Goal: Task Accomplishment & Management: Use online tool/utility

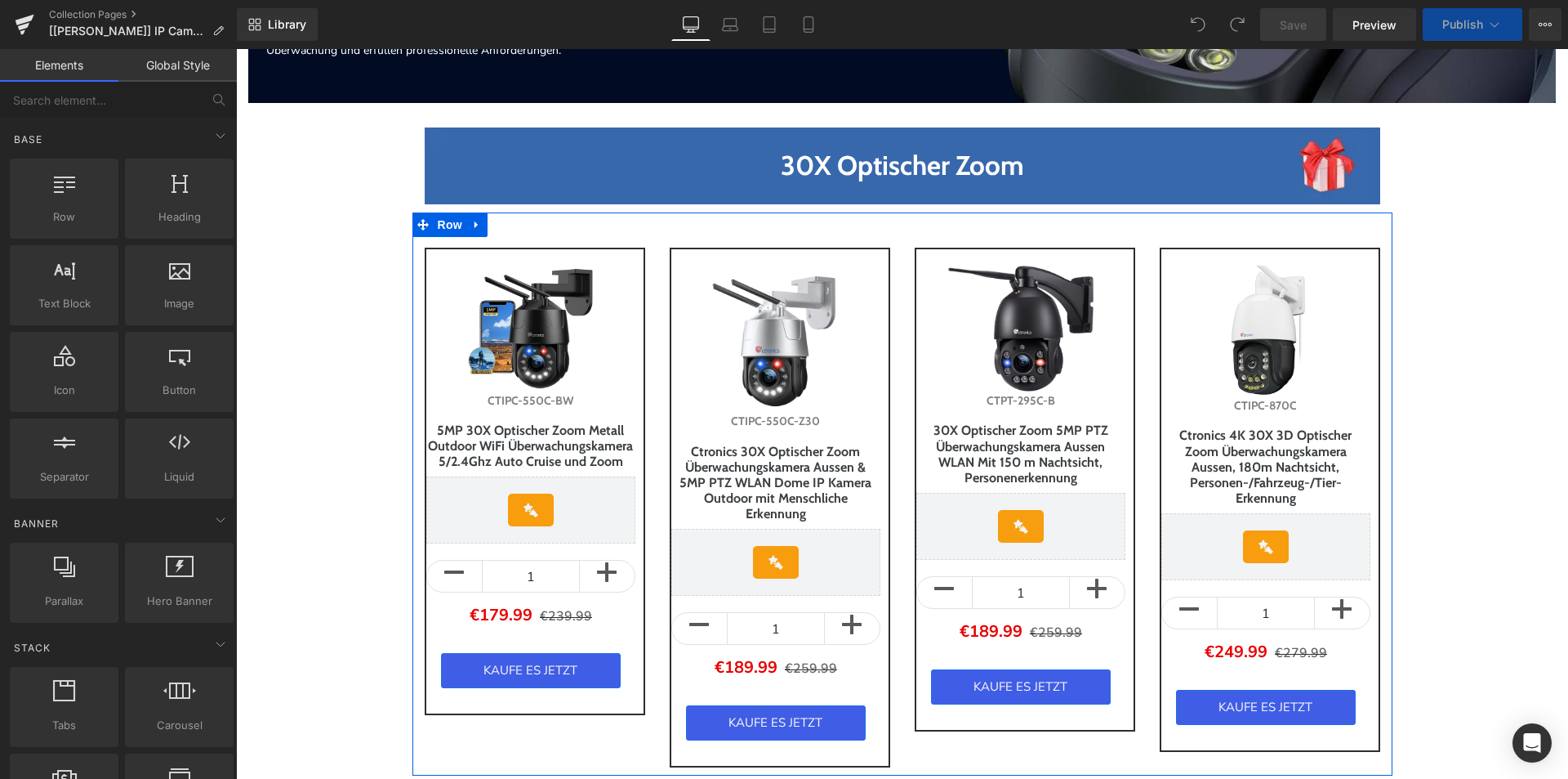
scroll to position [245, 0]
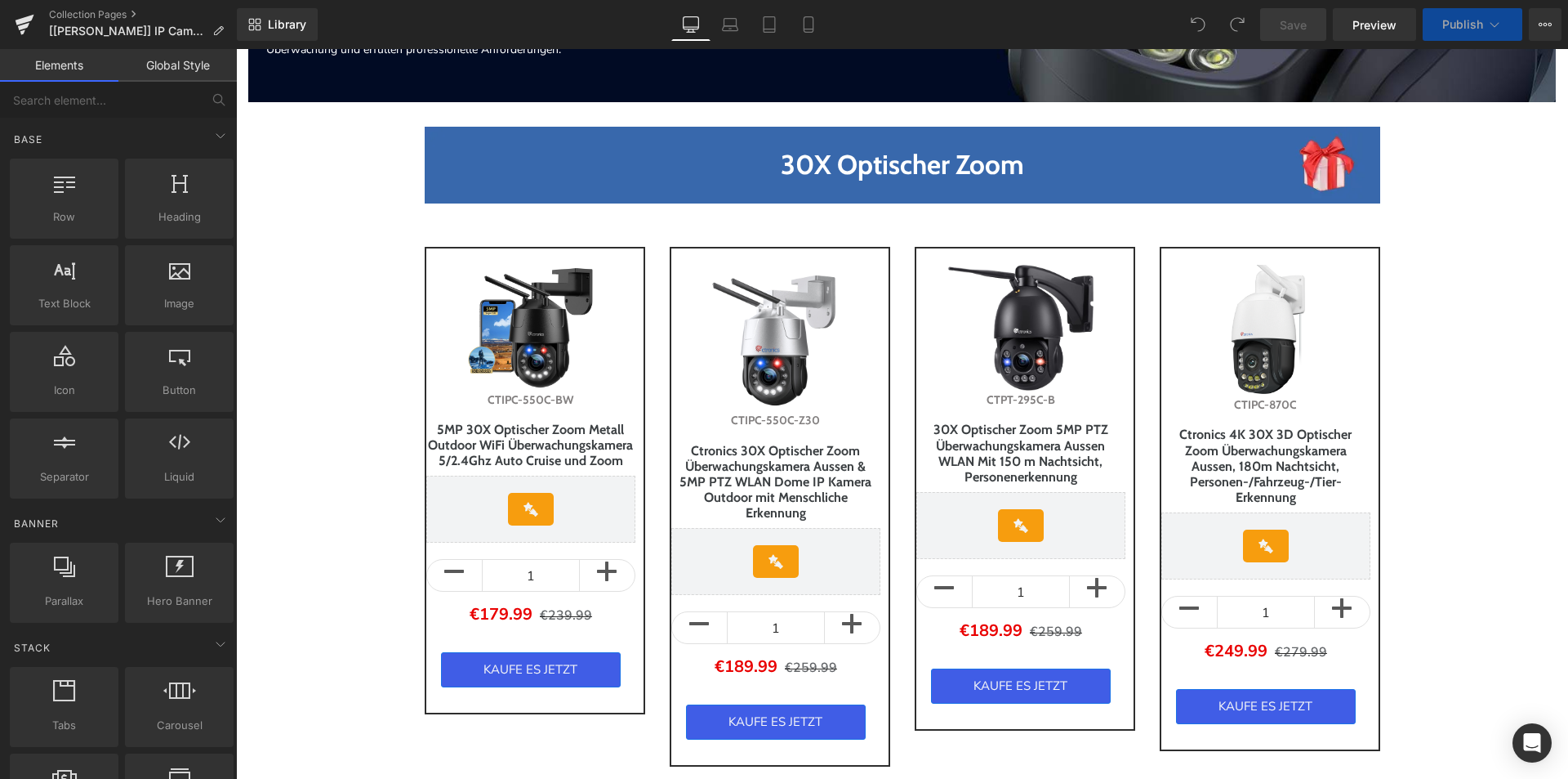
click at [1027, 18] on div "Library Desktop Desktop Laptop Tablet Mobile Save Preview Publish Scheduled Vie…" at bounding box center [902, 24] width 1331 height 33
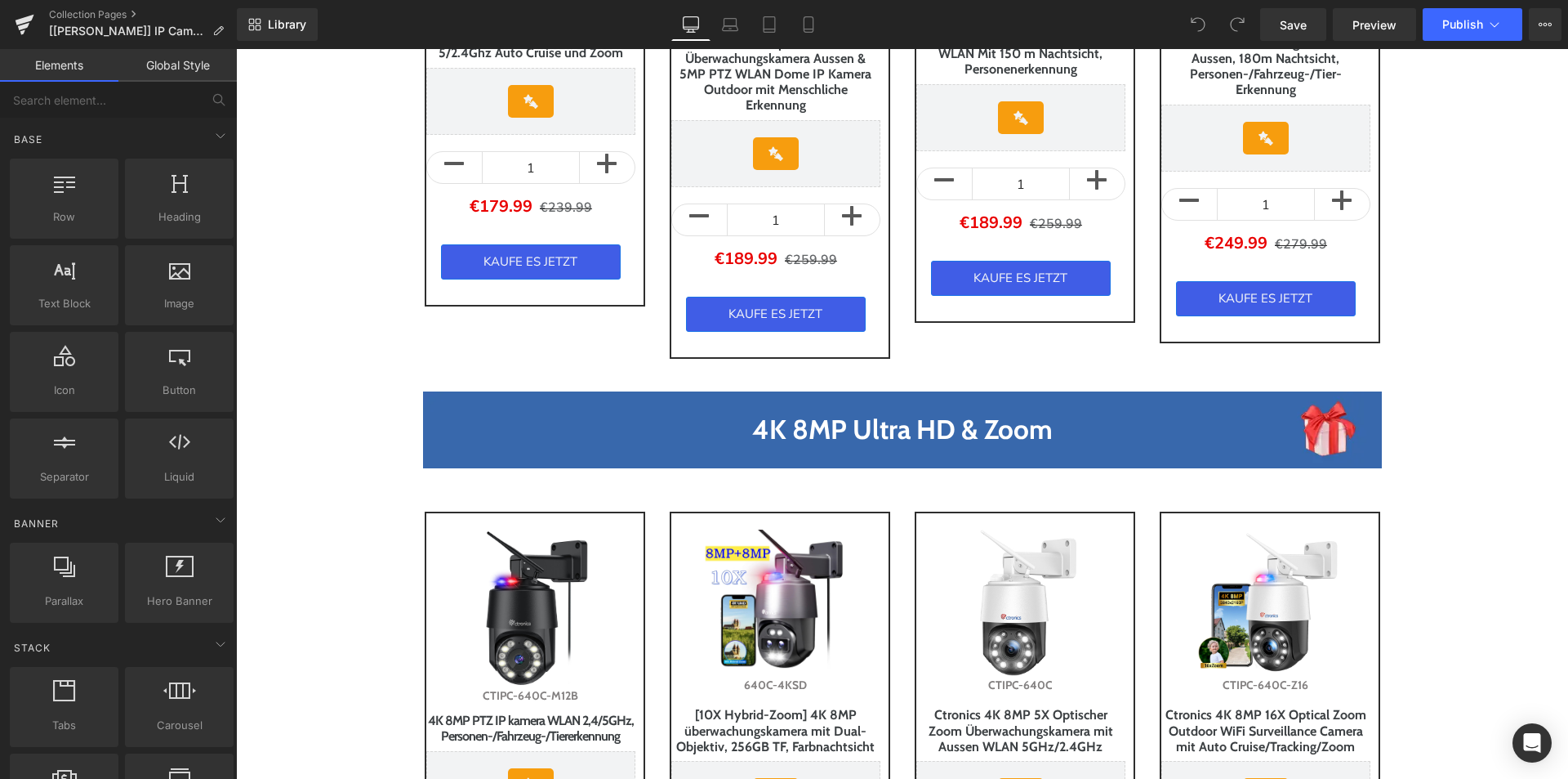
scroll to position [408, 0]
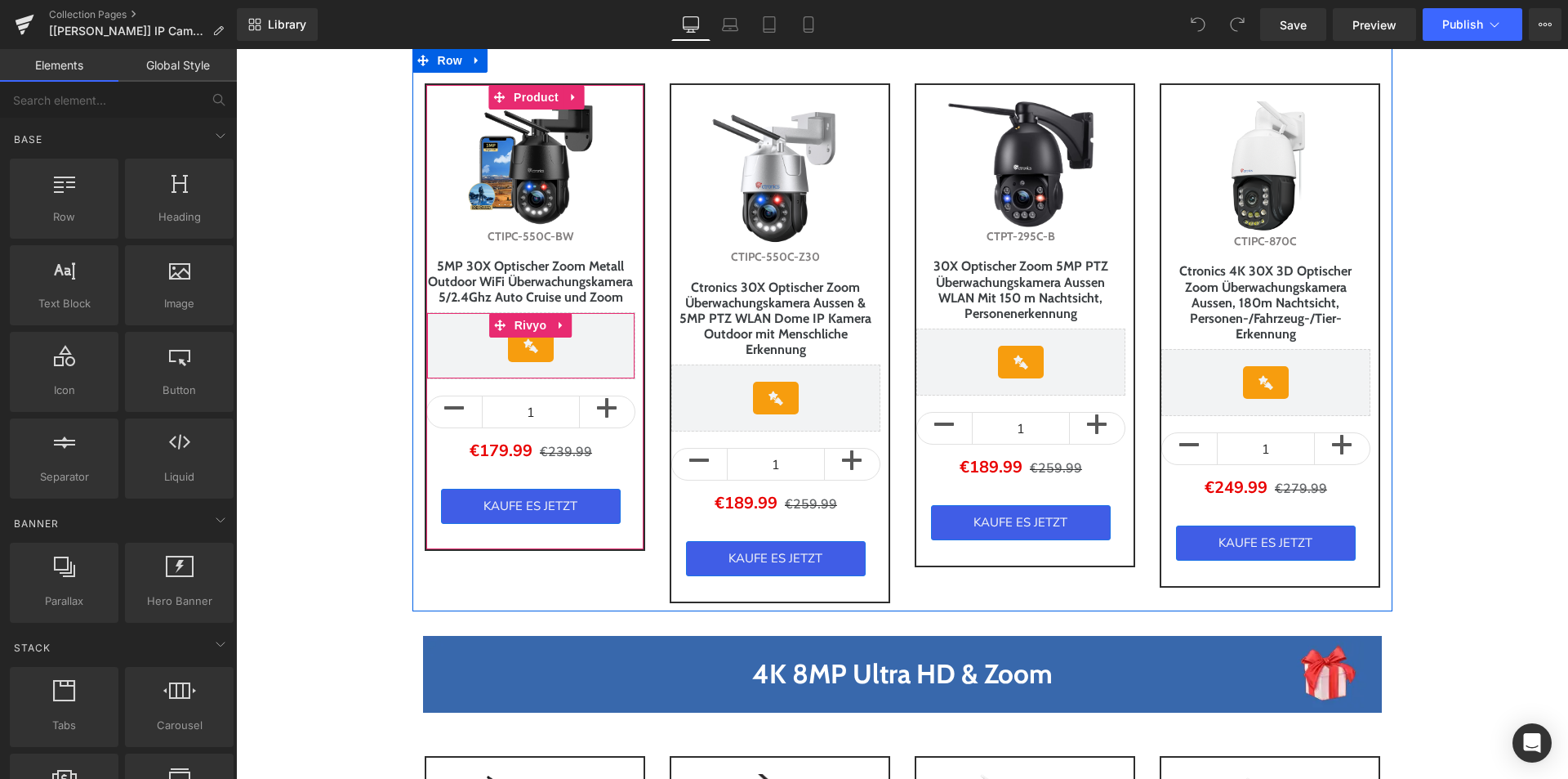
click at [548, 363] on div "Rivyo - Star Badge" at bounding box center [530, 346] width 175 height 33
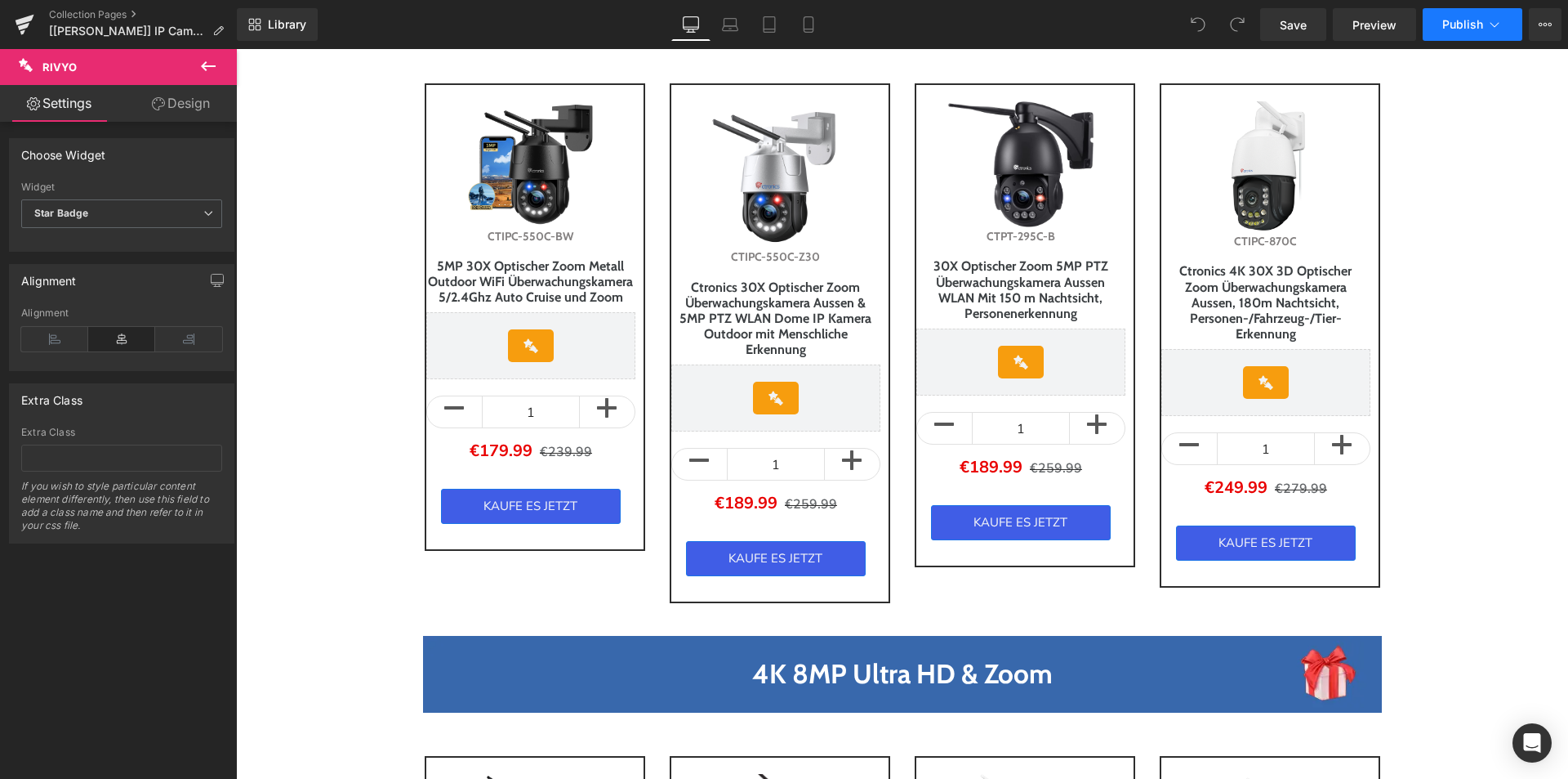
click at [1504, 27] on button "Publish" at bounding box center [1473, 24] width 100 height 33
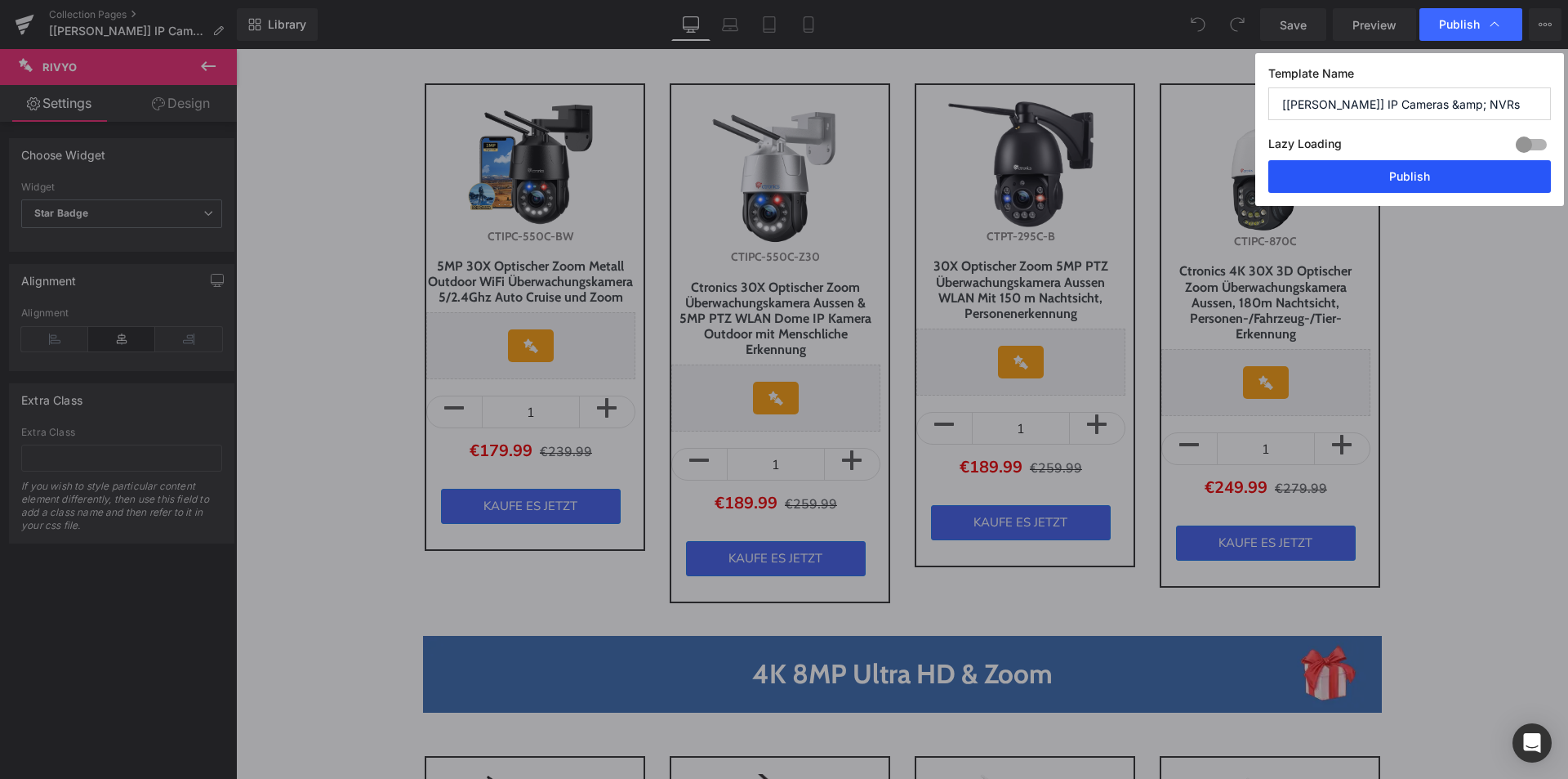
click at [1433, 175] on button "Publish" at bounding box center [1409, 176] width 282 height 33
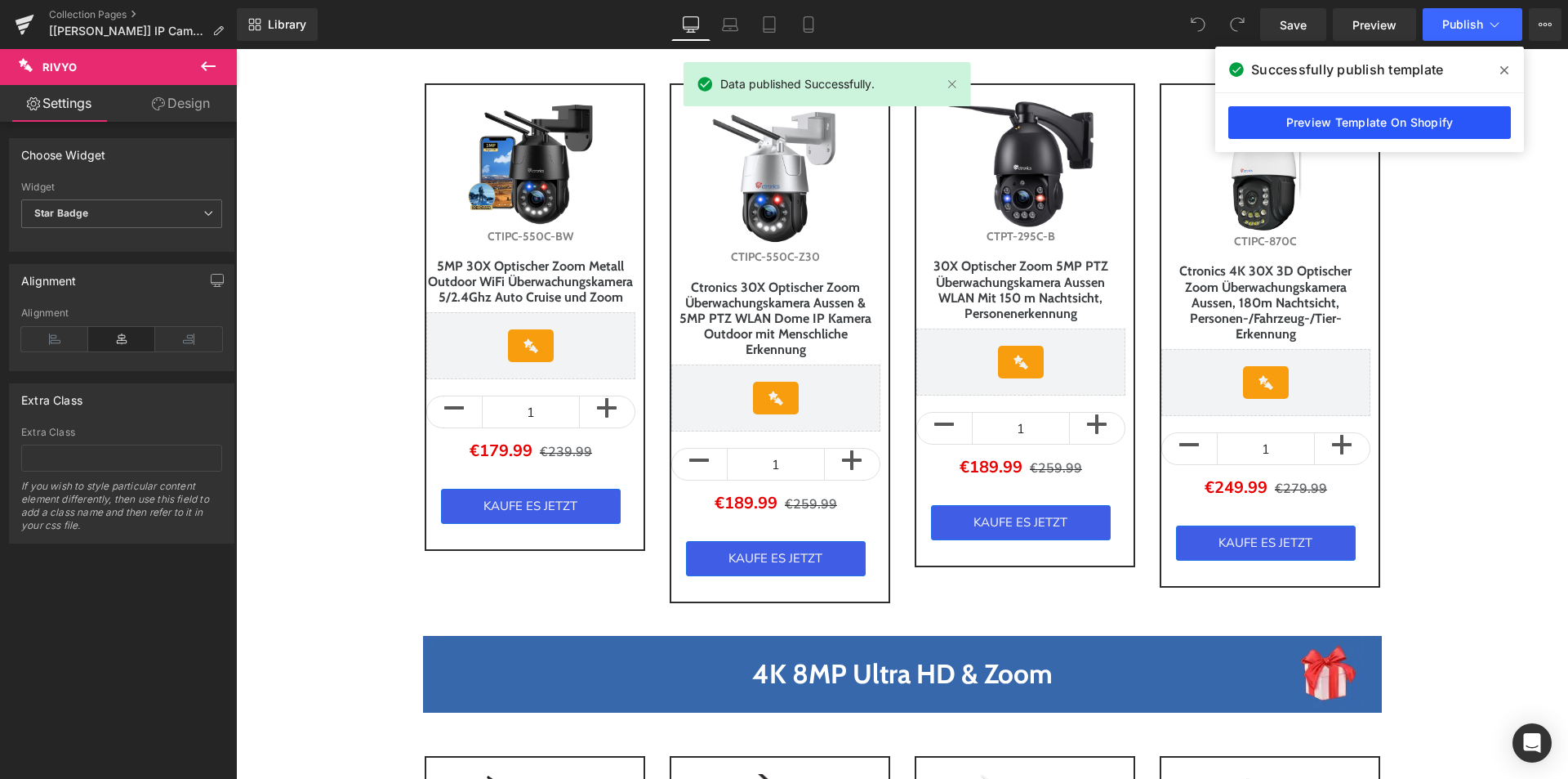
click at [1323, 129] on link "Preview Template On Shopify" at bounding box center [1369, 122] width 282 height 33
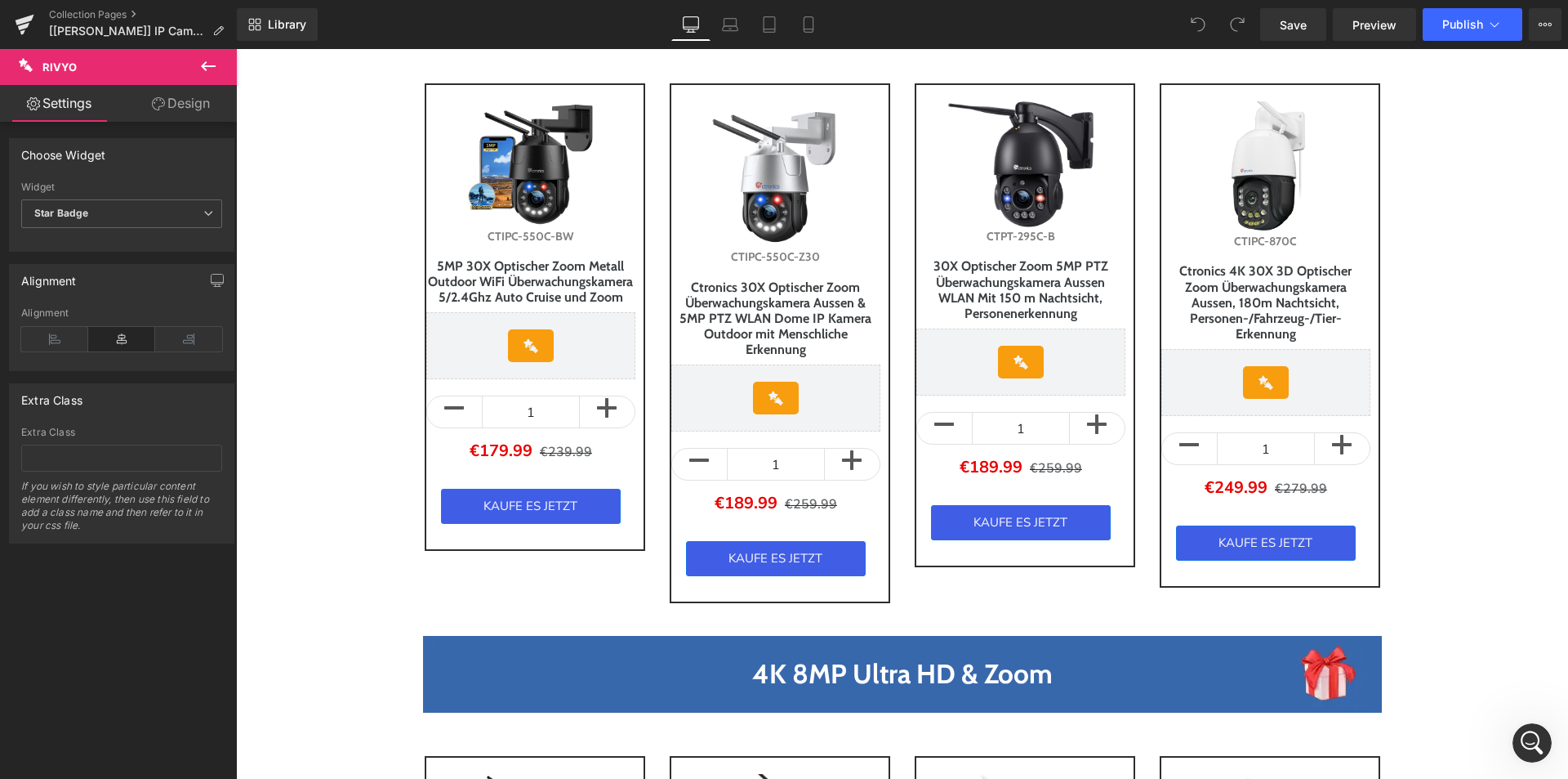
scroll to position [0, 0]
drag, startPoint x: 119, startPoint y: 182, endPoint x: 10, endPoint y: 184, distance: 109.0
click at [5, 178] on div "Choose Widget Reviews Star Badge Testimonials All Reviews Page Widget Star Badg…" at bounding box center [122, 189] width 245 height 126
drag, startPoint x: 67, startPoint y: 207, endPoint x: 100, endPoint y: 182, distance: 41.4
click at [100, 182] on div "Reviews Star Badge Testimonials All Reviews Page Widget Star Badge Reviews Star…" at bounding box center [122, 217] width 224 height 70
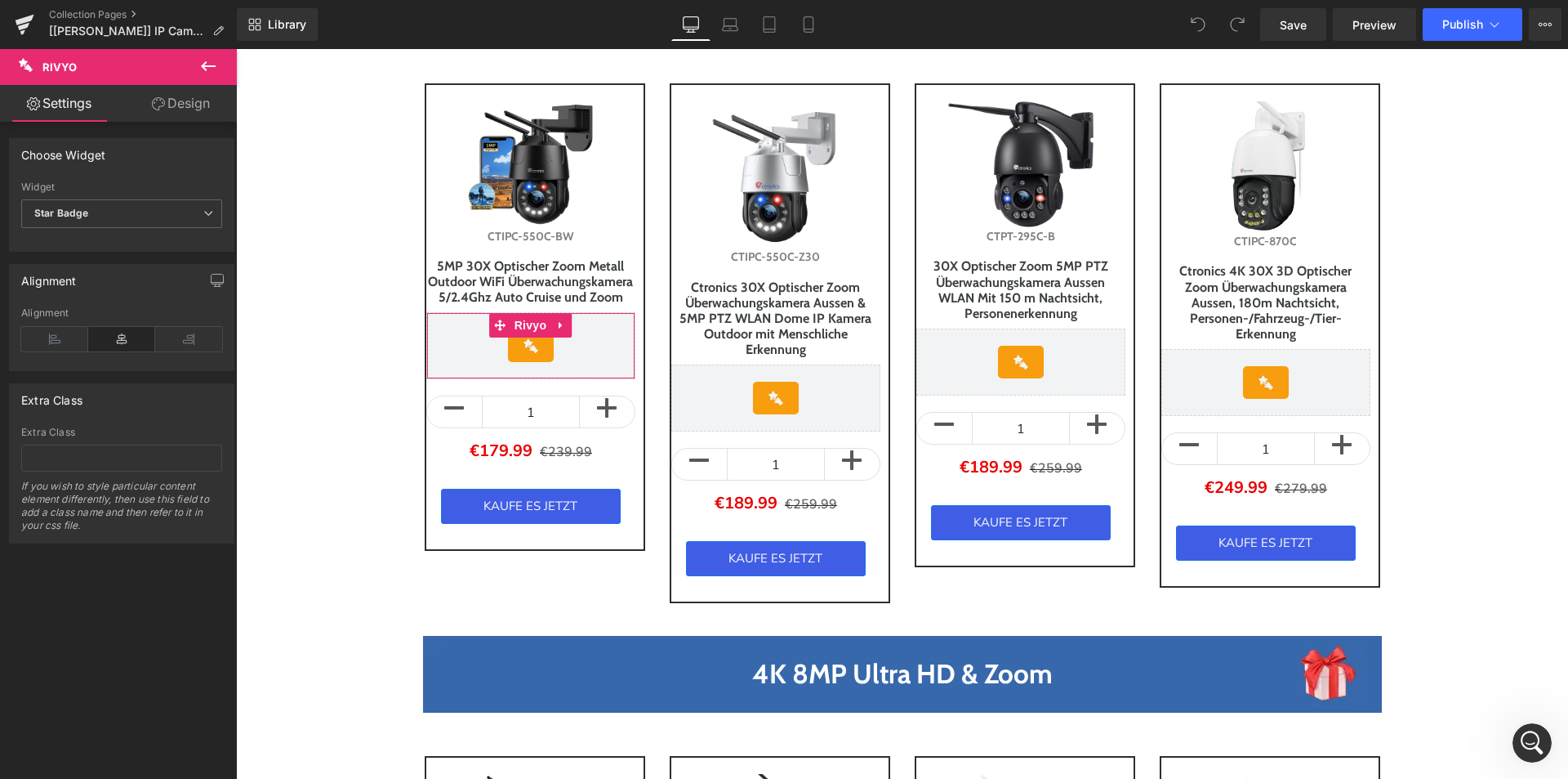
drag, startPoint x: 154, startPoint y: 187, endPoint x: 11, endPoint y: 174, distance: 143.6
click at [11, 174] on div "Choose Widget Reviews Star Badge Testimonials All Reviews Page Widget Star Badg…" at bounding box center [122, 195] width 226 height 114
drag, startPoint x: 11, startPoint y: 176, endPoint x: 7, endPoint y: 262, distance: 86.1
click at [7, 262] on div "false false Choose Widget Reviews Star Badge Testimonials All Reviews Page Widg…" at bounding box center [122, 333] width 245 height 421
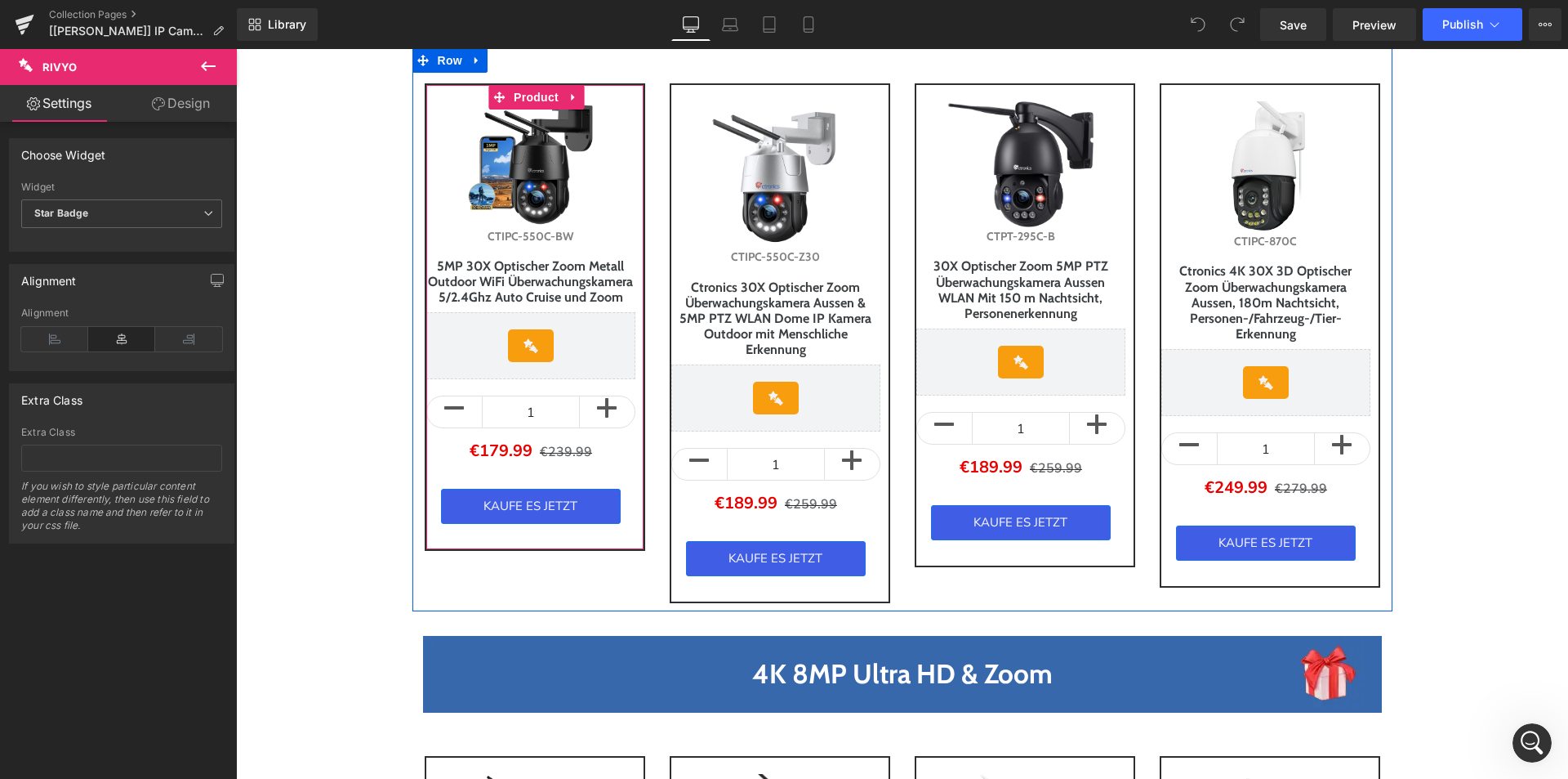
click at [631, 327] on div "Sale Off (P) Image CTIPC-550C-BW (P) SKU 5MP 30X Optischer Zoom Metall Outdoor …" at bounding box center [535, 317] width 221 height 467
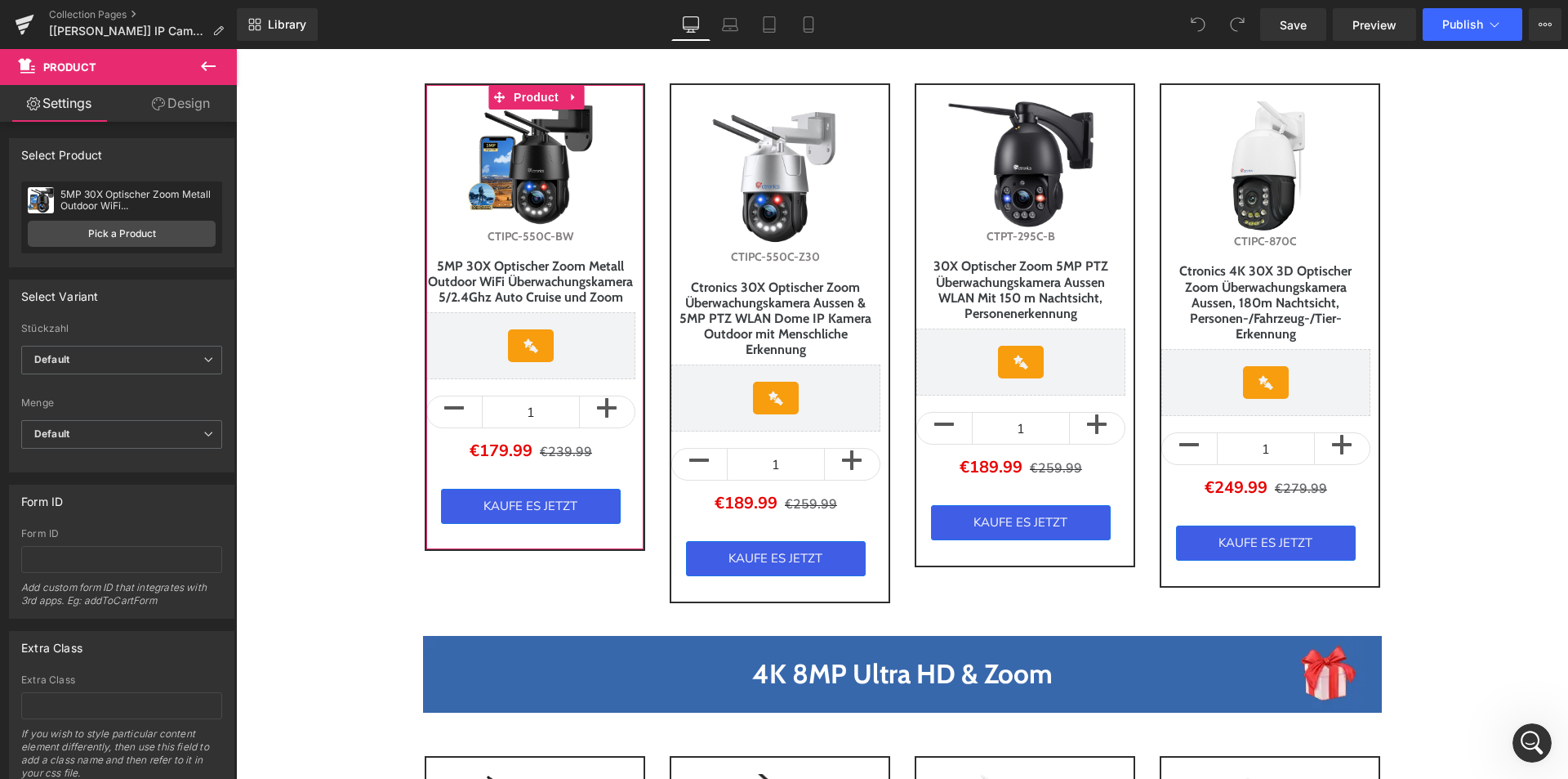
click at [156, 100] on icon at bounding box center [158, 103] width 13 height 13
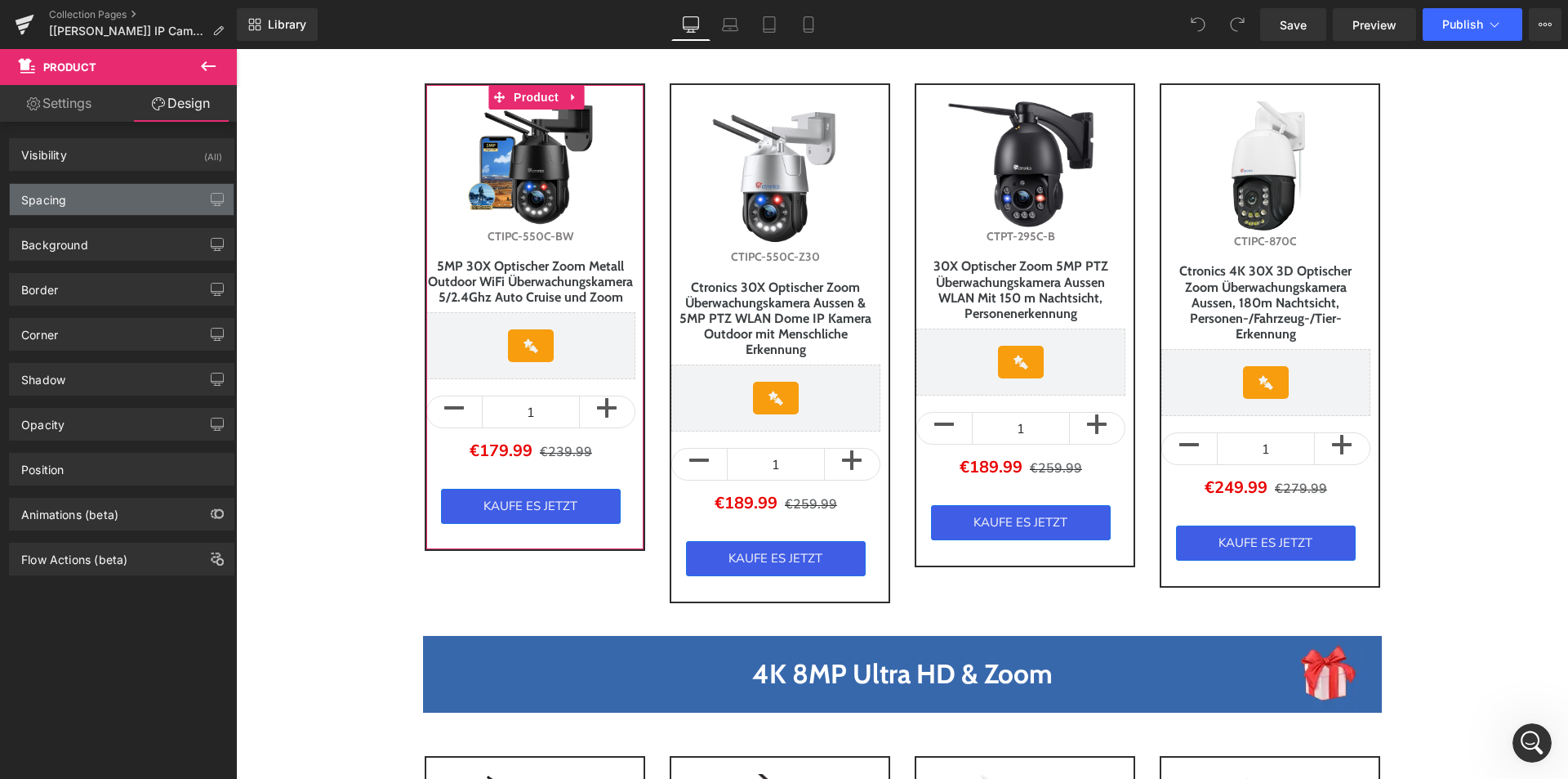
click at [94, 201] on div "Spacing" at bounding box center [122, 199] width 224 height 31
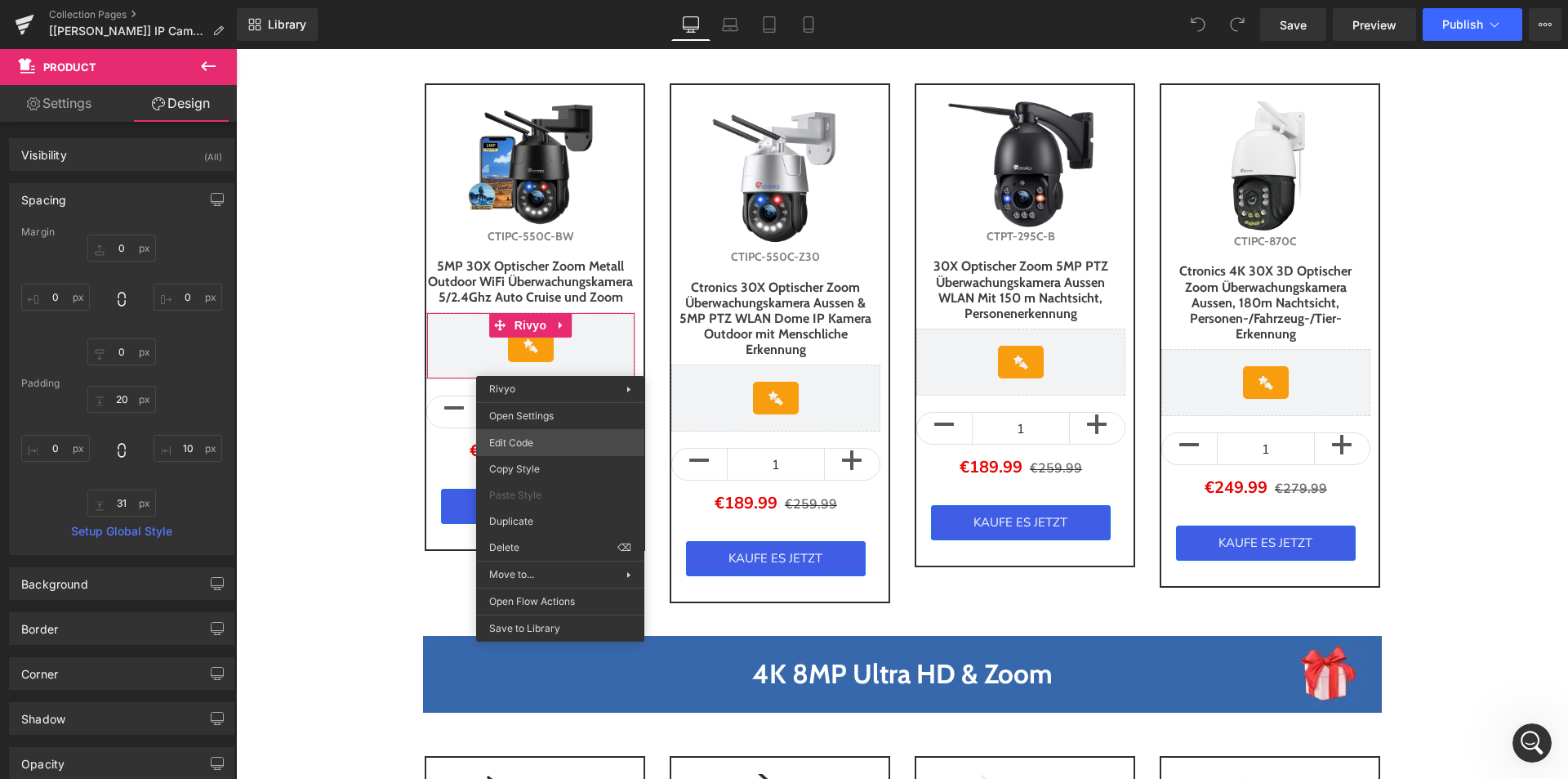
click at [519, 0] on div "You are previewing how the will restyle your page. You can not edit Elements in…" at bounding box center [784, 0] width 1568 height 0
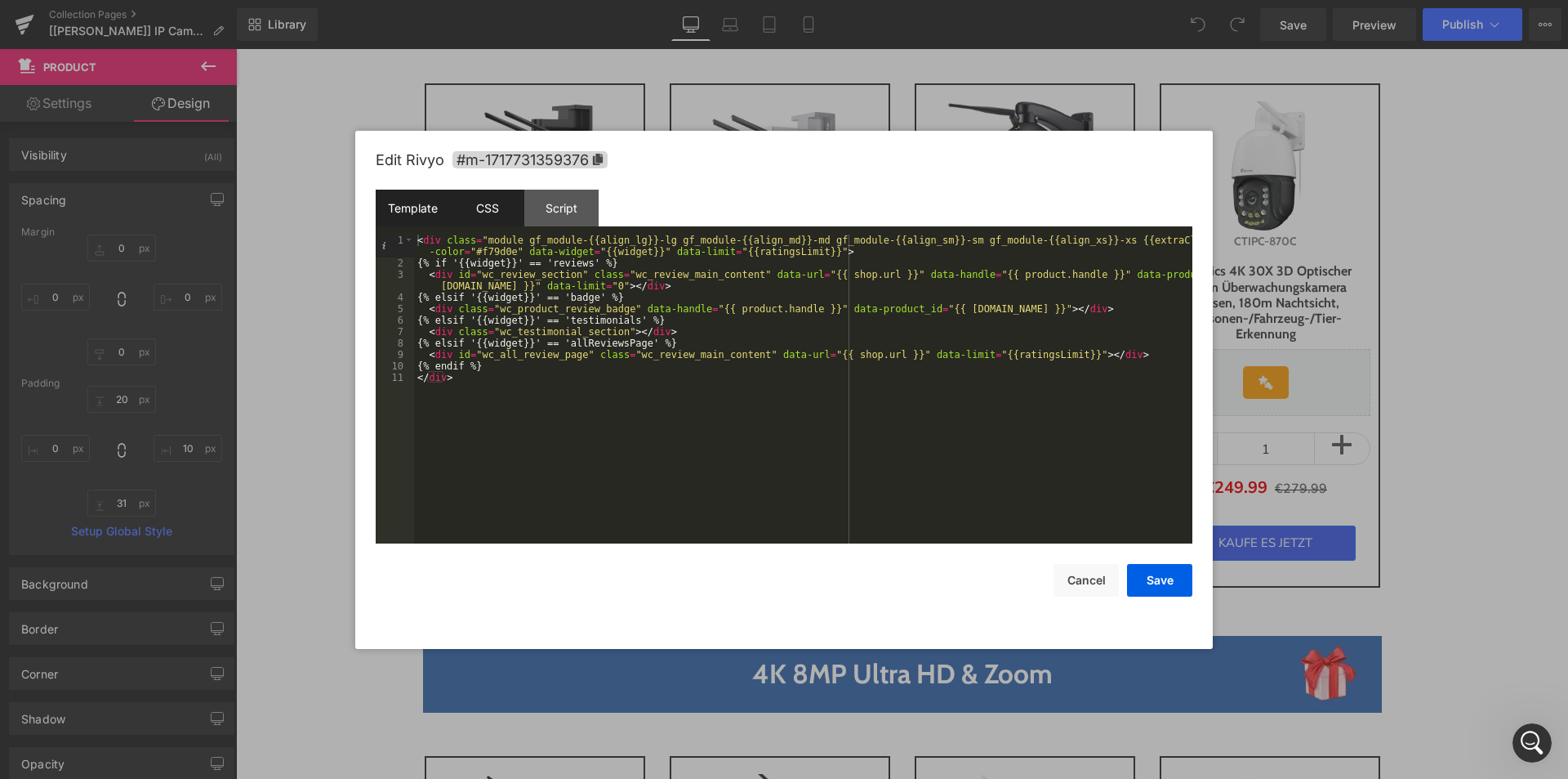
click at [492, 214] on div "CSS" at bounding box center [487, 208] width 74 height 37
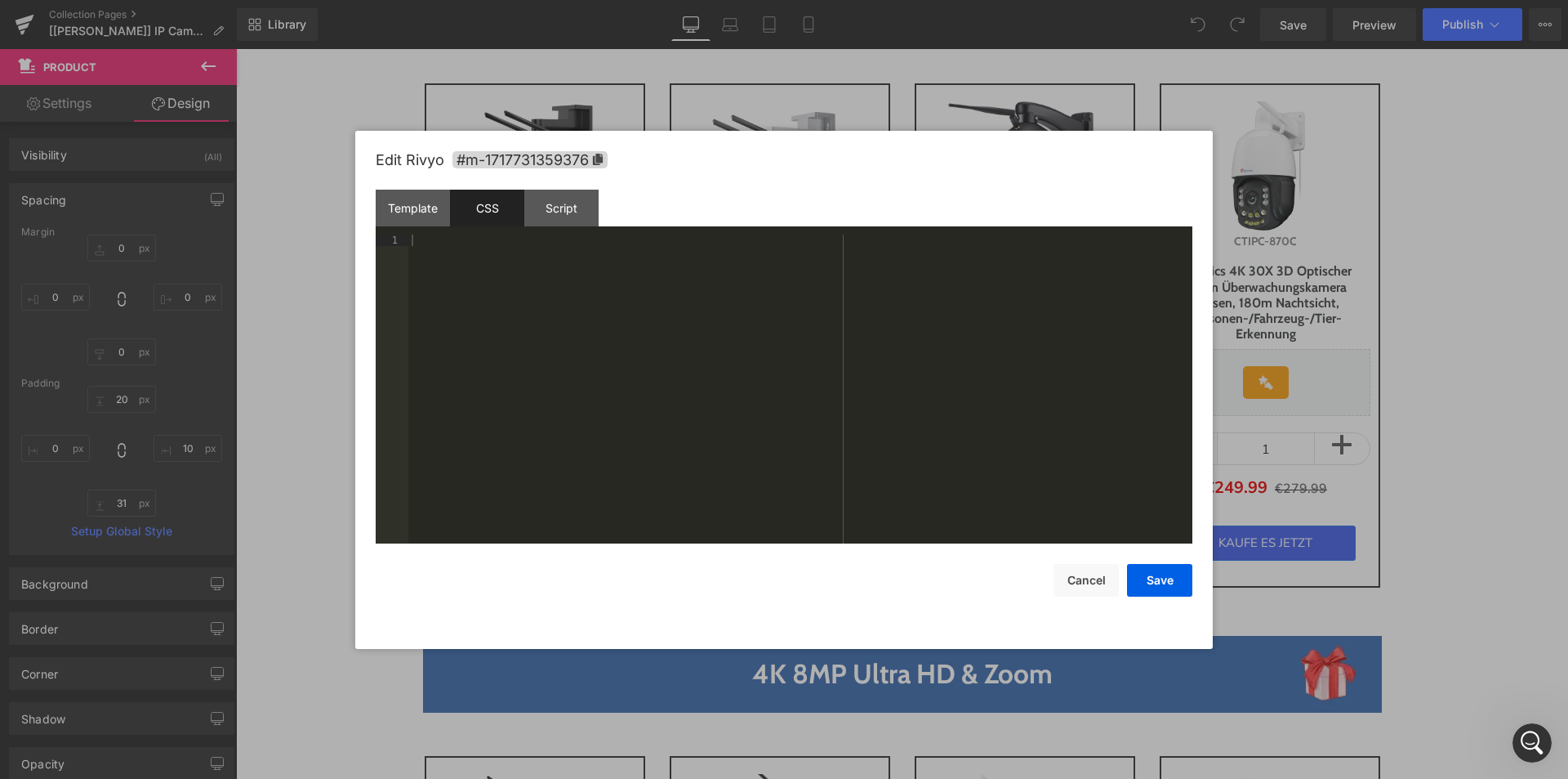
click at [419, 241] on div at bounding box center [800, 400] width 784 height 332
paste textarea
drag, startPoint x: 440, startPoint y: 268, endPoint x: 388, endPoint y: 224, distance: 68.1
click at [391, 226] on div "Template CSS Script Data 1 2 3 4 5 6 7 8 9 10 11 < div class = "module gf_modul…" at bounding box center [784, 367] width 816 height 354
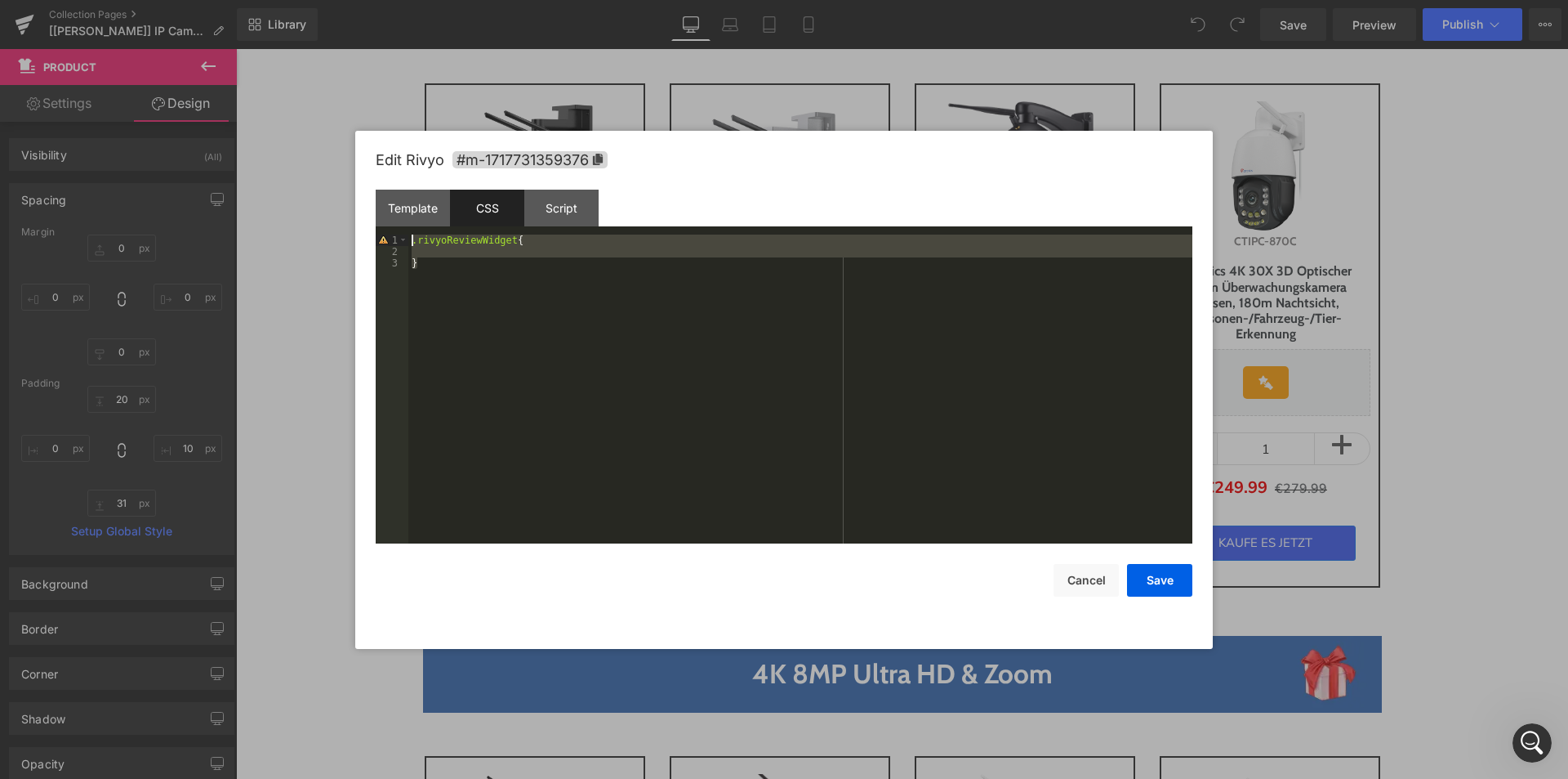
drag, startPoint x: 388, startPoint y: 224, endPoint x: 426, endPoint y: 237, distance: 40.2
click at [384, 223] on div "Template" at bounding box center [412, 208] width 74 height 37
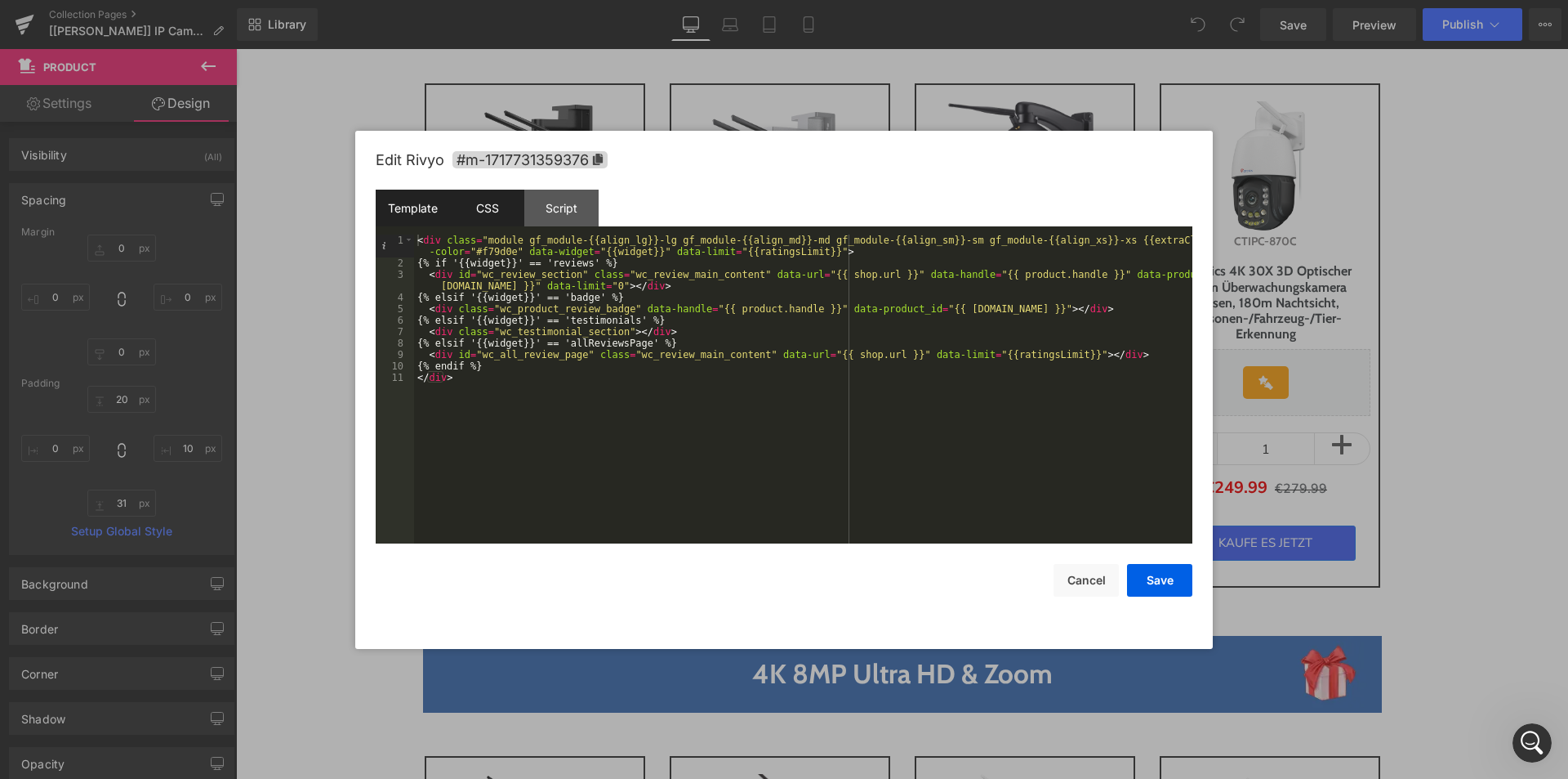
click at [482, 206] on div "CSS" at bounding box center [487, 208] width 74 height 37
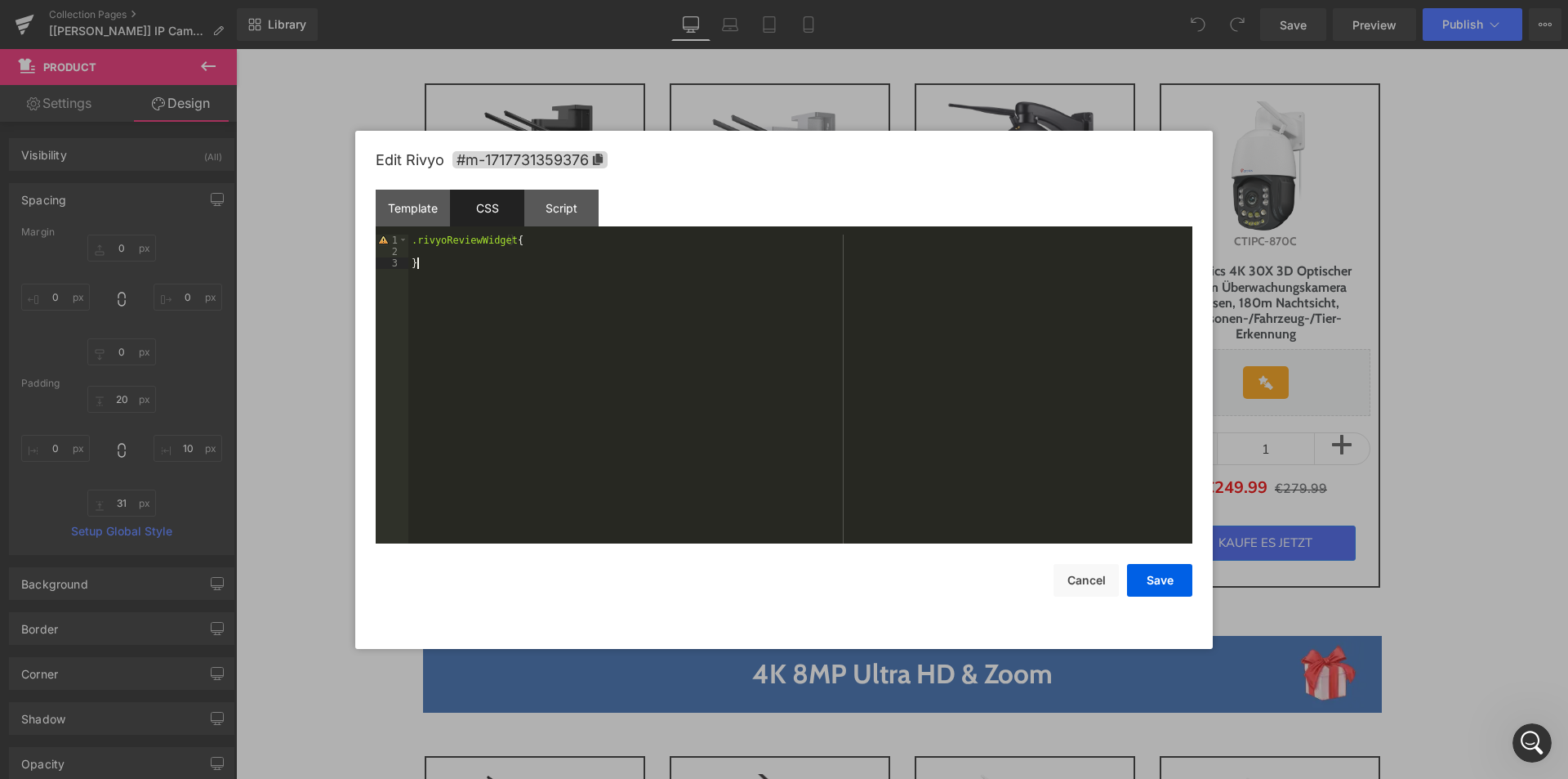
click at [417, 274] on div ".rivyoReviewWidget { }" at bounding box center [800, 400] width 784 height 332
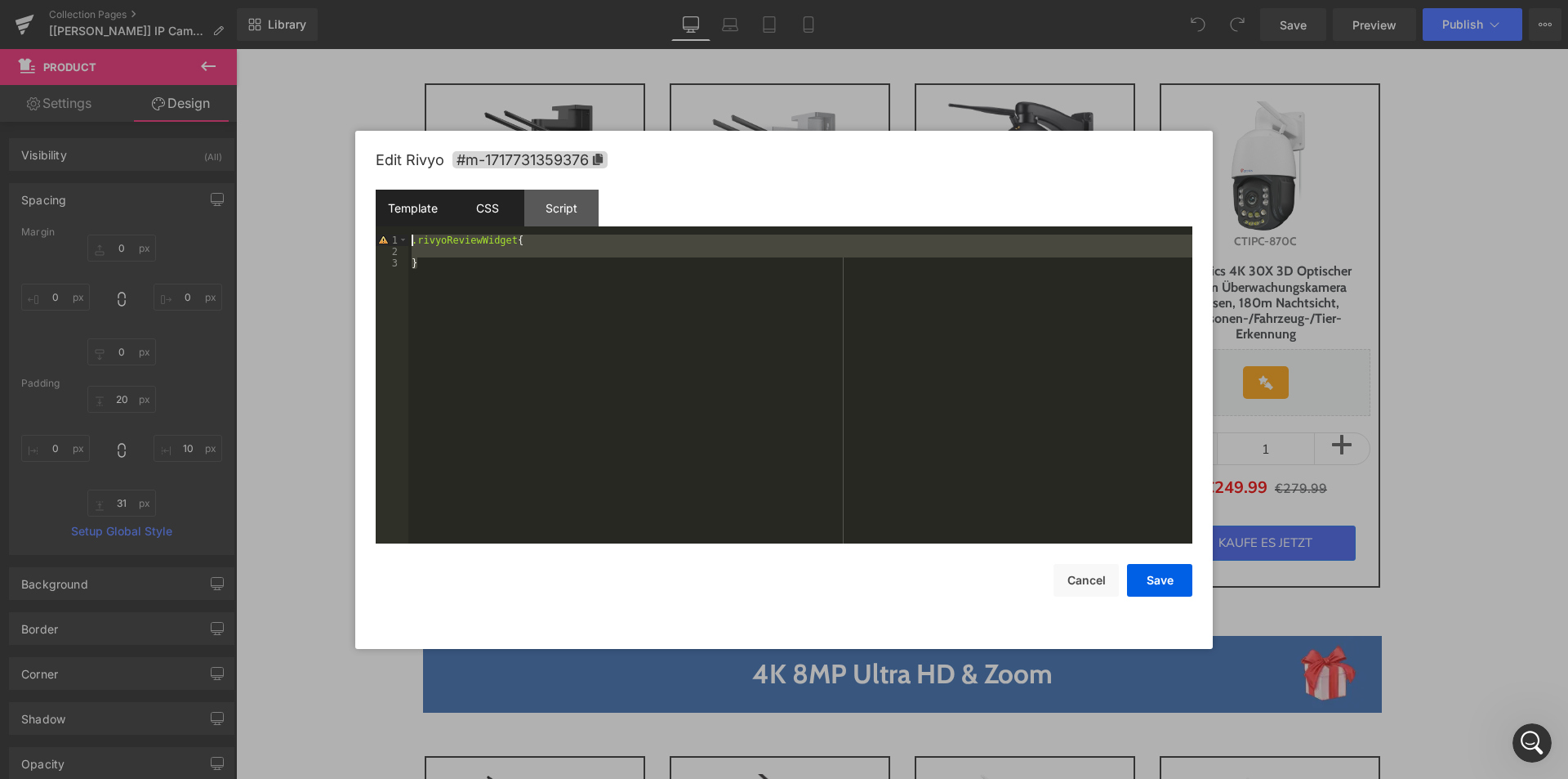
drag, startPoint x: 418, startPoint y: 270, endPoint x: 380, endPoint y: 214, distance: 67.7
click at [380, 212] on div "Template CSS Script Data 1 2 3 4 5 6 7 8 9 10 11 < div class = "module gf_modul…" at bounding box center [784, 367] width 816 height 354
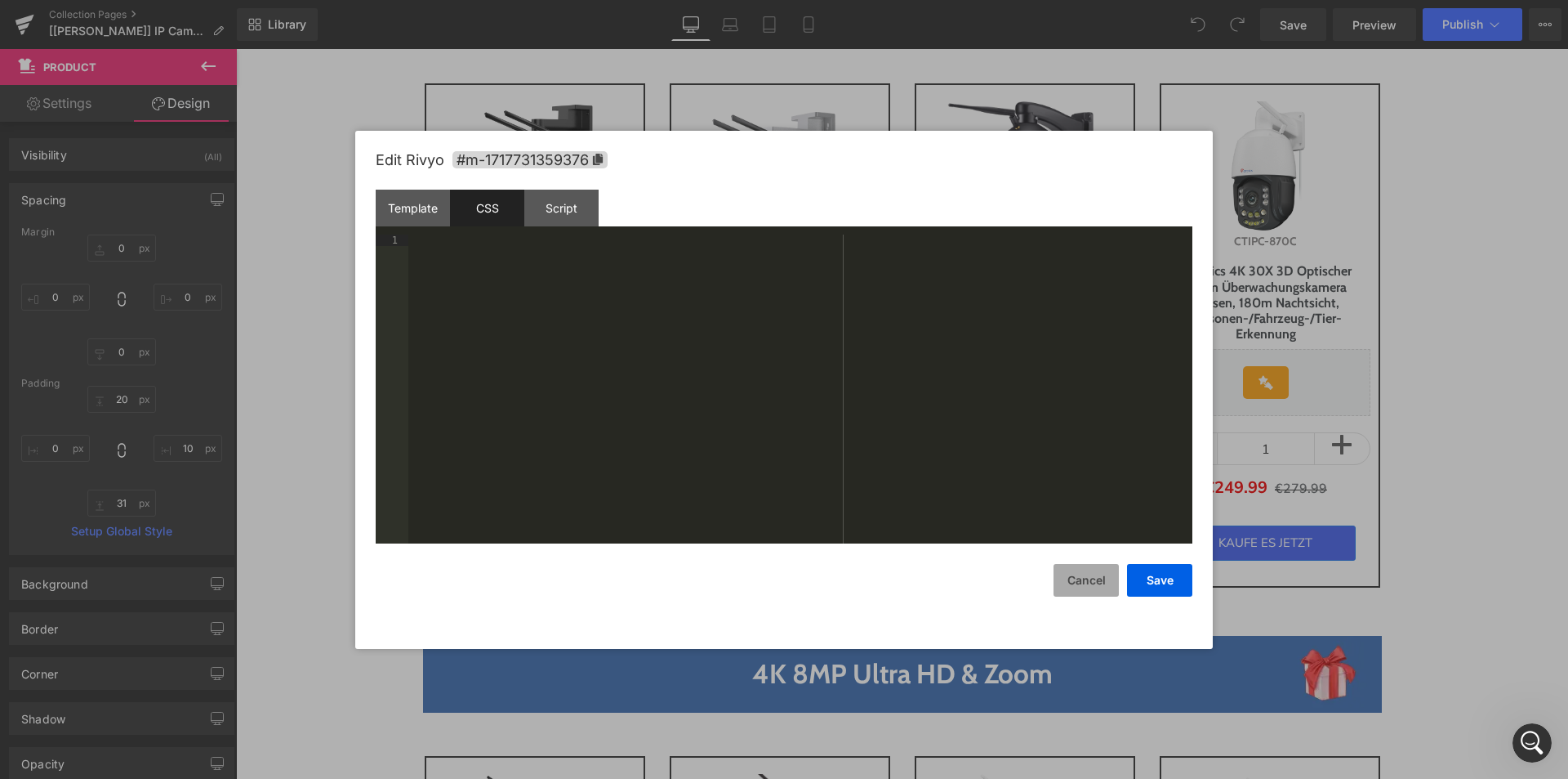
click at [1094, 588] on button "Cancel" at bounding box center [1086, 580] width 65 height 33
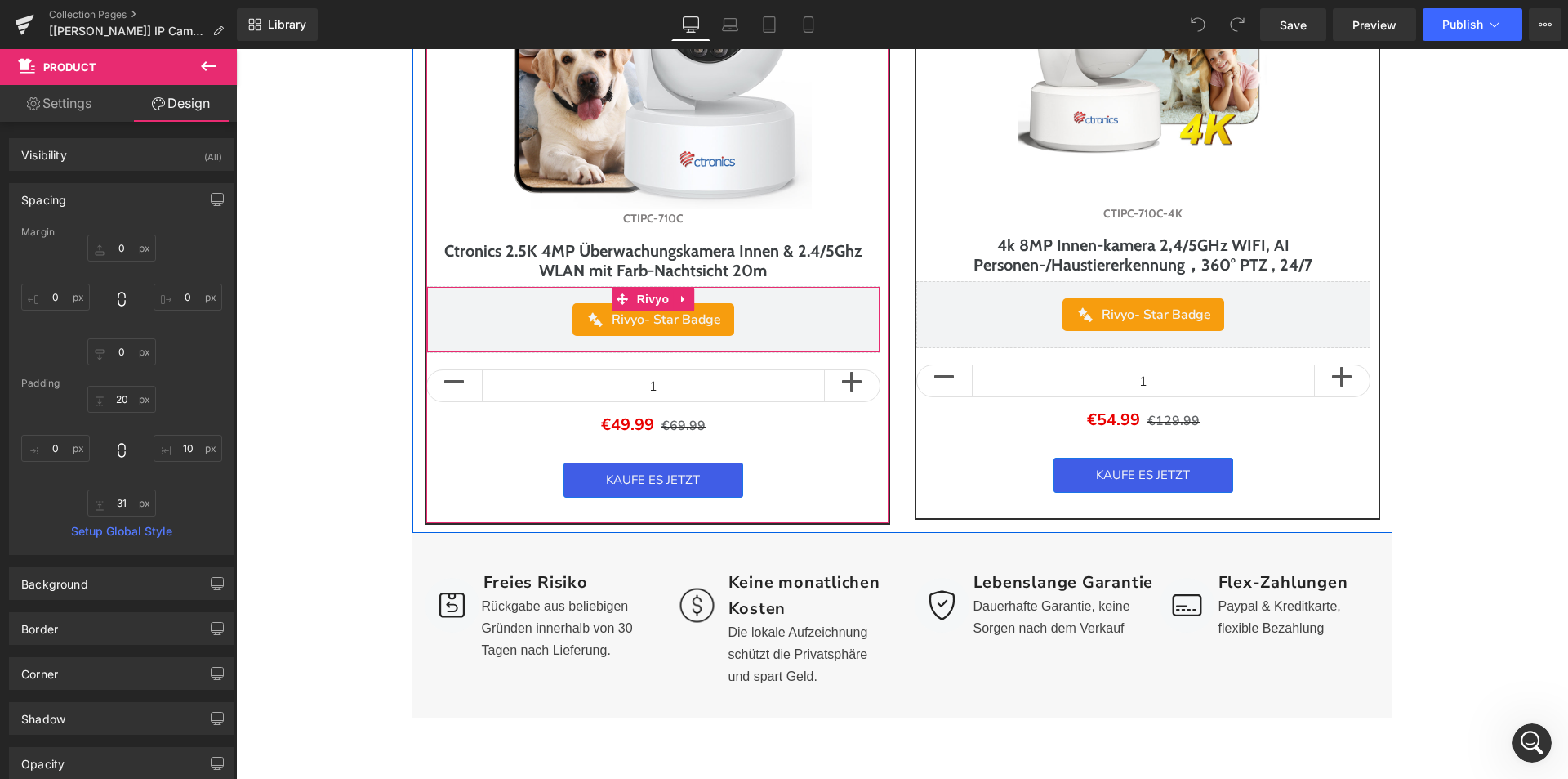
scroll to position [2778, 0]
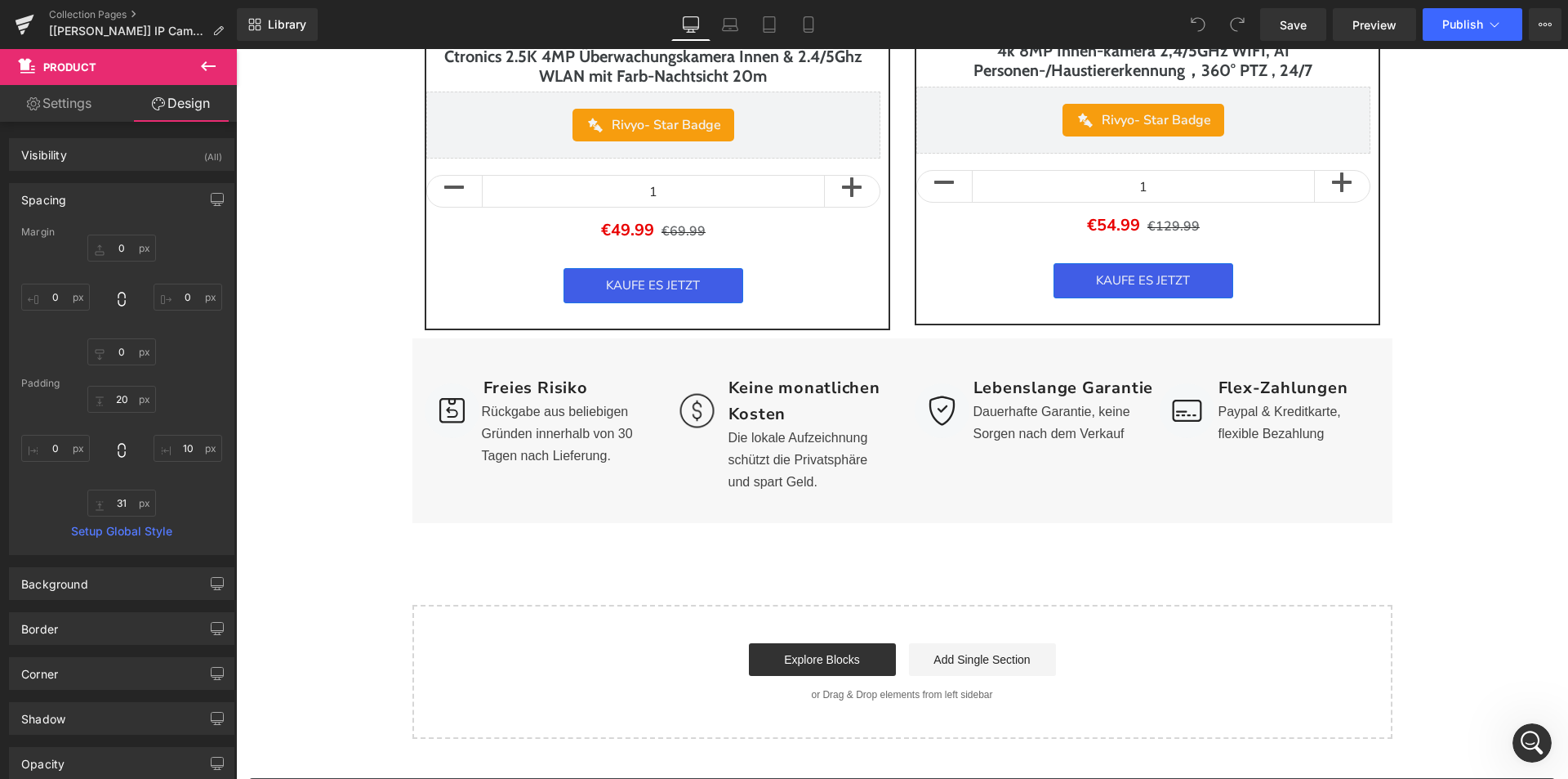
click at [208, 74] on icon at bounding box center [209, 66] width 20 height 20
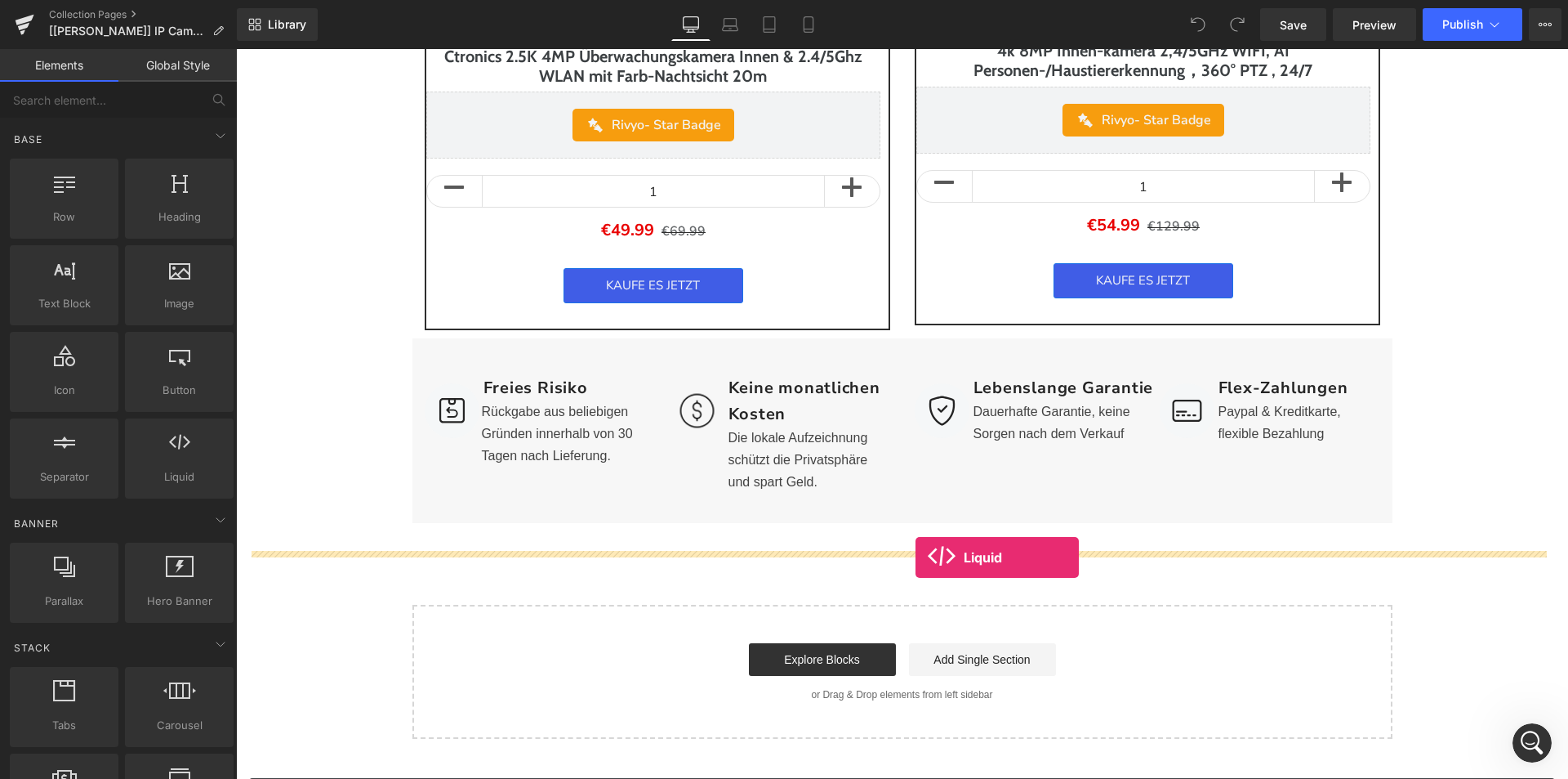
drag, startPoint x: 415, startPoint y: 515, endPoint x: 915, endPoint y: 557, distance: 501.8
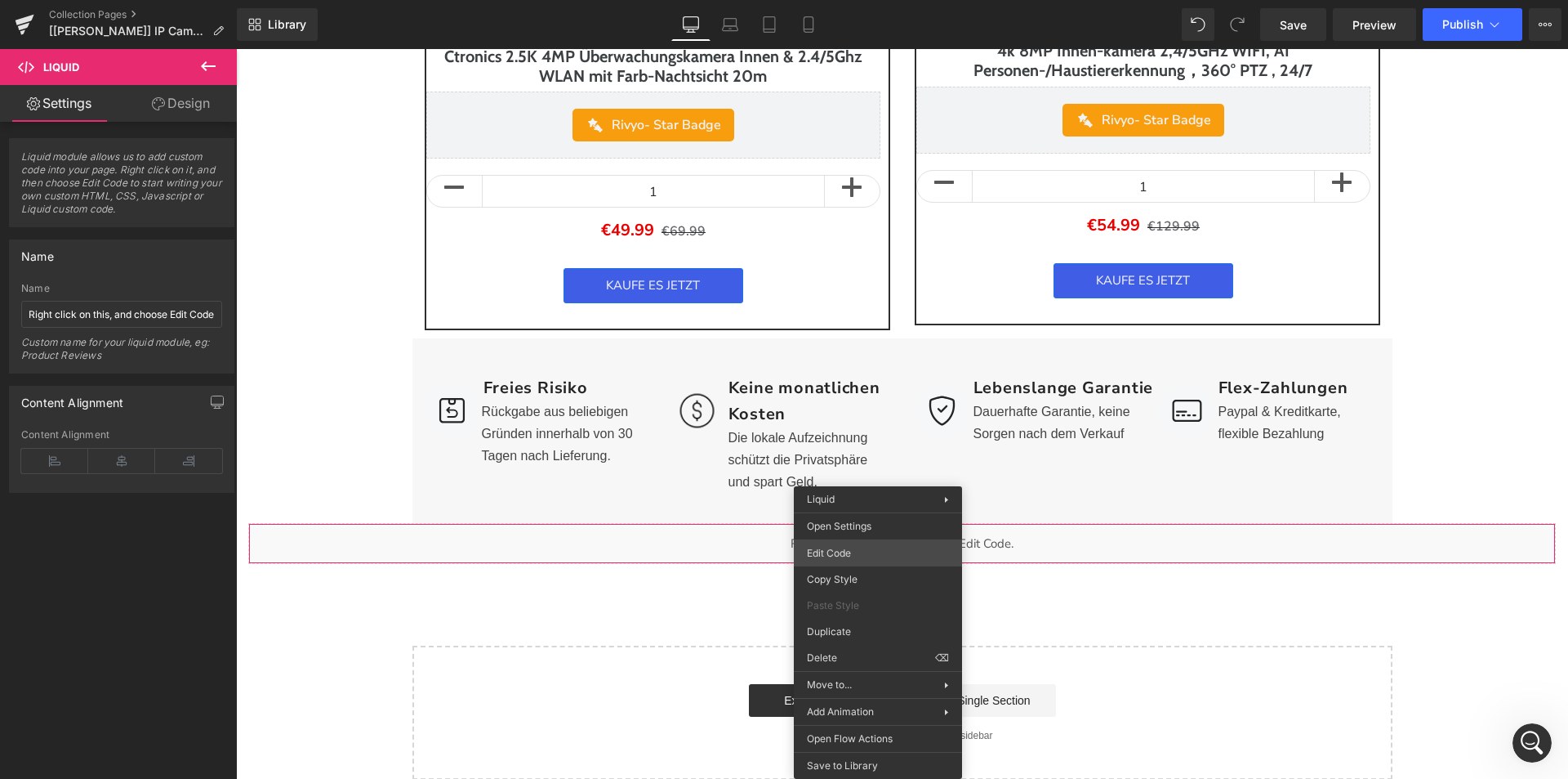
click at [838, 0] on div "Liquid You are previewing how the will restyle your page. You can not edit Elem…" at bounding box center [784, 0] width 1568 height 0
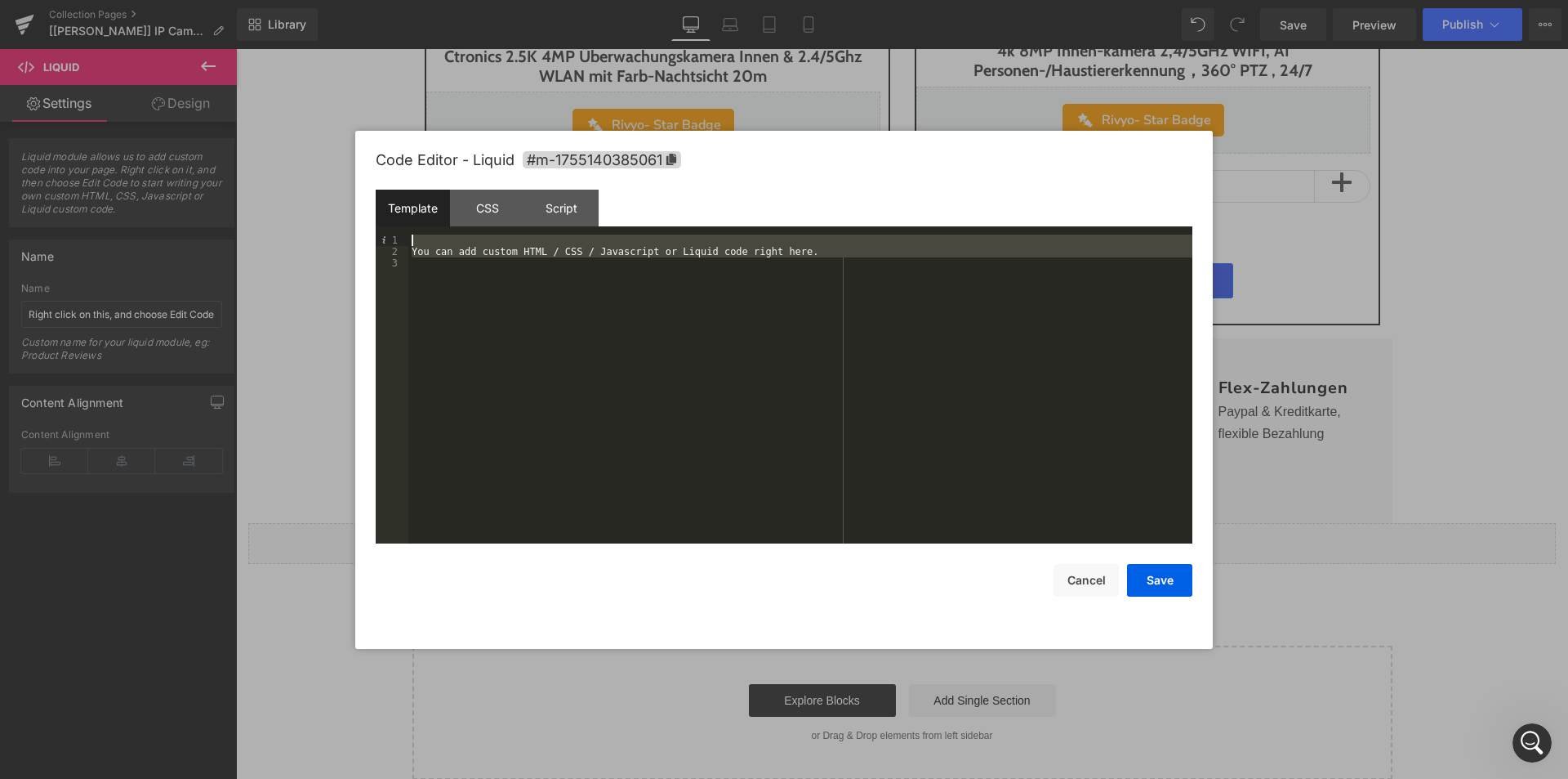
drag, startPoint x: 559, startPoint y: 235, endPoint x: 370, endPoint y: 229, distance: 189.1
click at [372, 230] on div "Code Editor - Liquid #m-1755140385061 Template CSS Script Data 1 2 3 You can ad…" at bounding box center [784, 390] width 857 height 518
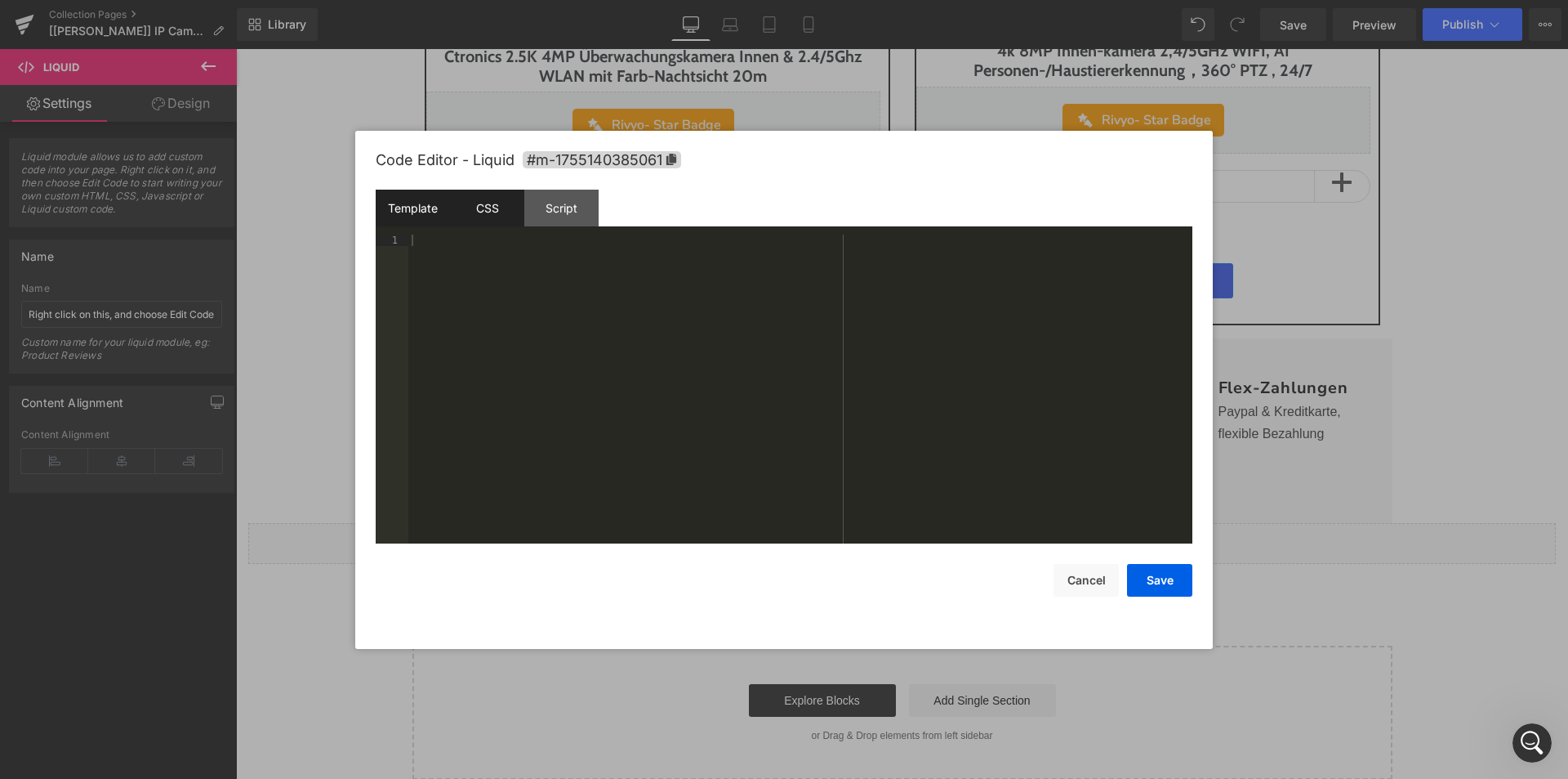
click at [475, 207] on div "CSS" at bounding box center [487, 208] width 74 height 37
drag, startPoint x: 425, startPoint y: 255, endPoint x: 333, endPoint y: 232, distance: 94.8
click at [334, 232] on body "Liquid You are previewing how the will restyle your page. You can not edit Elem…" at bounding box center [784, 390] width 1568 height 779
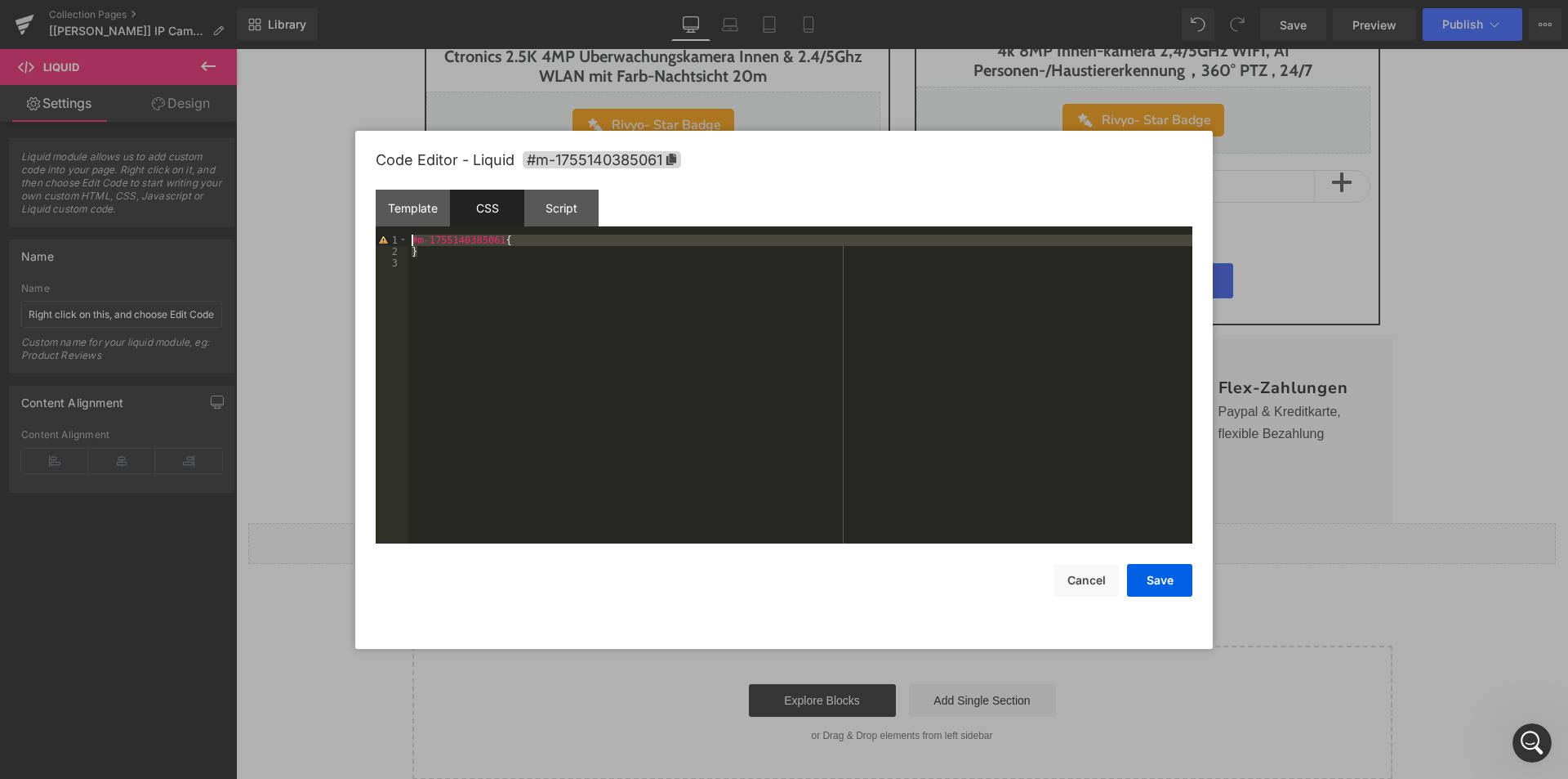
paste textarea
click at [435, 252] on div ".rivyoReviewWidget { }" at bounding box center [800, 400] width 784 height 332
paste textarea
click at [1158, 575] on button "Save" at bounding box center [1159, 580] width 65 height 33
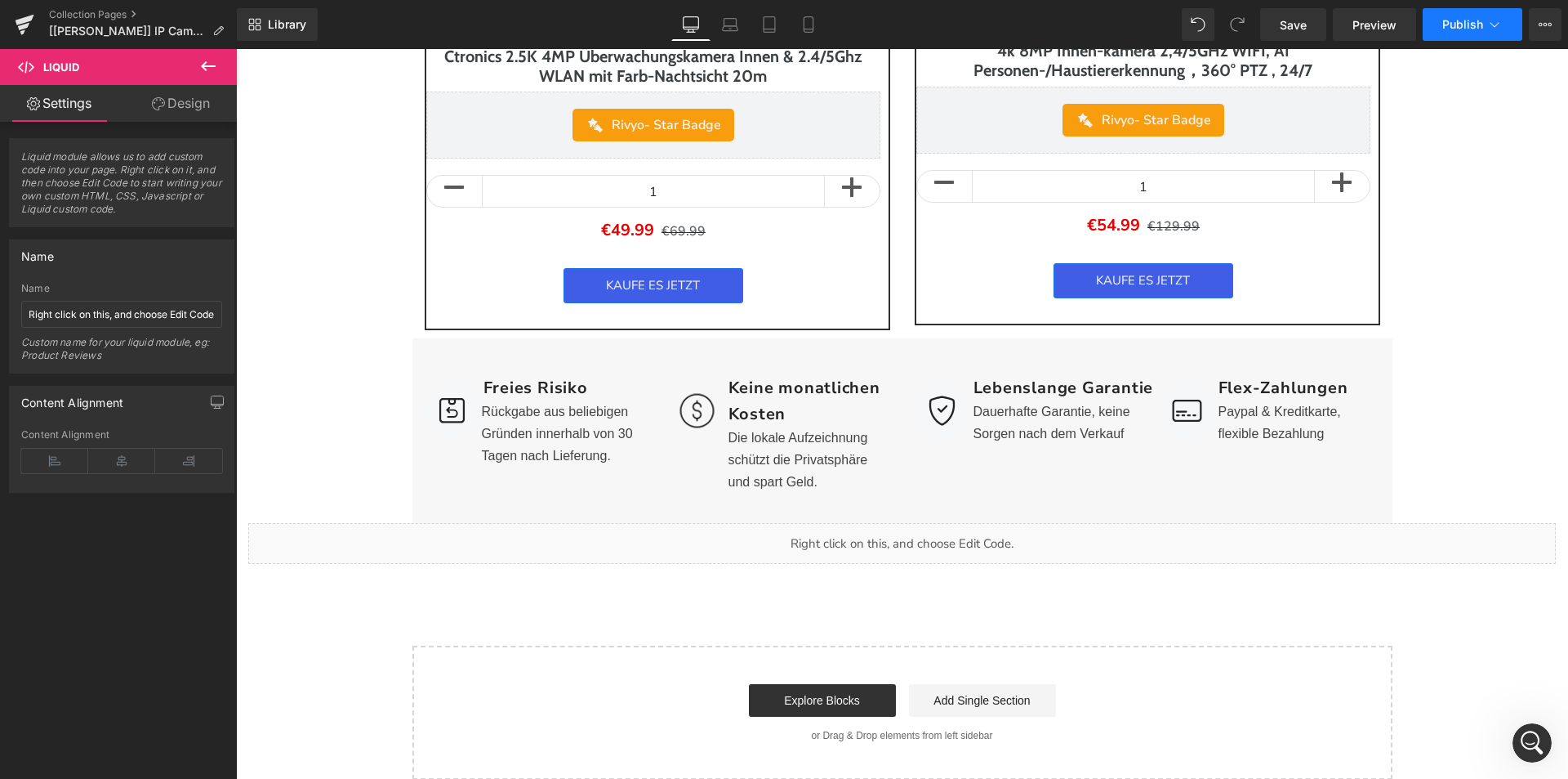
click at [1458, 21] on span "Publish" at bounding box center [1462, 24] width 41 height 13
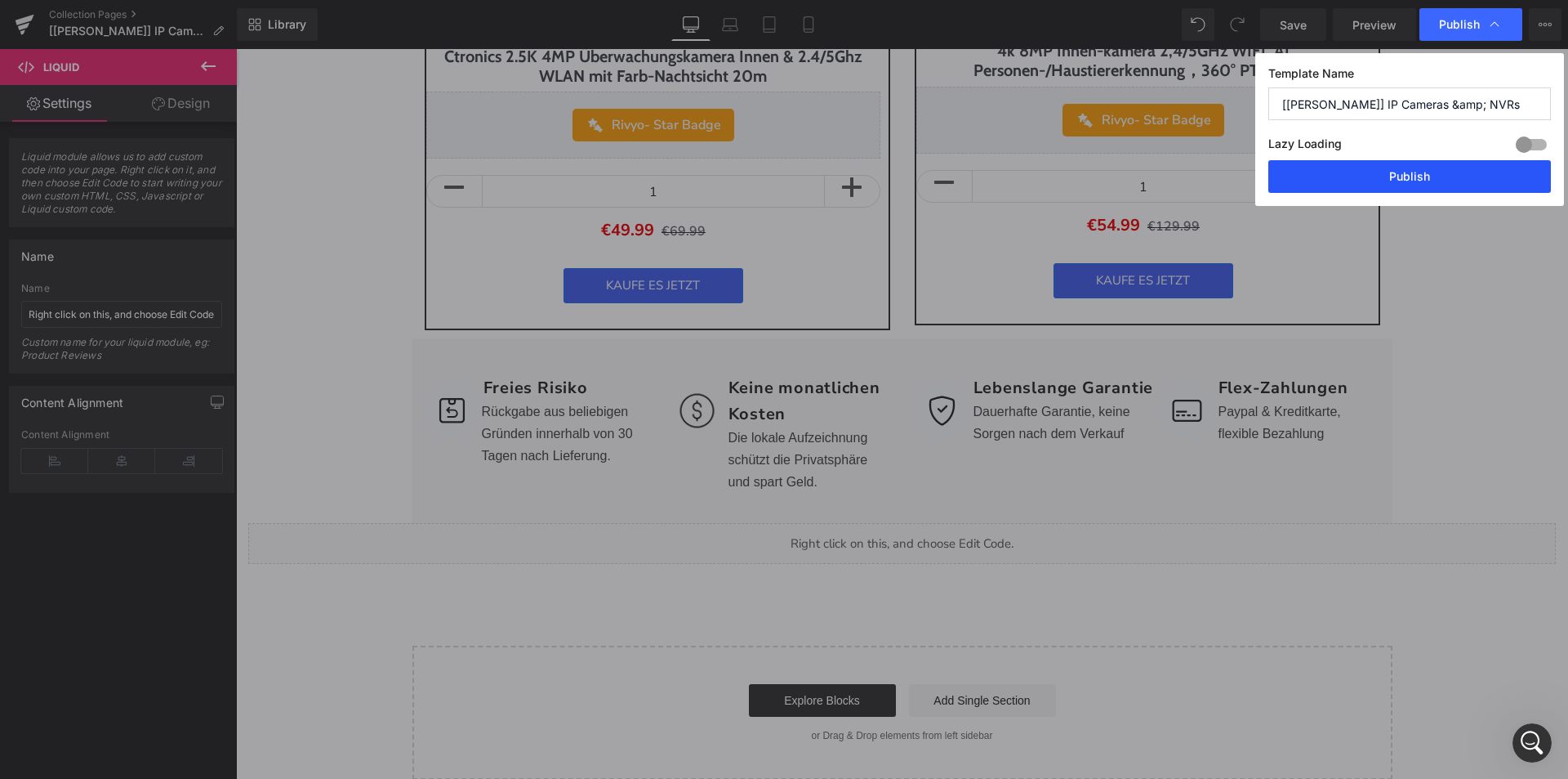
click at [1384, 178] on button "Publish" at bounding box center [1409, 176] width 282 height 33
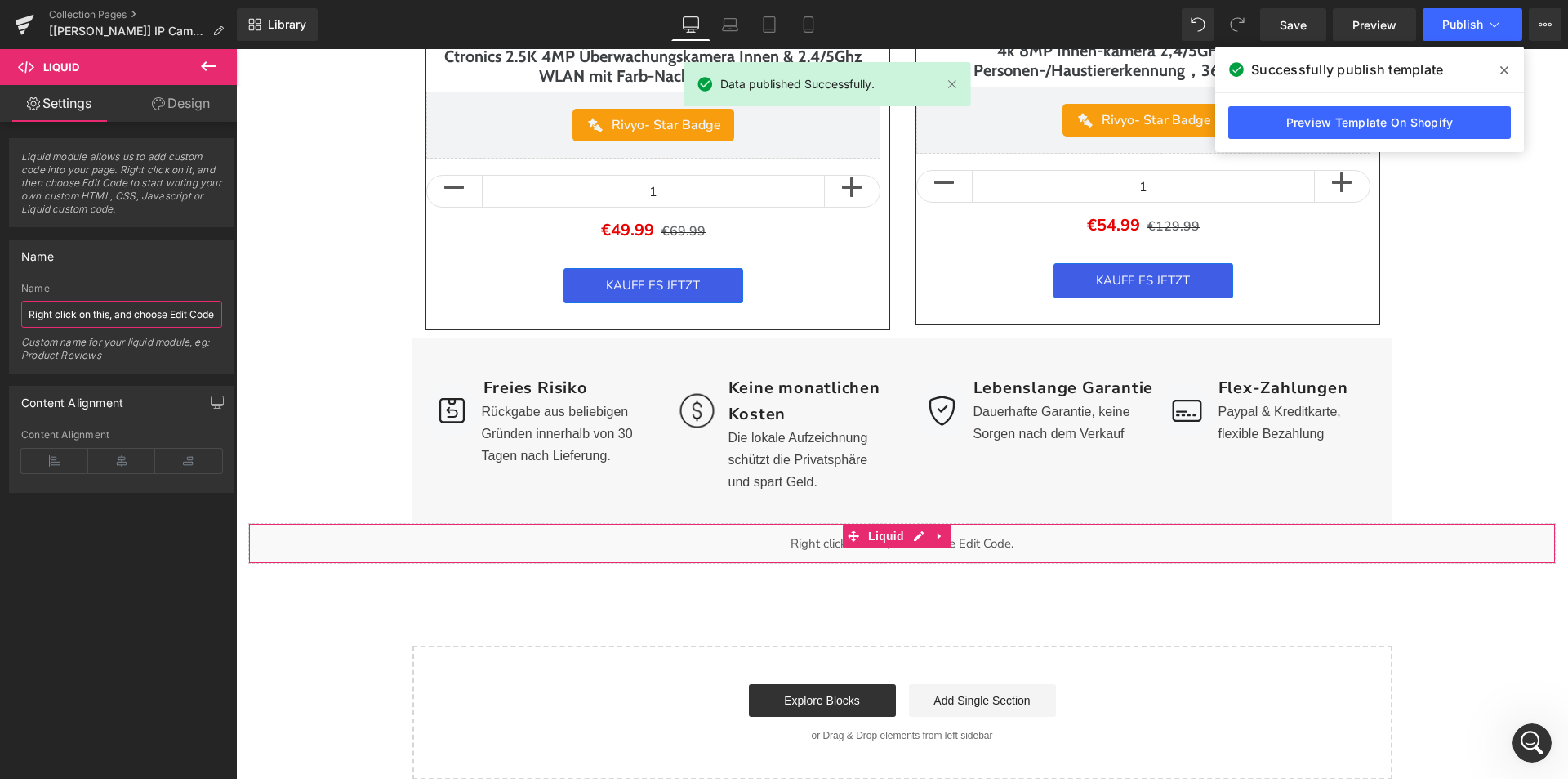
click at [123, 309] on input "Right click on this, and choose Edit Code." at bounding box center [121, 314] width 201 height 27
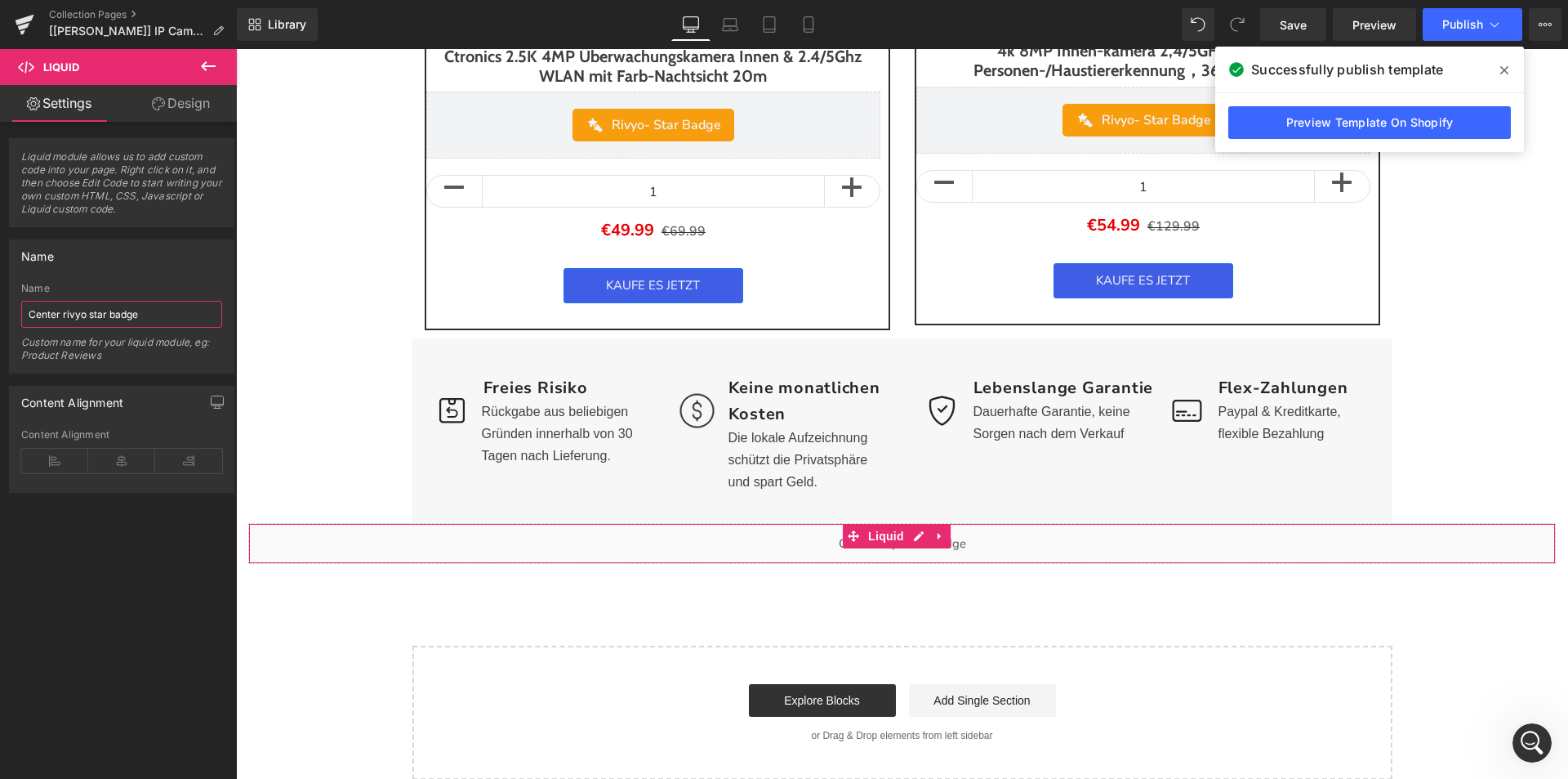
click at [60, 313] on input "Center rivyo star badge" at bounding box center [121, 314] width 201 height 27
click at [67, 313] on input "Center rivyo star badge" at bounding box center [121, 314] width 201 height 27
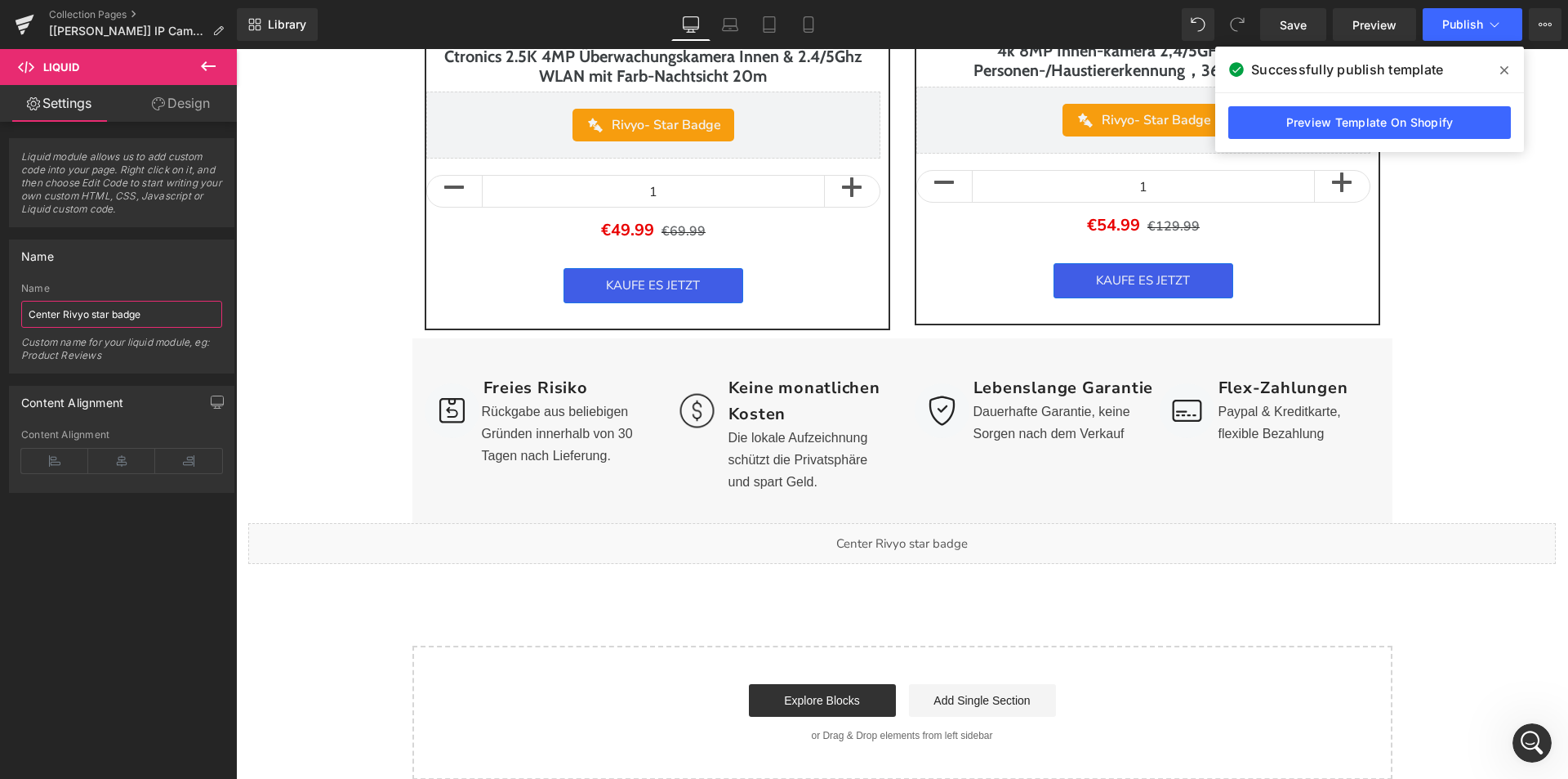
drag, startPoint x: 103, startPoint y: 318, endPoint x: -5, endPoint y: 317, distance: 108.0
click at [0, 317] on html "Liquid You are previewing how the will restyle your page. You can not edit Elem…" at bounding box center [784, 390] width 1568 height 779
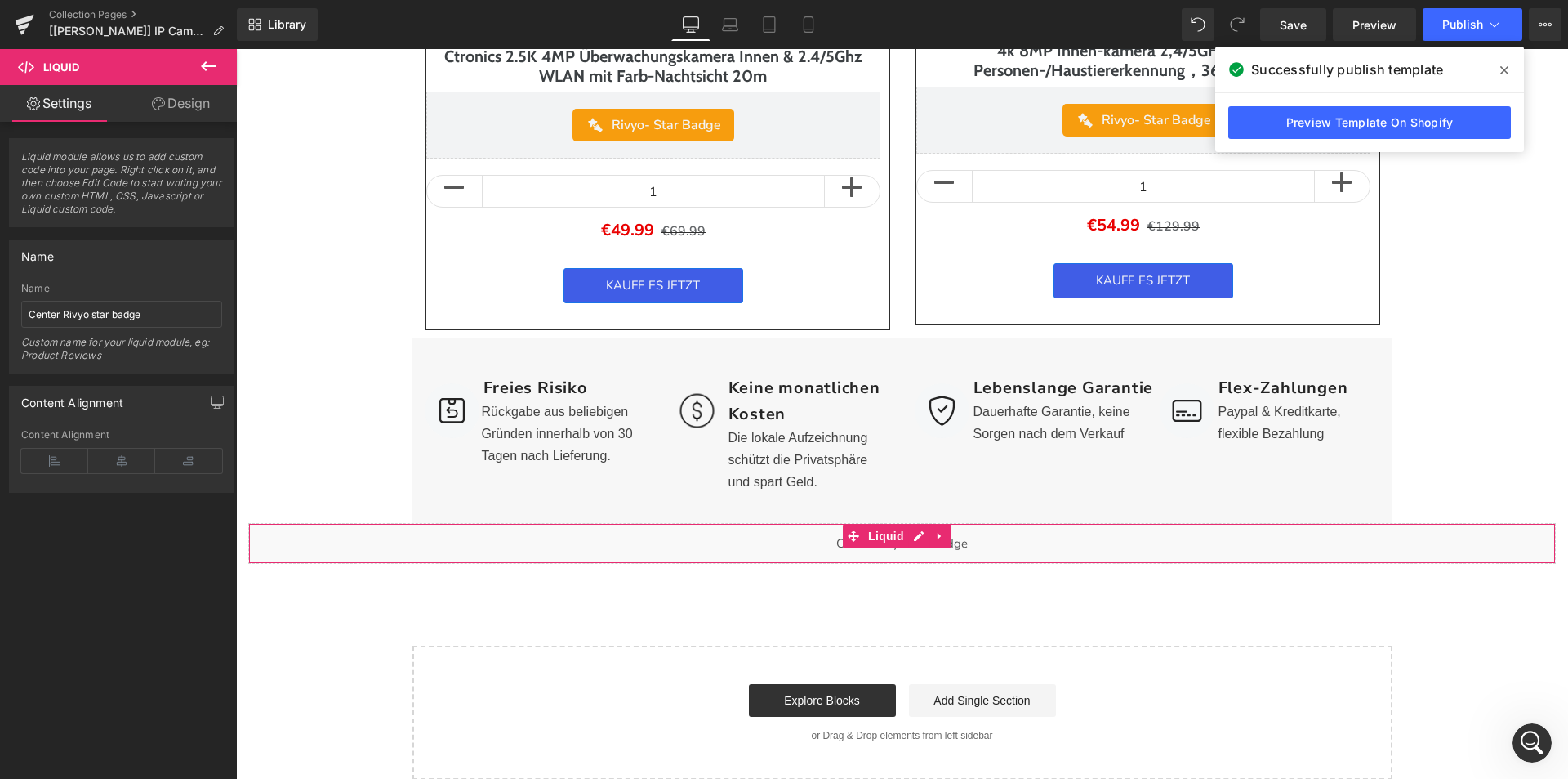
click at [99, 299] on div "Name Center Rivyo star badge Custom name for your liquid module, eg: Product Re…" at bounding box center [121, 328] width 201 height 90
click at [100, 306] on input "Center Rivyo star badge" at bounding box center [121, 314] width 201 height 27
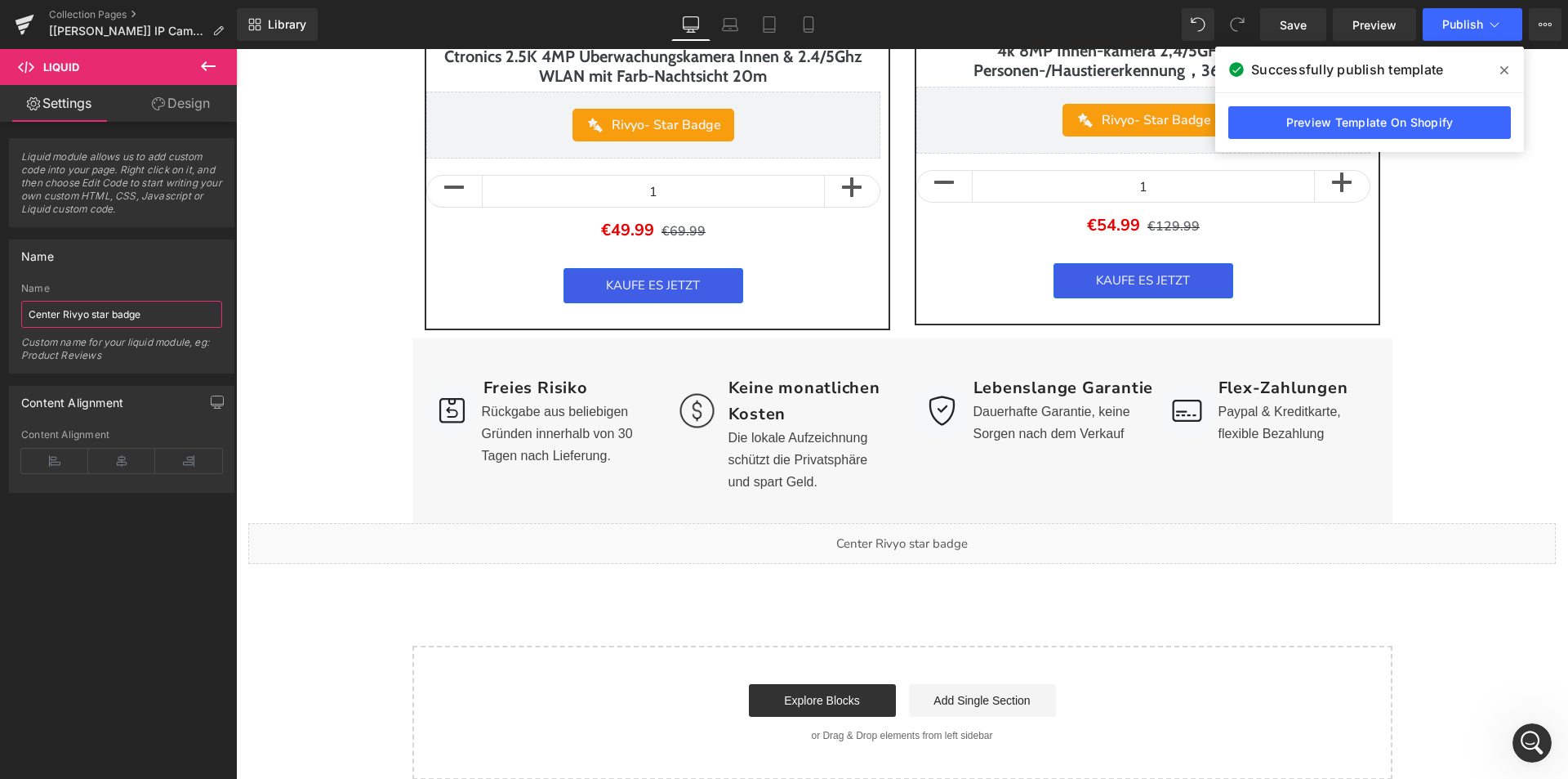
paste input "Align center fo"
type input "Align center for Rivyo star badge"
click at [1495, 32] on icon at bounding box center [1494, 24] width 16 height 16
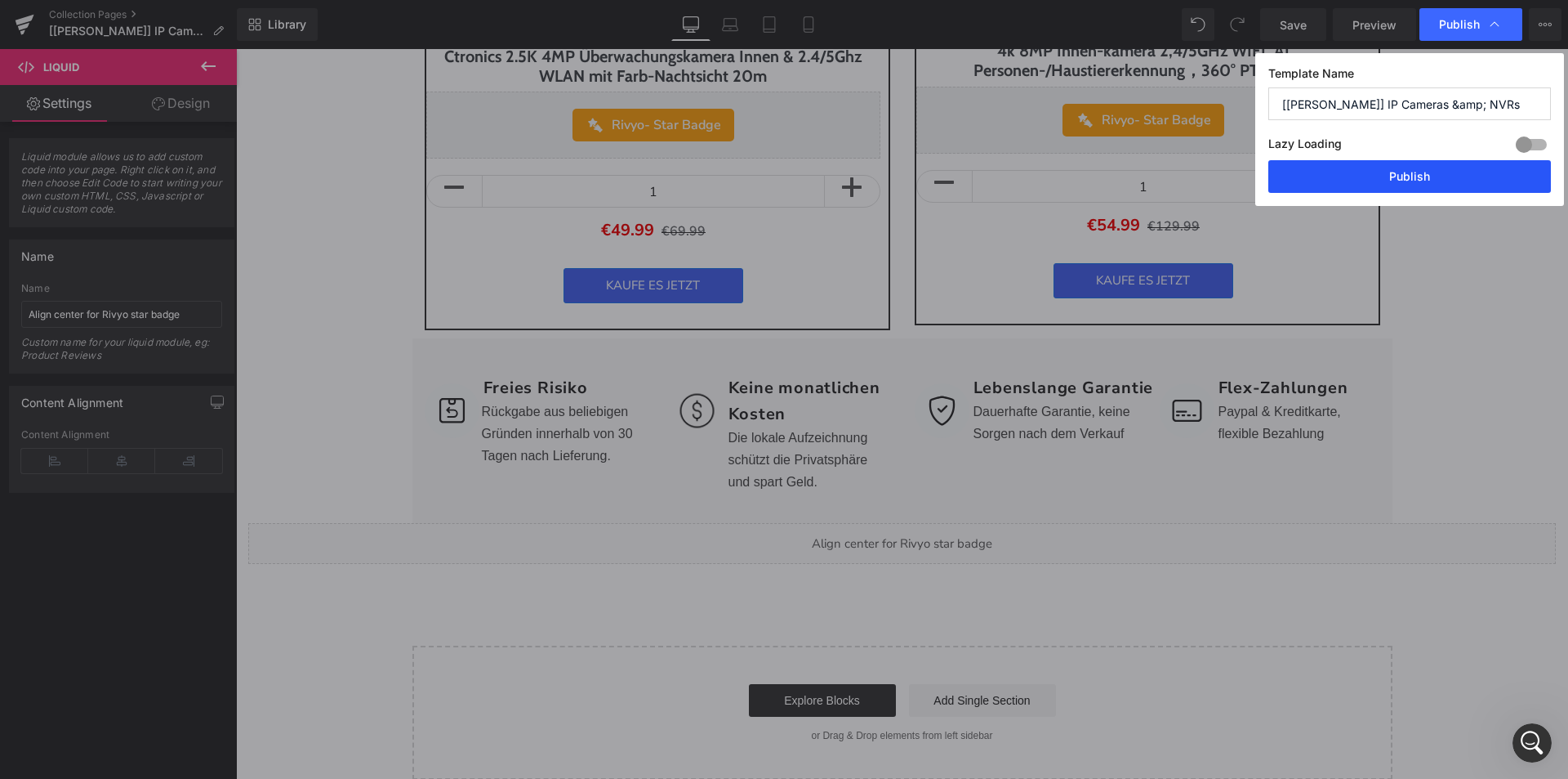
click at [1424, 178] on button "Publish" at bounding box center [1409, 176] width 282 height 33
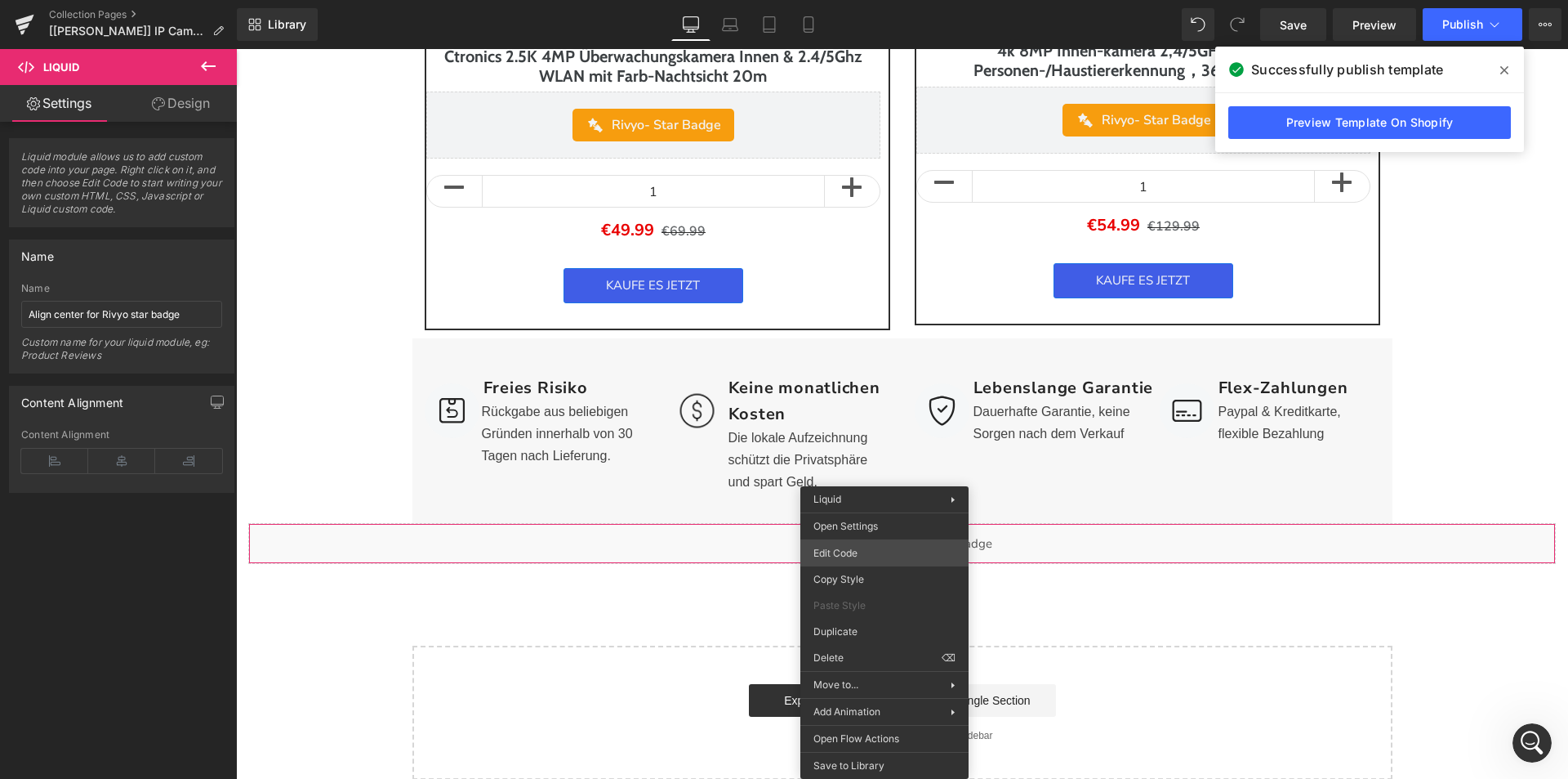
click at [838, 0] on div "Liquid You are previewing how the will restyle your page. You can not edit Elem…" at bounding box center [784, 0] width 1568 height 0
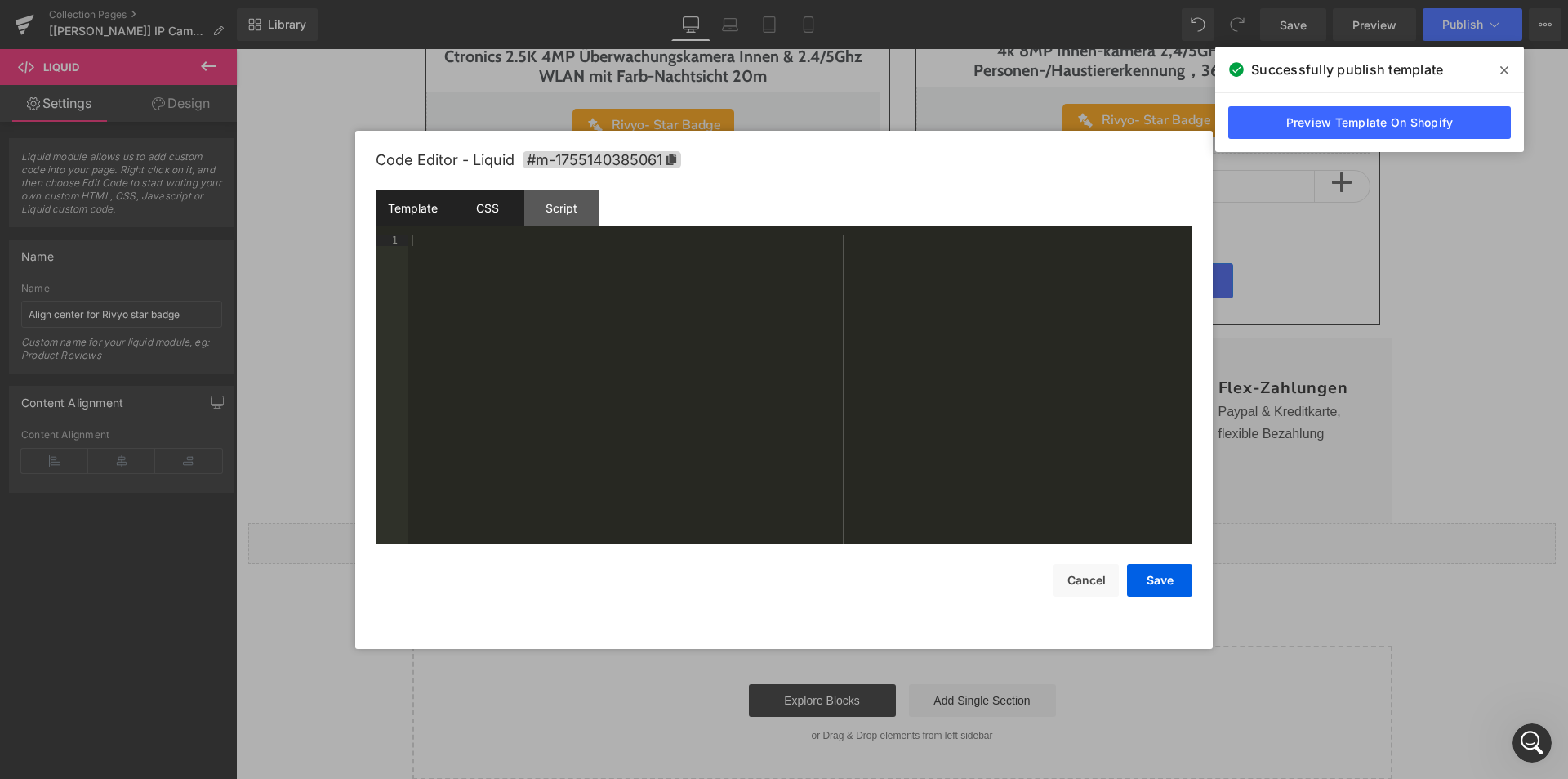
click at [500, 197] on div "CSS" at bounding box center [487, 208] width 74 height 37
click at [428, 256] on div ".rivyoReviewWidget { justify-content : center !important; }" at bounding box center [800, 400] width 784 height 332
drag, startPoint x: 508, startPoint y: 239, endPoint x: 372, endPoint y: 232, distance: 136.2
click at [372, 232] on div "Code Editor - Liquid #m-1755140385061 Template CSS Script Data 1 XXXXXXXXXXXXXX…" at bounding box center [784, 390] width 857 height 518
click at [1088, 579] on button "Cancel" at bounding box center [1086, 580] width 65 height 33
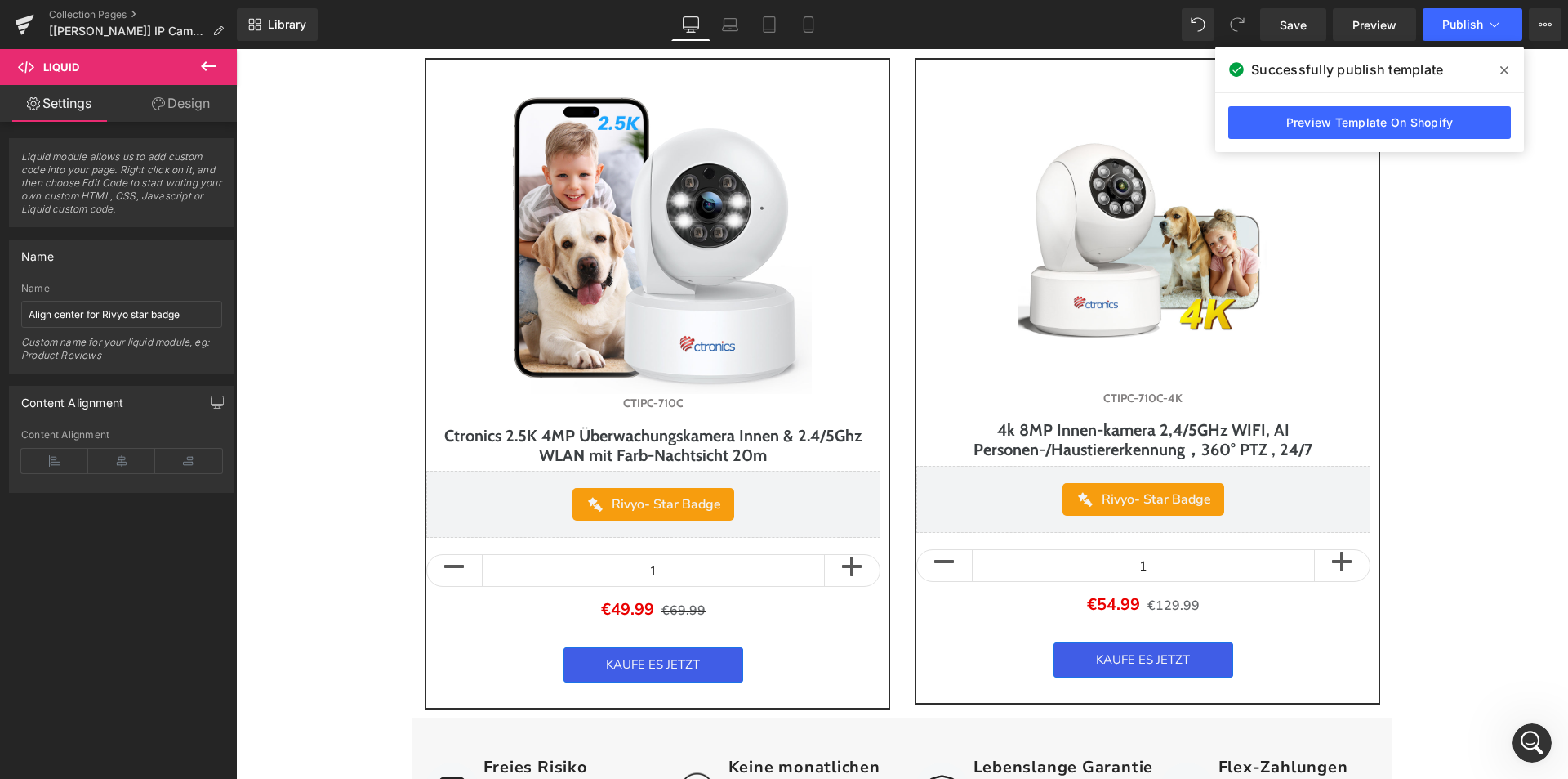
scroll to position [2370, 0]
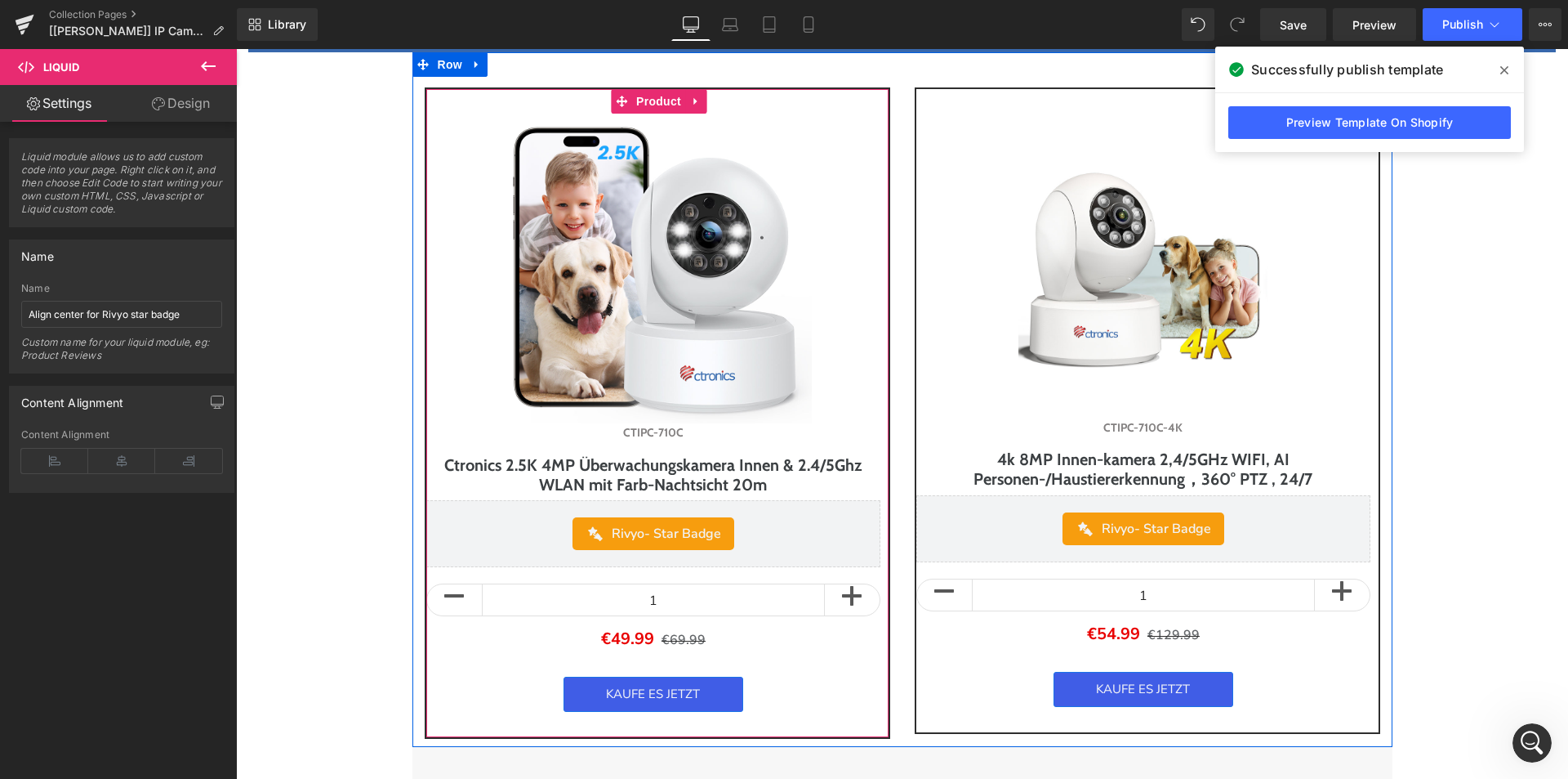
click at [872, 393] on link "Sale Off" at bounding box center [653, 265] width 454 height 318
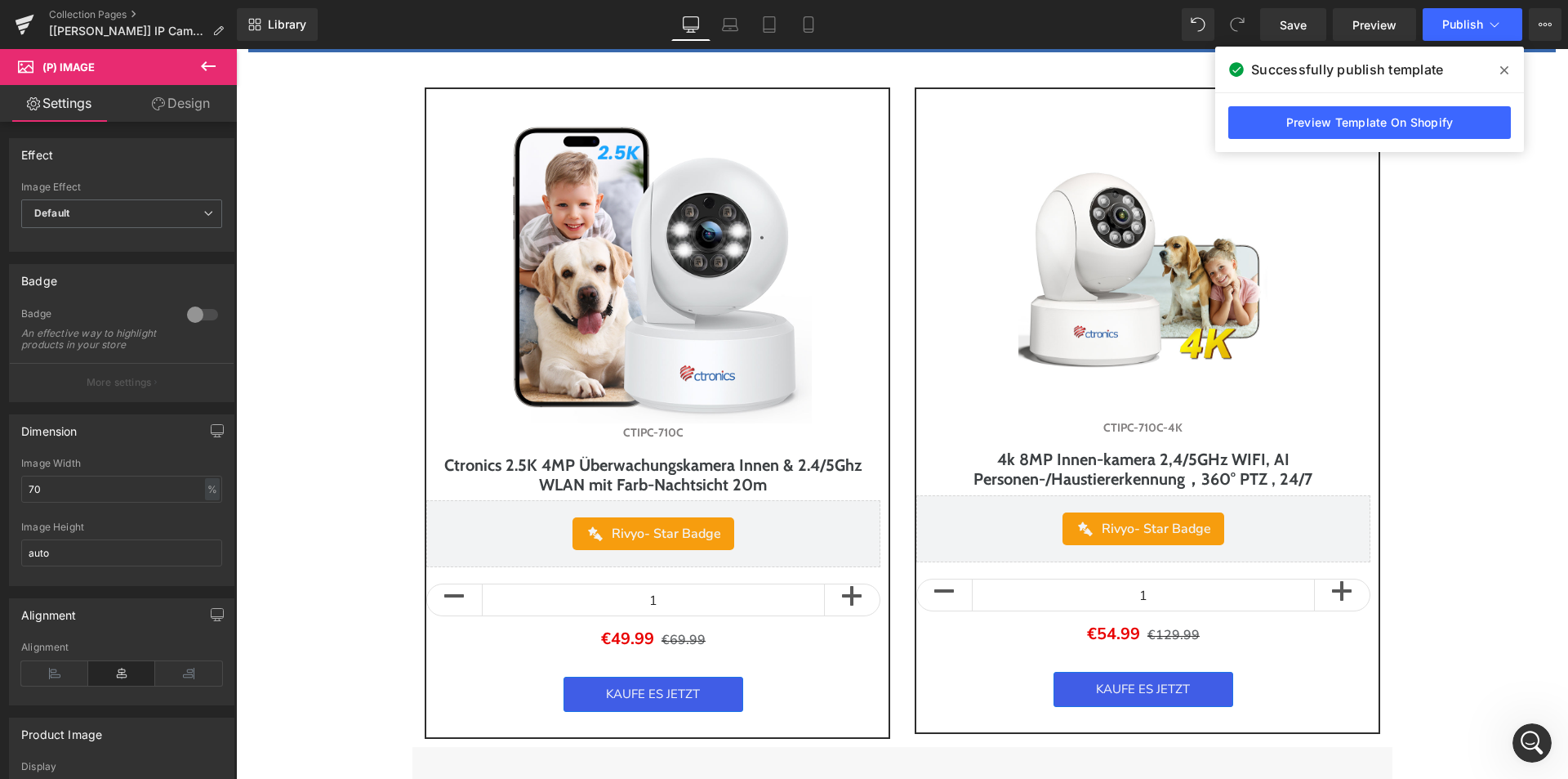
click at [182, 111] on link "Design" at bounding box center [181, 103] width 119 height 37
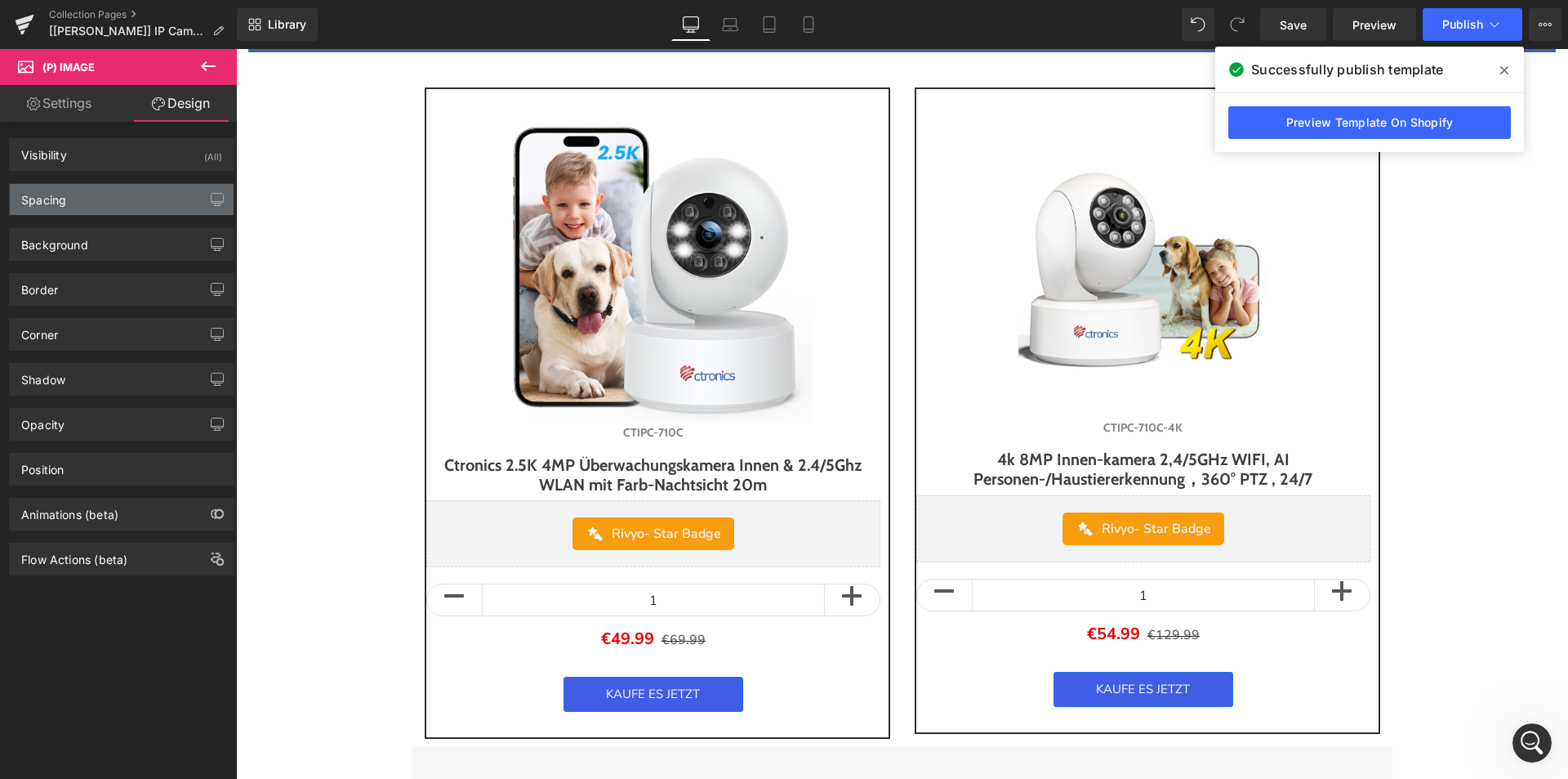
click at [101, 214] on div "Spacing" at bounding box center [122, 199] width 224 height 31
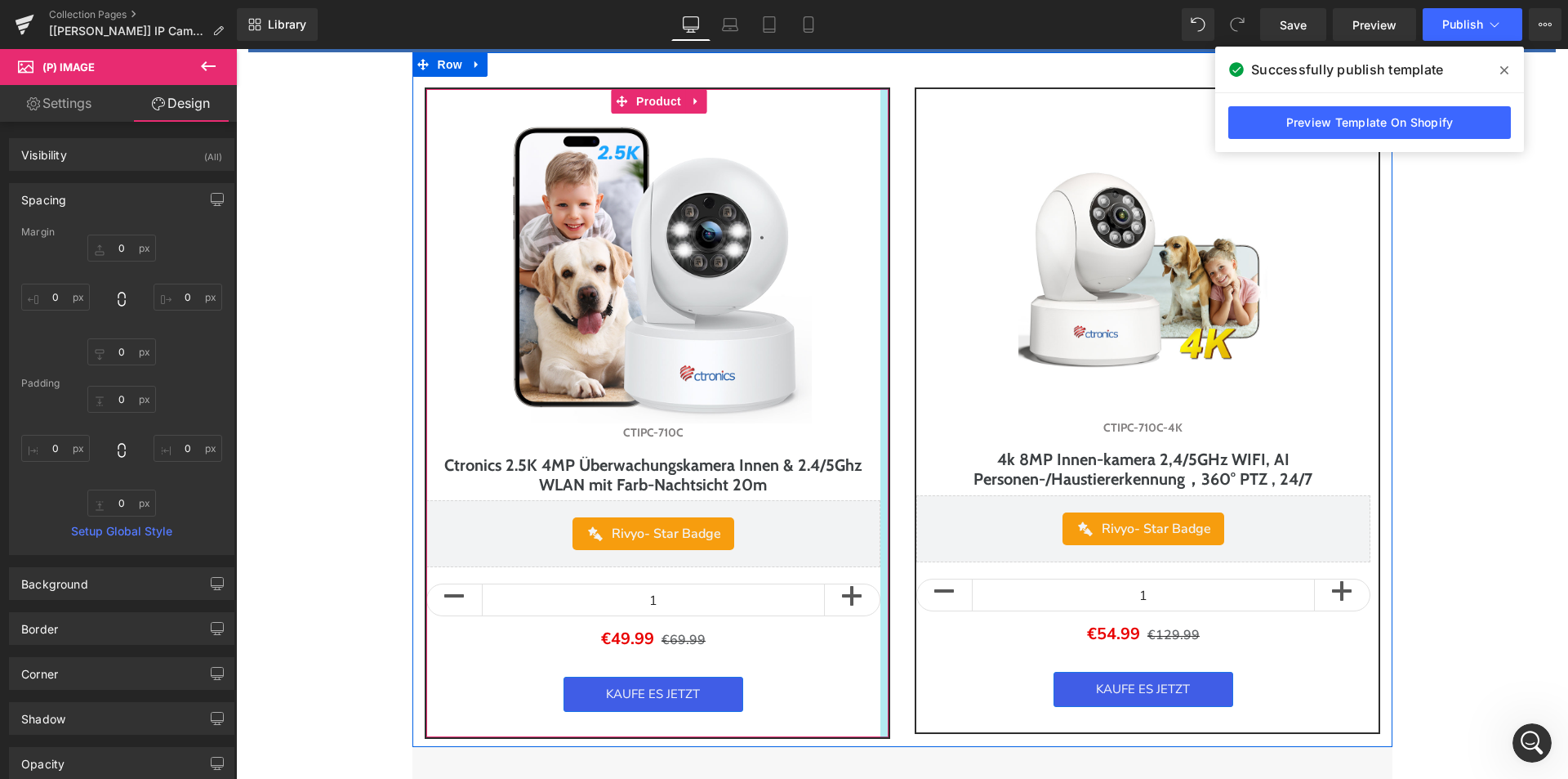
click at [880, 534] on div at bounding box center [884, 412] width 8 height 648
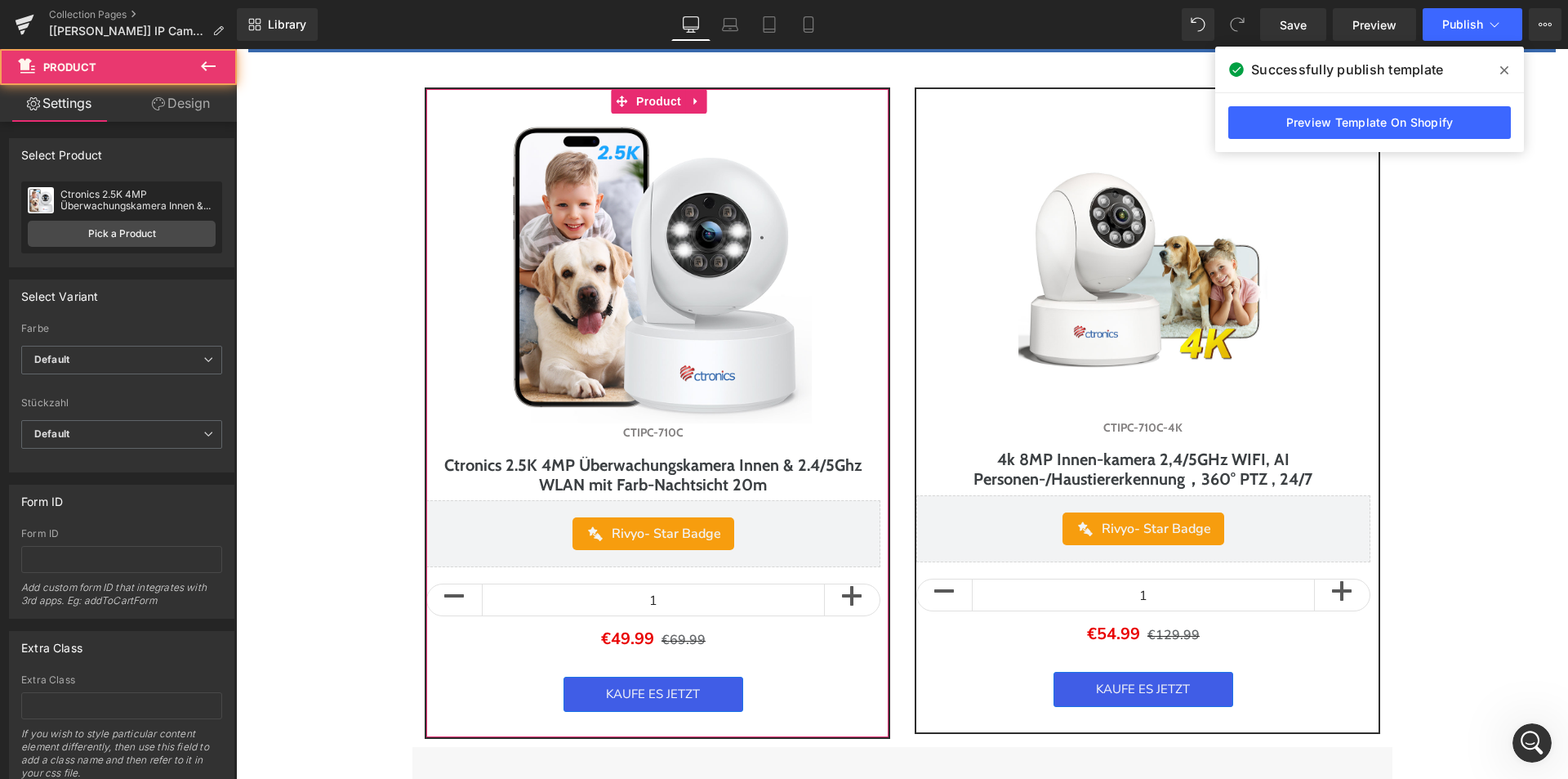
click at [195, 100] on link "Design" at bounding box center [181, 103] width 119 height 37
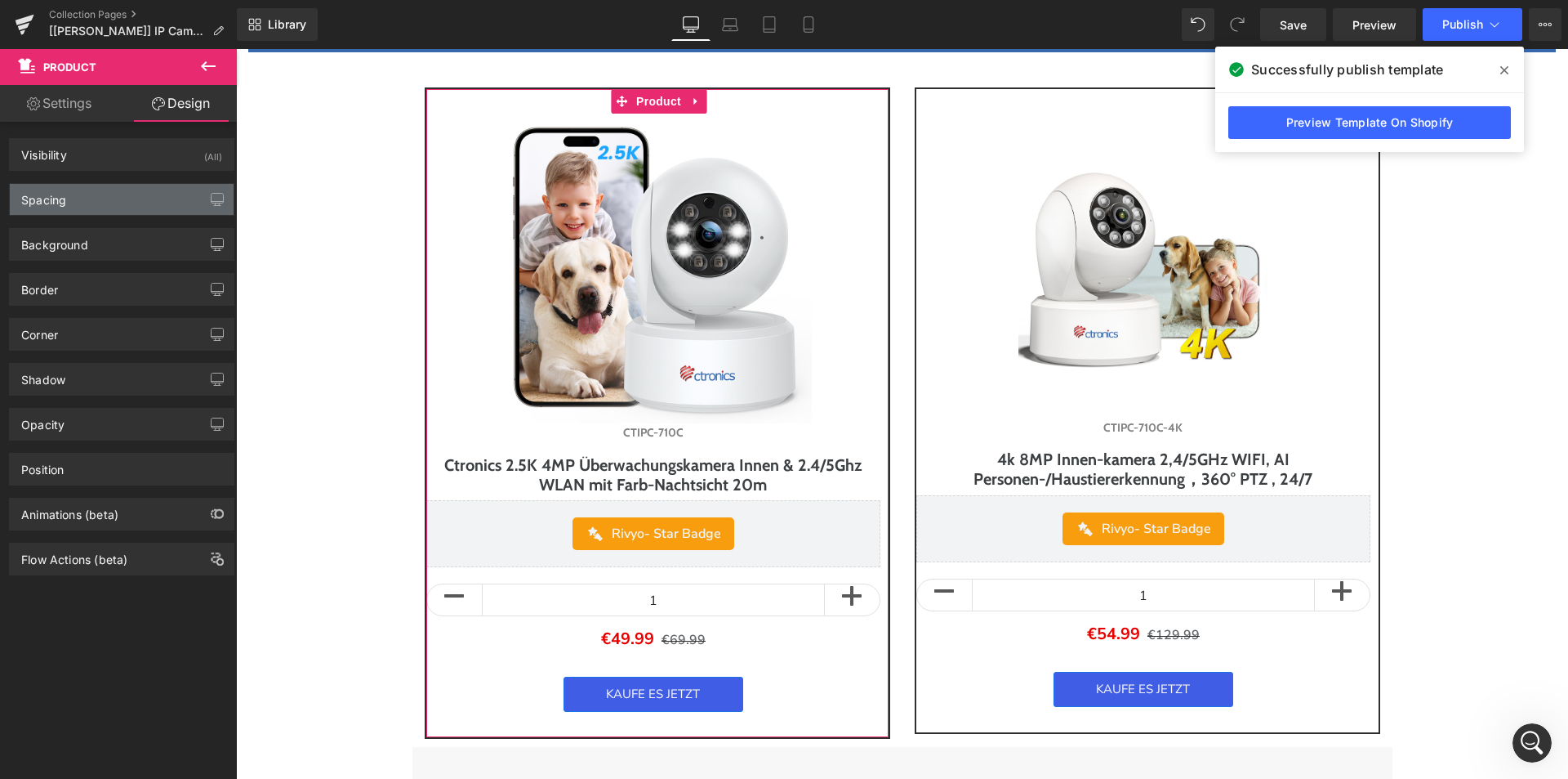
click at [89, 185] on div "Spacing" at bounding box center [122, 199] width 224 height 31
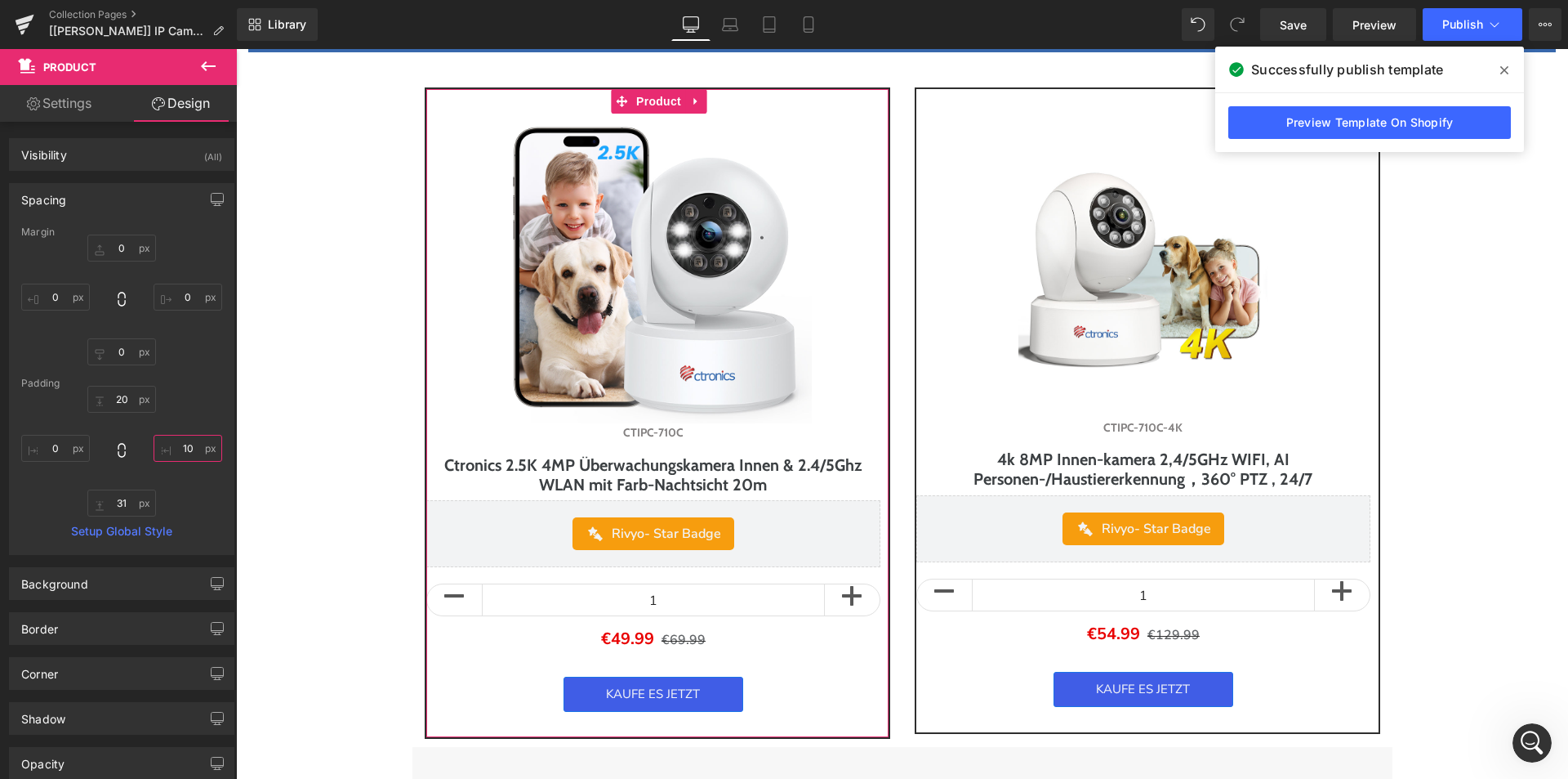
click at [187, 447] on input "10" at bounding box center [188, 447] width 69 height 27
type input "0"
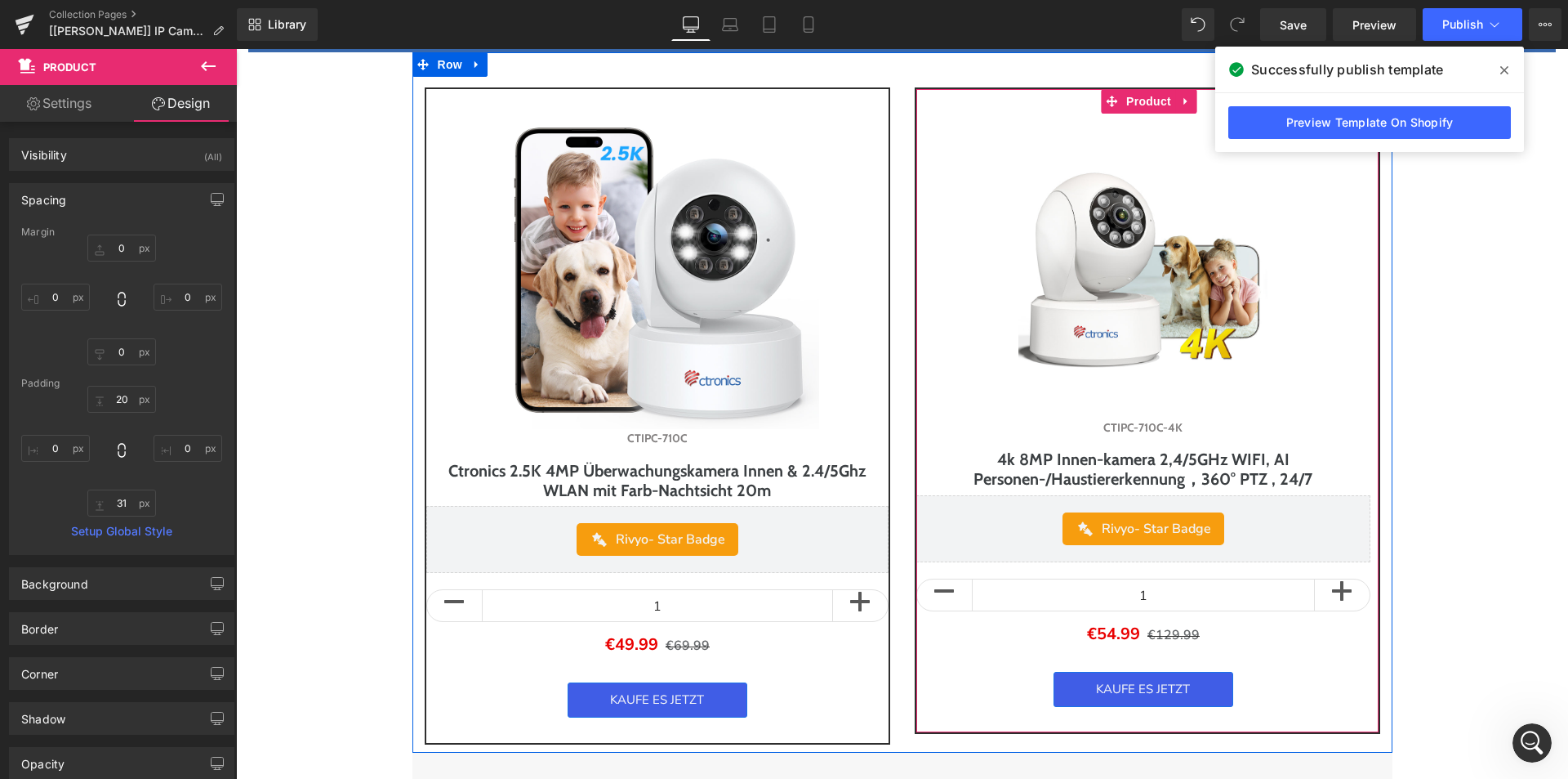
click at [1365, 502] on div "Sale Off (P) Image CTIPC-710C-4K (P) SKU 4k 8MP Innen-kamera 2,4/5GHz WIFI, AI …" at bounding box center [1148, 410] width 465 height 645
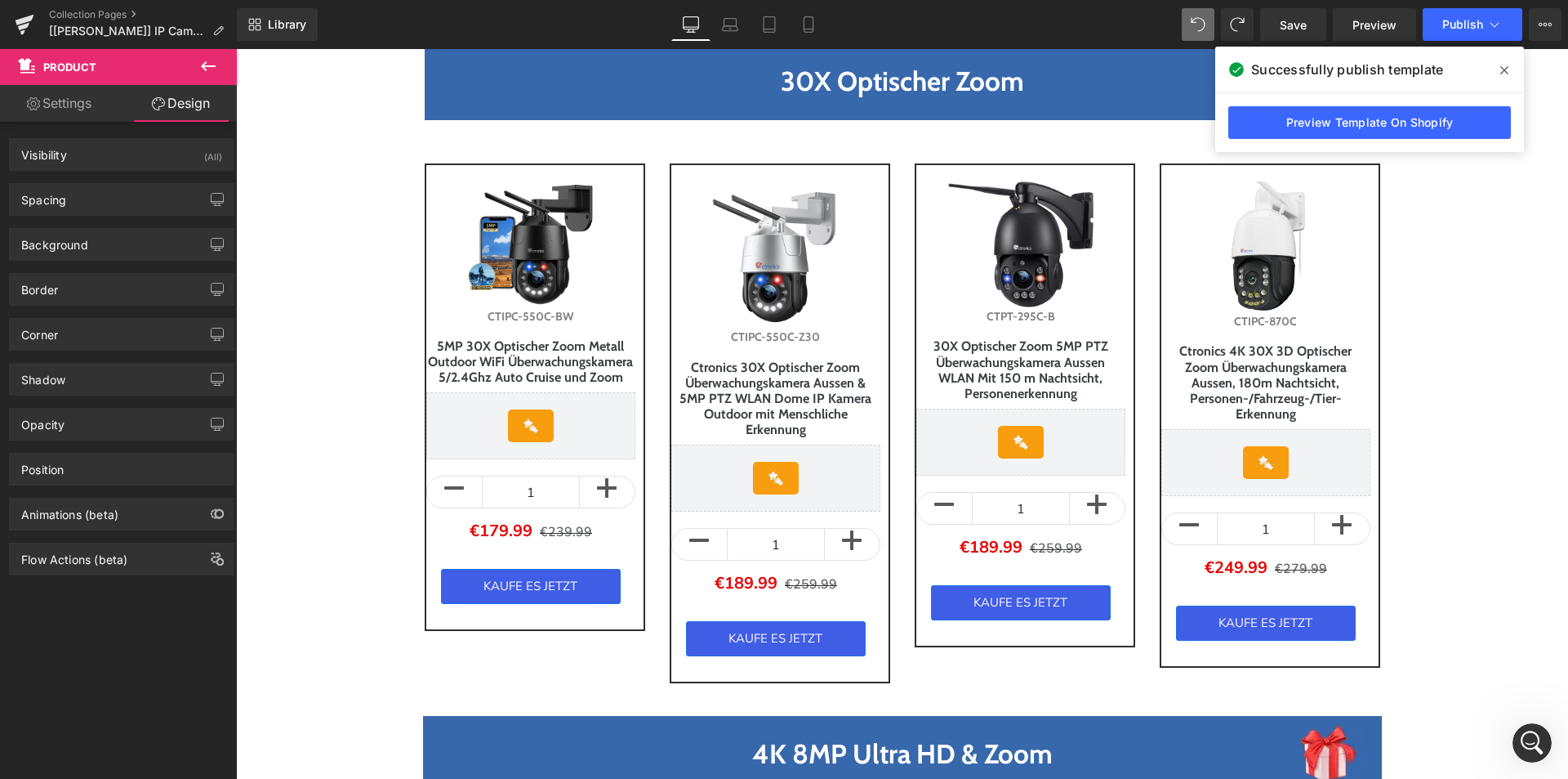
scroll to position [327, 0]
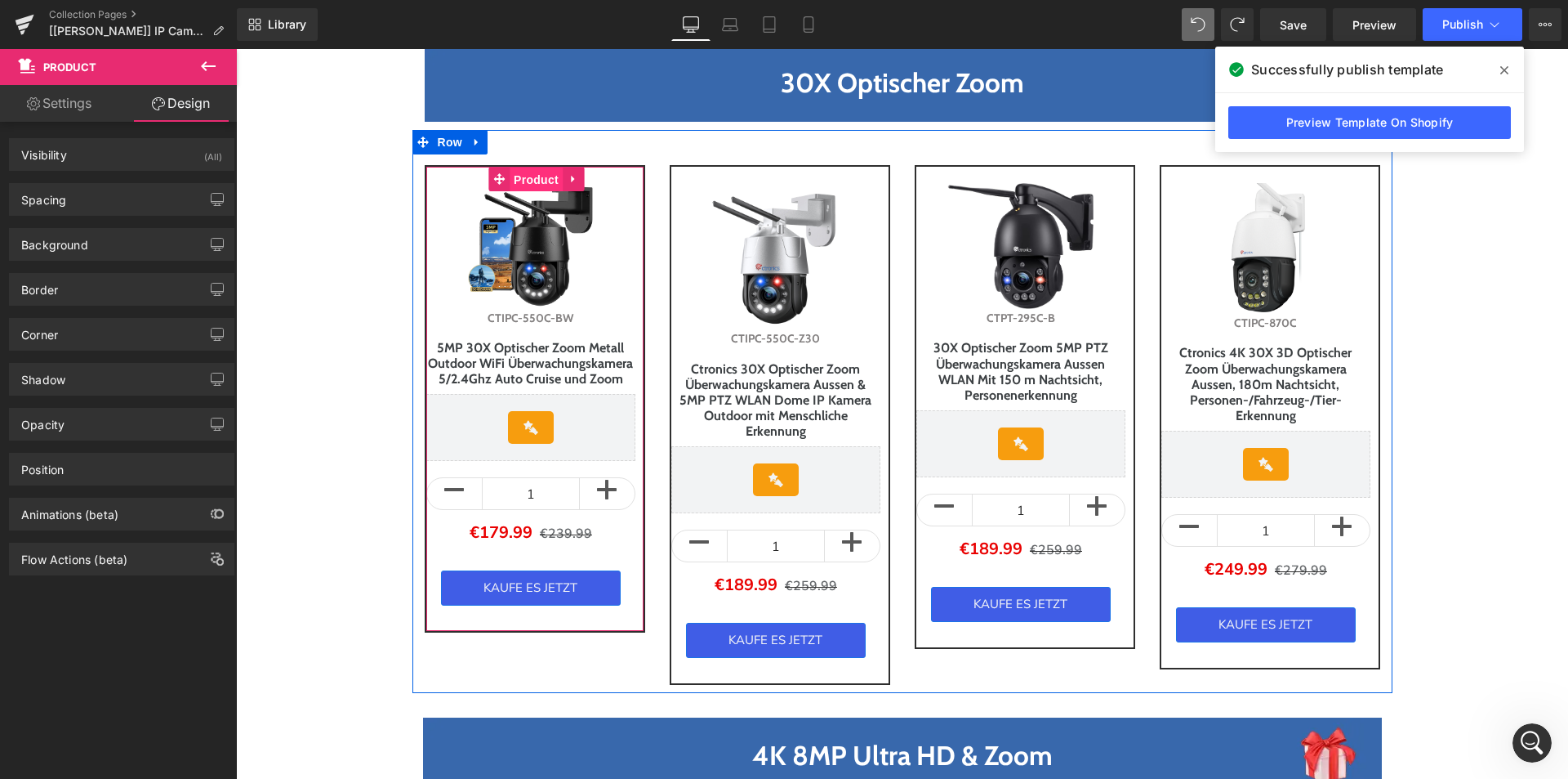
click at [522, 177] on span "Product" at bounding box center [536, 180] width 53 height 25
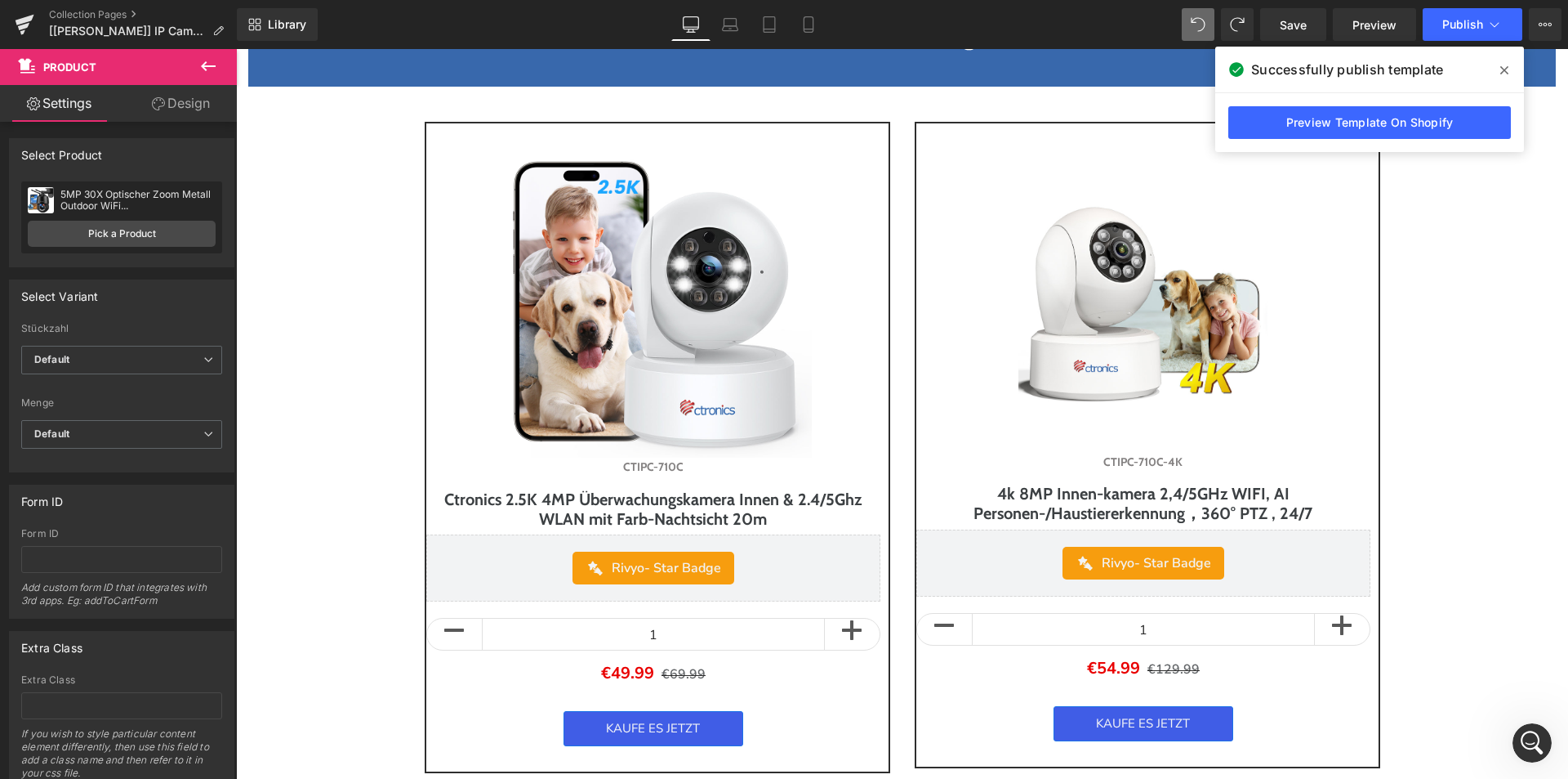
scroll to position [2370, 0]
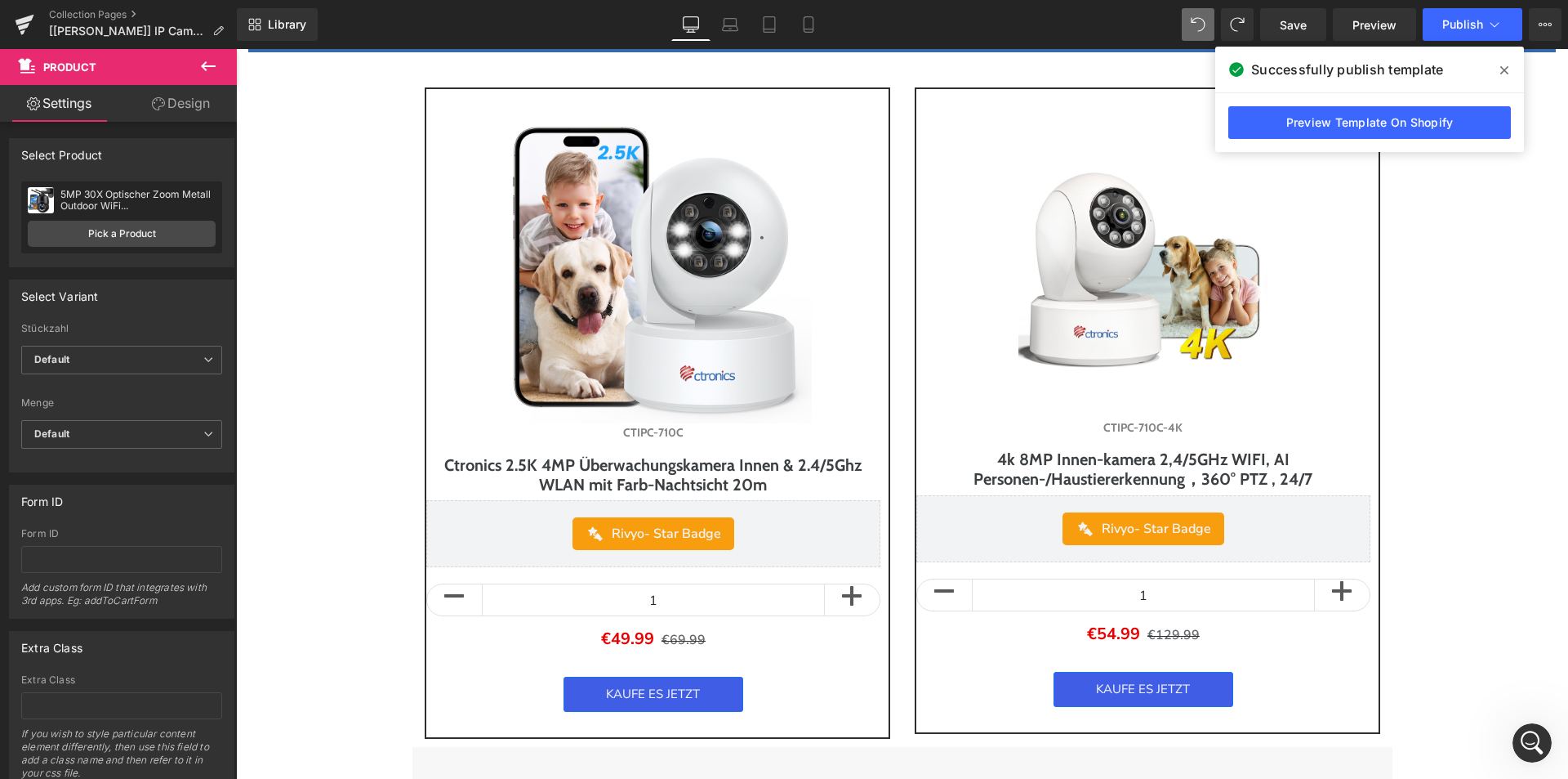
drag, startPoint x: 1504, startPoint y: 66, endPoint x: 1058, endPoint y: 133, distance: 451.0
click at [1504, 66] on icon at bounding box center [1504, 70] width 8 height 13
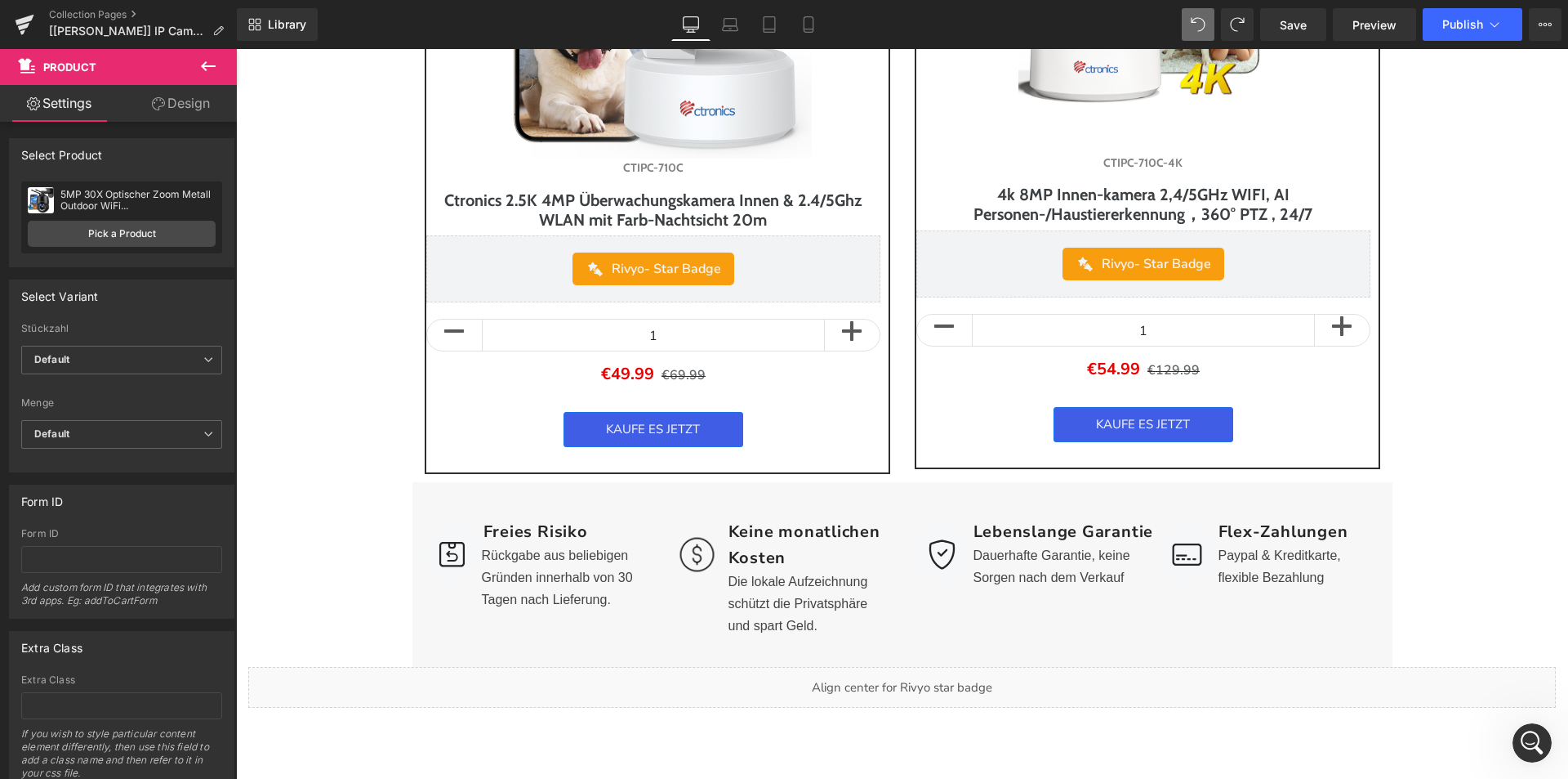
scroll to position [2778, 0]
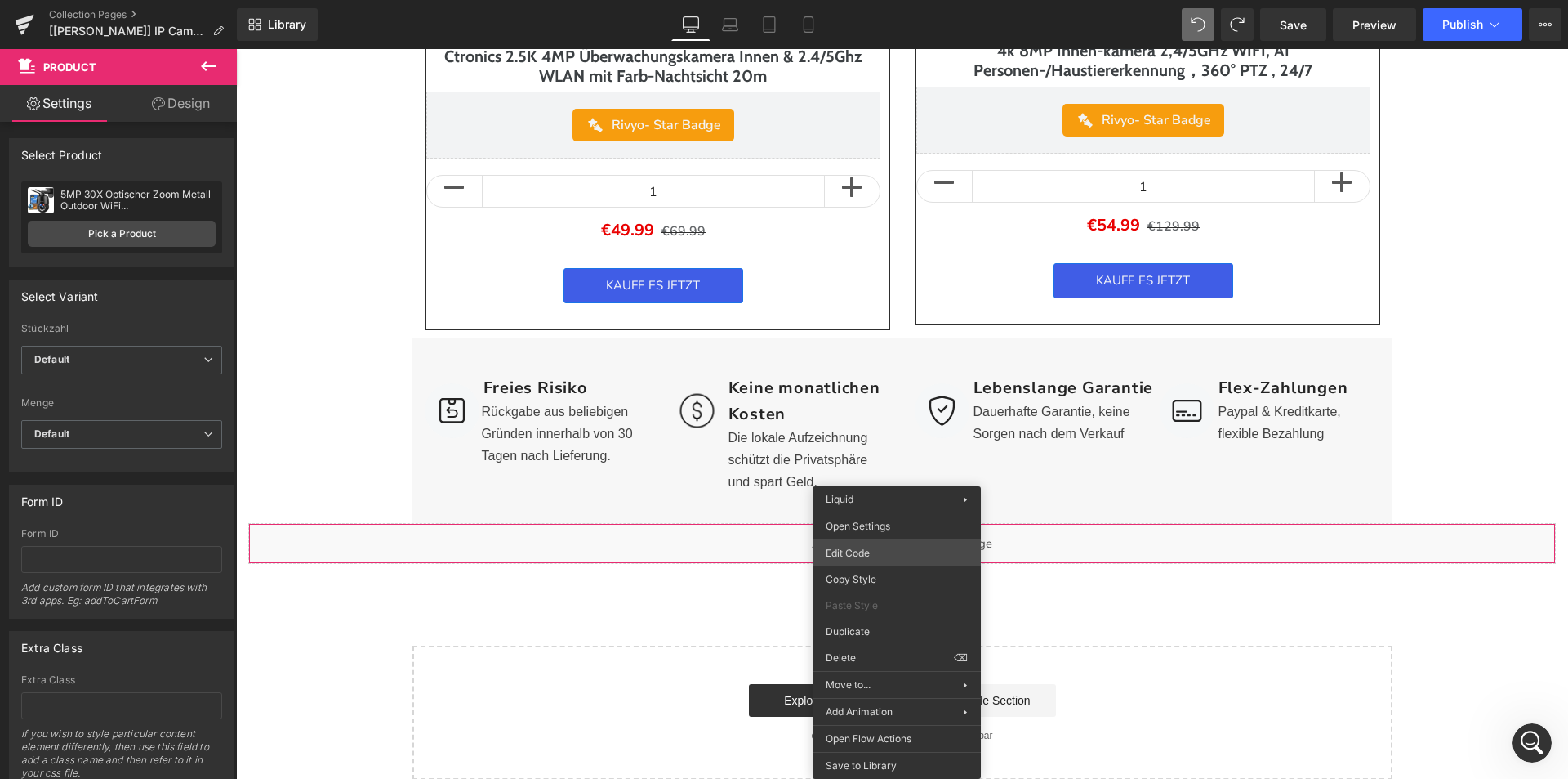
click at [857, 0] on div "Product You are previewing how the will restyle your page. You can not edit Ele…" at bounding box center [784, 0] width 1568 height 0
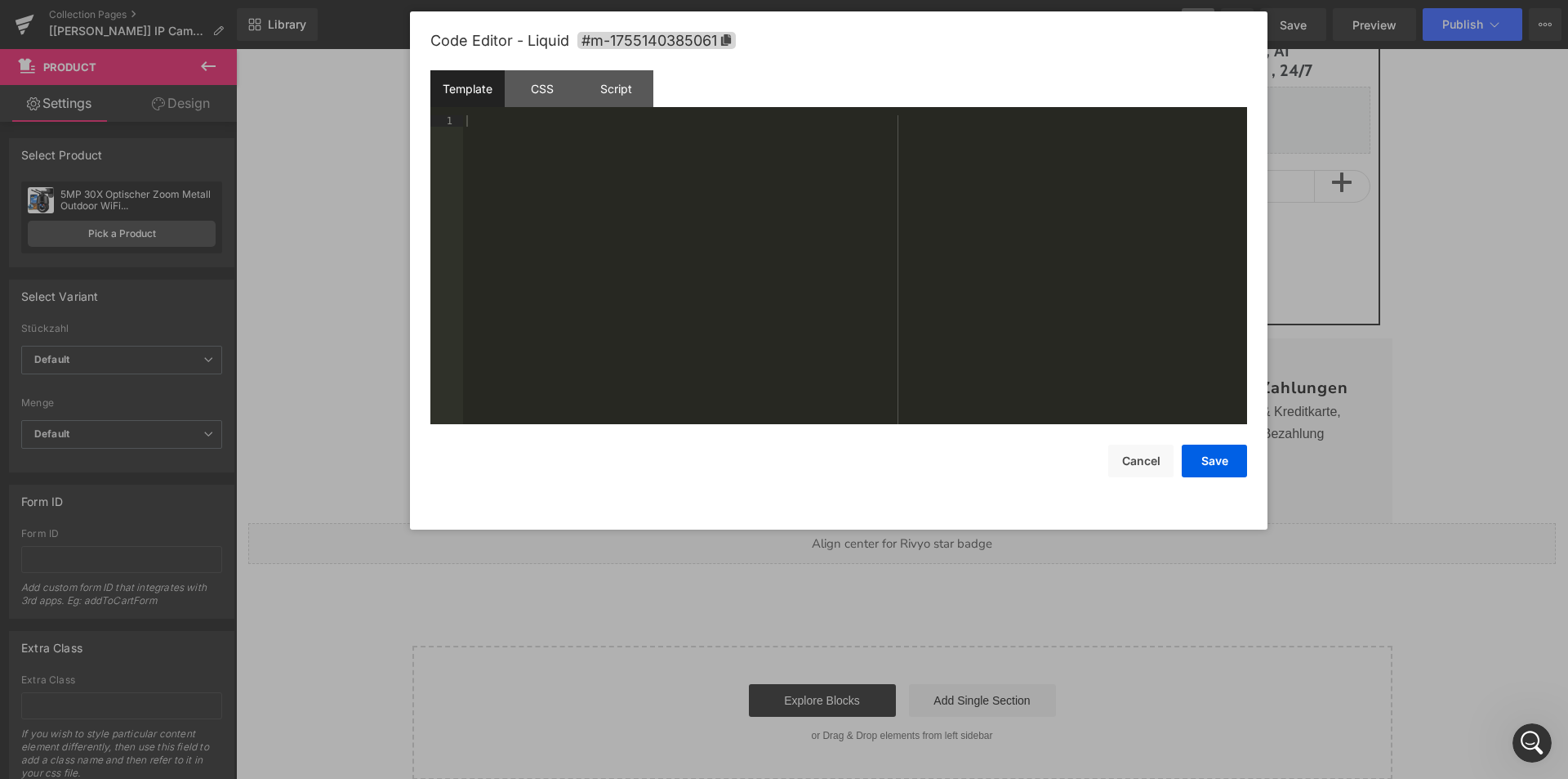
drag, startPoint x: 882, startPoint y: 161, endPoint x: 935, endPoint y: 43, distance: 129.4
click at [936, 43] on div "Code Editor - Liquid #m-1755140385061" at bounding box center [838, 40] width 816 height 59
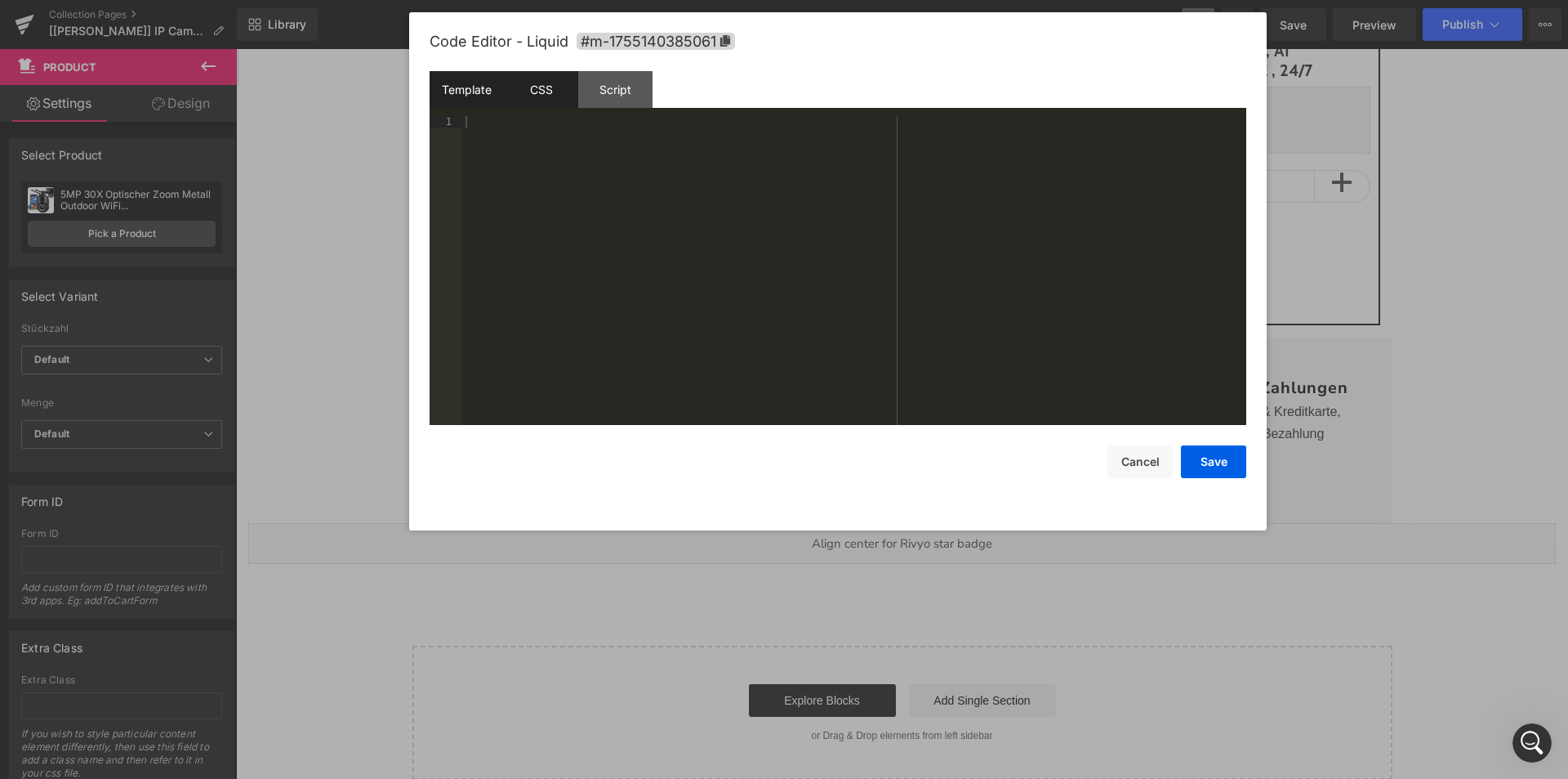
click at [555, 81] on div "CSS" at bounding box center [541, 89] width 74 height 37
click at [1148, 462] on button "Cancel" at bounding box center [1140, 461] width 65 height 33
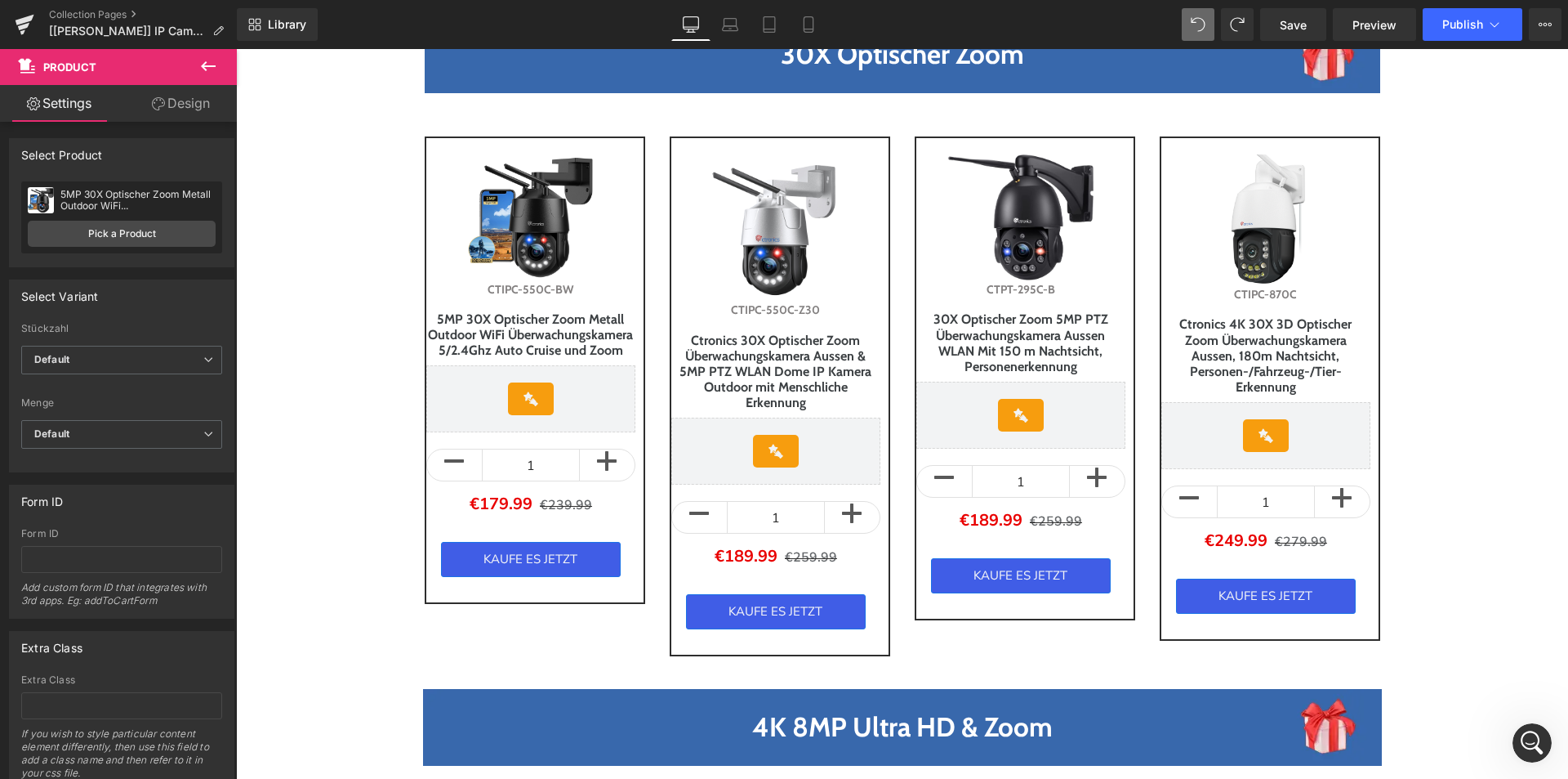
scroll to position [327, 0]
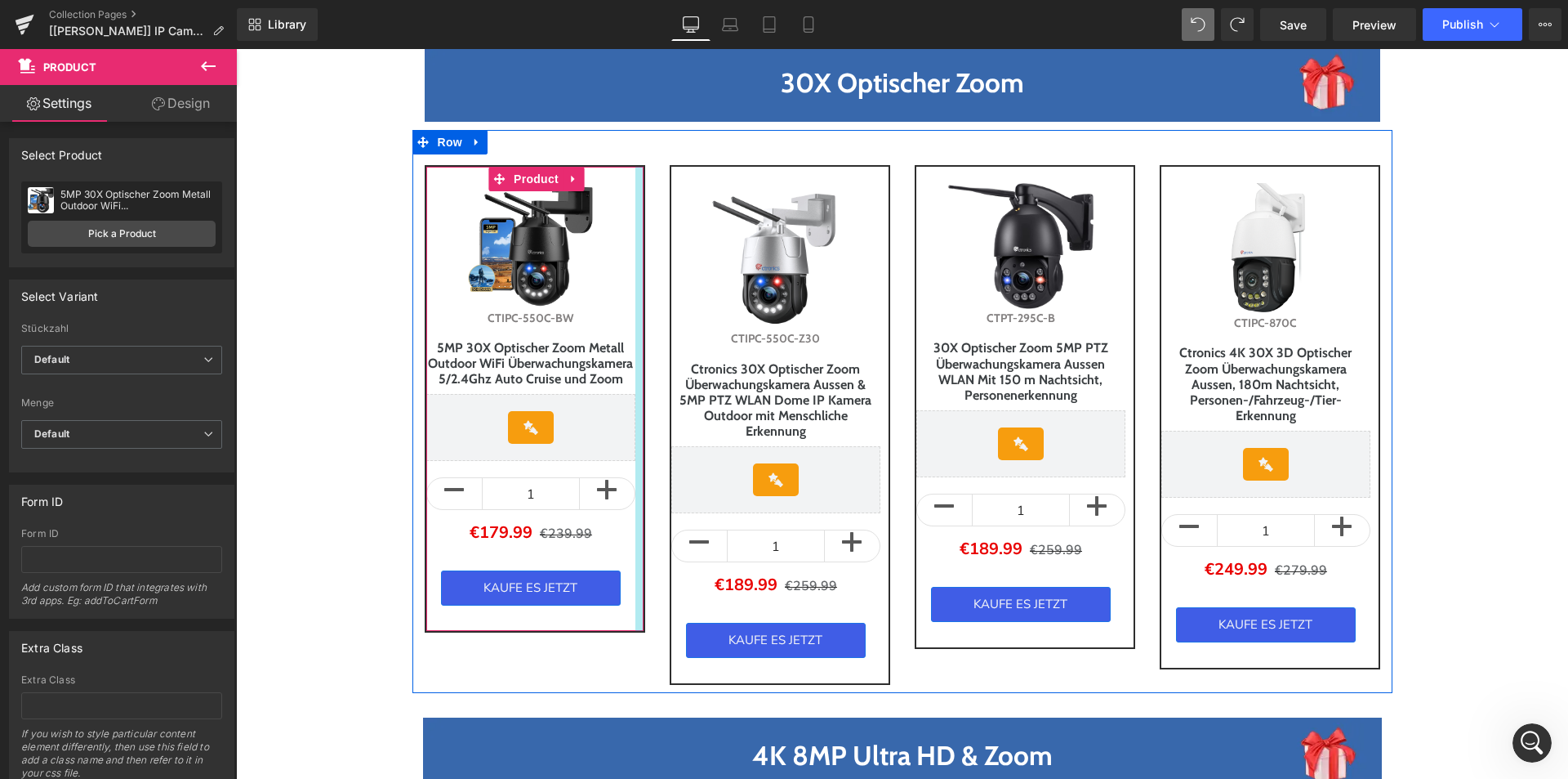
click at [636, 174] on div at bounding box center [640, 398] width 8 height 464
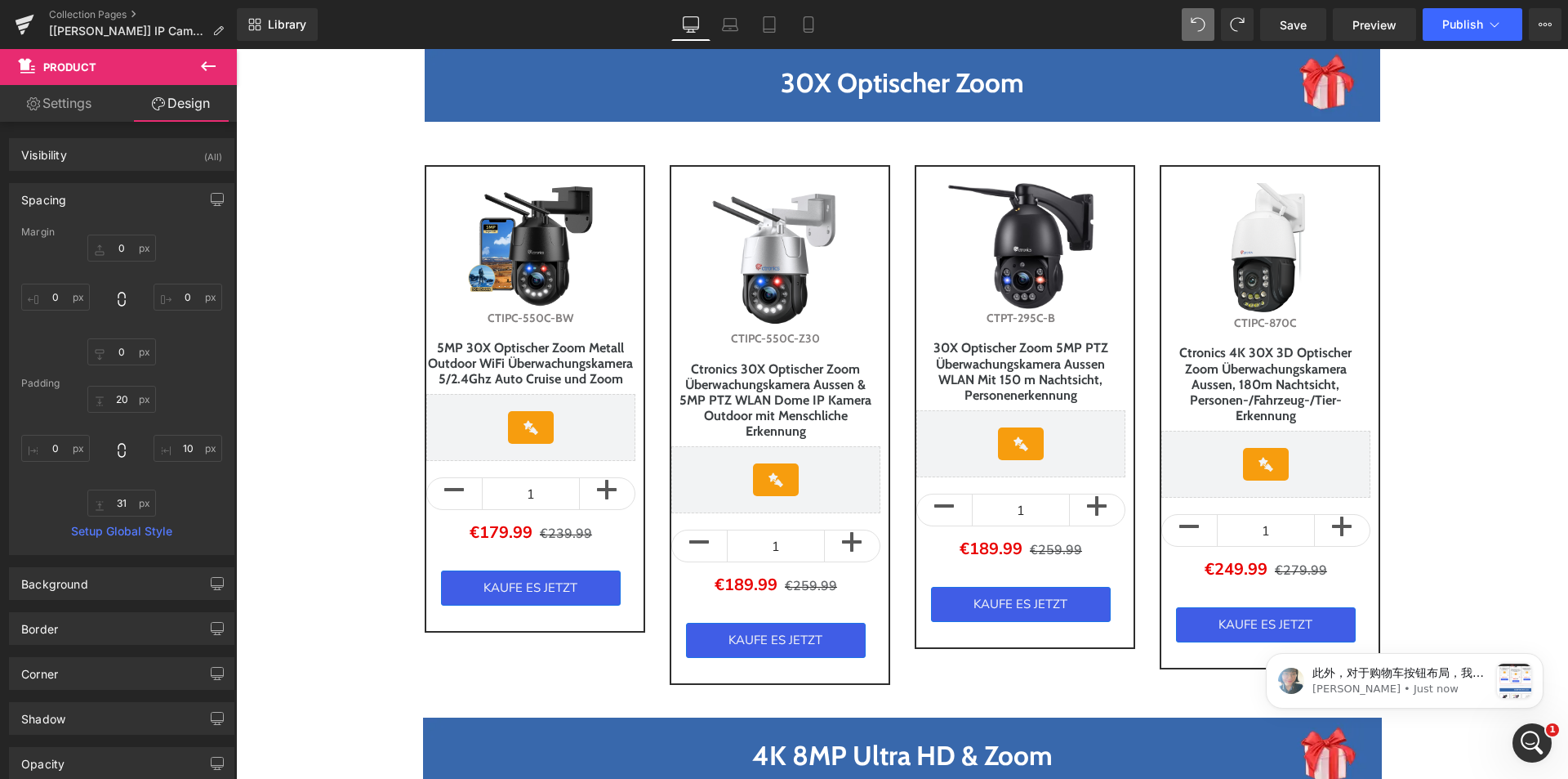
scroll to position [0, 0]
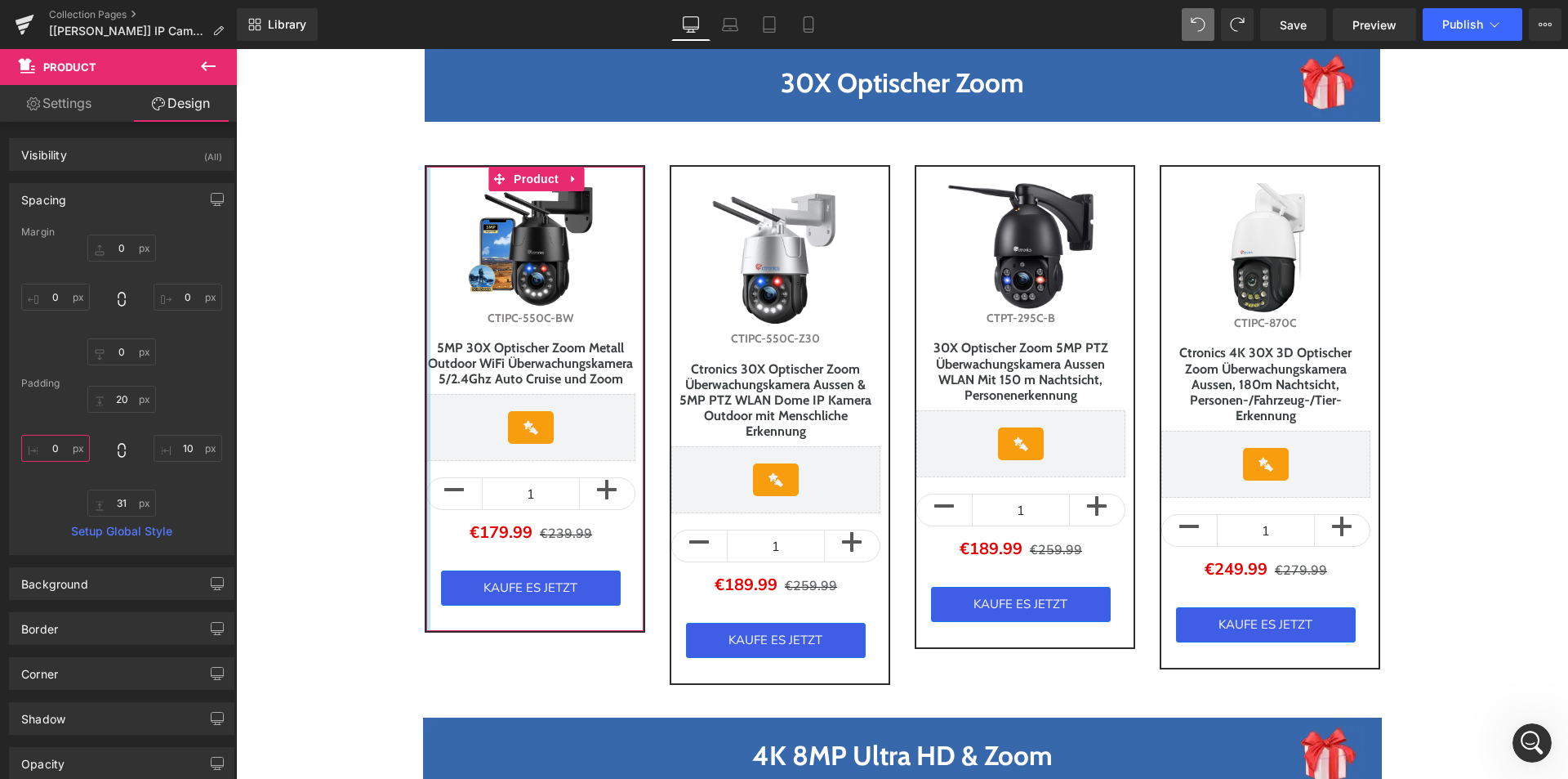
click at [55, 449] on input "text" at bounding box center [55, 447] width 69 height 27
type input "10"
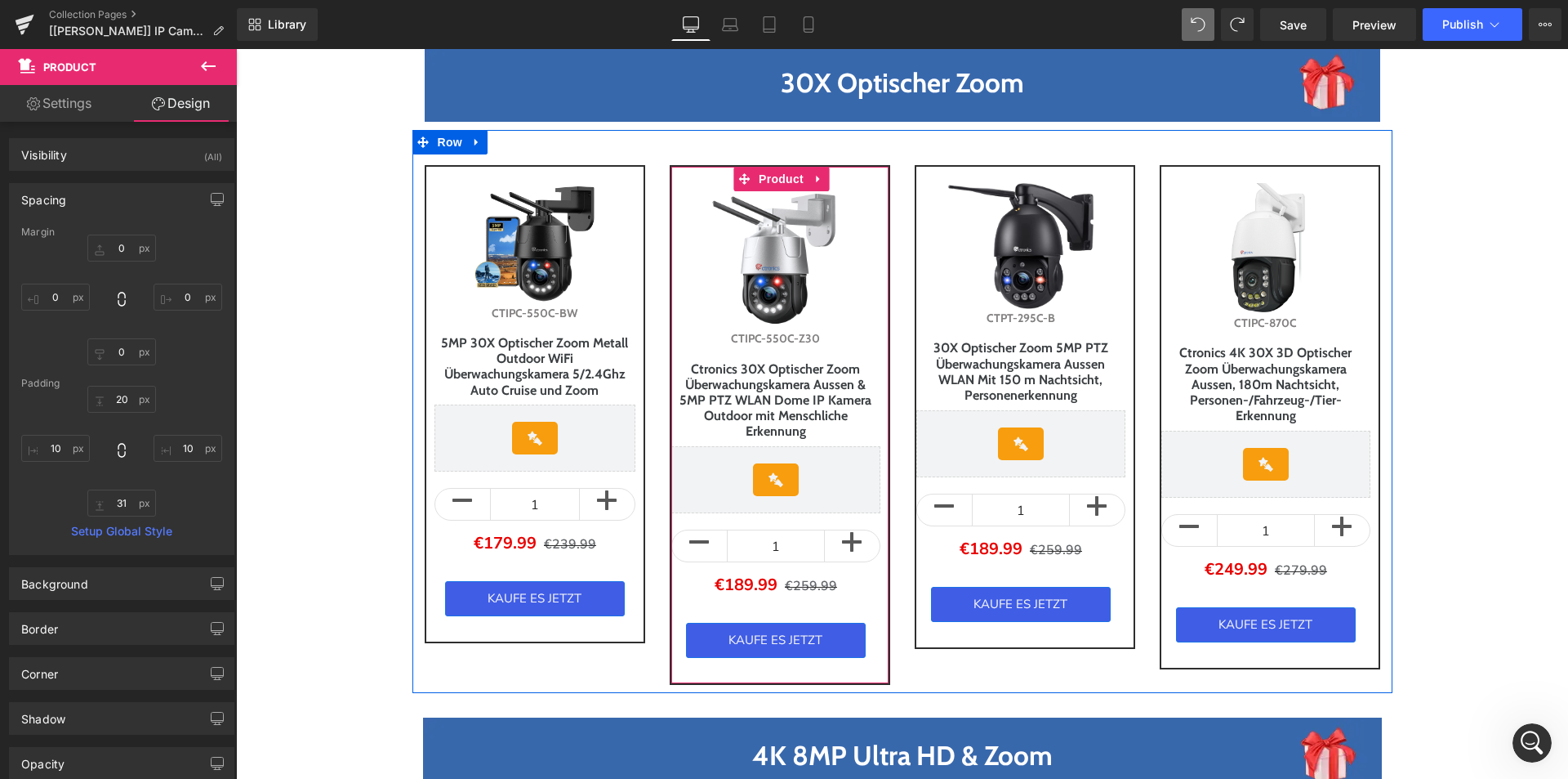
click at [731, 522] on div "Sale Off (P) Image CTIPC-550C-Z30 (P) SKU Ctronics 30X Optischer Zoom Überwachu…" at bounding box center [776, 419] width 209 height 474
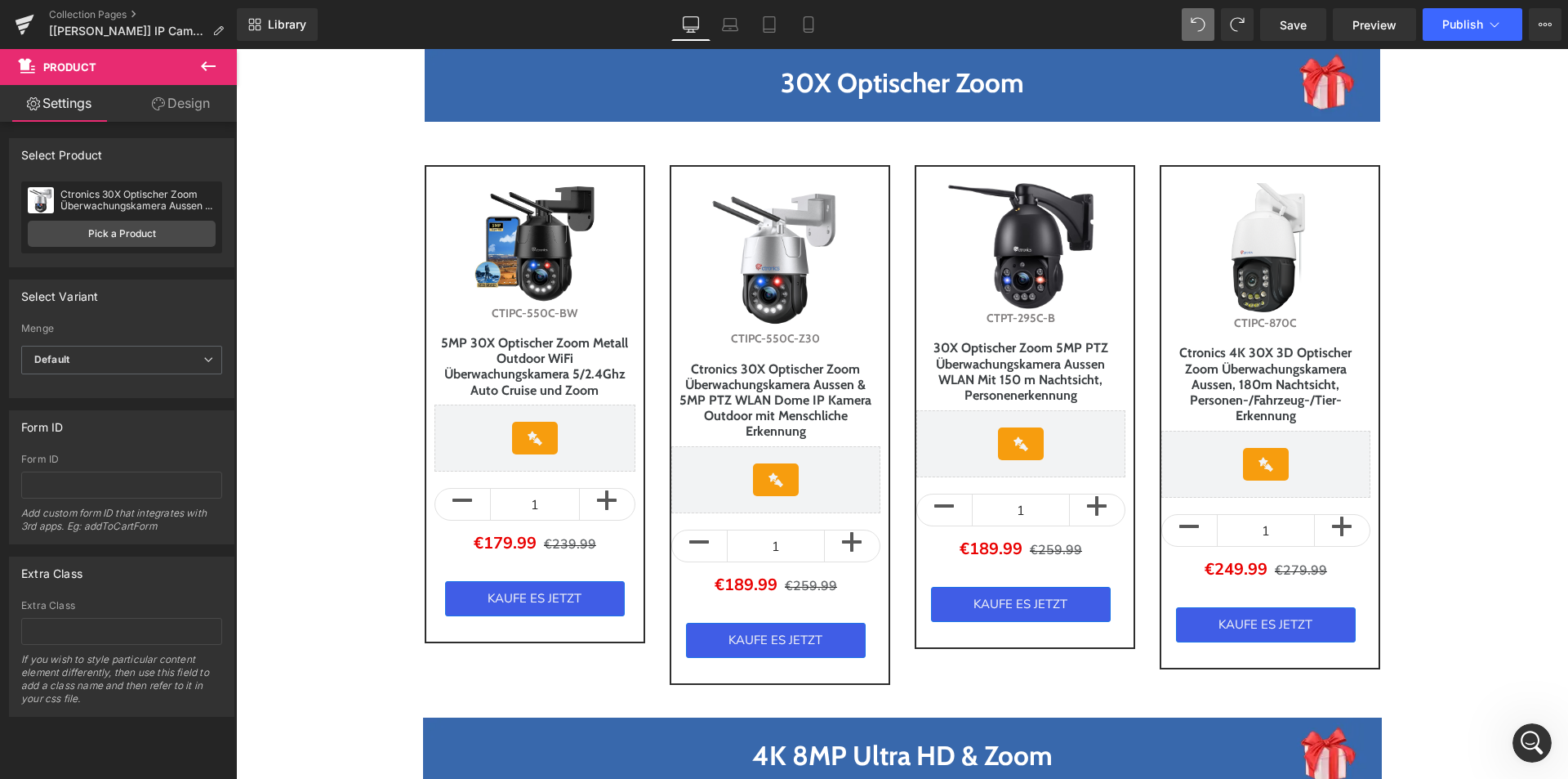
click at [209, 70] on icon at bounding box center [209, 66] width 20 height 20
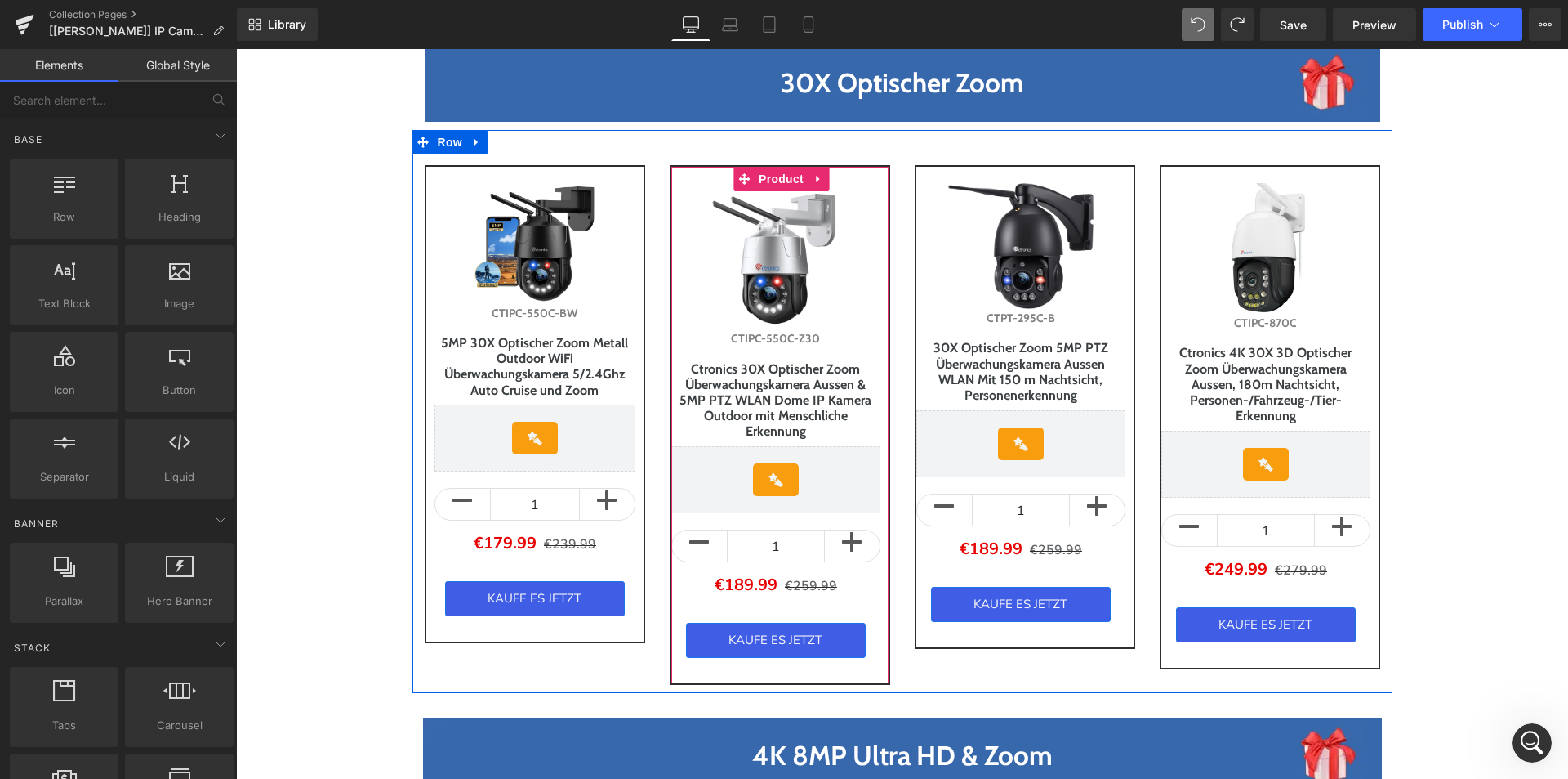
click at [703, 518] on div "Sale Off (P) Image CTIPC-550C-Z30 (P) SKU Ctronics 30X Optischer Zoom Überwachu…" at bounding box center [776, 419] width 209 height 474
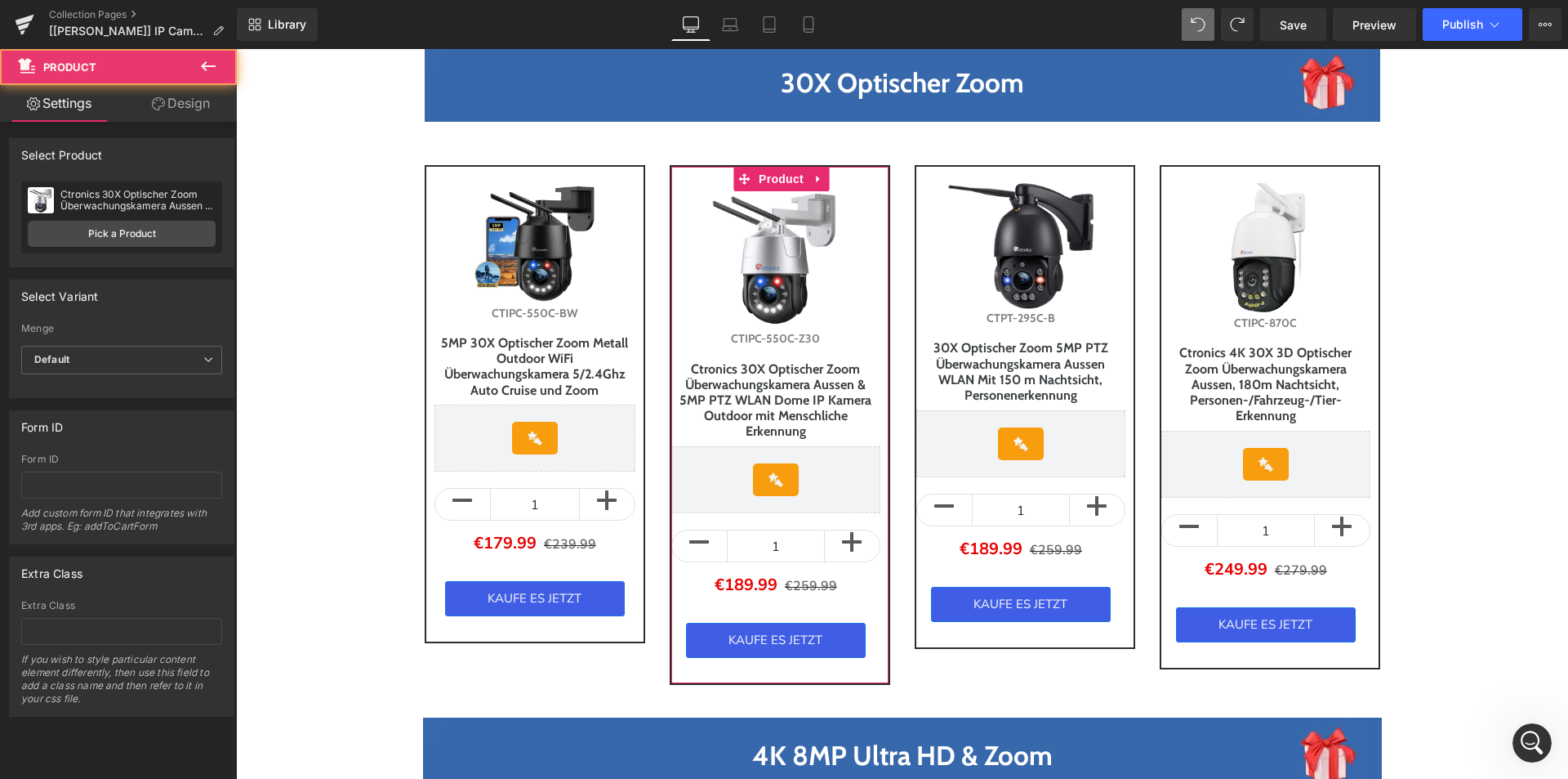
click at [191, 101] on link "Design" at bounding box center [181, 103] width 119 height 37
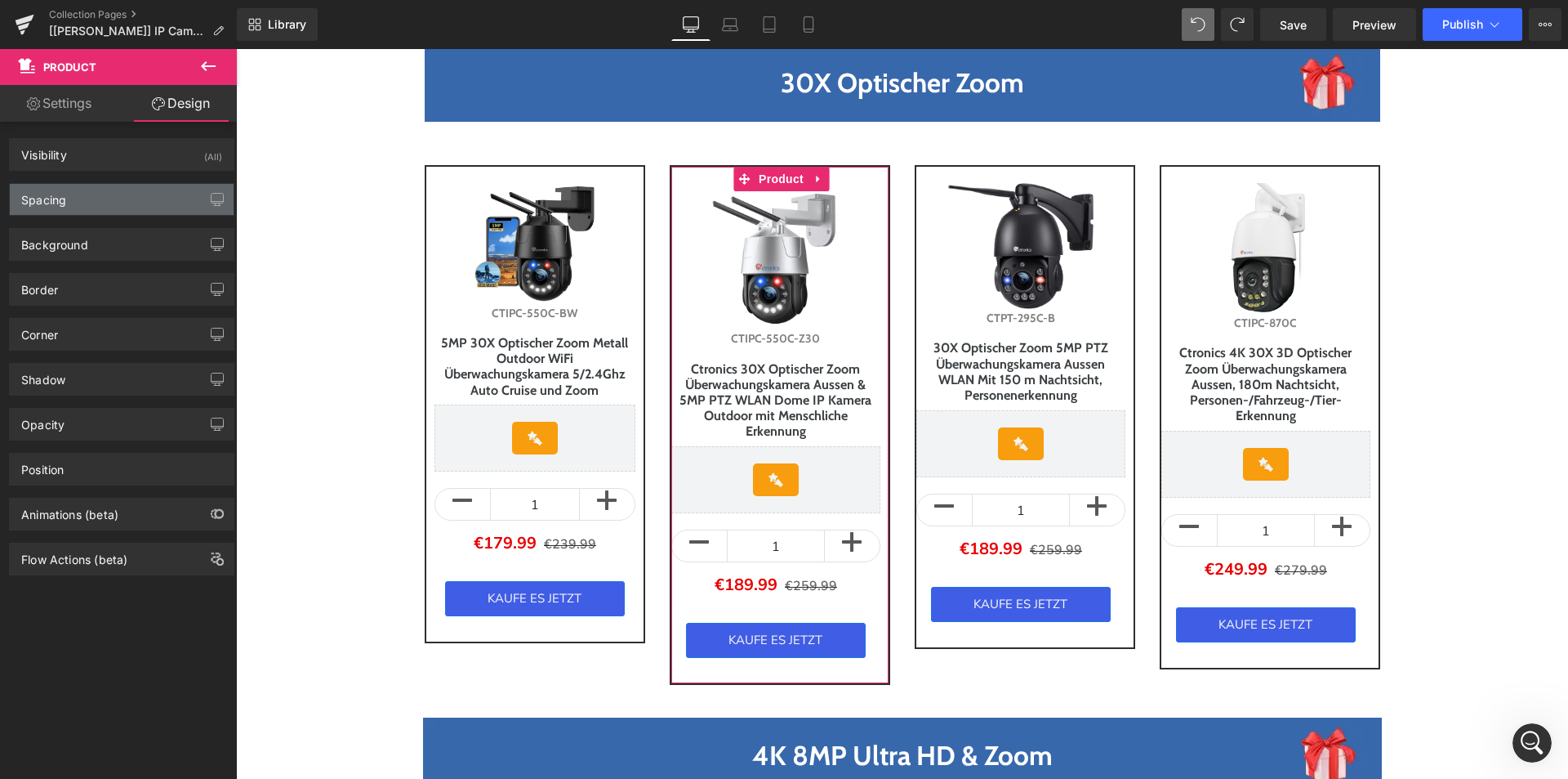
click at [74, 201] on div "Spacing" at bounding box center [122, 199] width 224 height 31
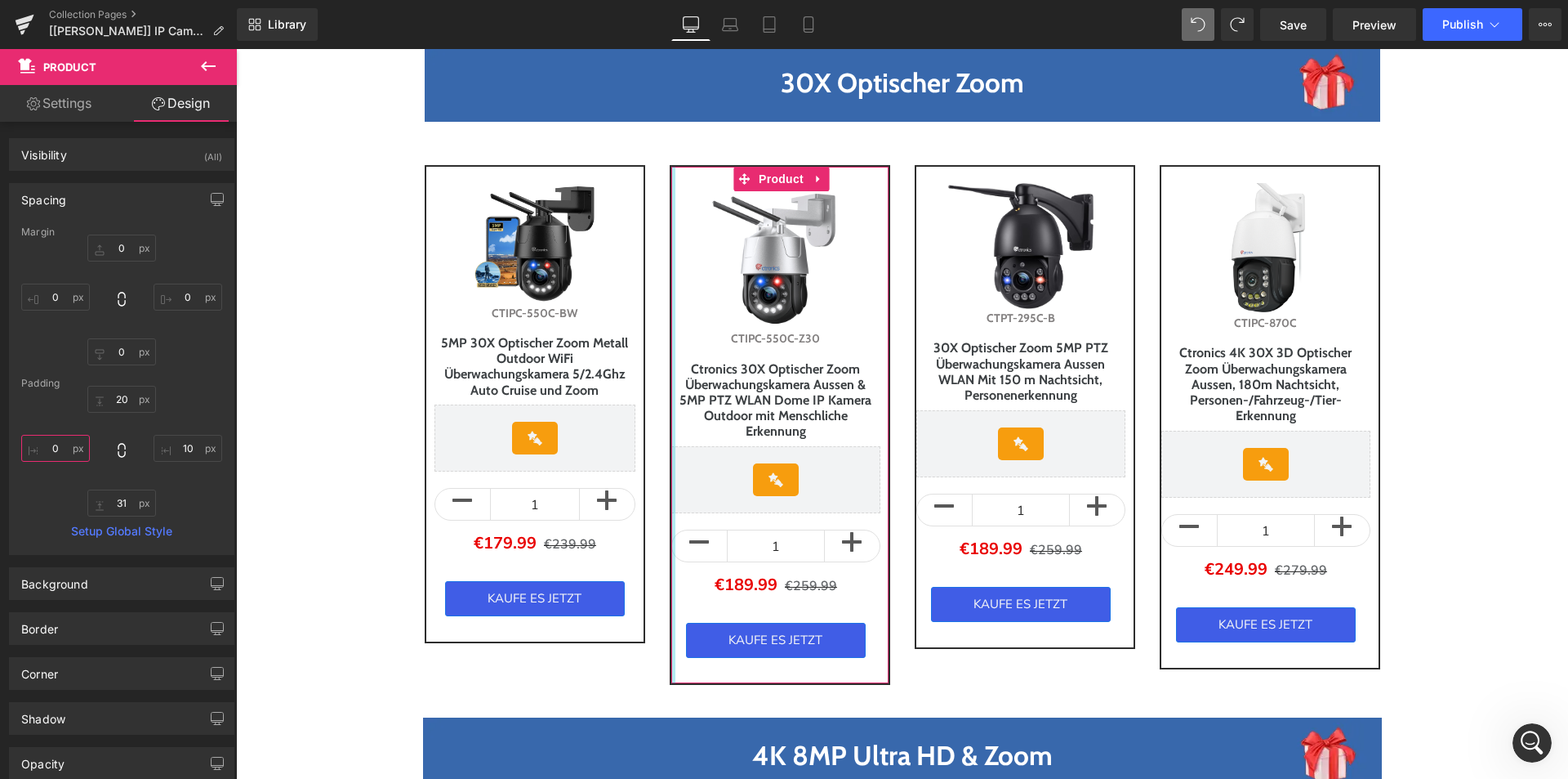
click at [47, 451] on input "text" at bounding box center [55, 447] width 69 height 27
type input "10"
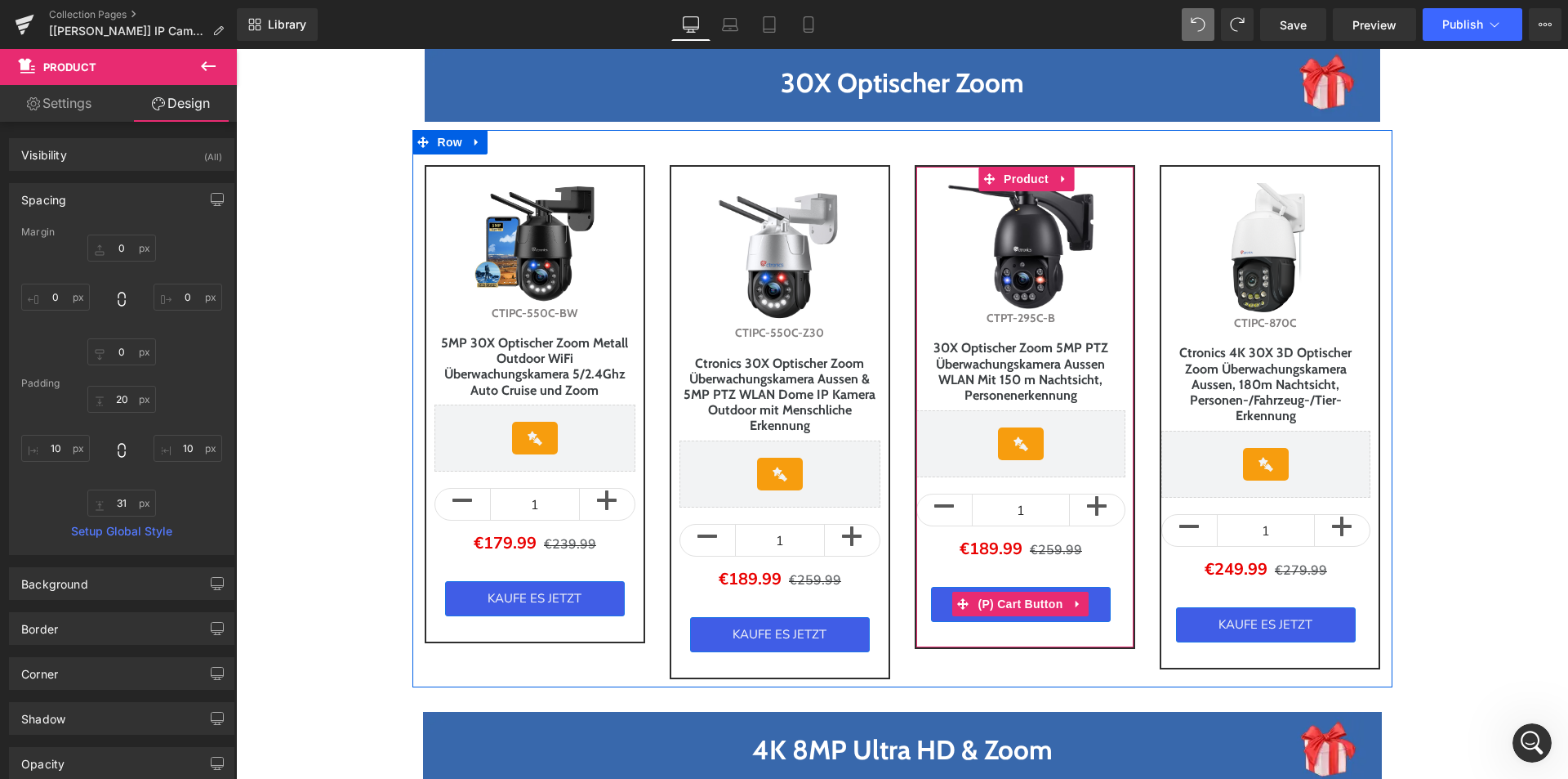
click at [918, 609] on div "KAUFE ES JETZT" at bounding box center [1020, 604] width 209 height 35
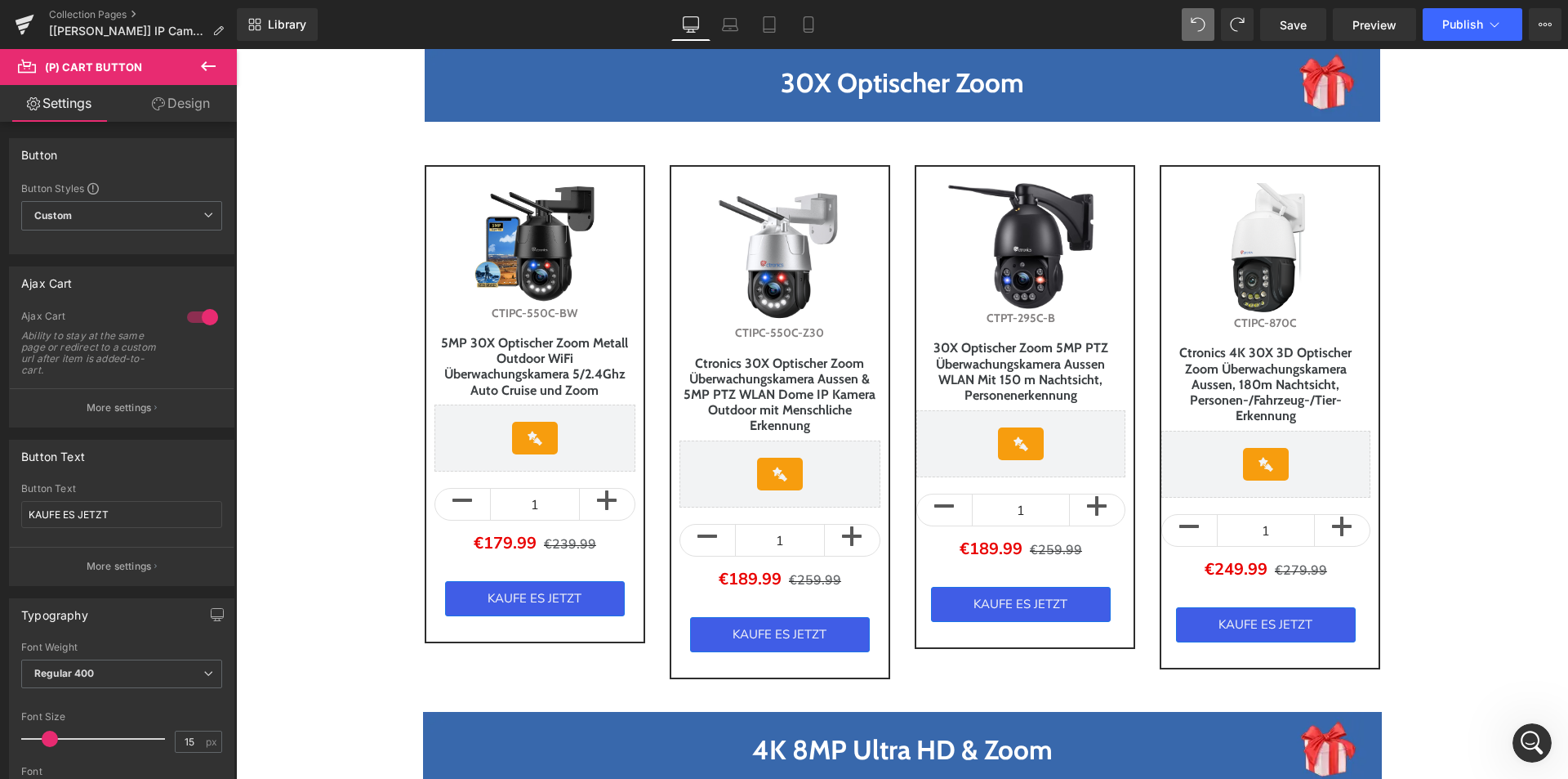
click at [175, 89] on link "Design" at bounding box center [181, 103] width 119 height 37
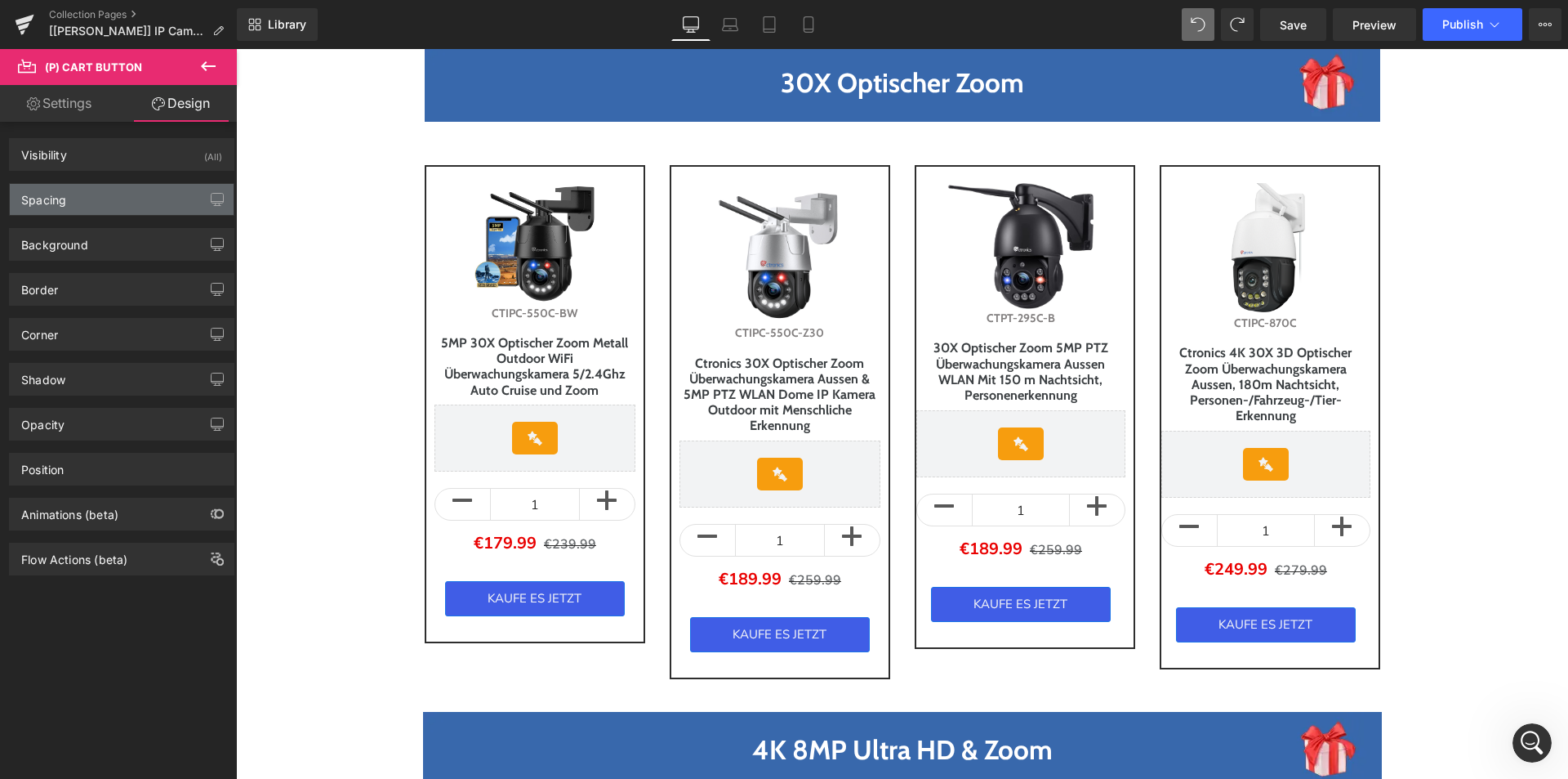
click at [118, 196] on div "Spacing" at bounding box center [122, 199] width 224 height 31
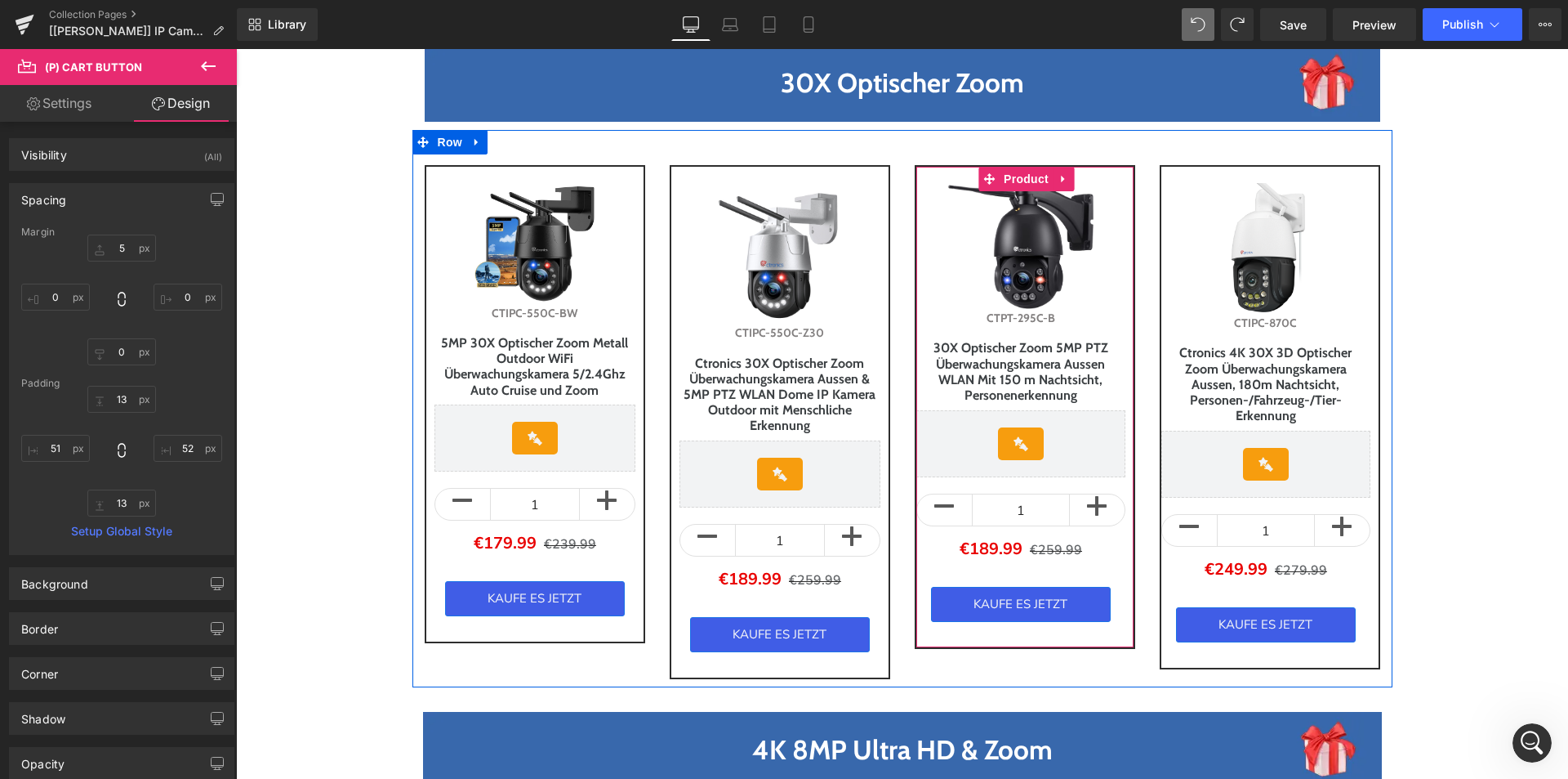
click at [940, 630] on div "Sale Off (P) Image CTPT-295C-B (P) SKU 30X Optischer Zoom 5MP PTZ Überwachungsk…" at bounding box center [1025, 406] width 221 height 483
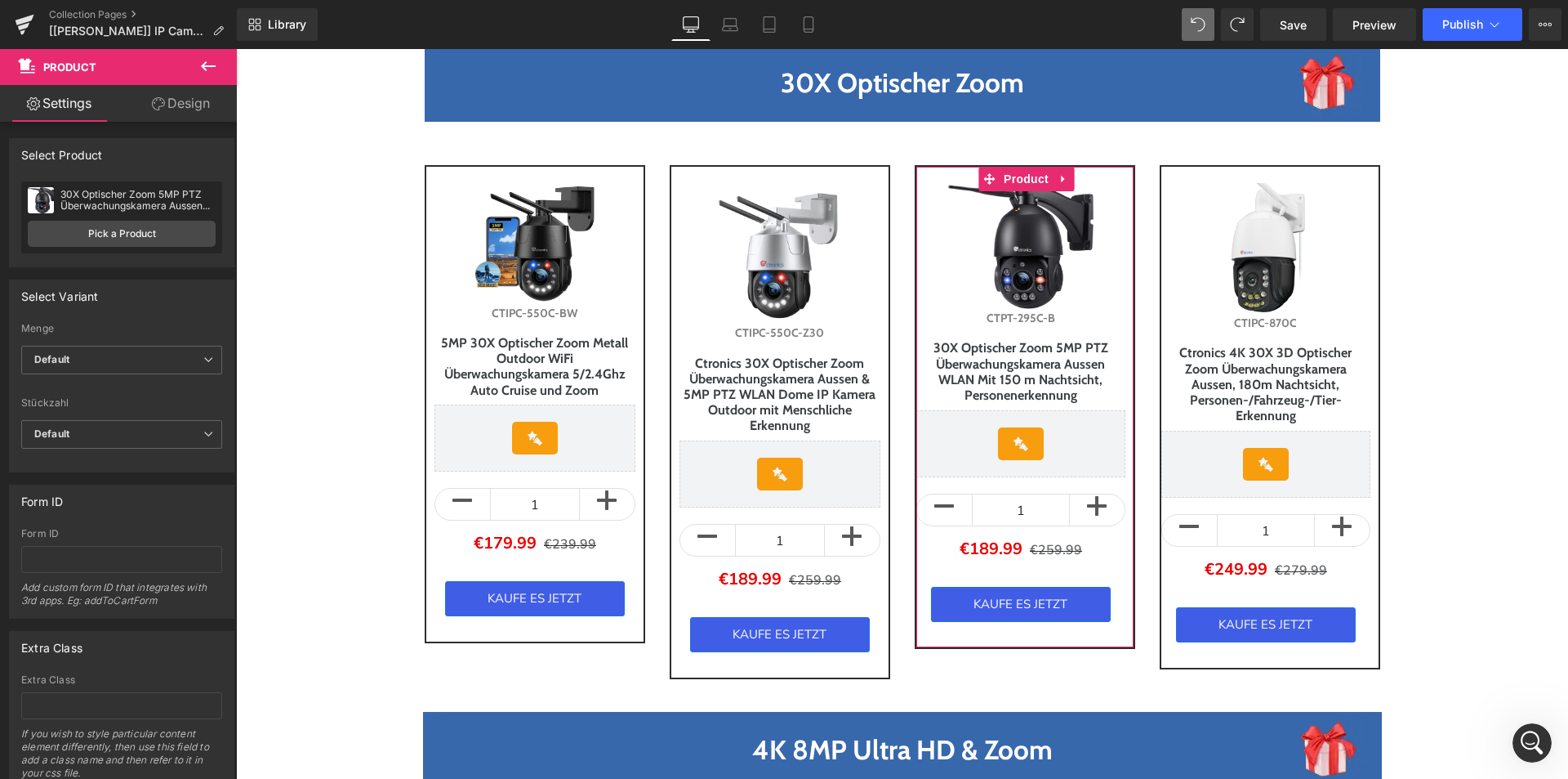
click at [169, 99] on link "Design" at bounding box center [181, 103] width 119 height 37
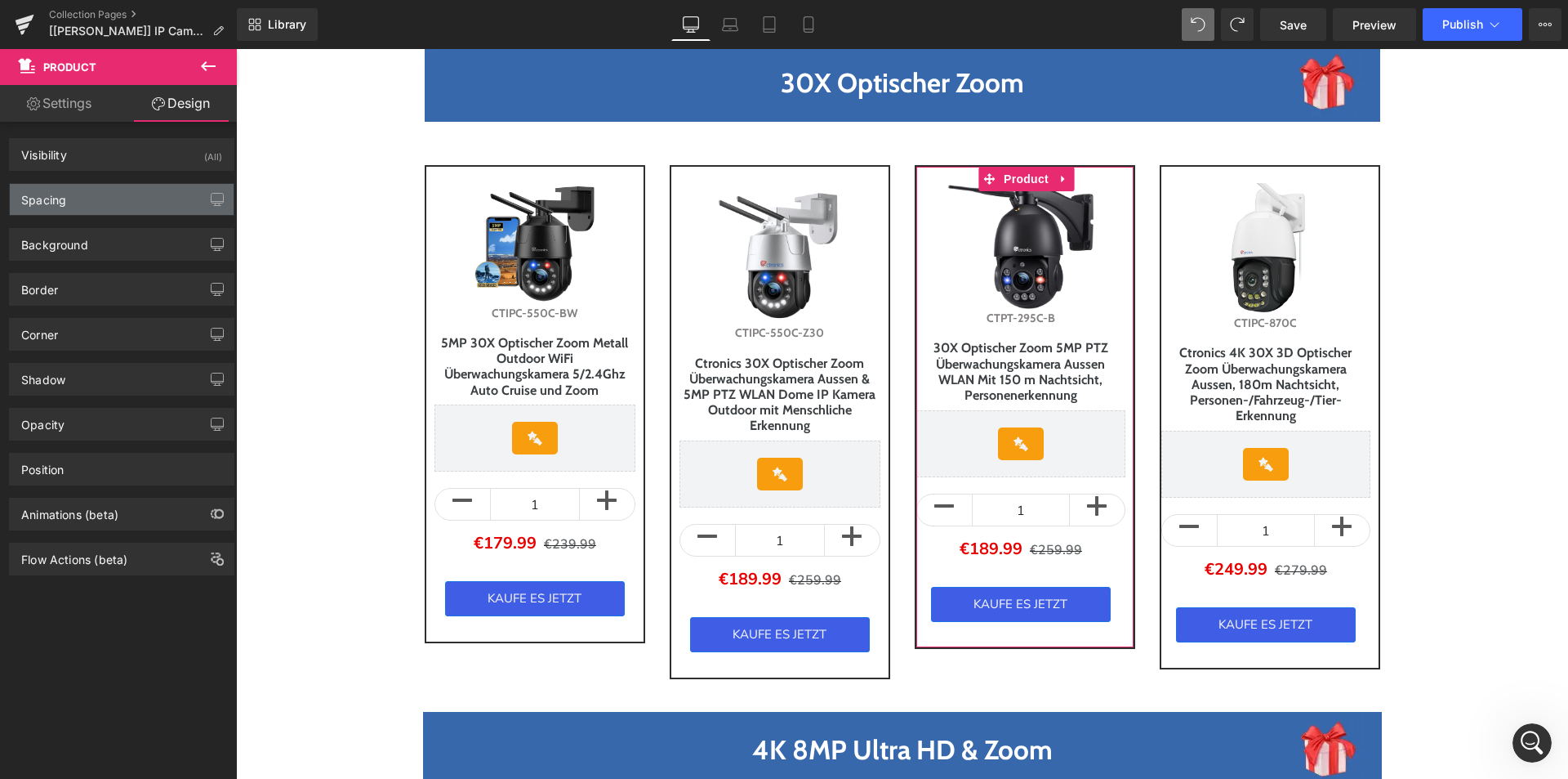
click at [76, 200] on div "Spacing" at bounding box center [122, 199] width 224 height 31
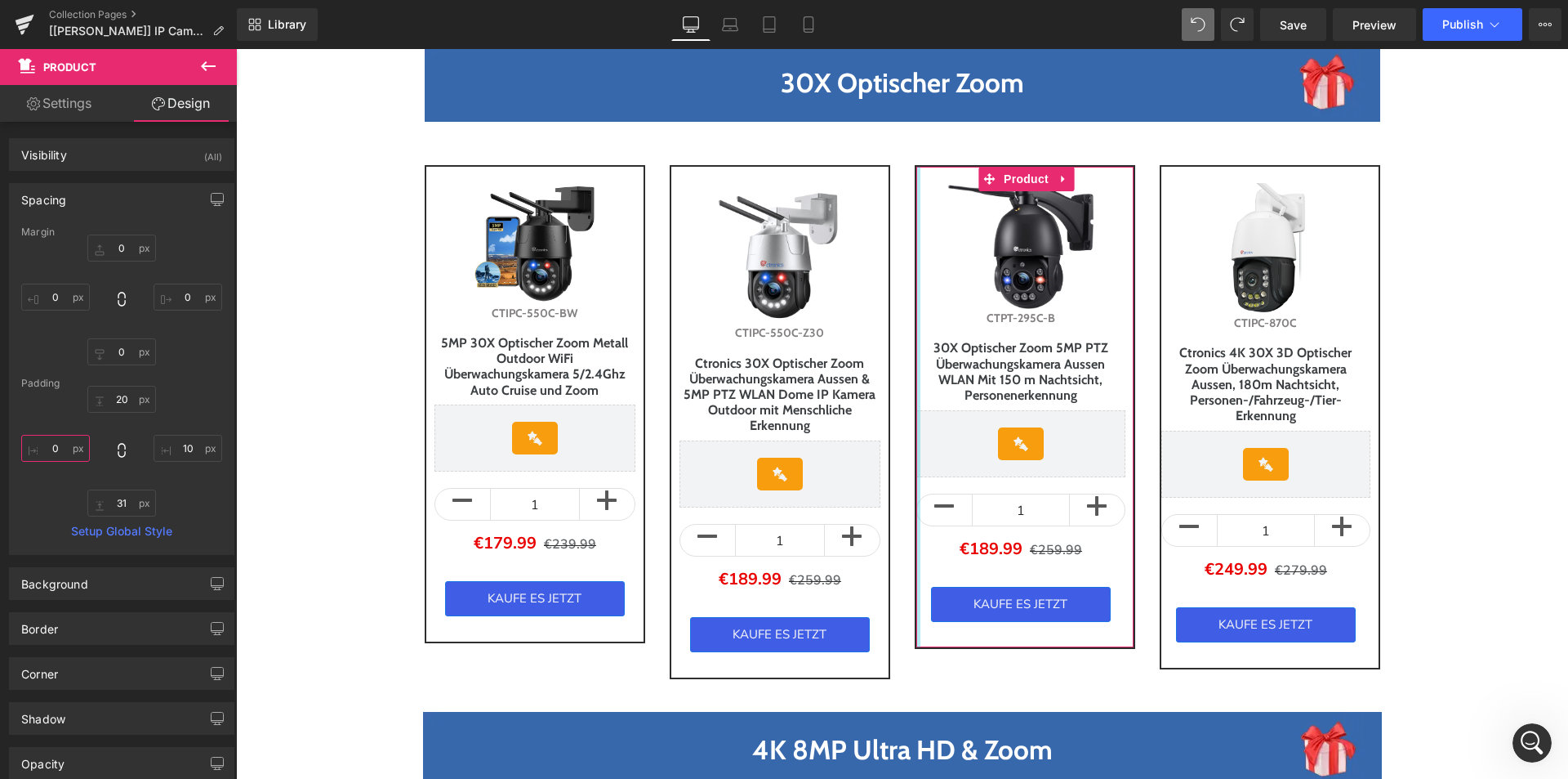
click at [63, 447] on input "0" at bounding box center [55, 447] width 69 height 27
type input "10"
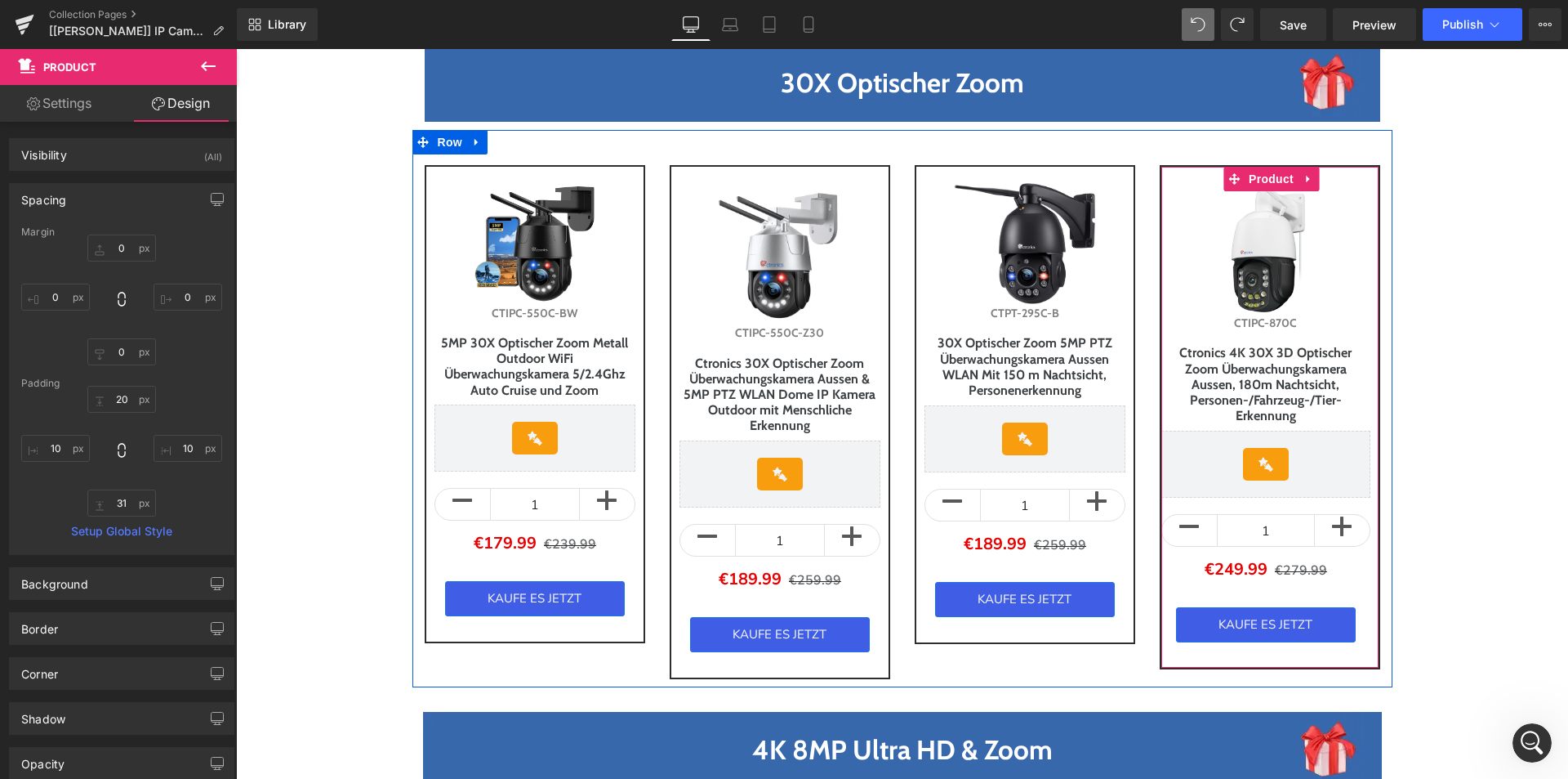
click at [1164, 655] on div "Sale Off (P) Image CTIPC-870C (P) SKU Ctronics 4K 30X 3D Optischer Zoom Überwac…" at bounding box center [1270, 416] width 221 height 504
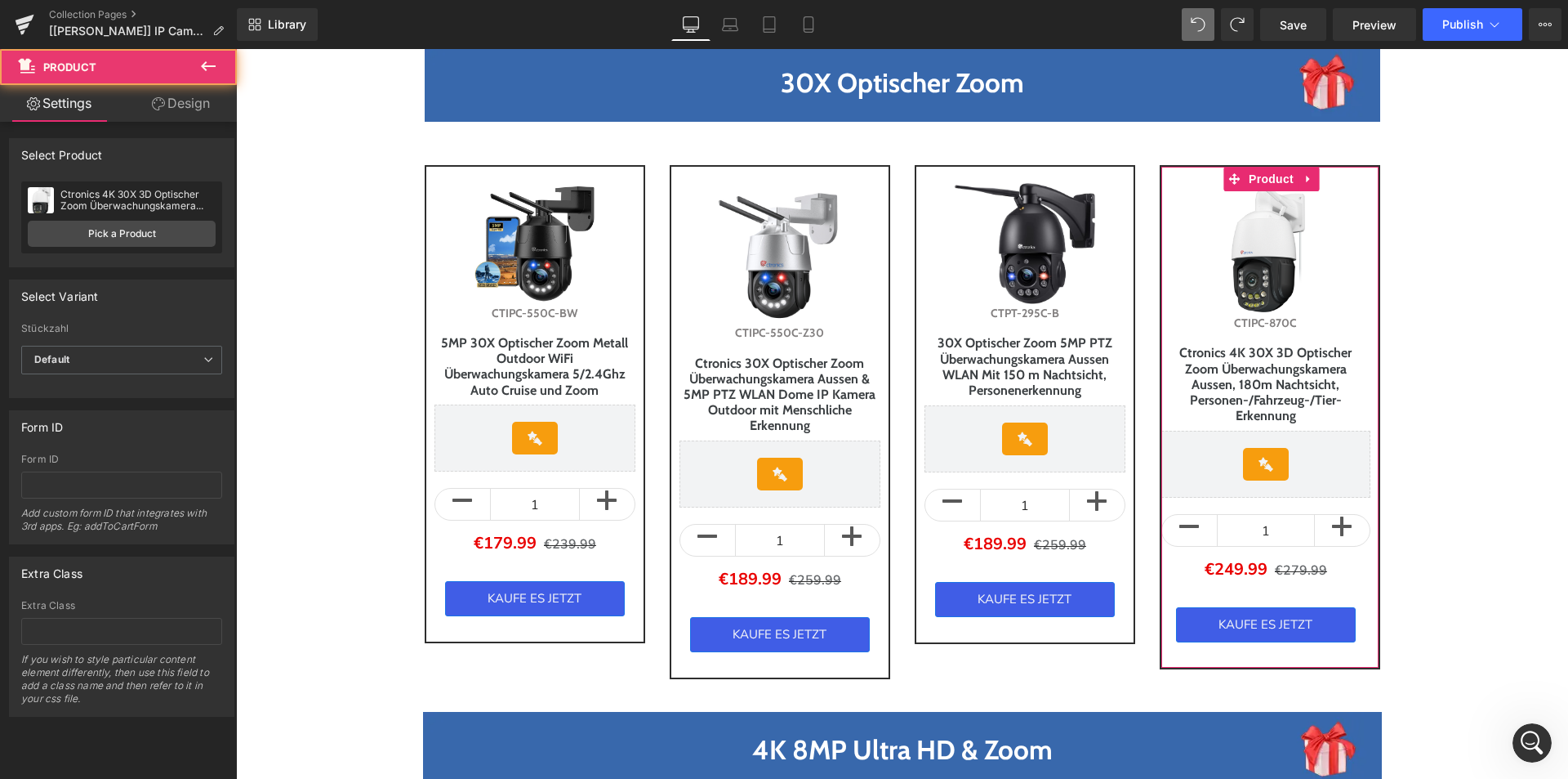
click at [184, 110] on link "Design" at bounding box center [181, 103] width 119 height 37
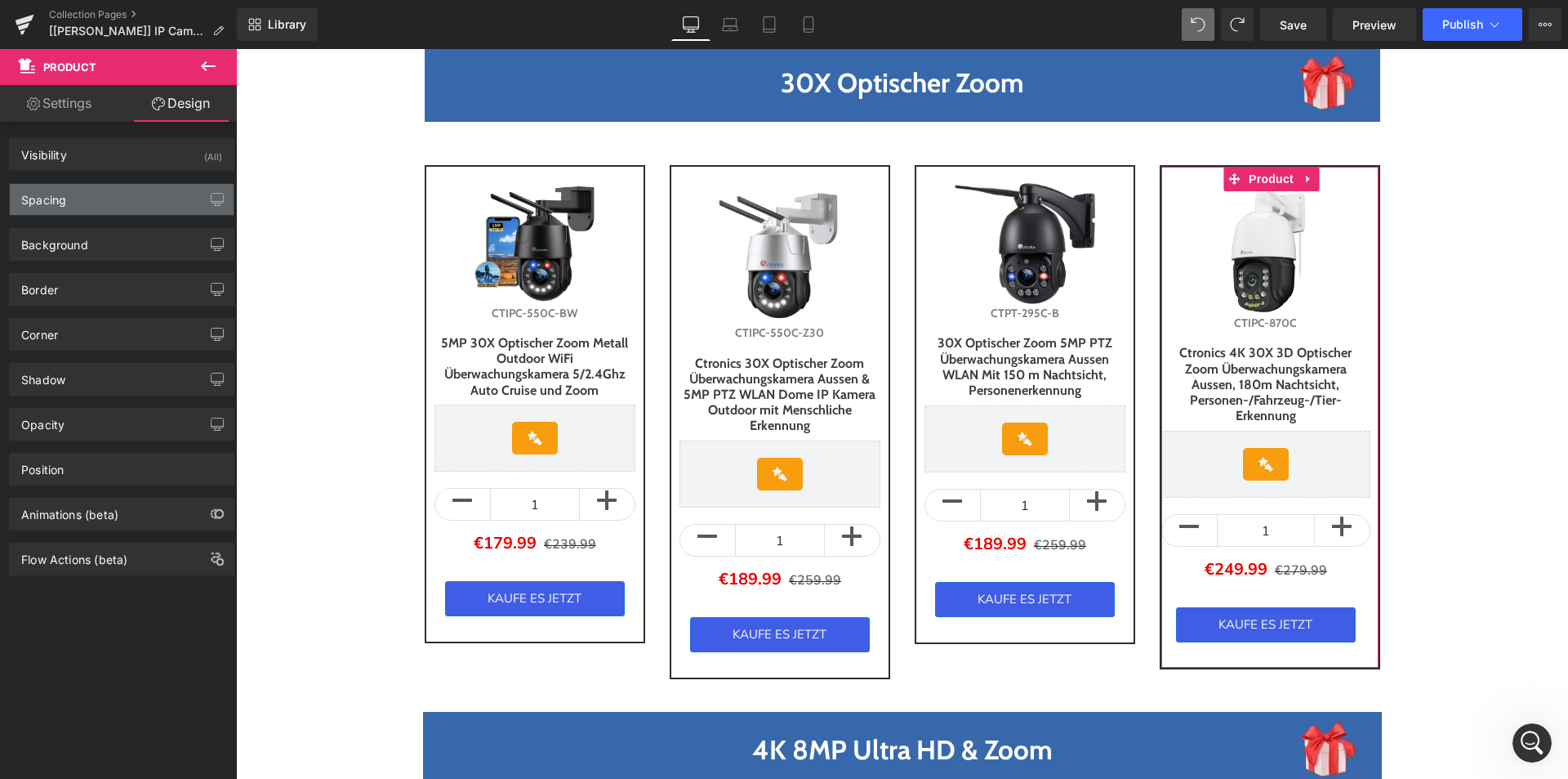
click at [77, 206] on div "Spacing" at bounding box center [122, 199] width 224 height 31
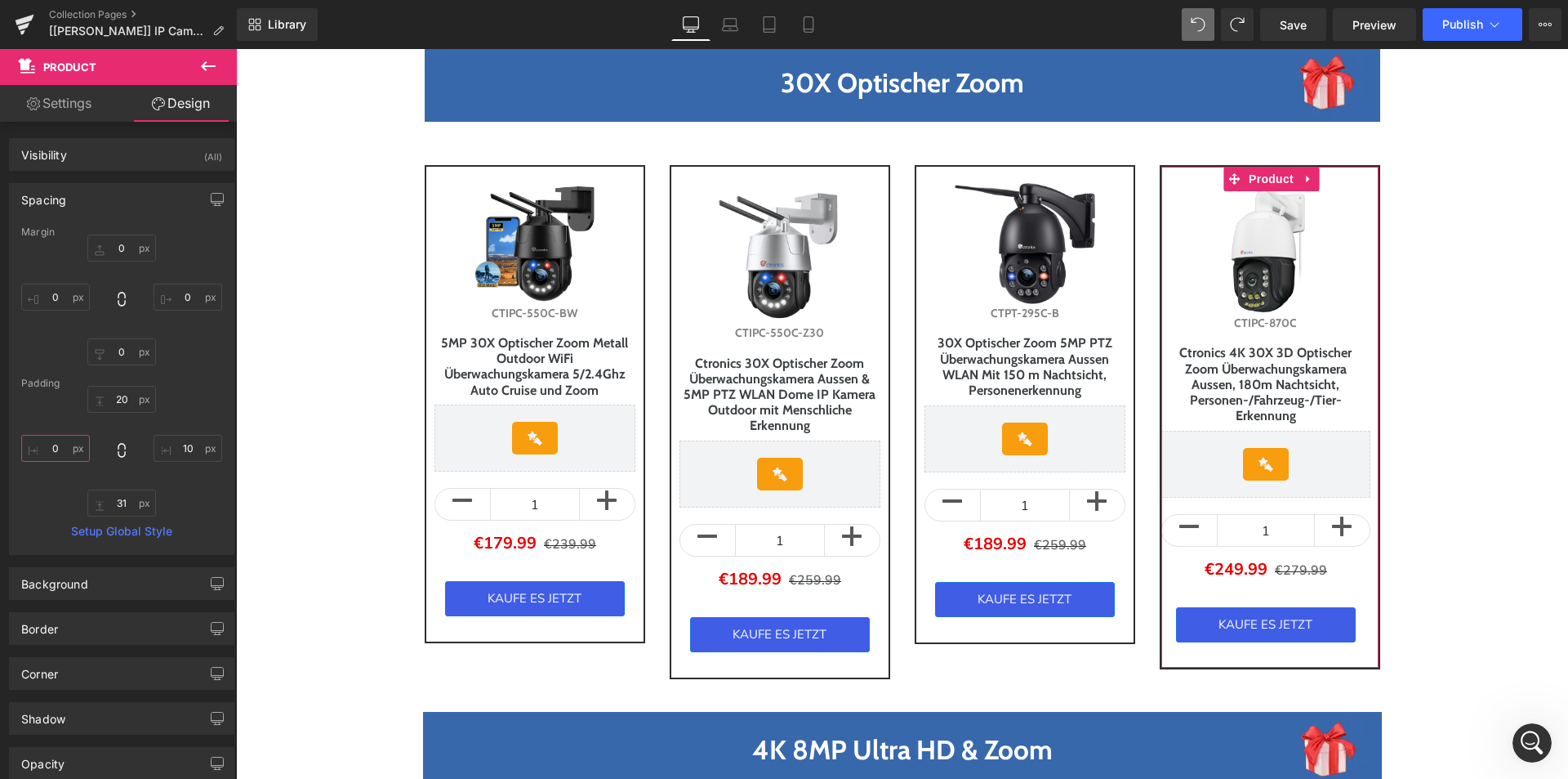
click at [61, 447] on input "0" at bounding box center [55, 447] width 69 height 27
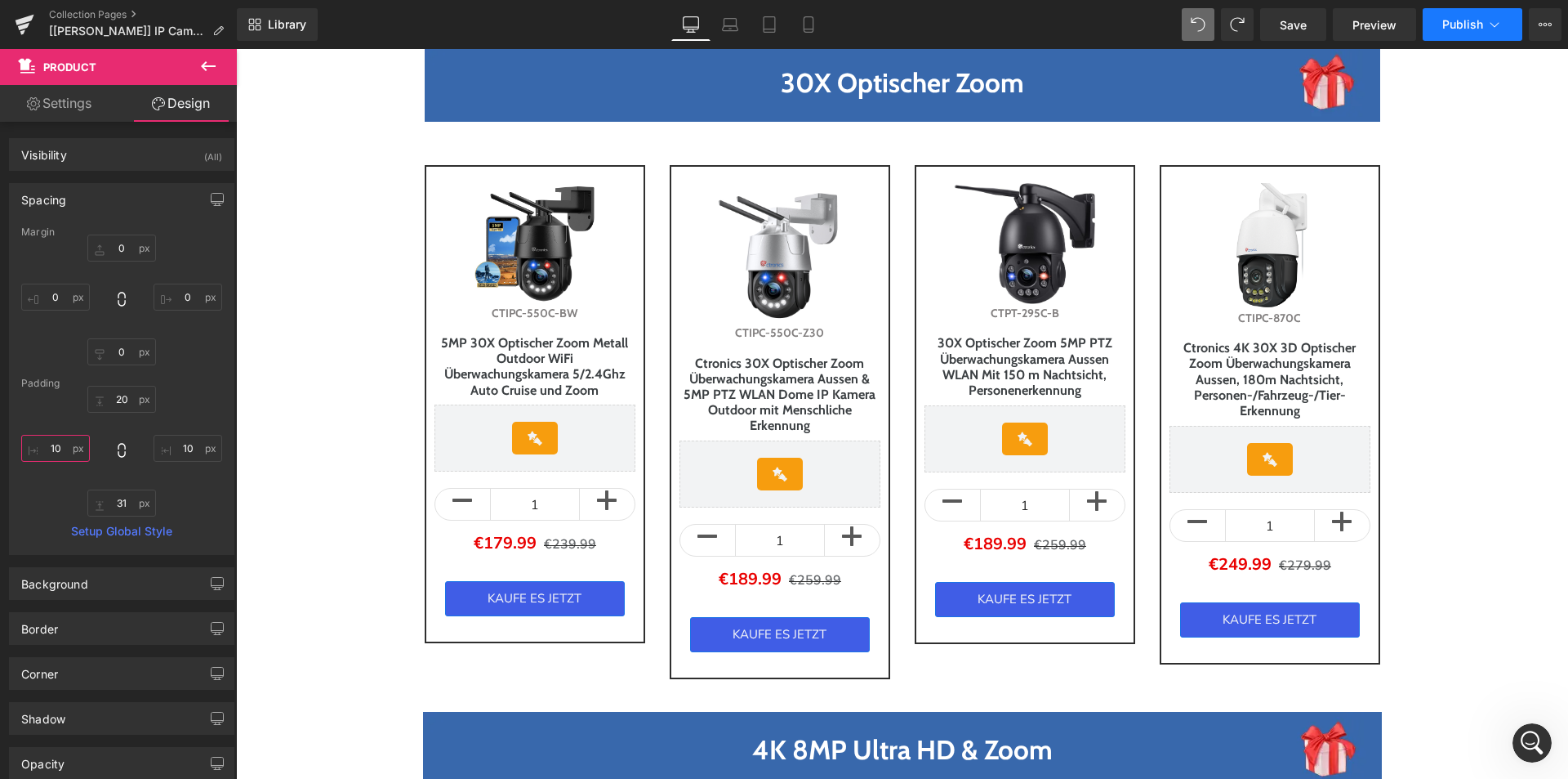
type input "10"
click at [1470, 20] on span "Publish" at bounding box center [1462, 24] width 41 height 13
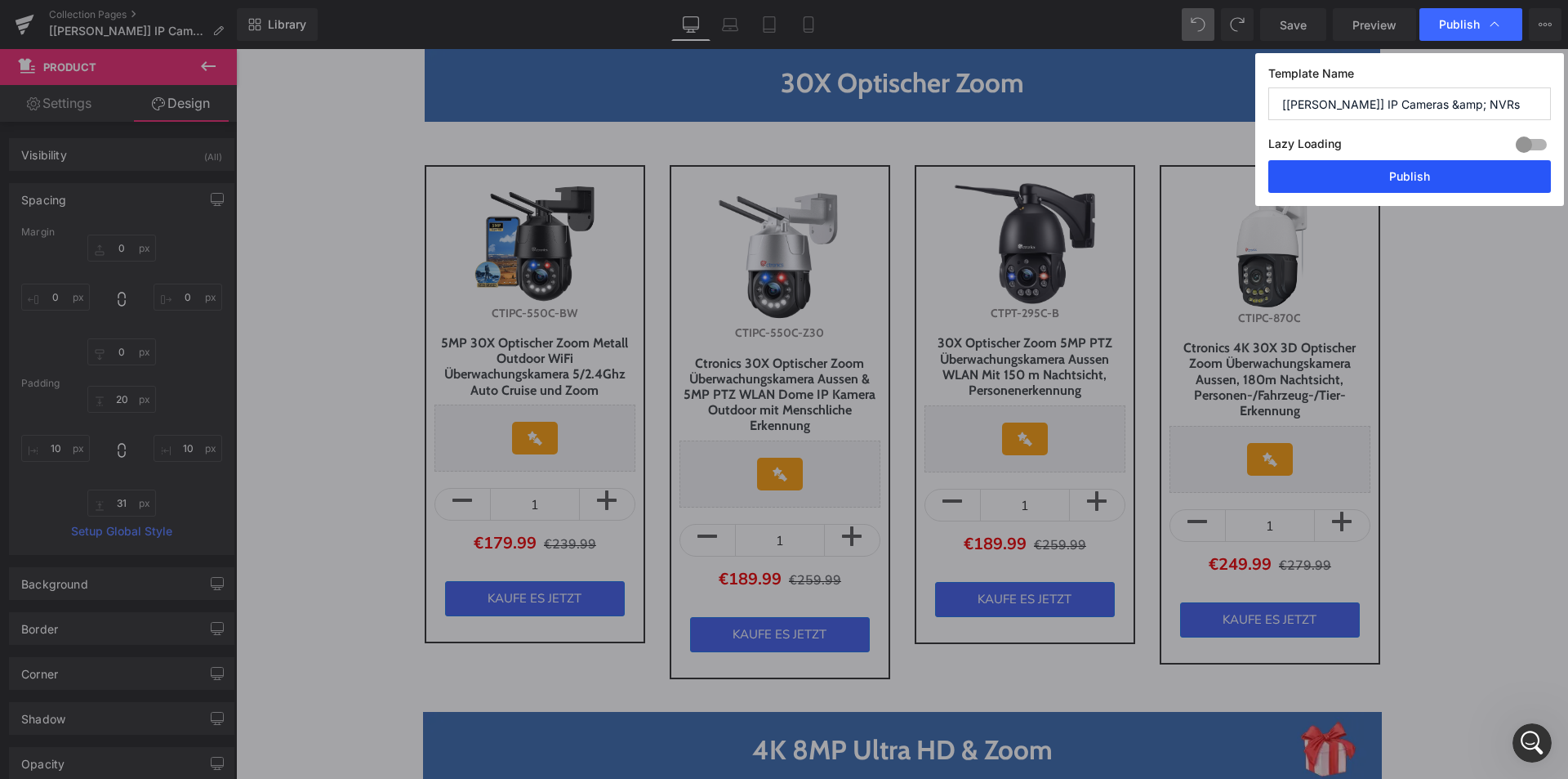
click at [1330, 169] on button "Publish" at bounding box center [1409, 176] width 282 height 33
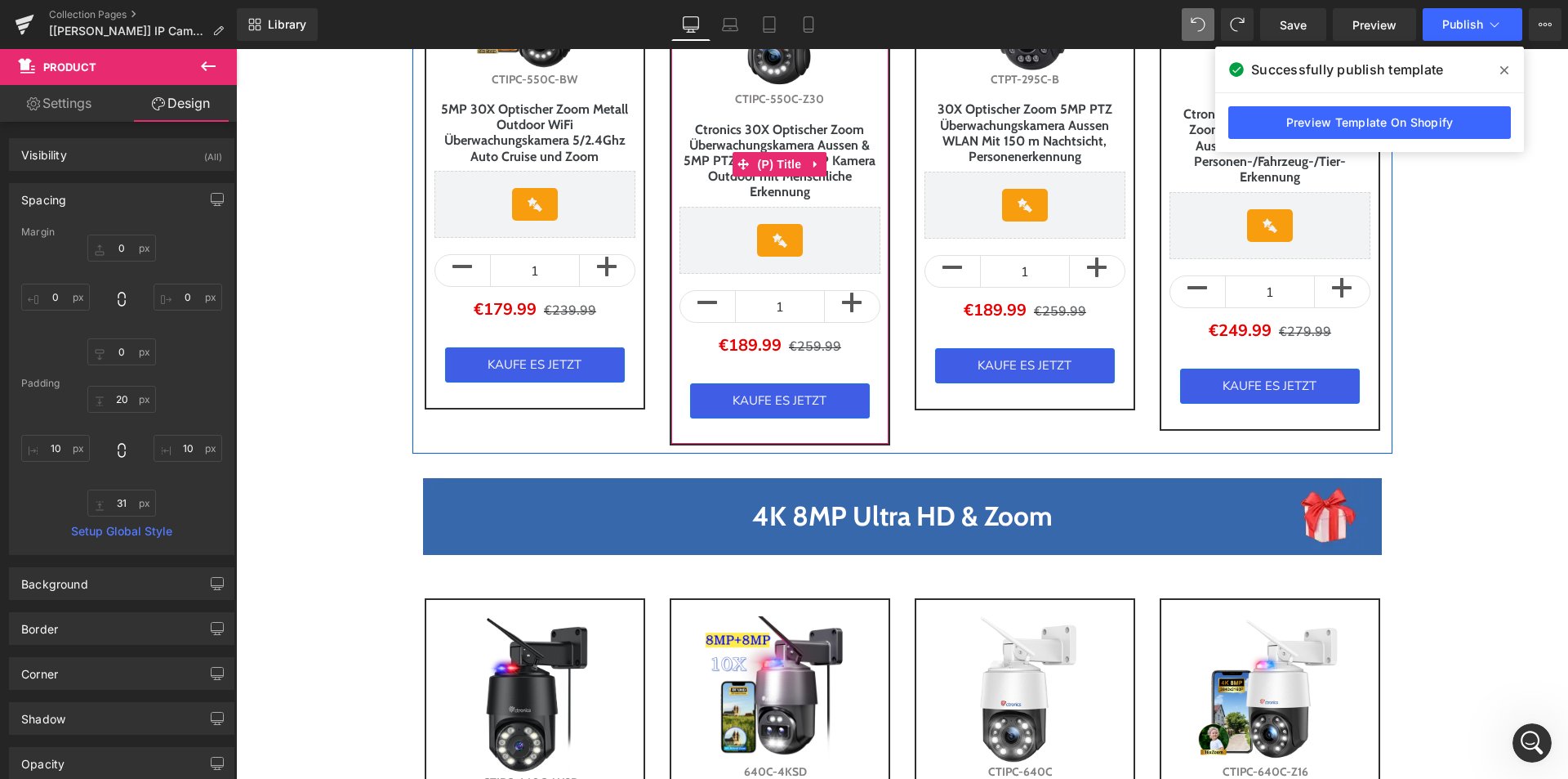
scroll to position [817, 0]
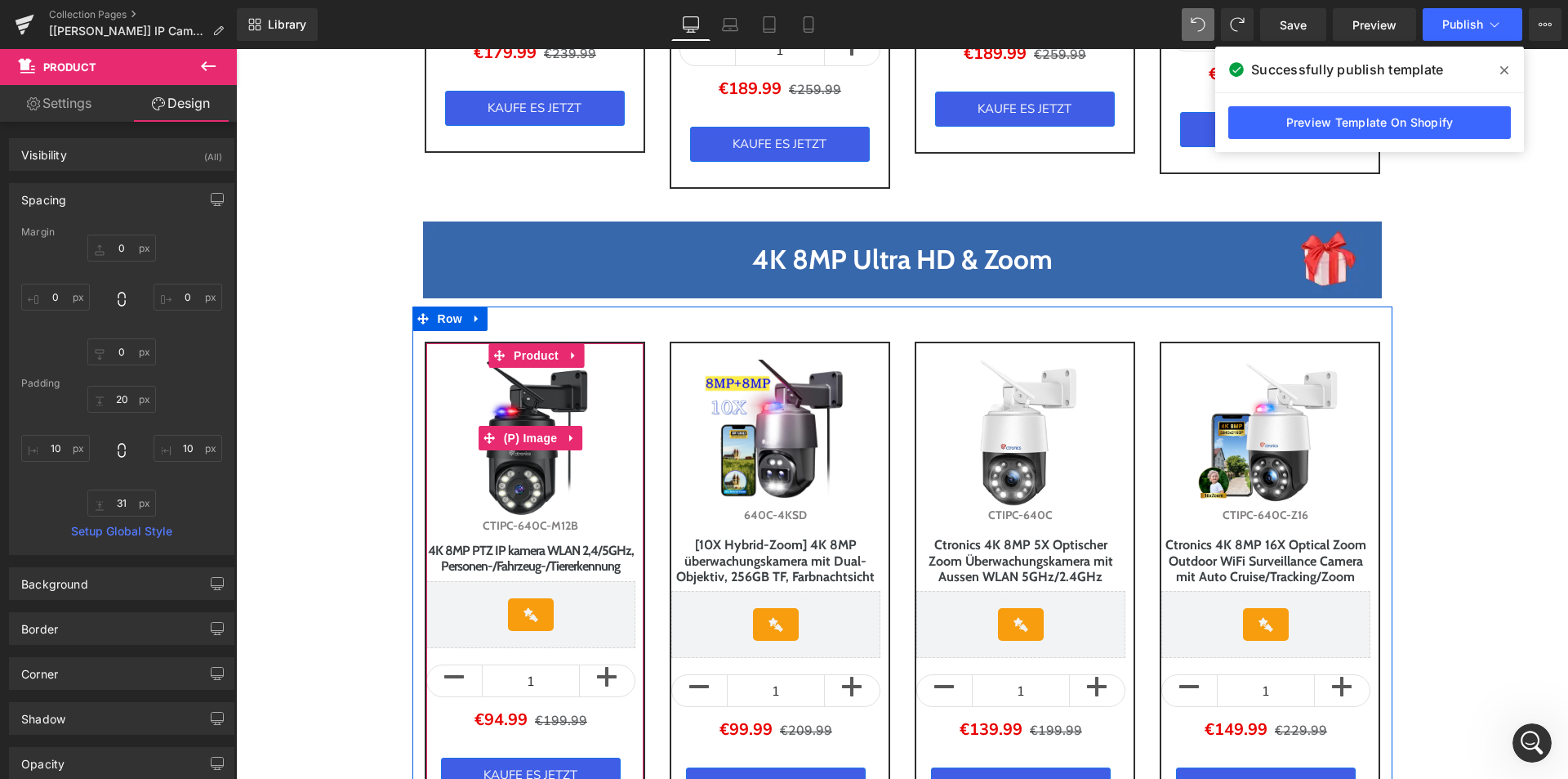
click at [626, 398] on link "Sale Off" at bounding box center [530, 437] width 209 height 157
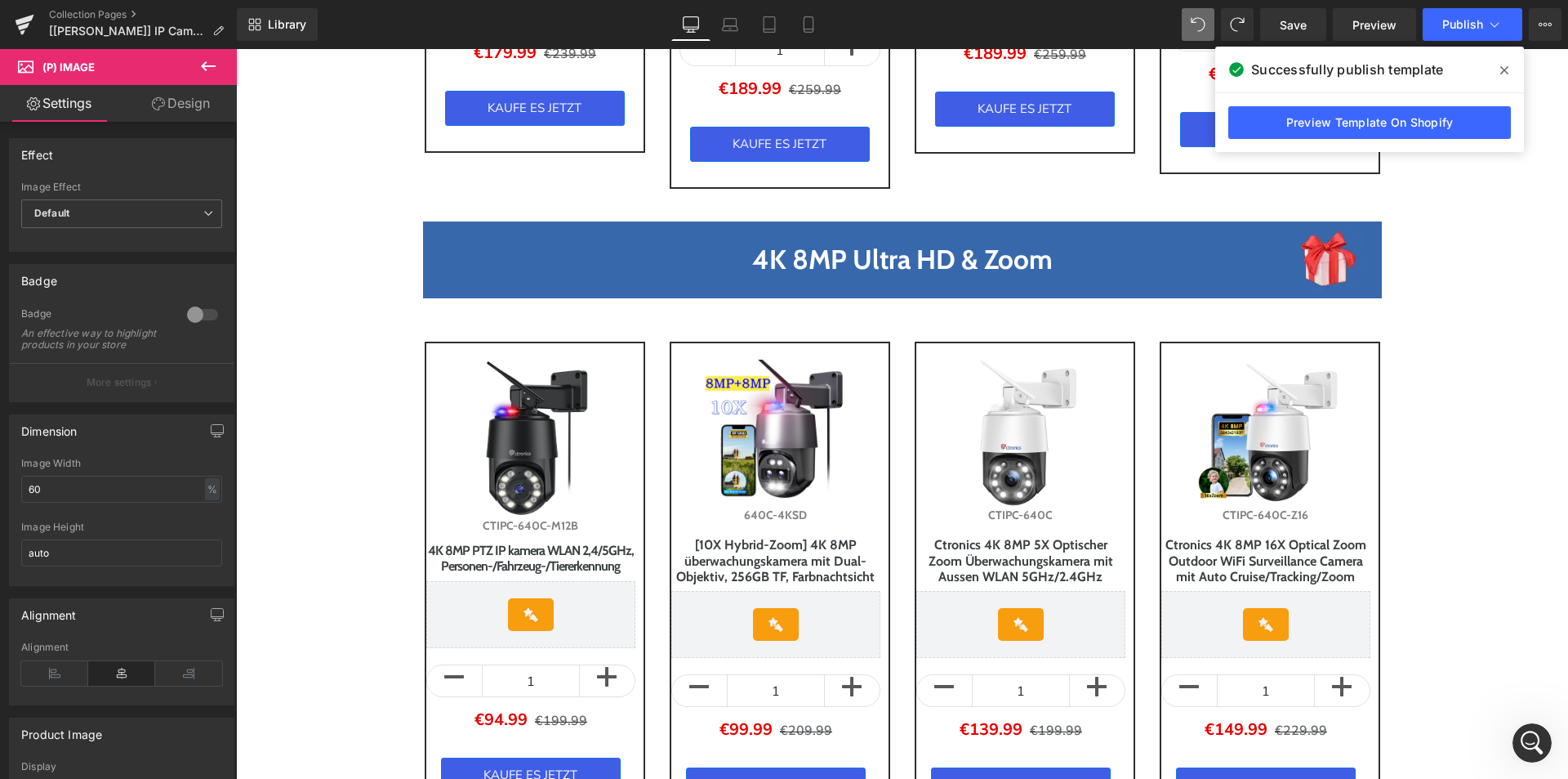
click at [196, 109] on link "Design" at bounding box center [181, 103] width 119 height 37
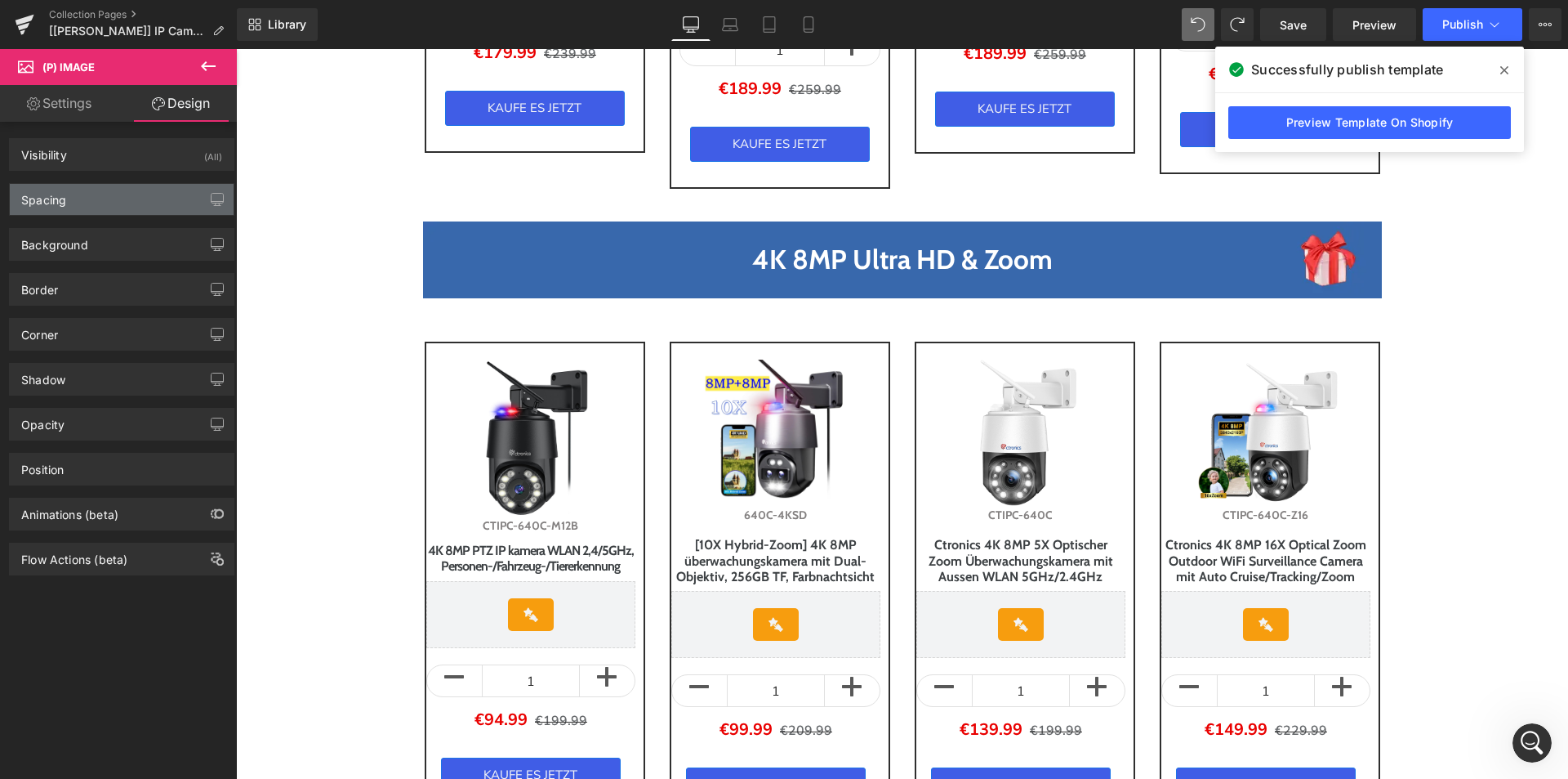
click at [75, 196] on div "Spacing" at bounding box center [122, 199] width 224 height 31
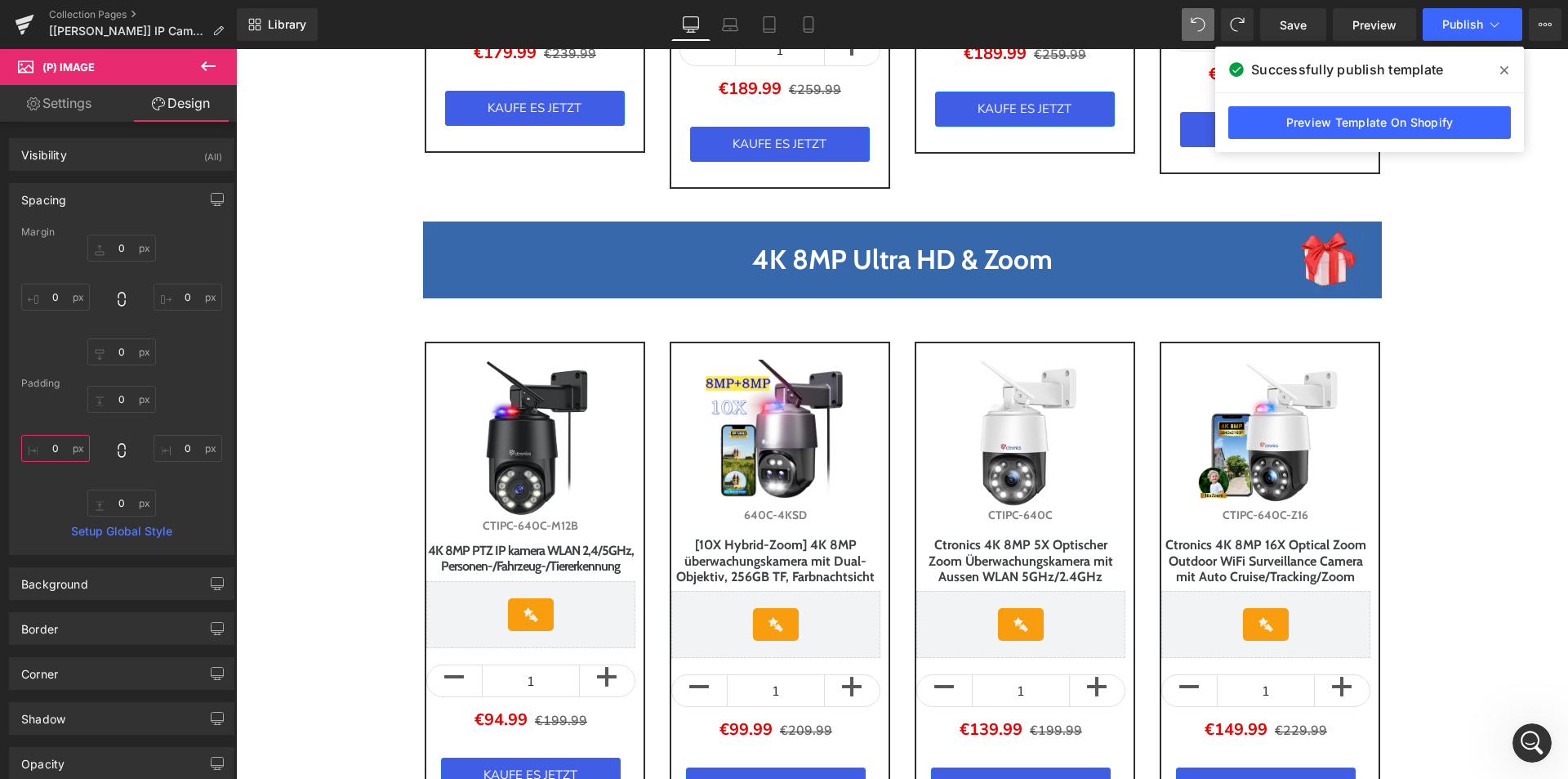
click at [55, 455] on input "0" at bounding box center [55, 447] width 69 height 27
type input "10"
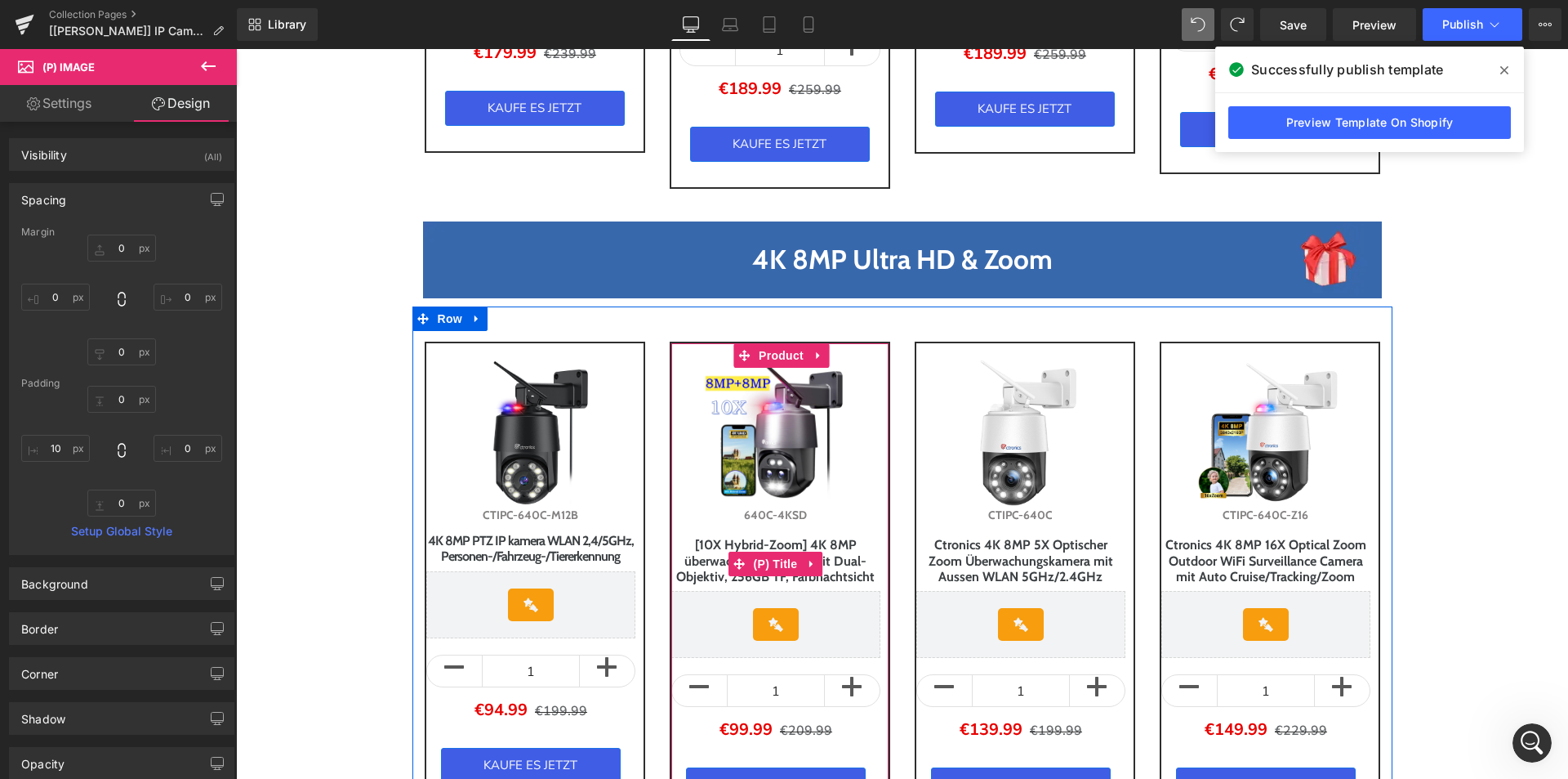
click at [676, 584] on link "[10X Hybrid-Zoom] 4K 8MP überwachungskamera mit Dual-Objektiv, 256GB TF, Farbna…" at bounding box center [776, 560] width 206 height 47
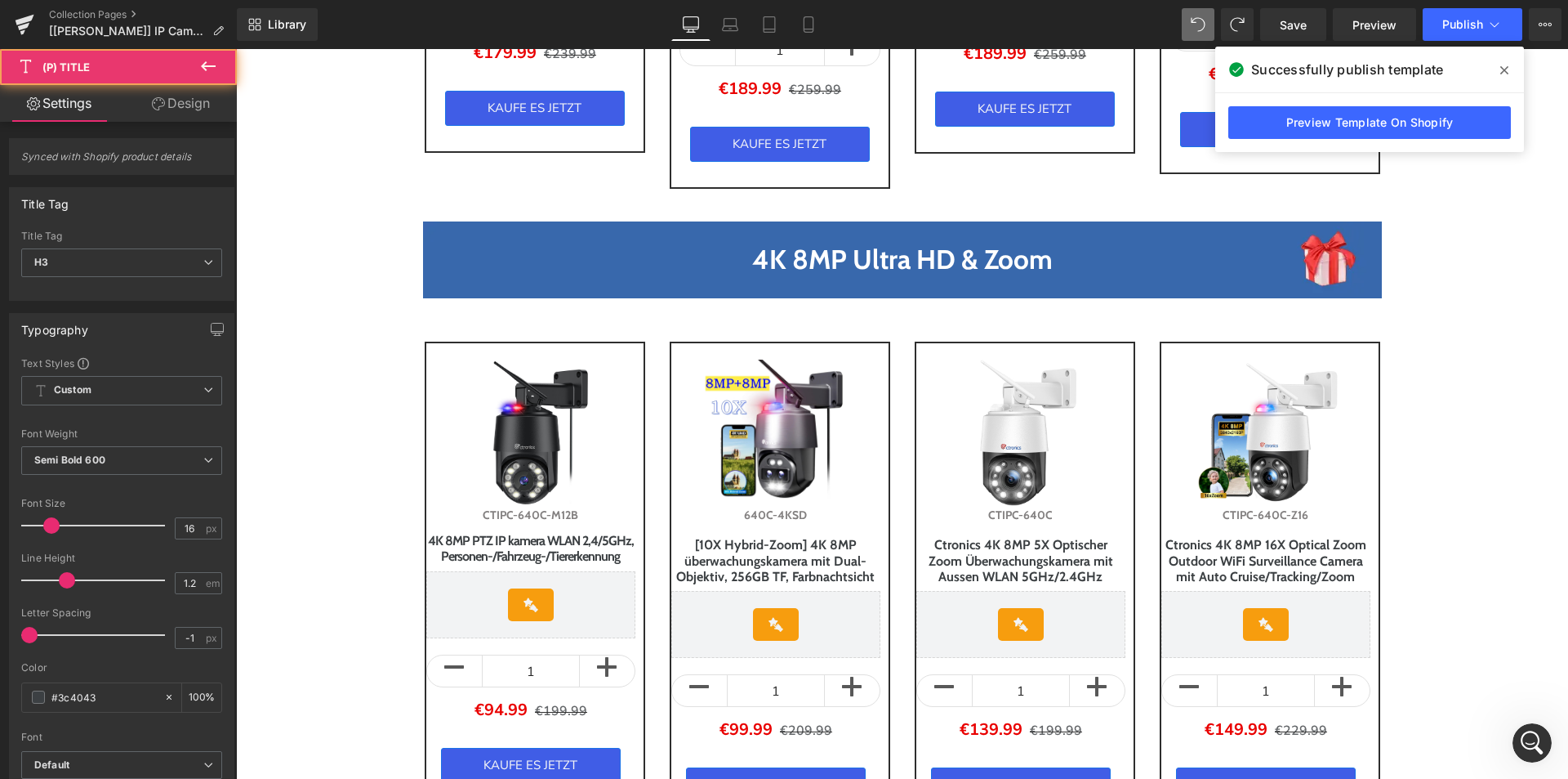
click at [173, 102] on link "Design" at bounding box center [181, 103] width 119 height 37
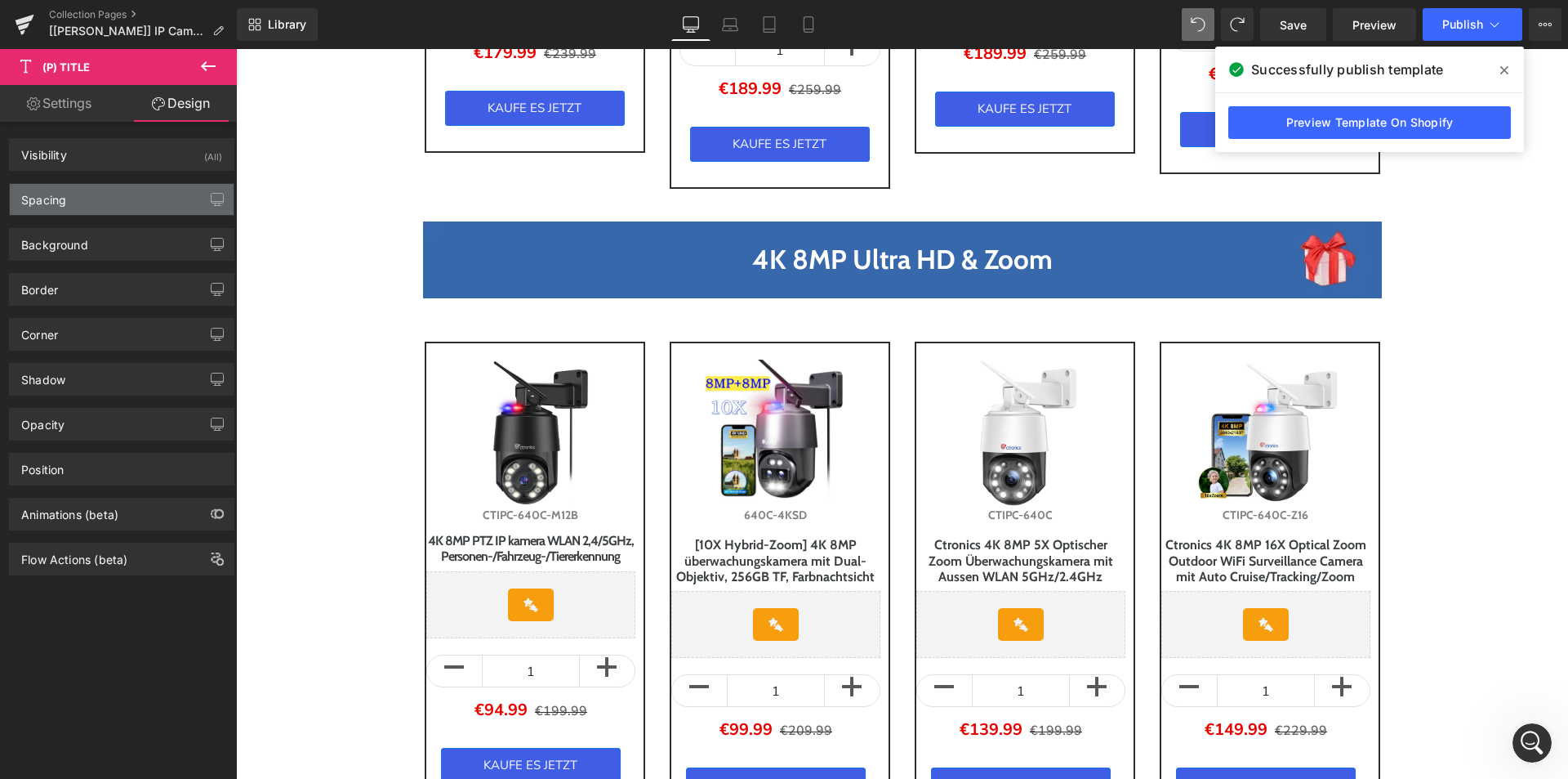
click at [90, 201] on div "Spacing" at bounding box center [122, 199] width 224 height 31
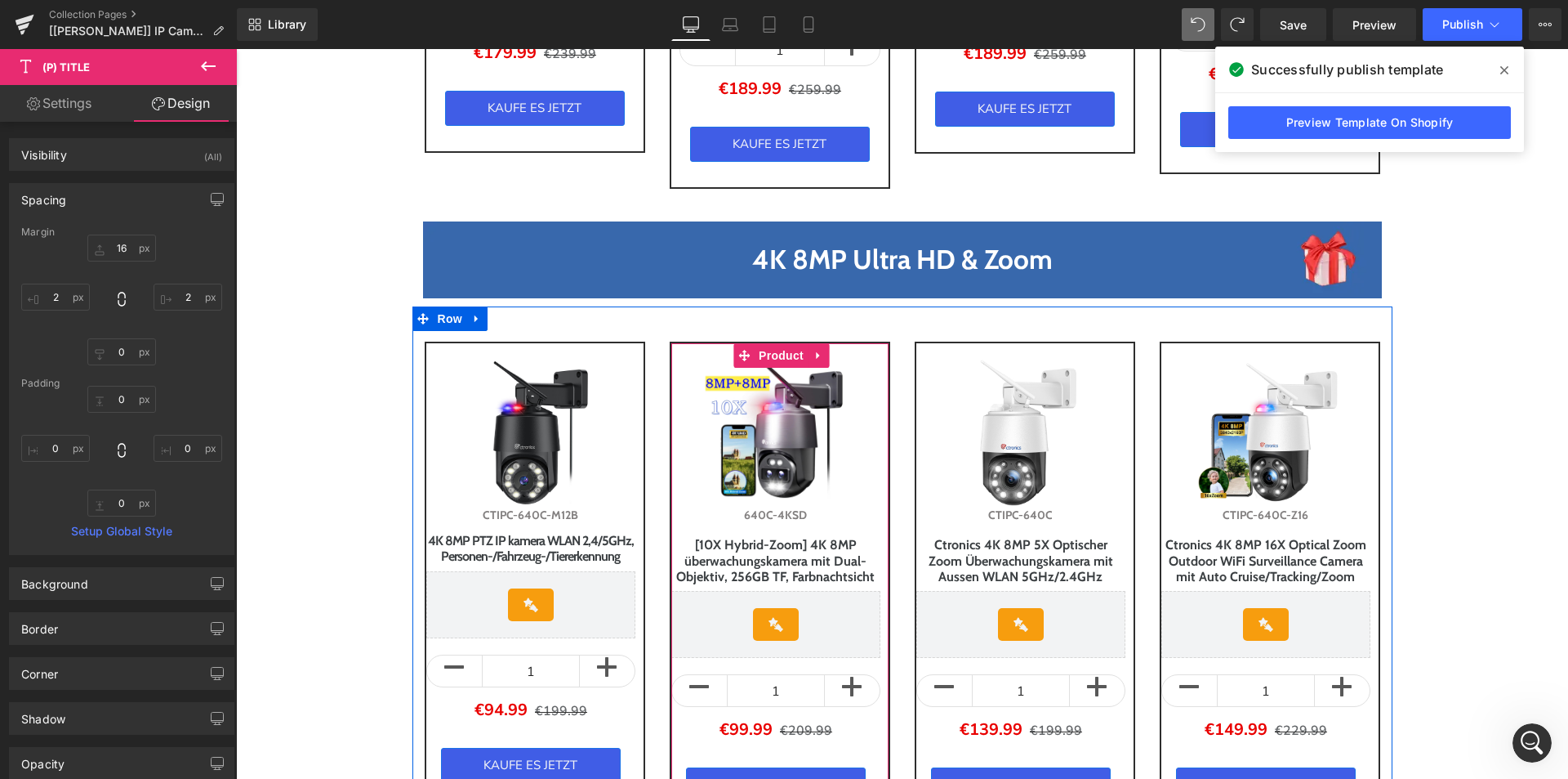
click at [874, 599] on div "Sale Off (P) Image 640C-4KSD (P) SKU [10X Hybrid-Zoom] 4K 8MP überwachungskamer…" at bounding box center [780, 585] width 221 height 488
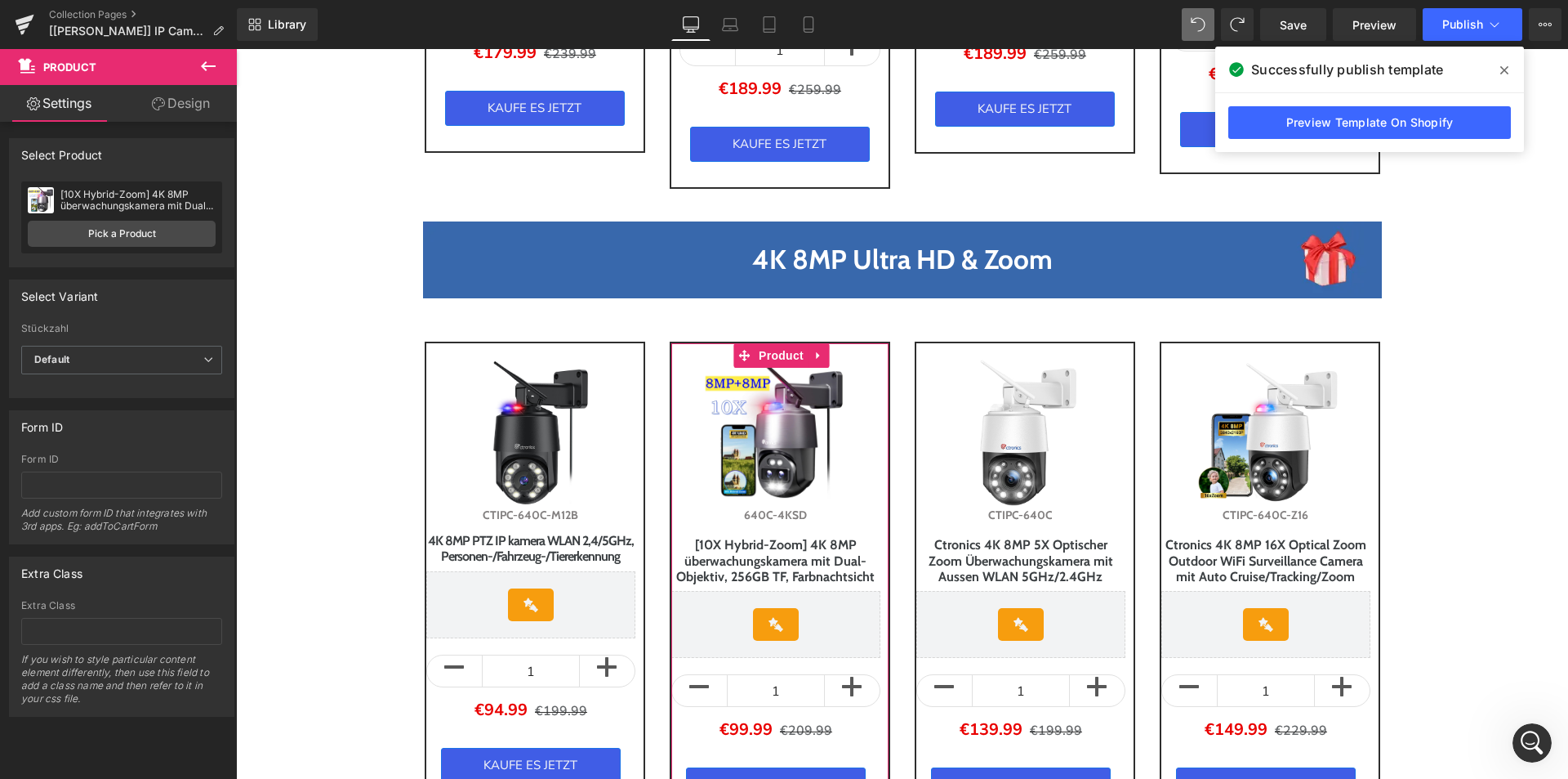
click at [172, 101] on link "Design" at bounding box center [181, 103] width 119 height 37
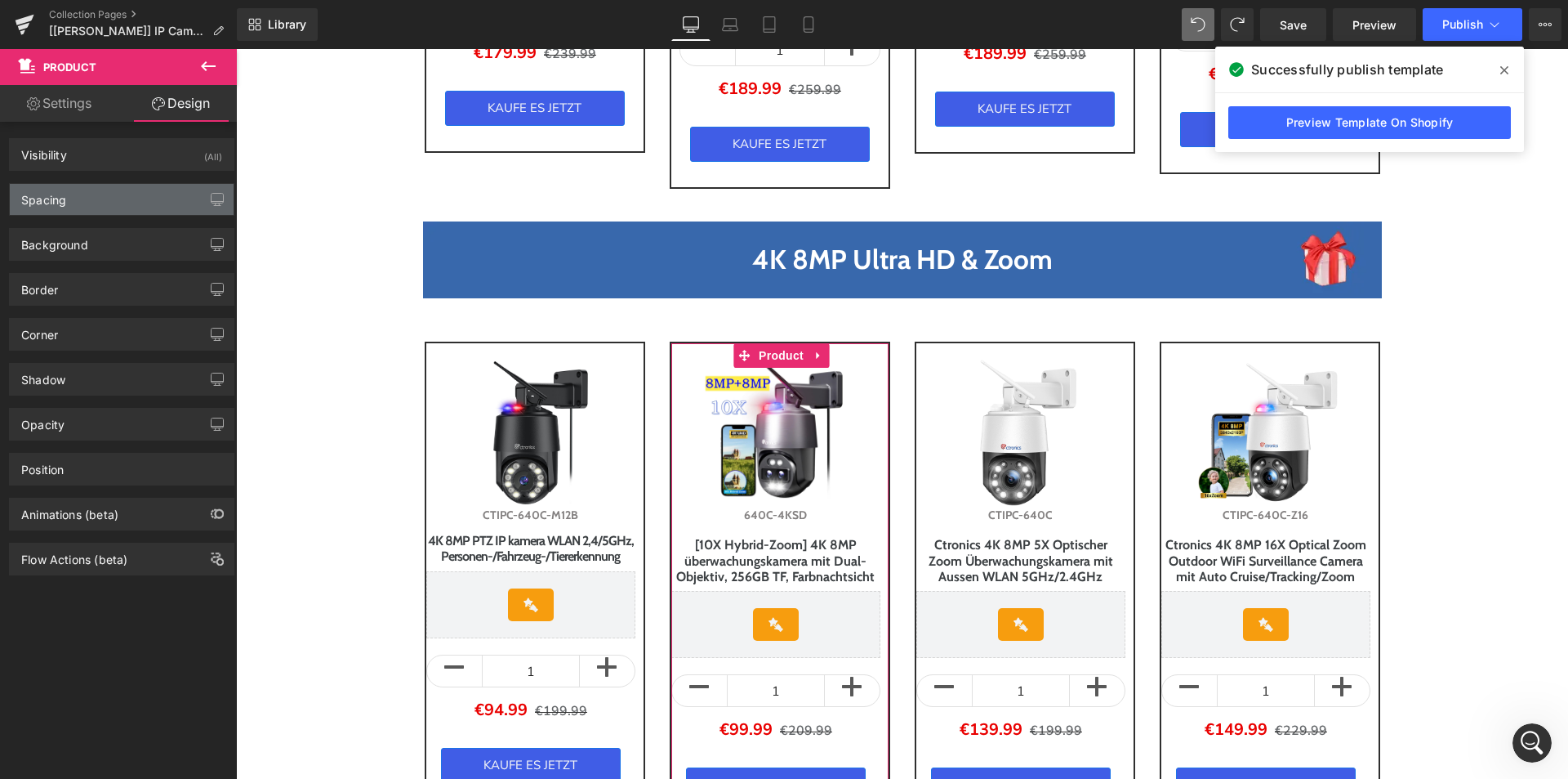
click at [61, 199] on div "Spacing" at bounding box center [43, 195] width 45 height 23
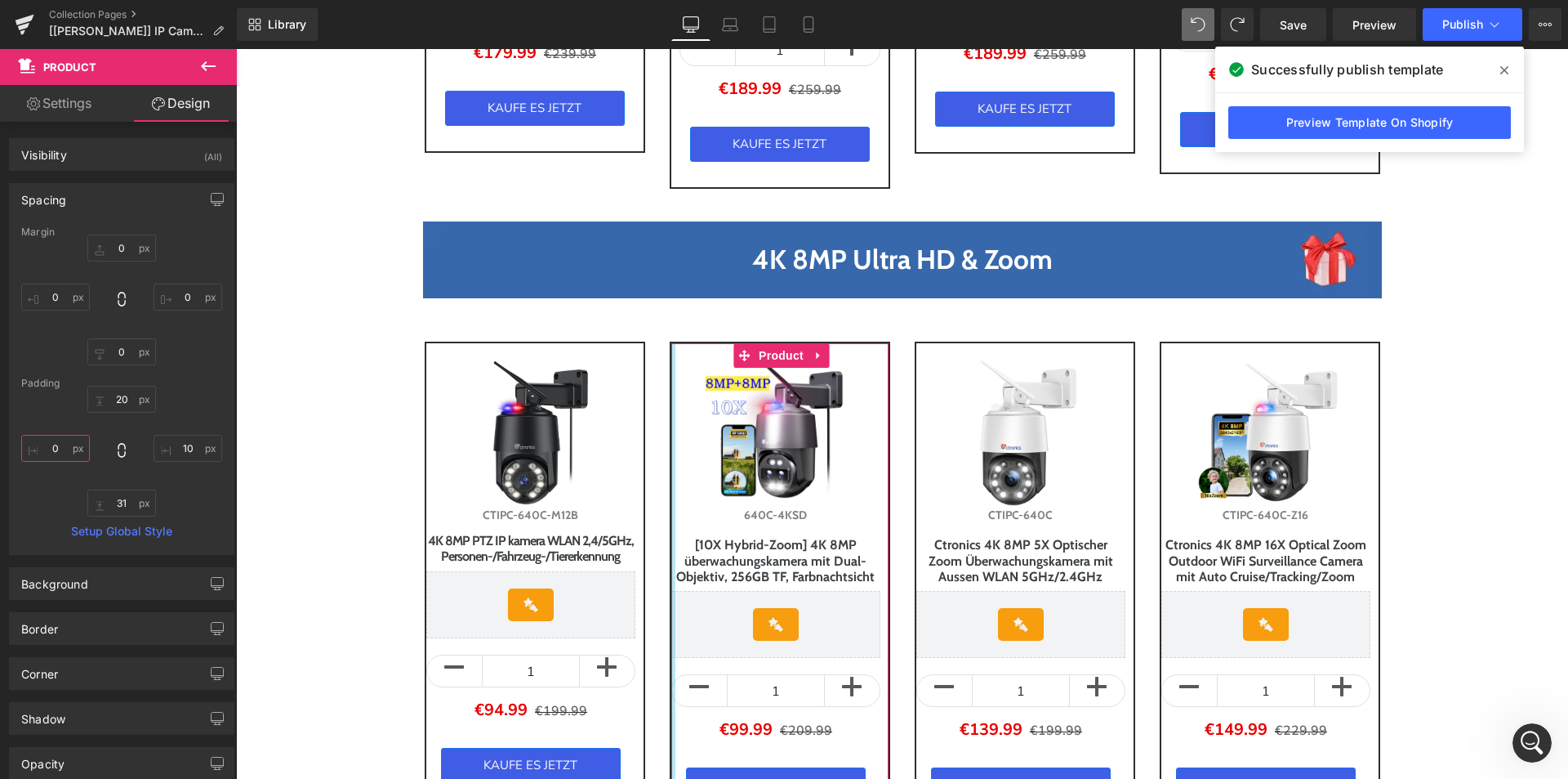
click at [58, 451] on input "0" at bounding box center [55, 447] width 69 height 27
type input "10"
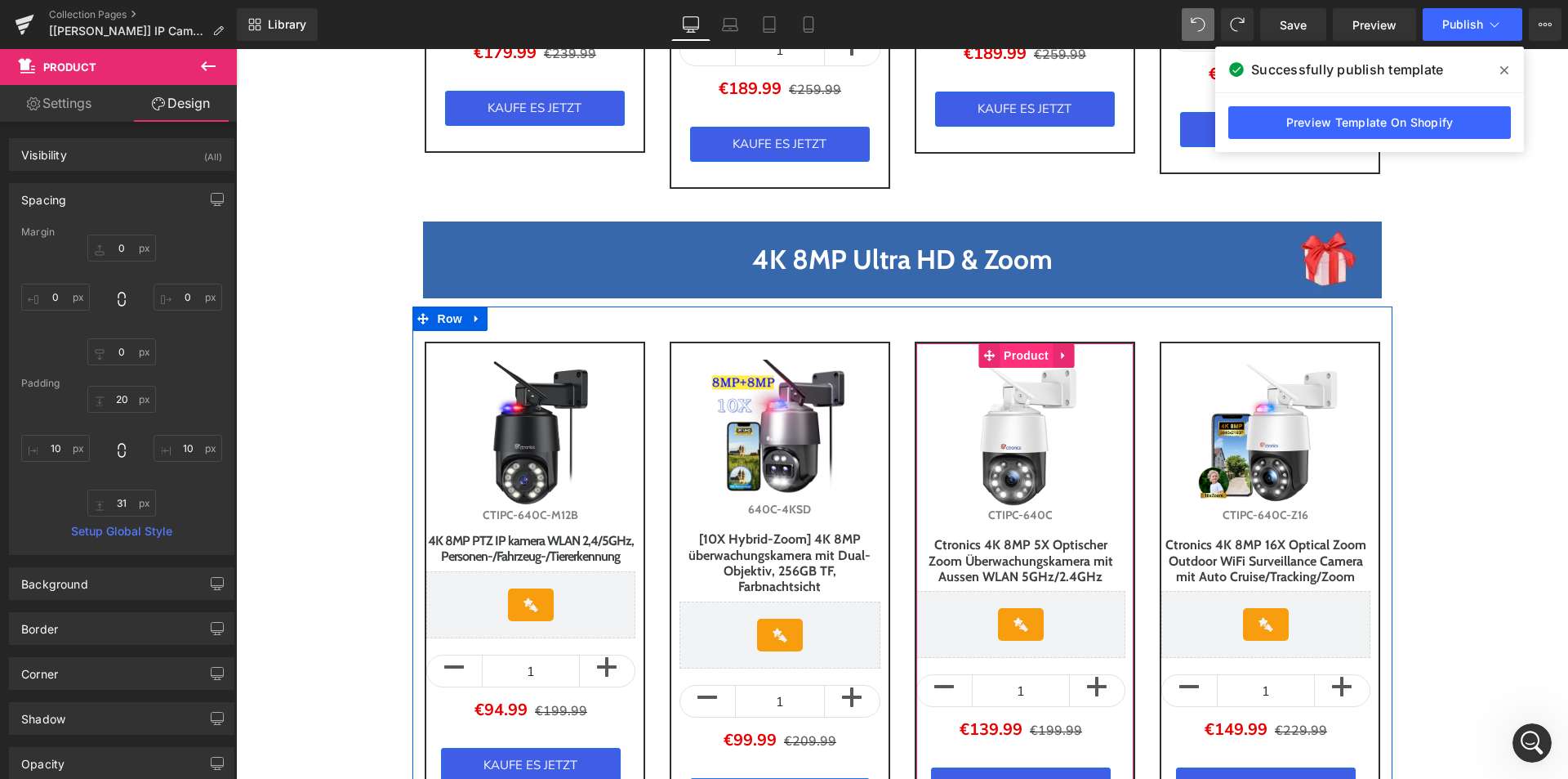
click at [1014, 354] on span "Product" at bounding box center [1026, 356] width 53 height 25
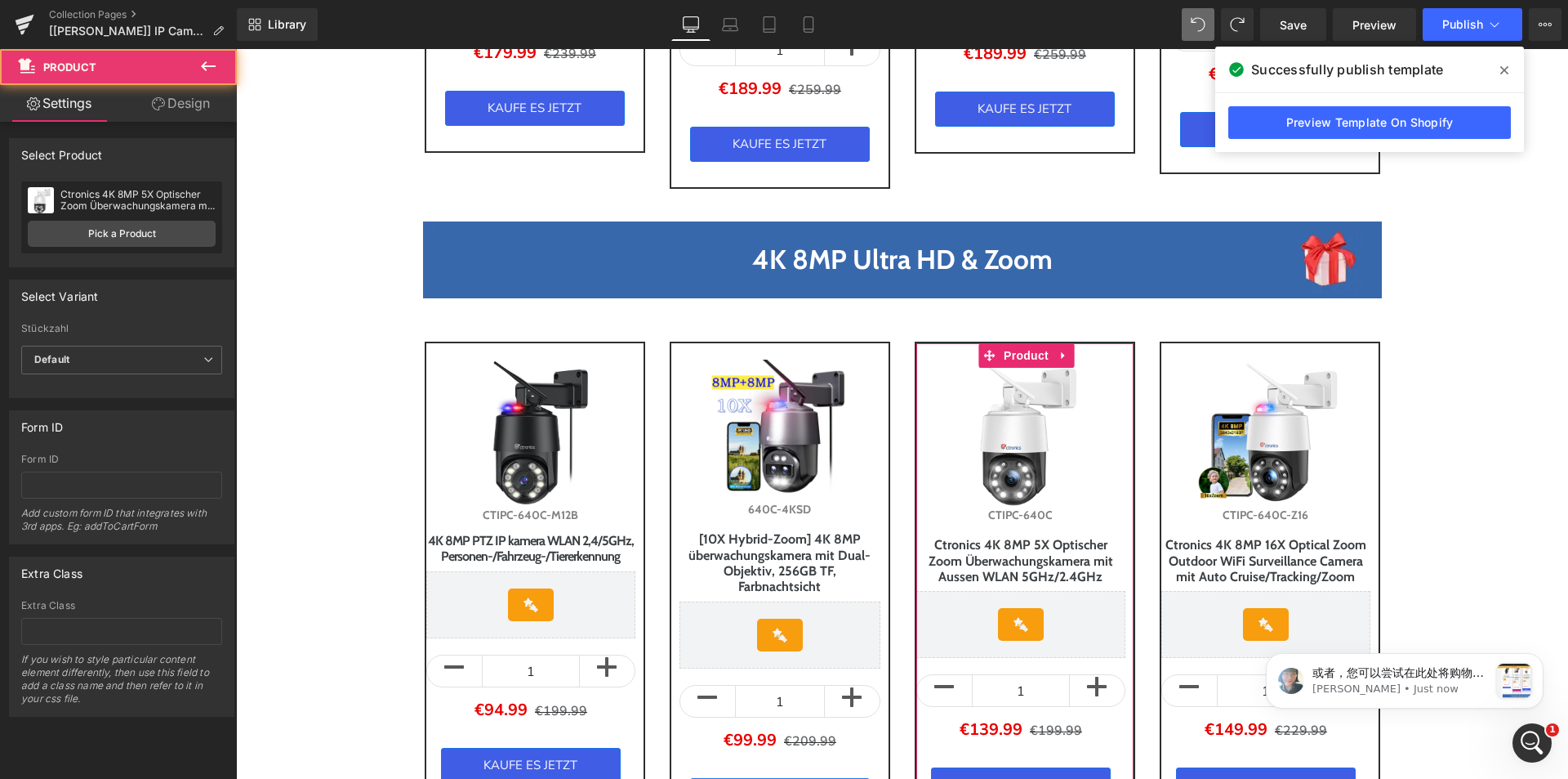
scroll to position [0, 0]
click at [179, 94] on link "Design" at bounding box center [181, 103] width 119 height 37
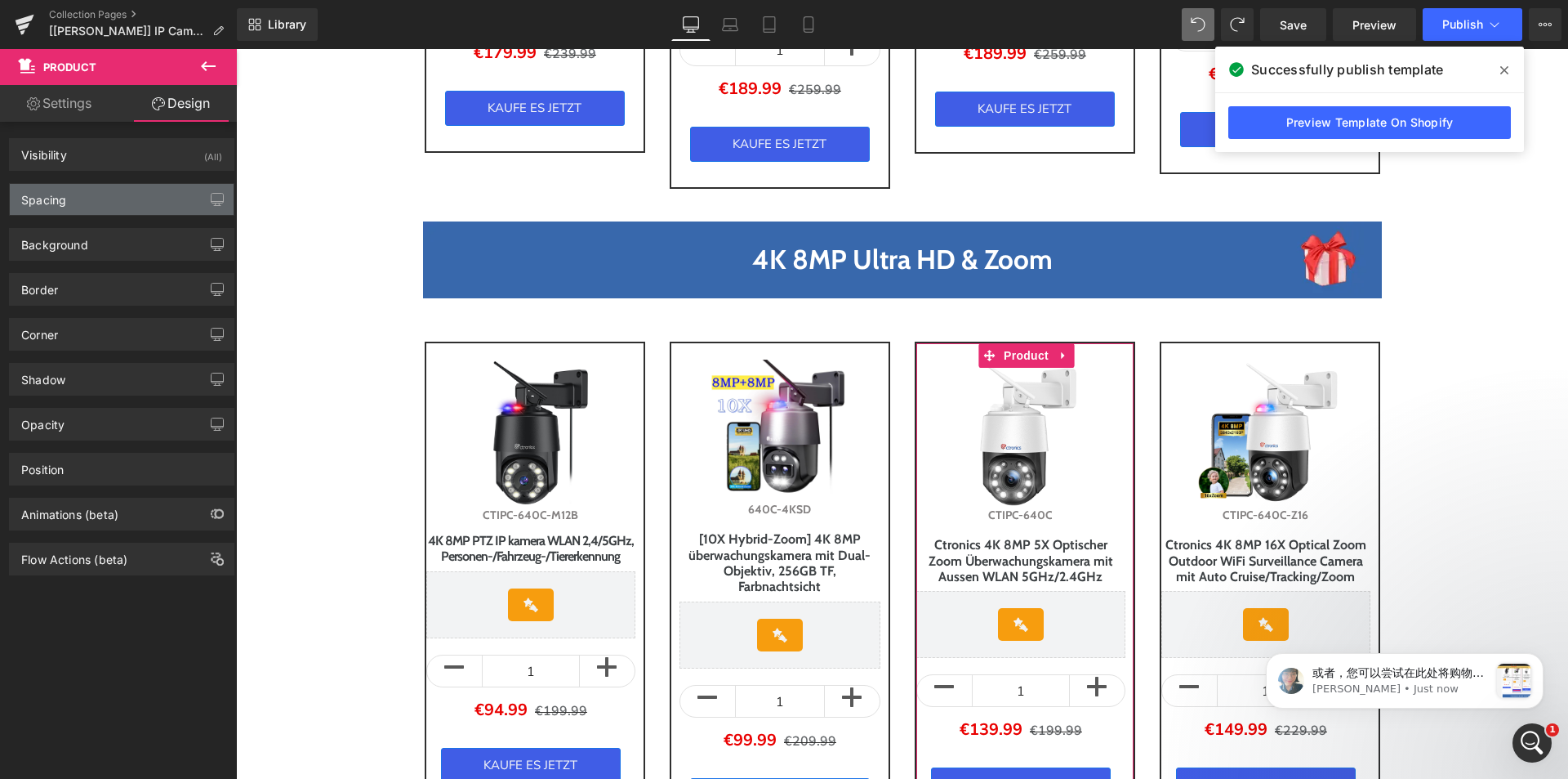
click at [79, 204] on div "Spacing" at bounding box center [122, 199] width 224 height 31
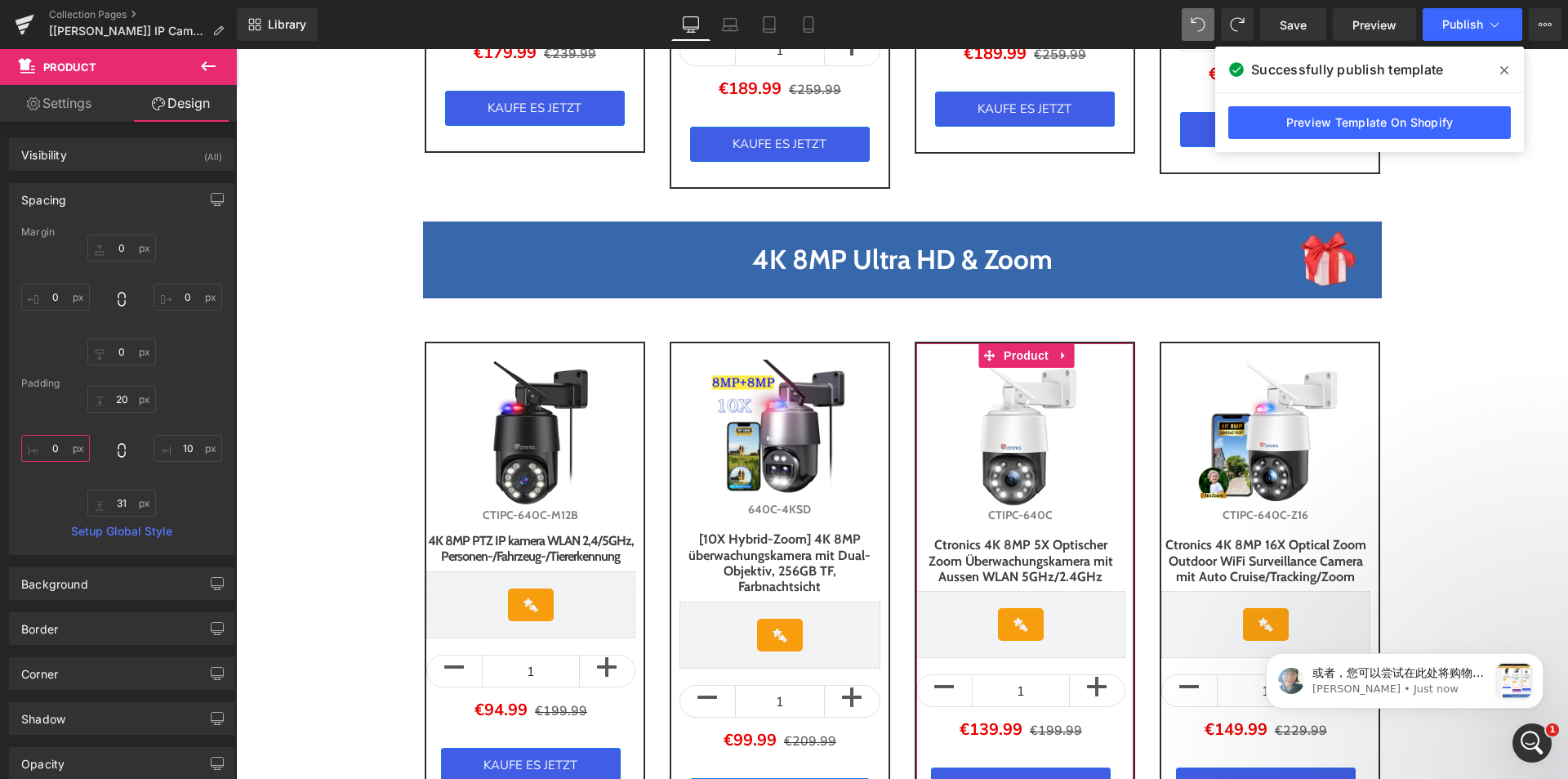
click at [61, 440] on input "text" at bounding box center [55, 447] width 69 height 27
type input "10"
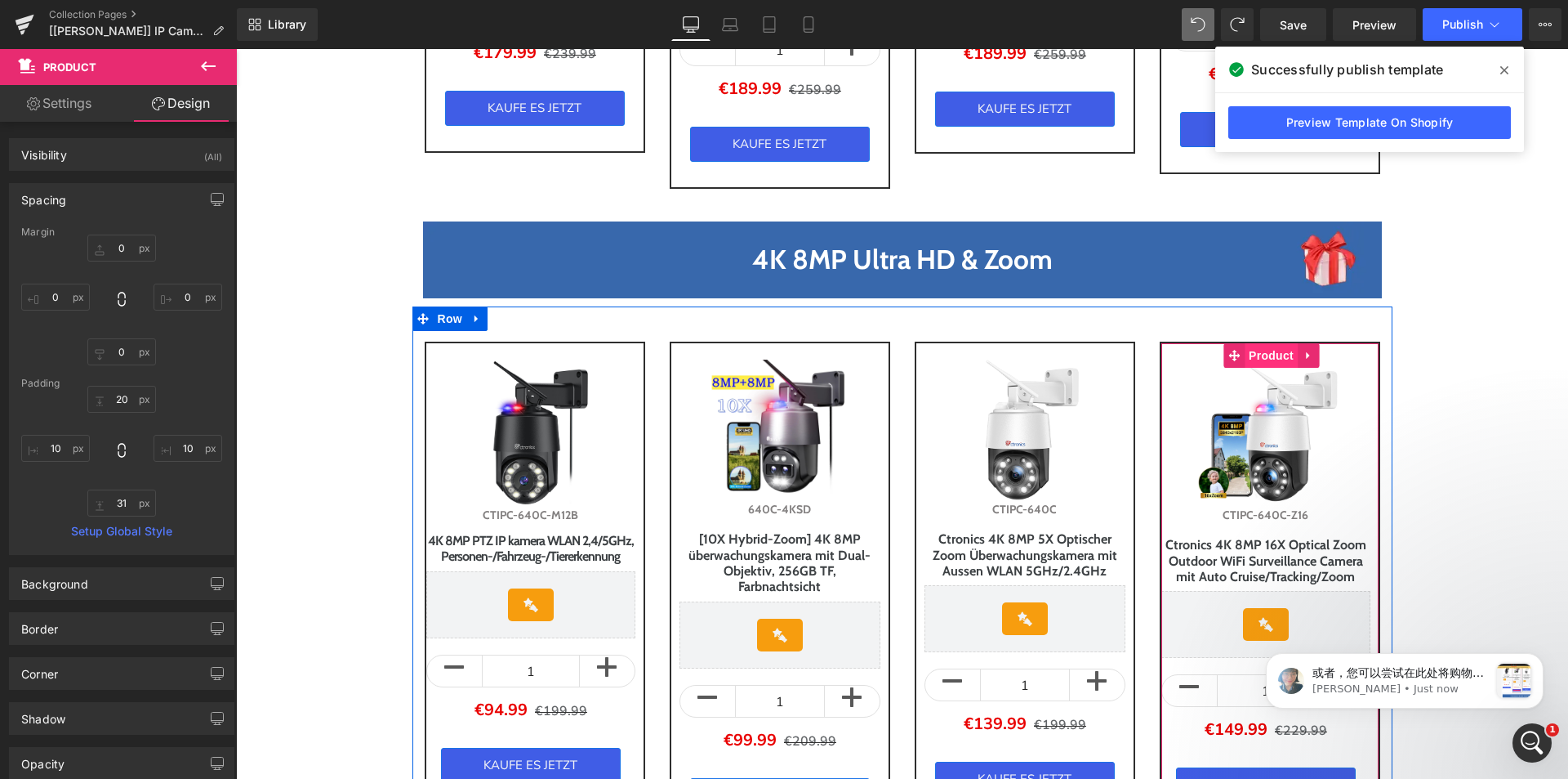
click at [1262, 353] on span "Product" at bounding box center [1271, 356] width 53 height 25
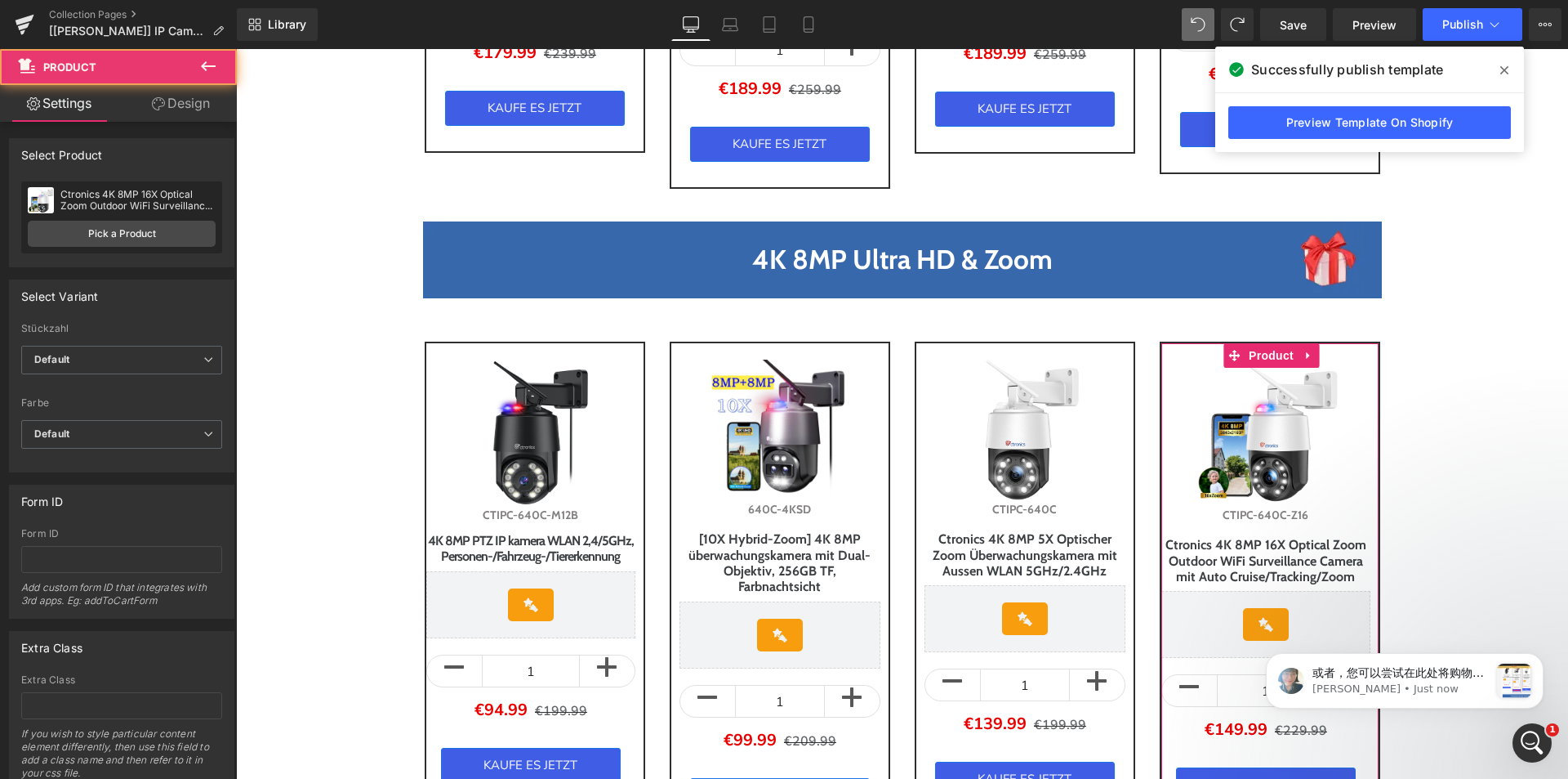
click at [178, 105] on link "Design" at bounding box center [181, 103] width 119 height 37
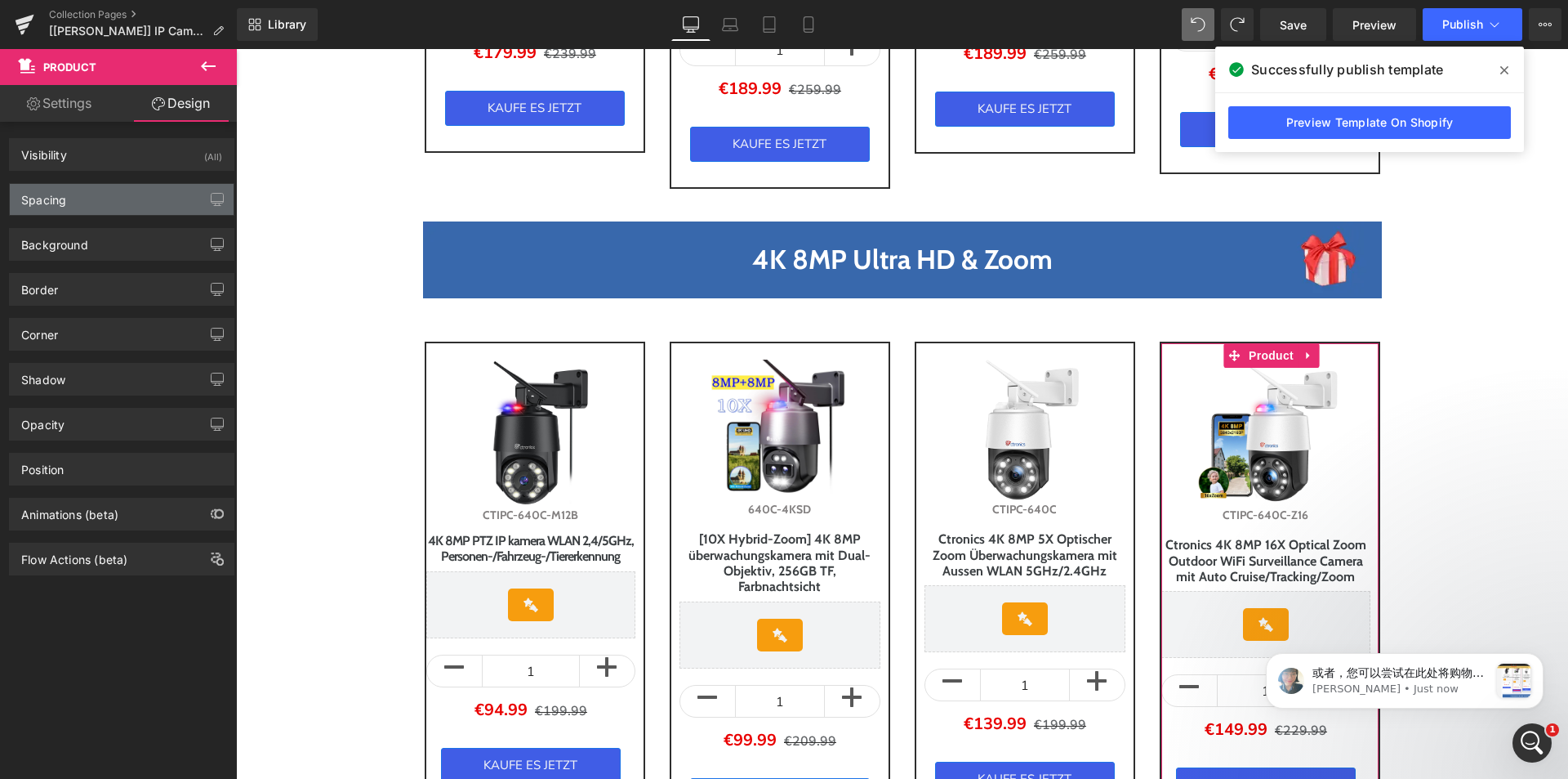
click at [82, 202] on div "Spacing" at bounding box center [122, 199] width 224 height 31
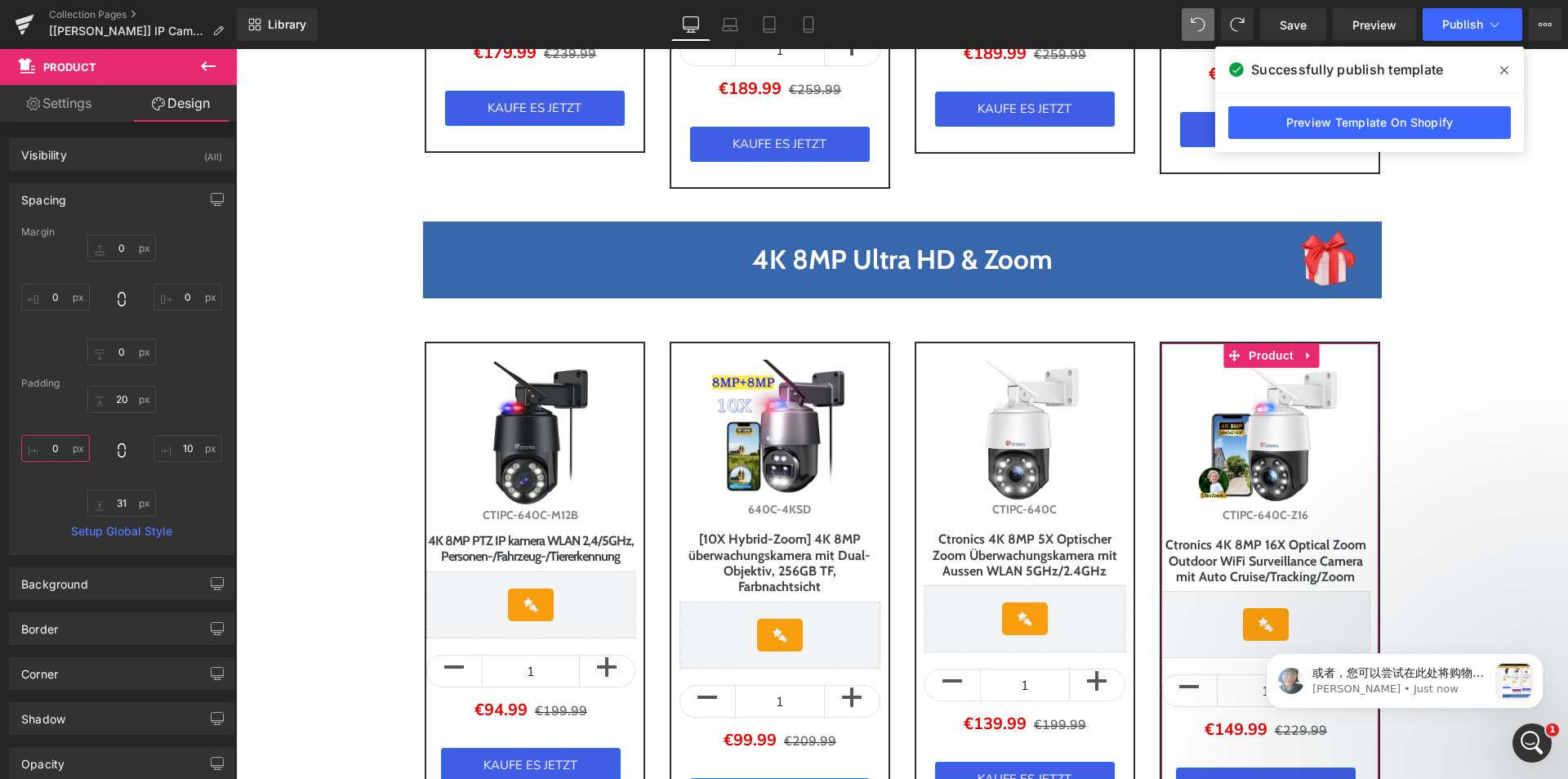
click at [61, 448] on input "0" at bounding box center [55, 447] width 69 height 27
type input "10"
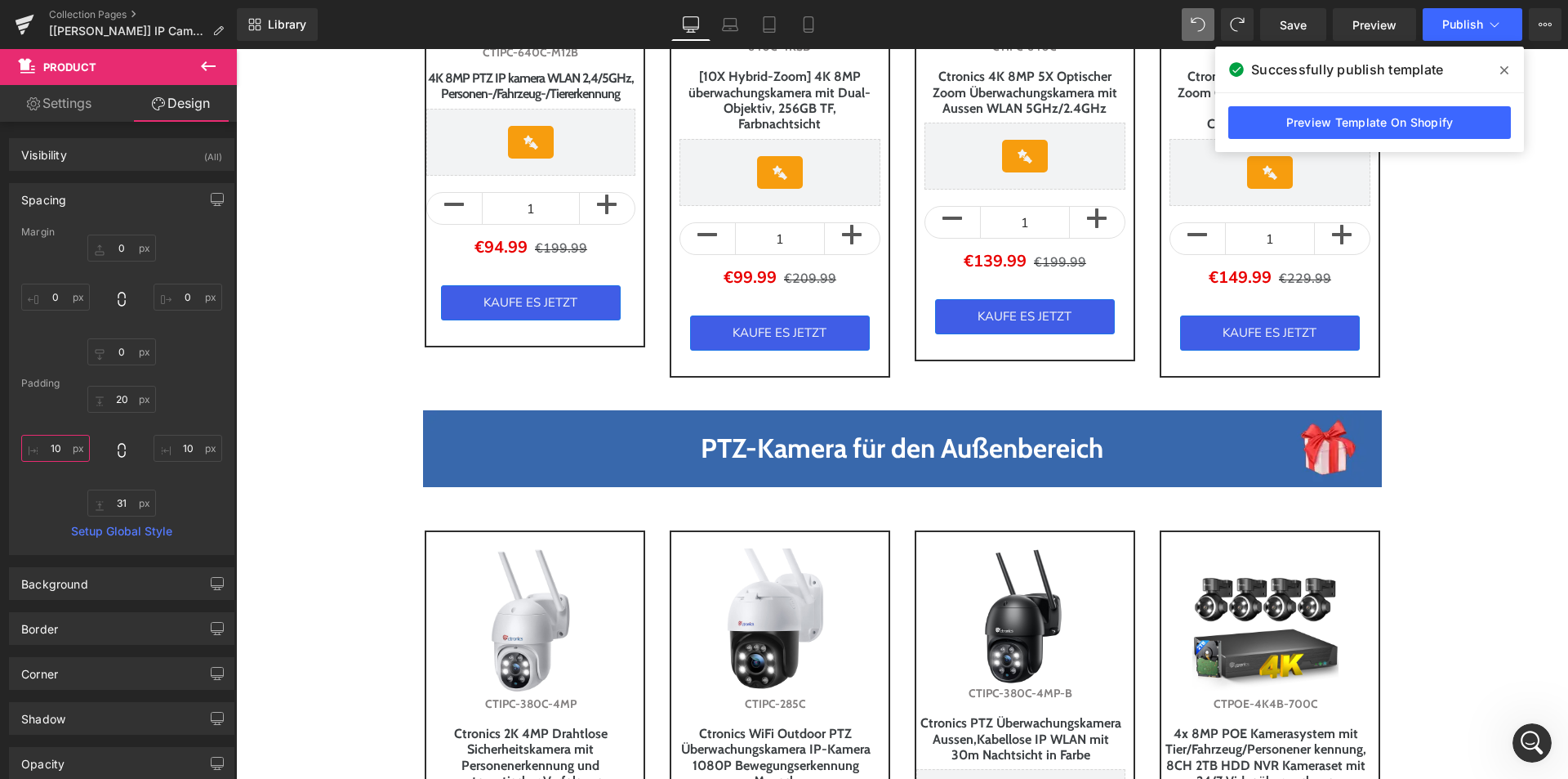
scroll to position [1389, 0]
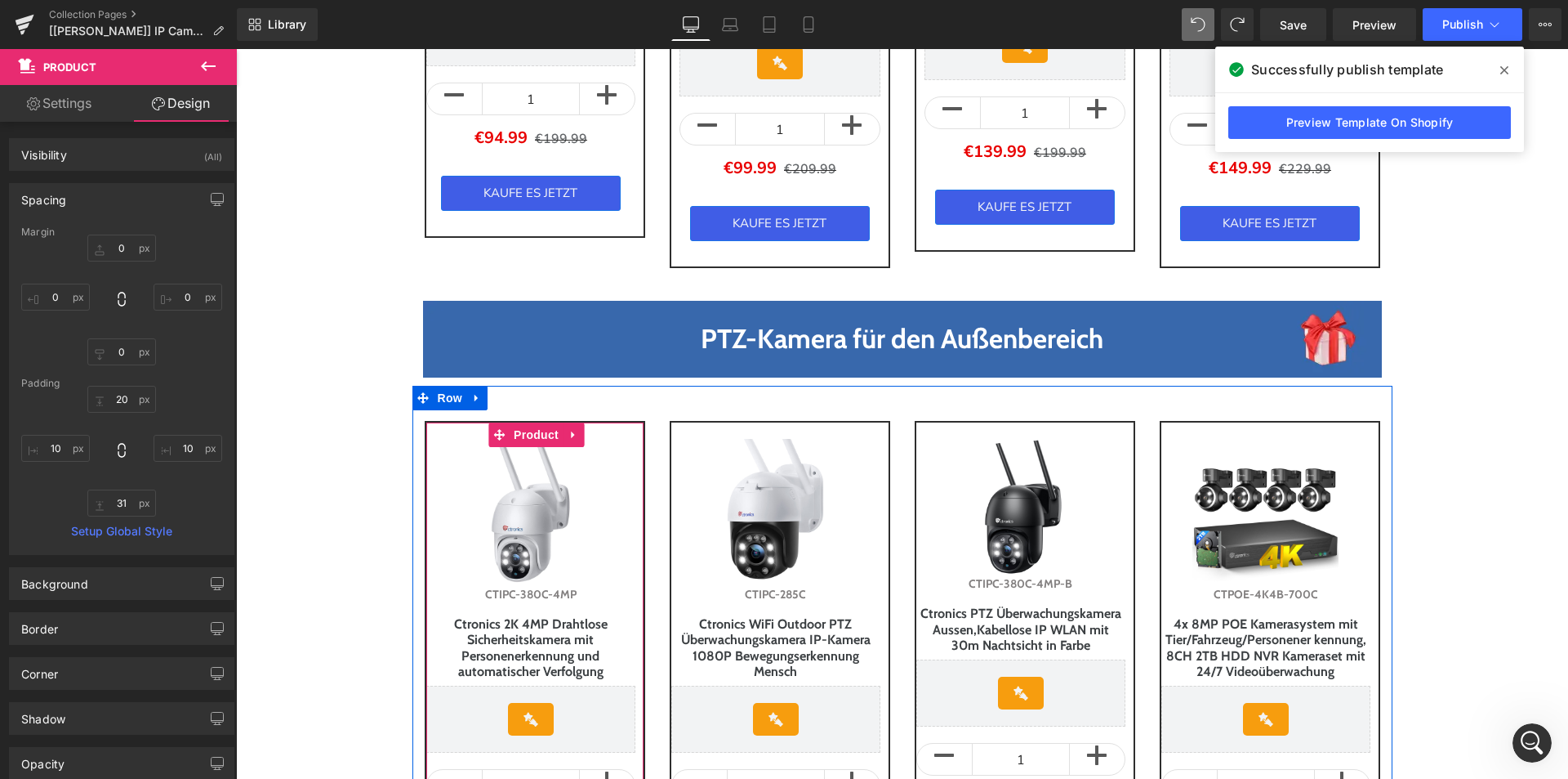
click at [632, 432] on div "Sale Off (P) Image CTIPC-380C-4MP (P) SKU Ctronics 2K 4MP Drahtlose Sicherheits…" at bounding box center [535, 672] width 221 height 504
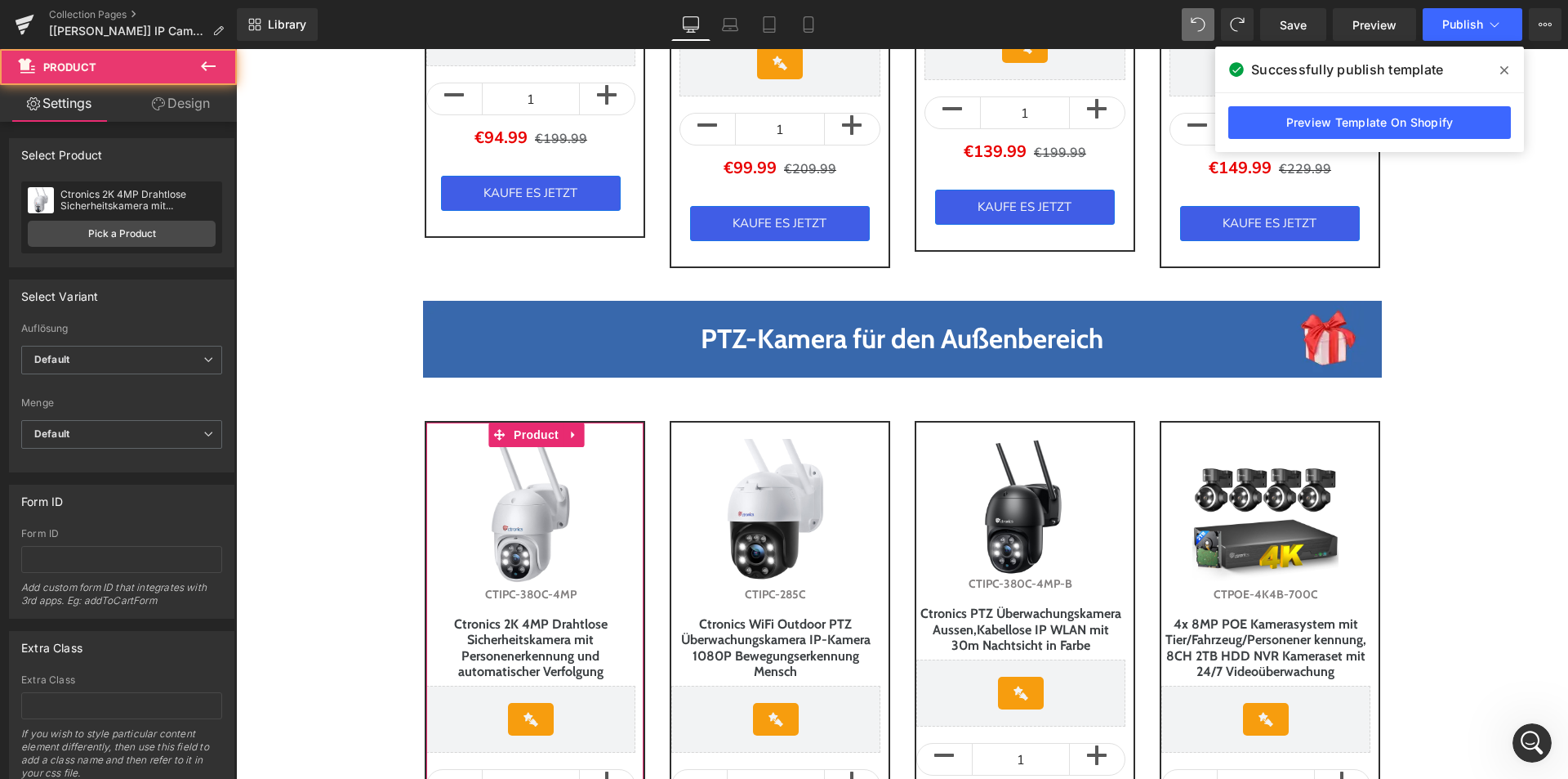
click at [178, 111] on link "Design" at bounding box center [181, 103] width 119 height 37
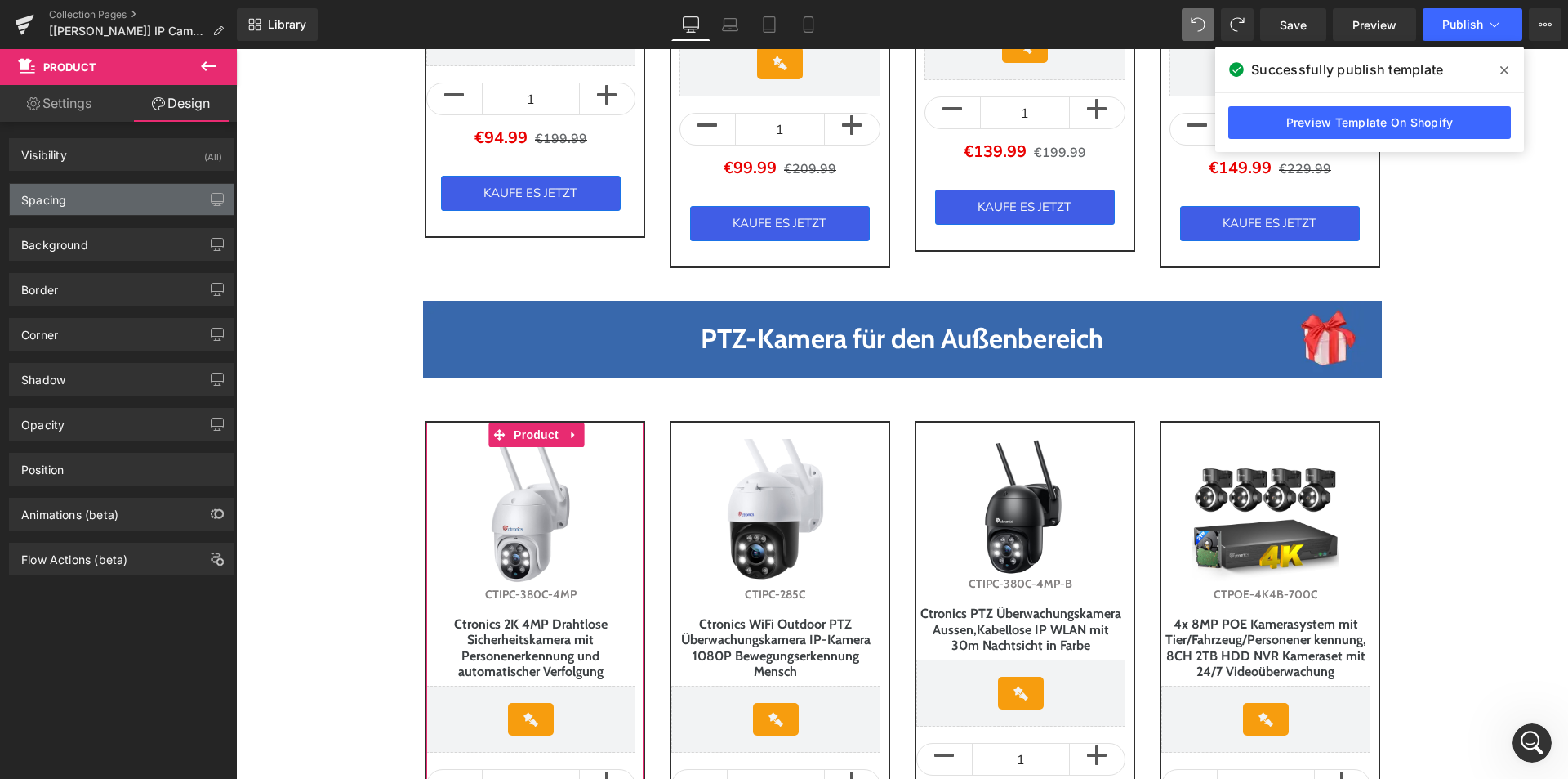
click at [83, 209] on div "Spacing" at bounding box center [122, 199] width 224 height 31
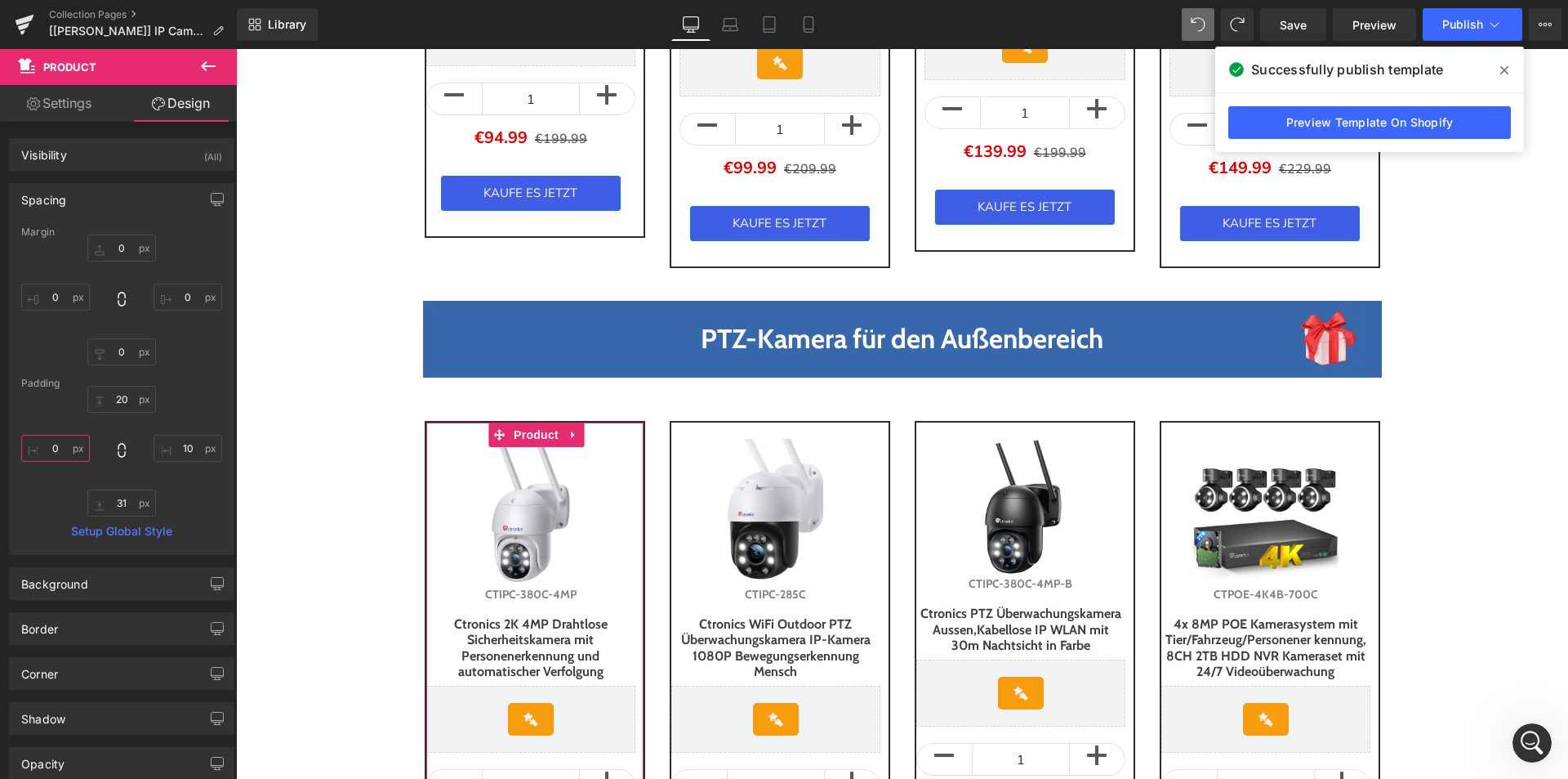
click at [61, 449] on input "0" at bounding box center [55, 447] width 69 height 27
type input "10"
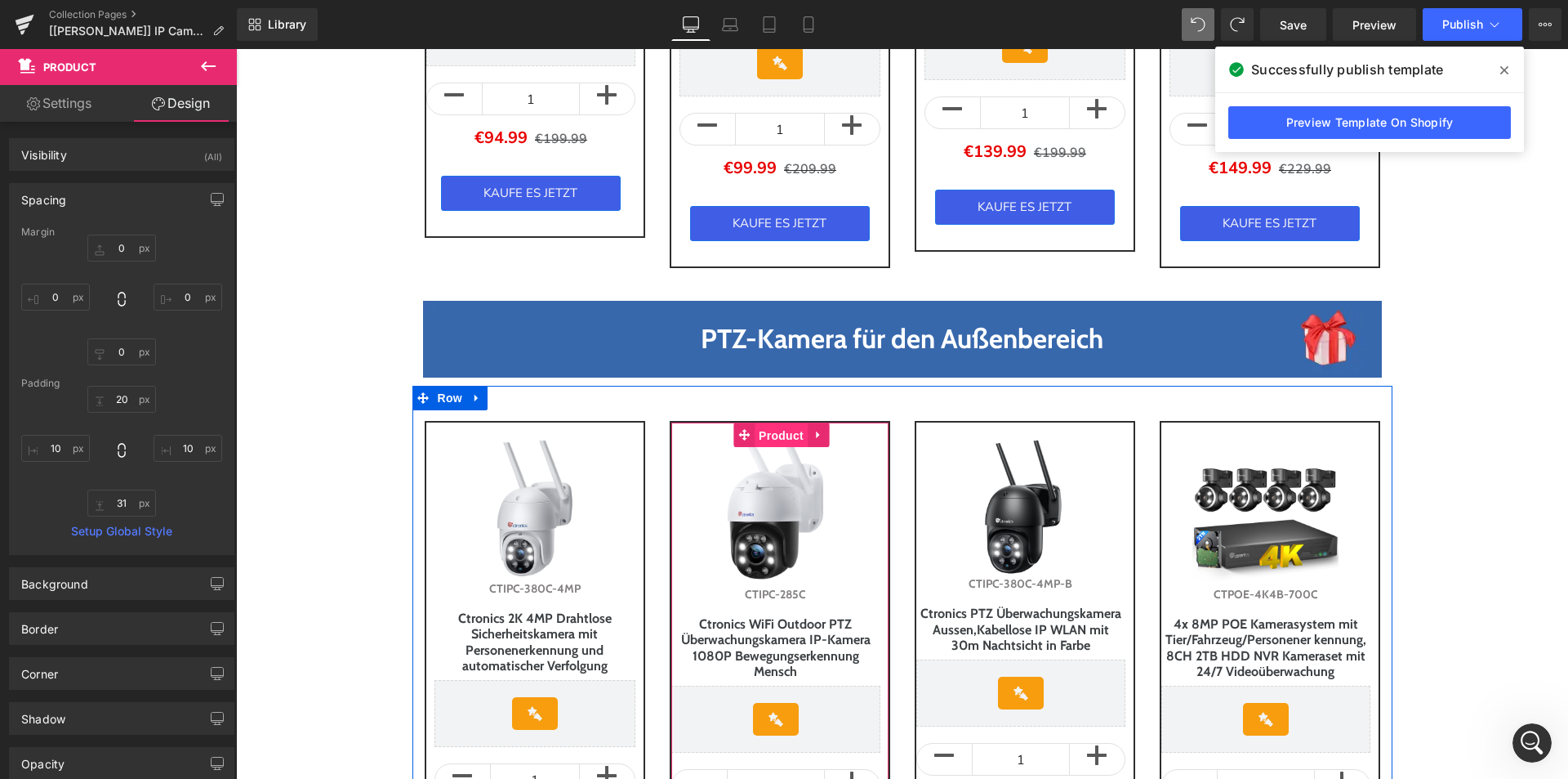
click at [782, 430] on span "Product" at bounding box center [781, 435] width 53 height 25
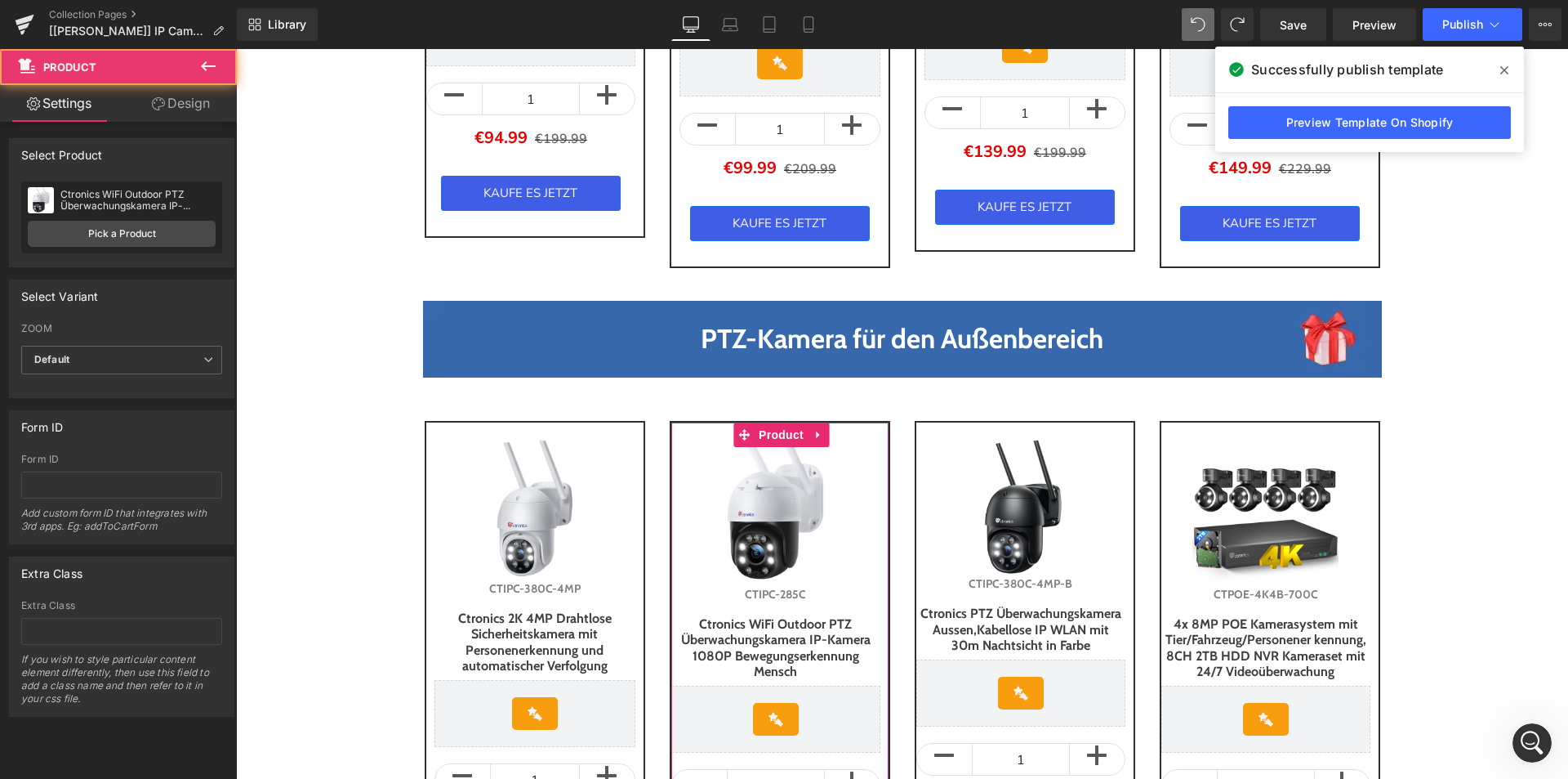
click at [169, 108] on link "Design" at bounding box center [181, 103] width 119 height 37
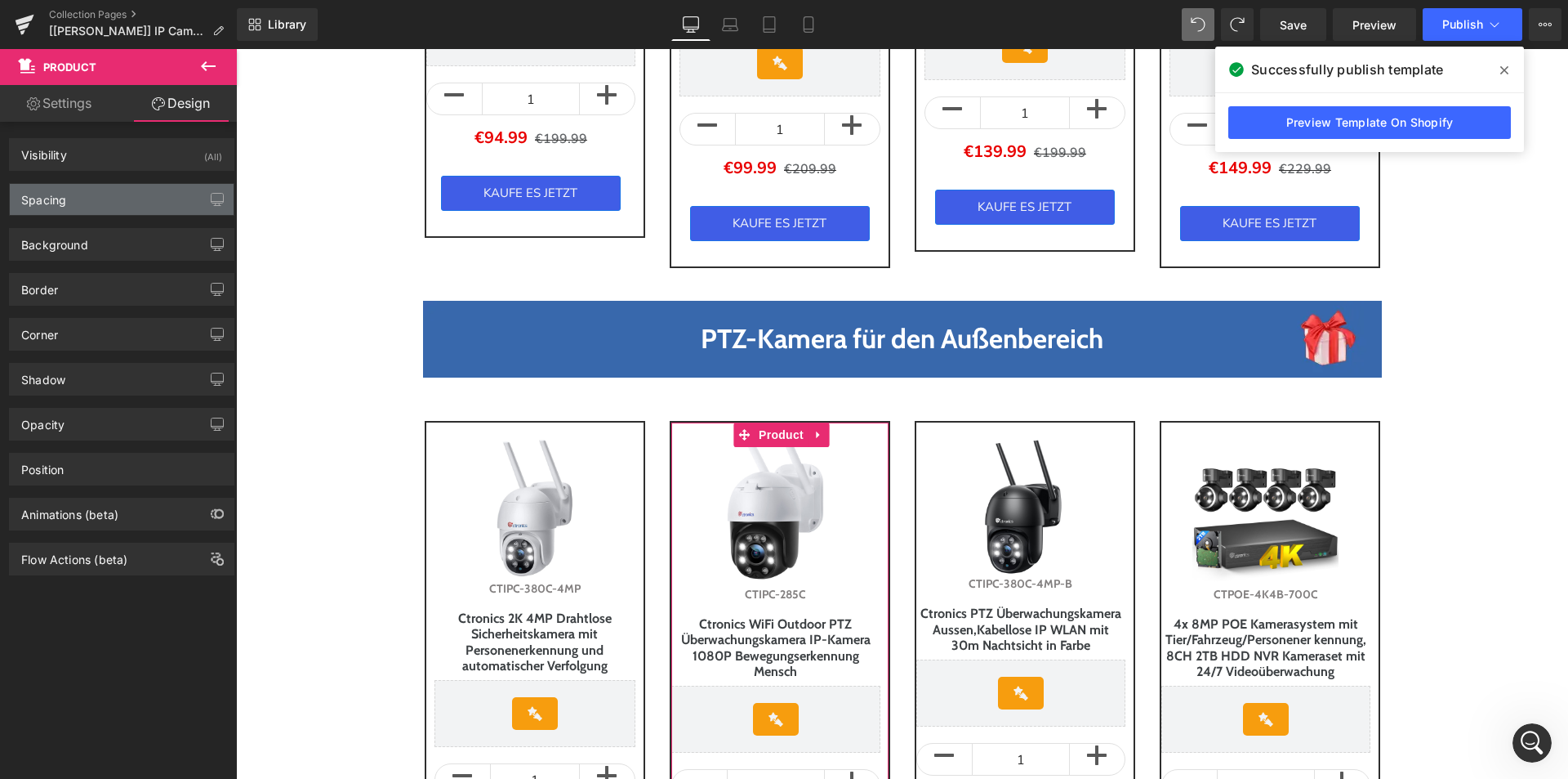
click at [70, 200] on div "Spacing" at bounding box center [122, 199] width 224 height 31
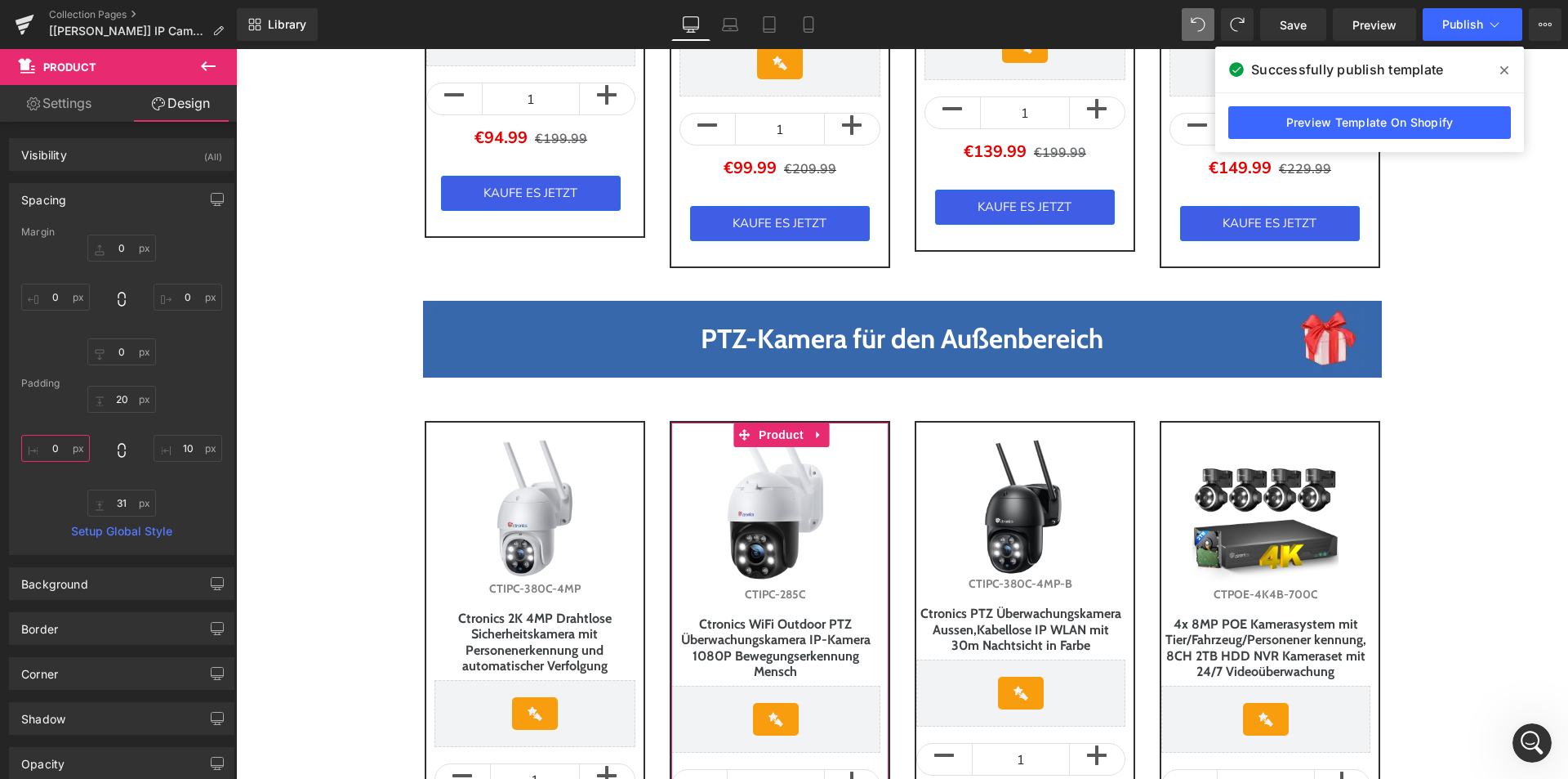
click at [59, 443] on input "text" at bounding box center [55, 447] width 69 height 27
type input "10"
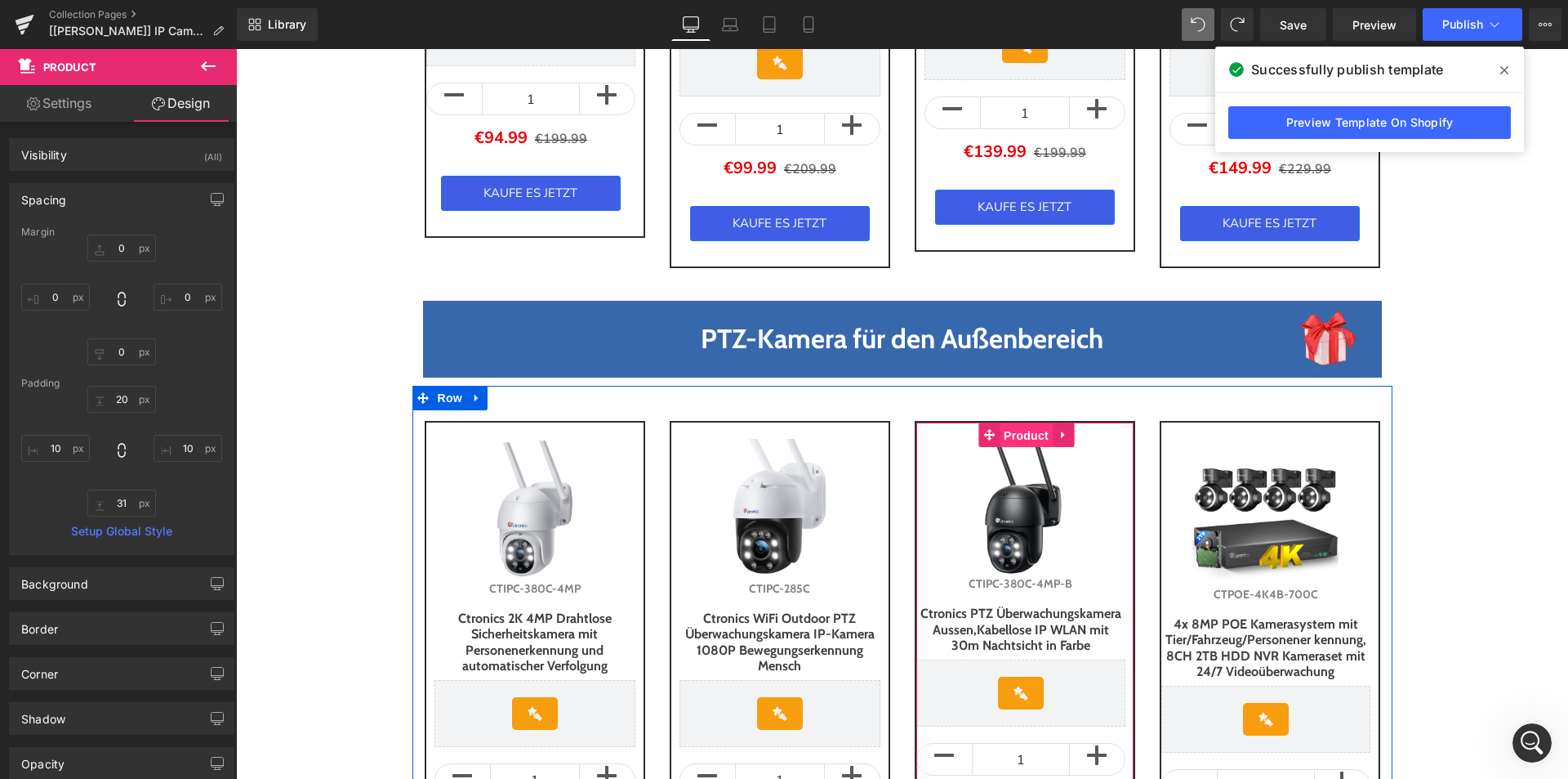
click at [1003, 426] on span "Product" at bounding box center [1026, 435] width 53 height 25
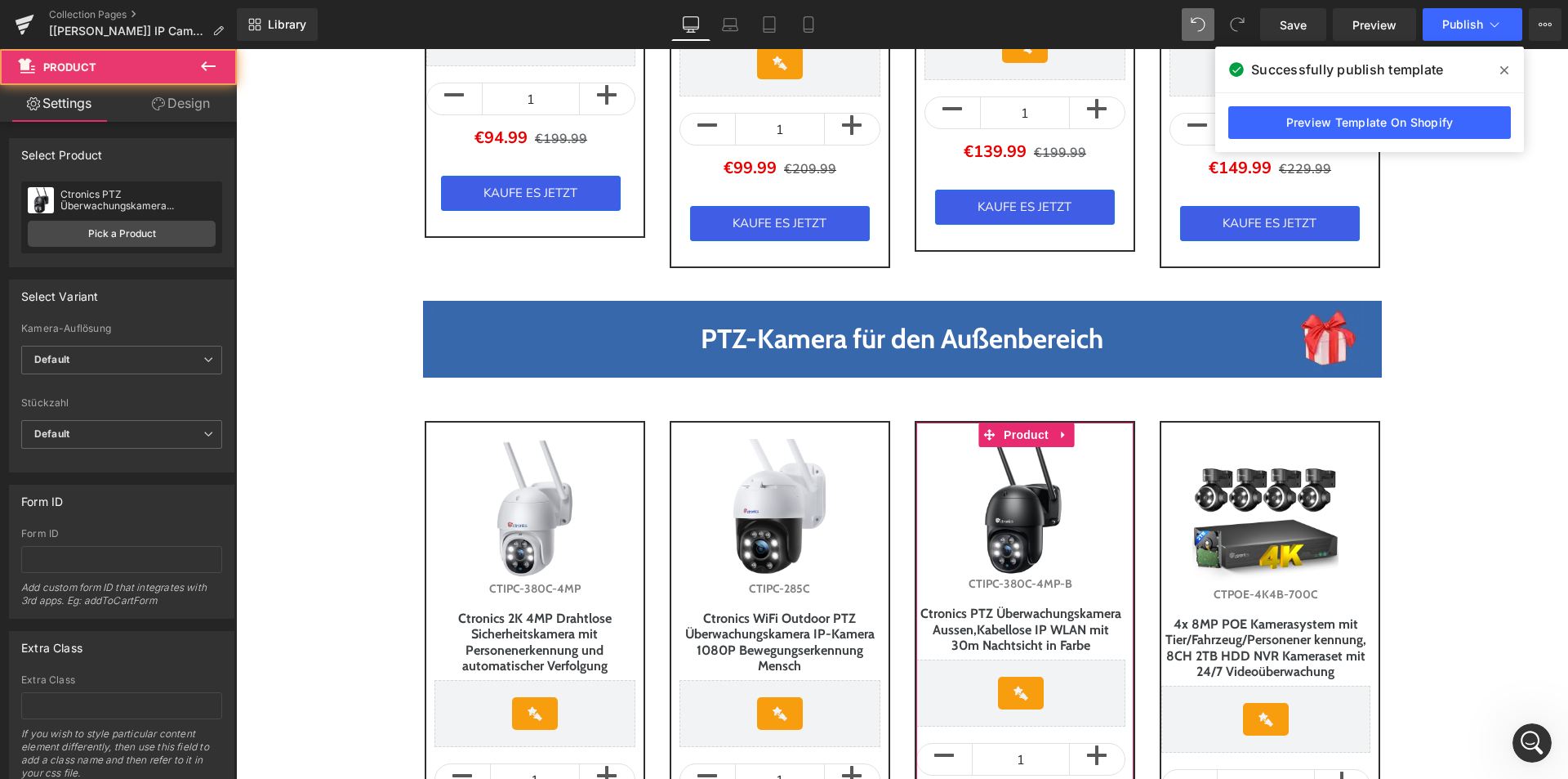
click at [204, 107] on link "Design" at bounding box center [181, 103] width 119 height 37
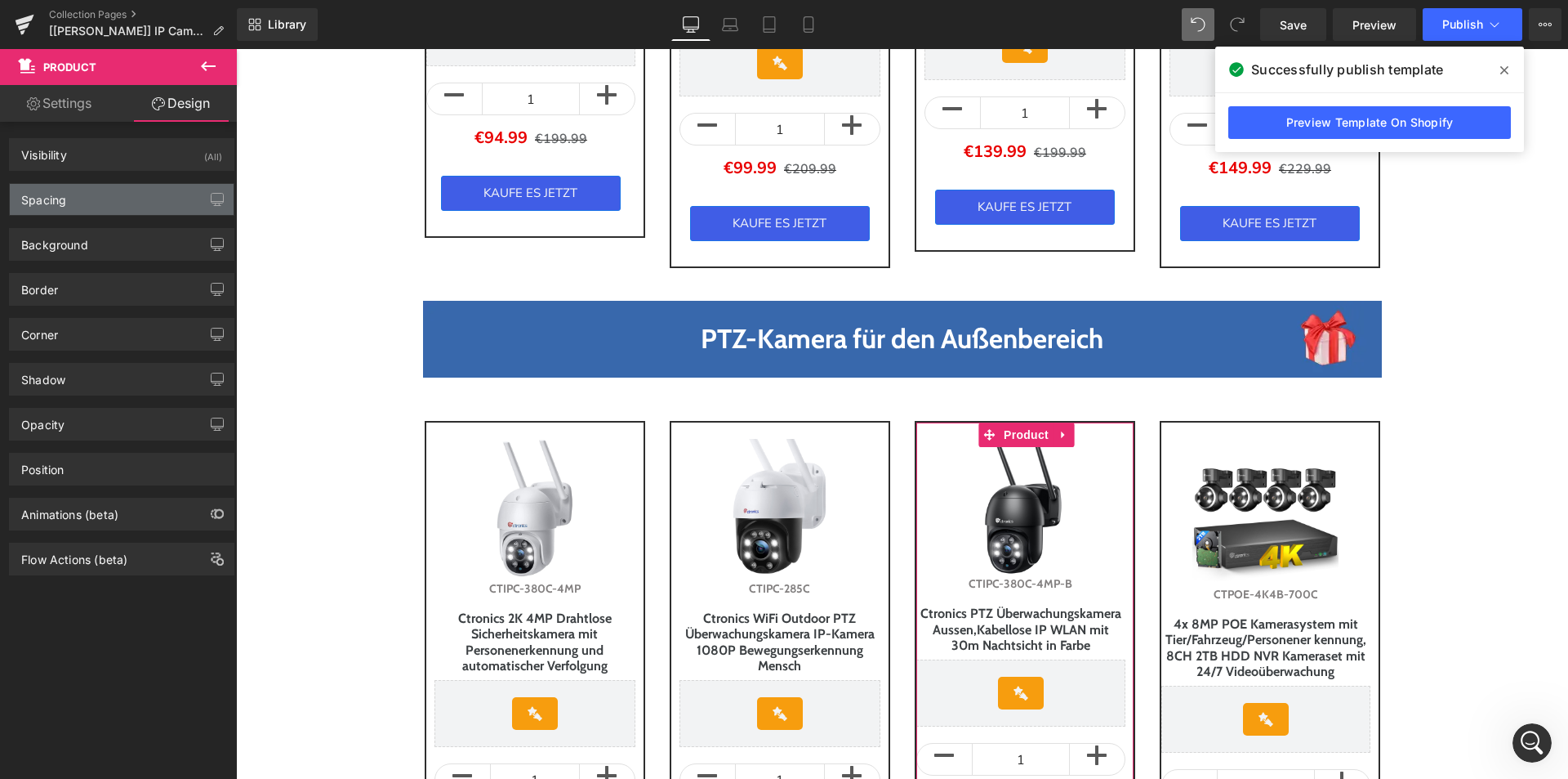
click at [65, 205] on div "Spacing" at bounding box center [43, 195] width 45 height 23
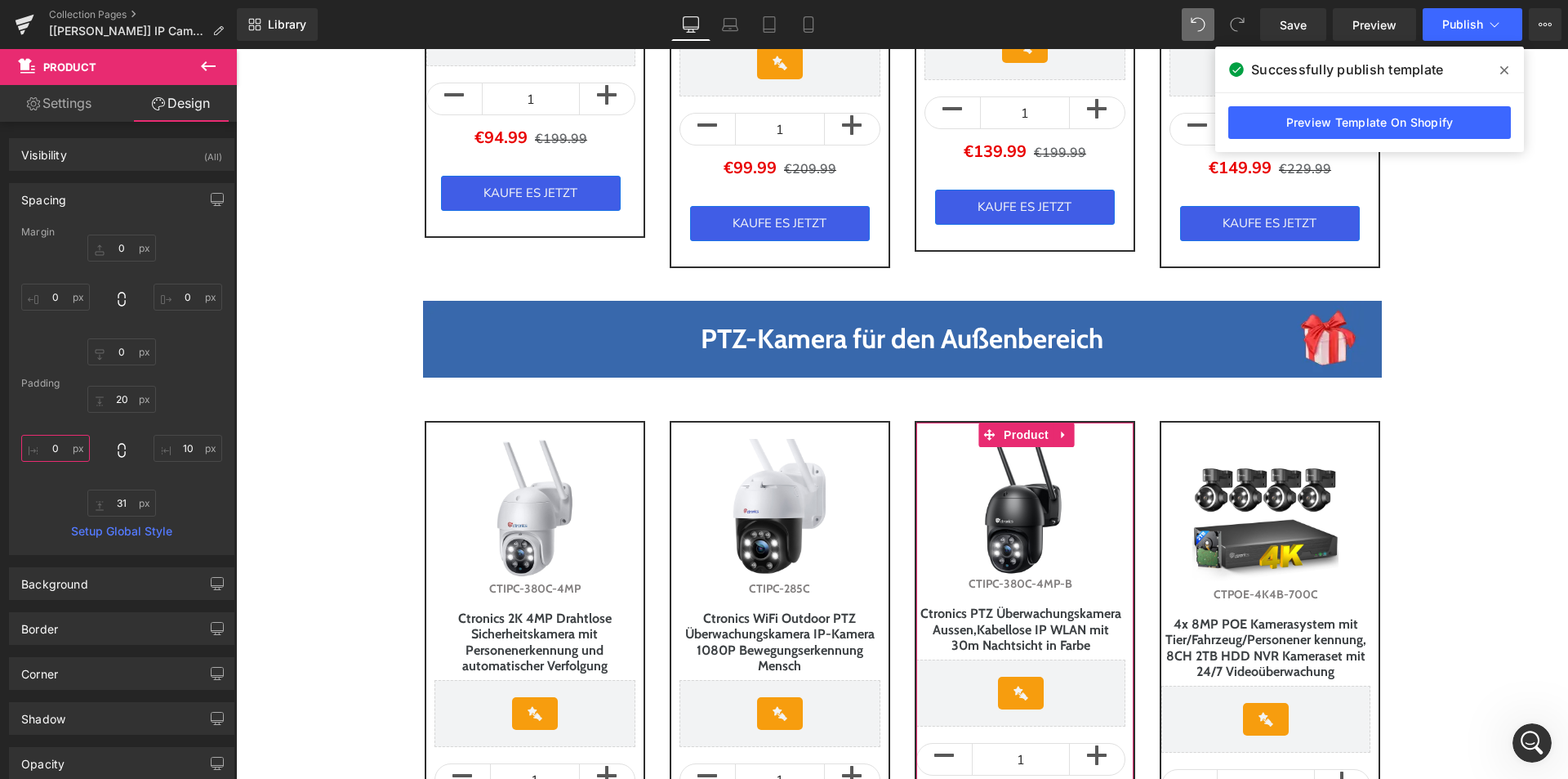
click at [59, 455] on input "0" at bounding box center [55, 447] width 69 height 27
type input "10"
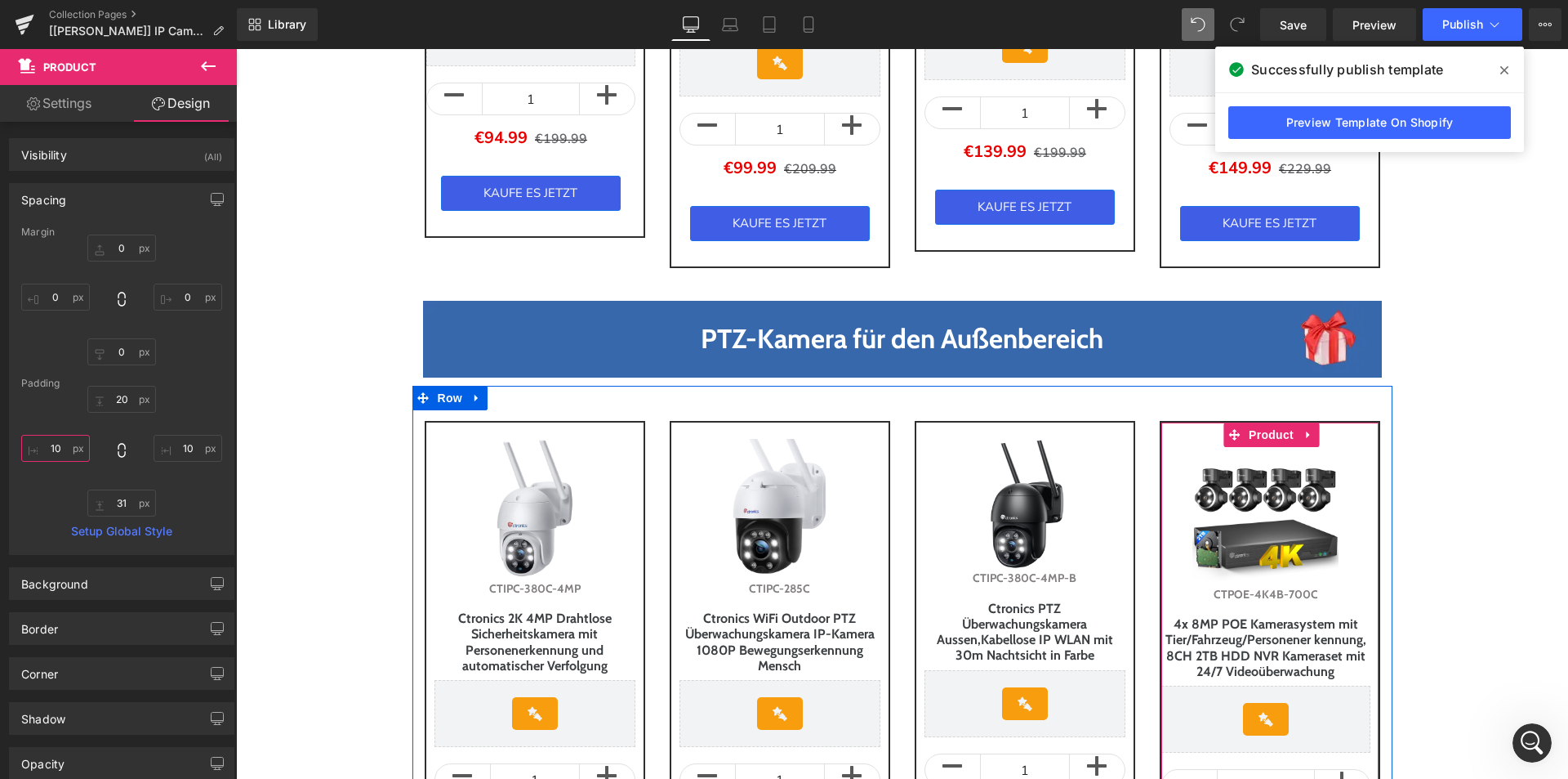
drag, startPoint x: 1248, startPoint y: 429, endPoint x: 917, endPoint y: 381, distance: 334.5
click at [1249, 429] on span "Product" at bounding box center [1271, 434] width 53 height 25
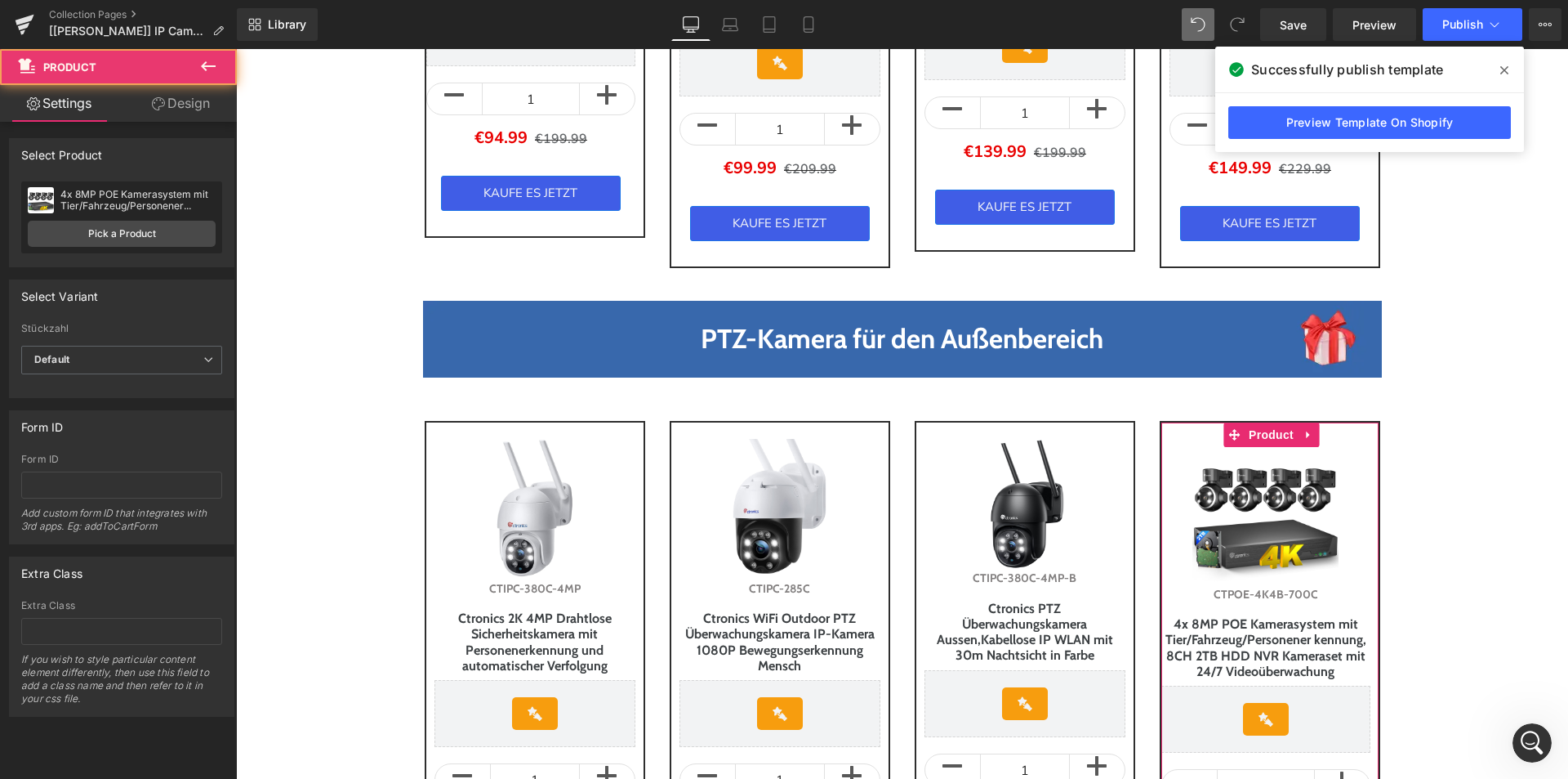
click at [186, 103] on link "Design" at bounding box center [181, 103] width 119 height 37
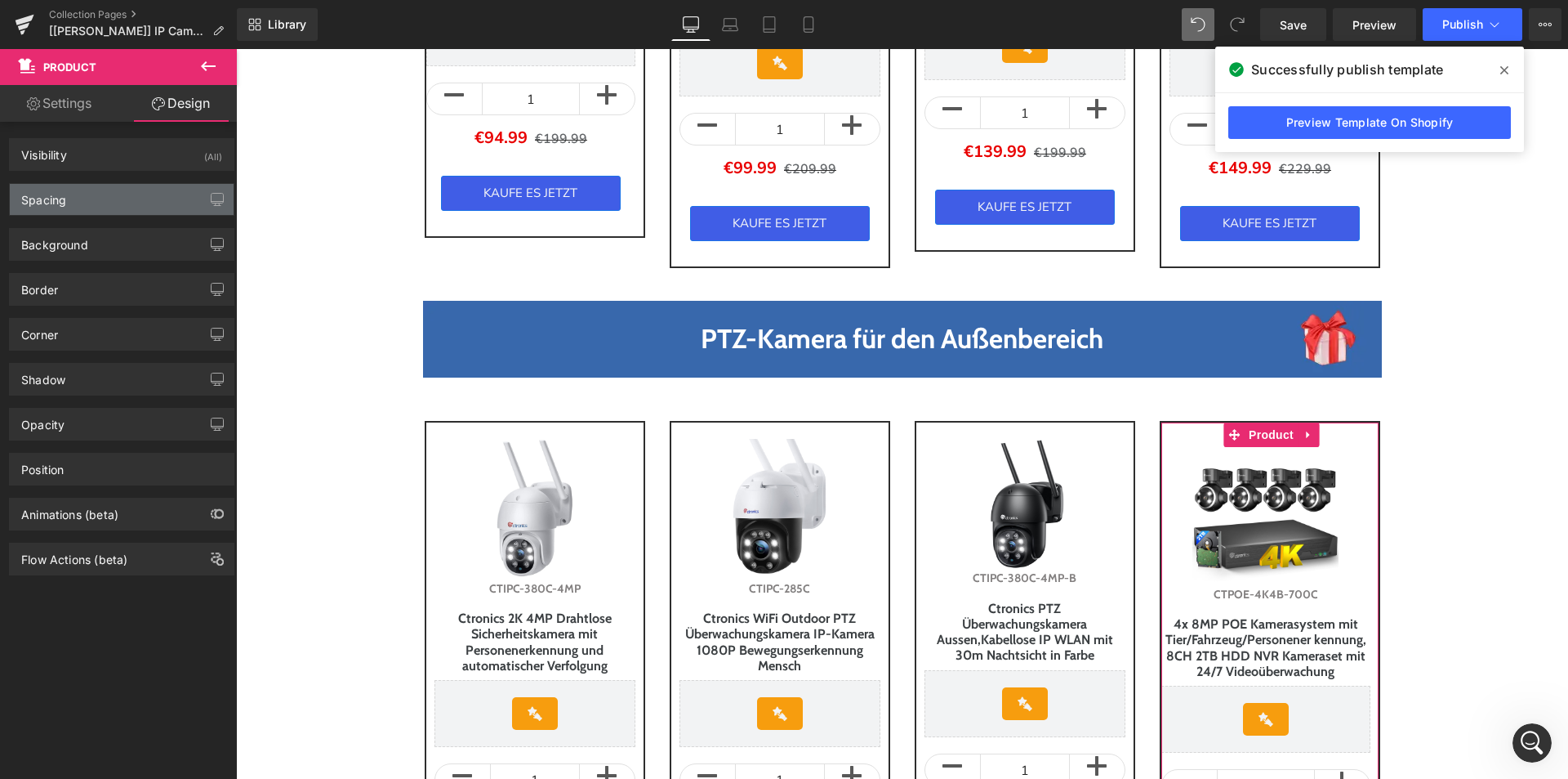
click at [67, 194] on div "Spacing" at bounding box center [122, 199] width 224 height 31
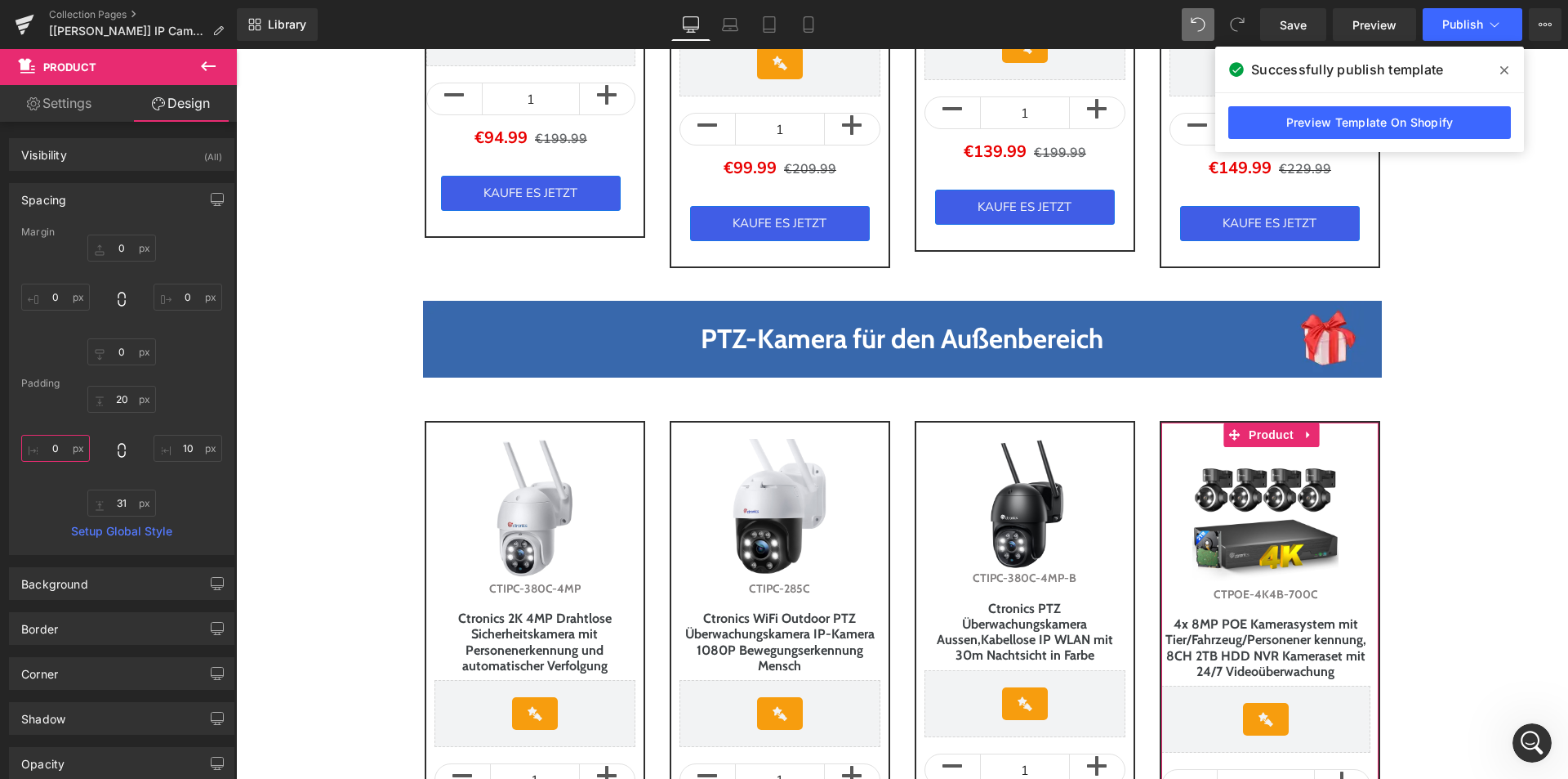
click at [56, 453] on input "0" at bounding box center [55, 447] width 69 height 27
type input "10"
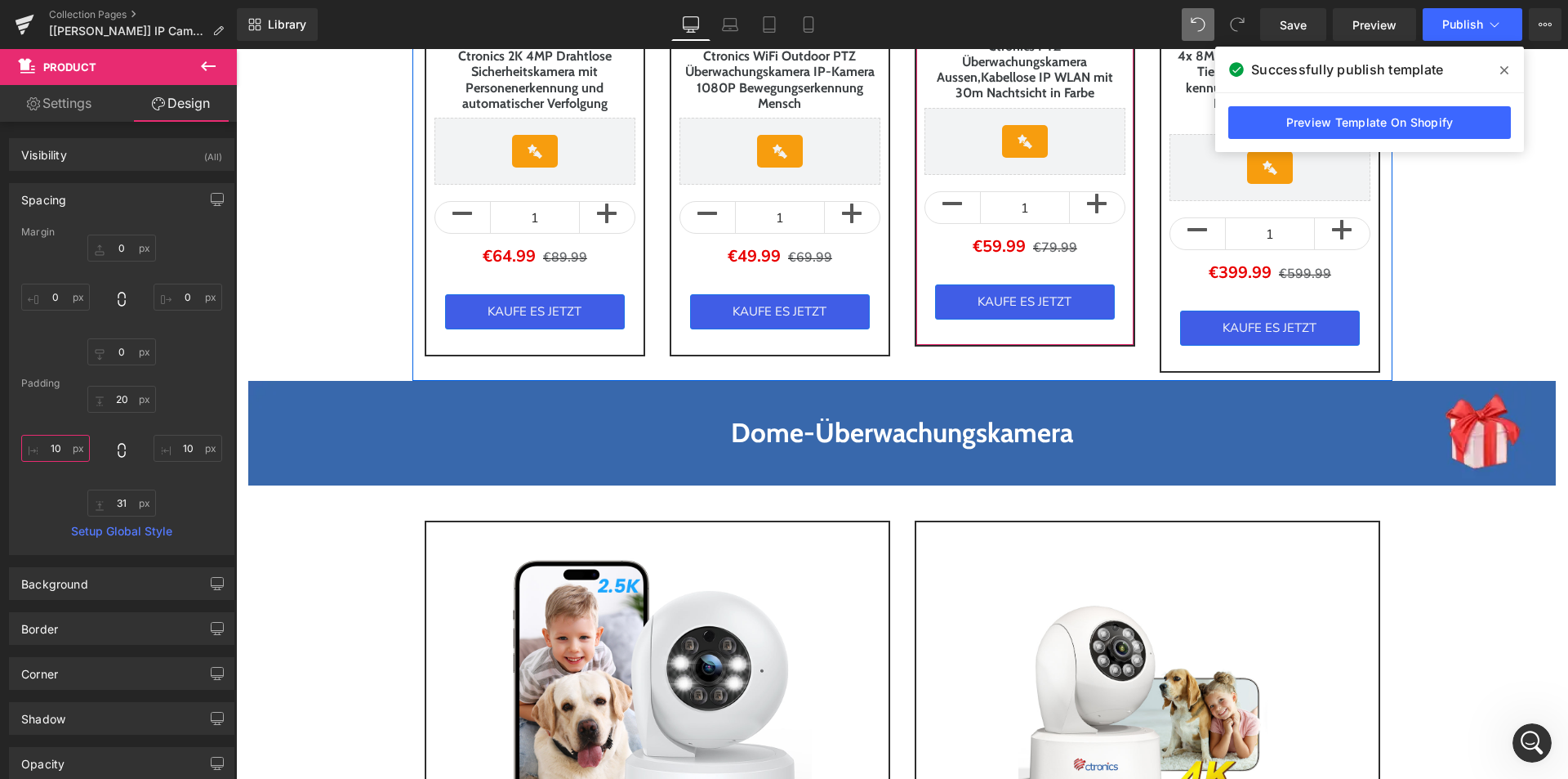
scroll to position [2206, 0]
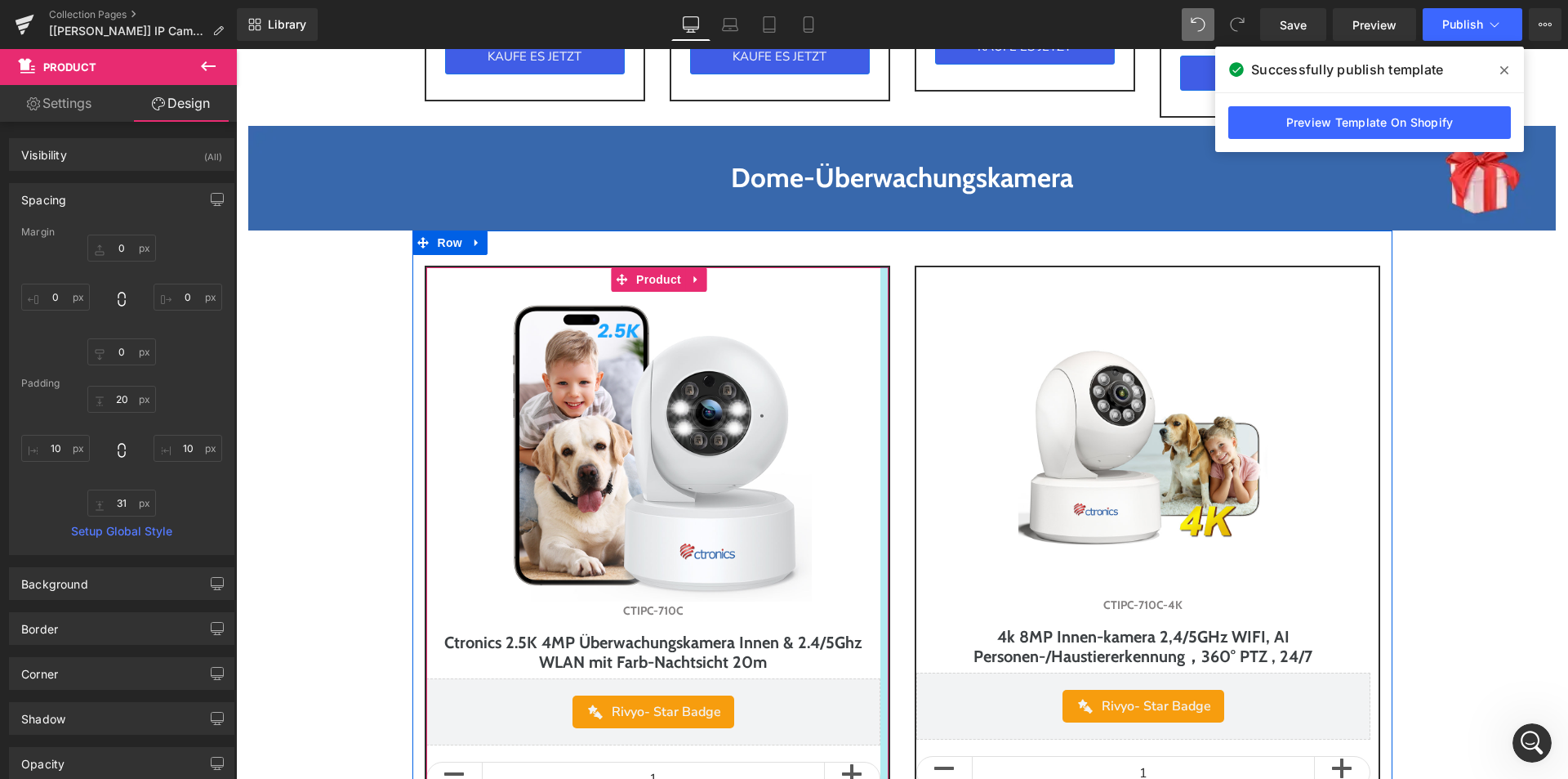
click at [880, 340] on div at bounding box center [884, 591] width 8 height 648
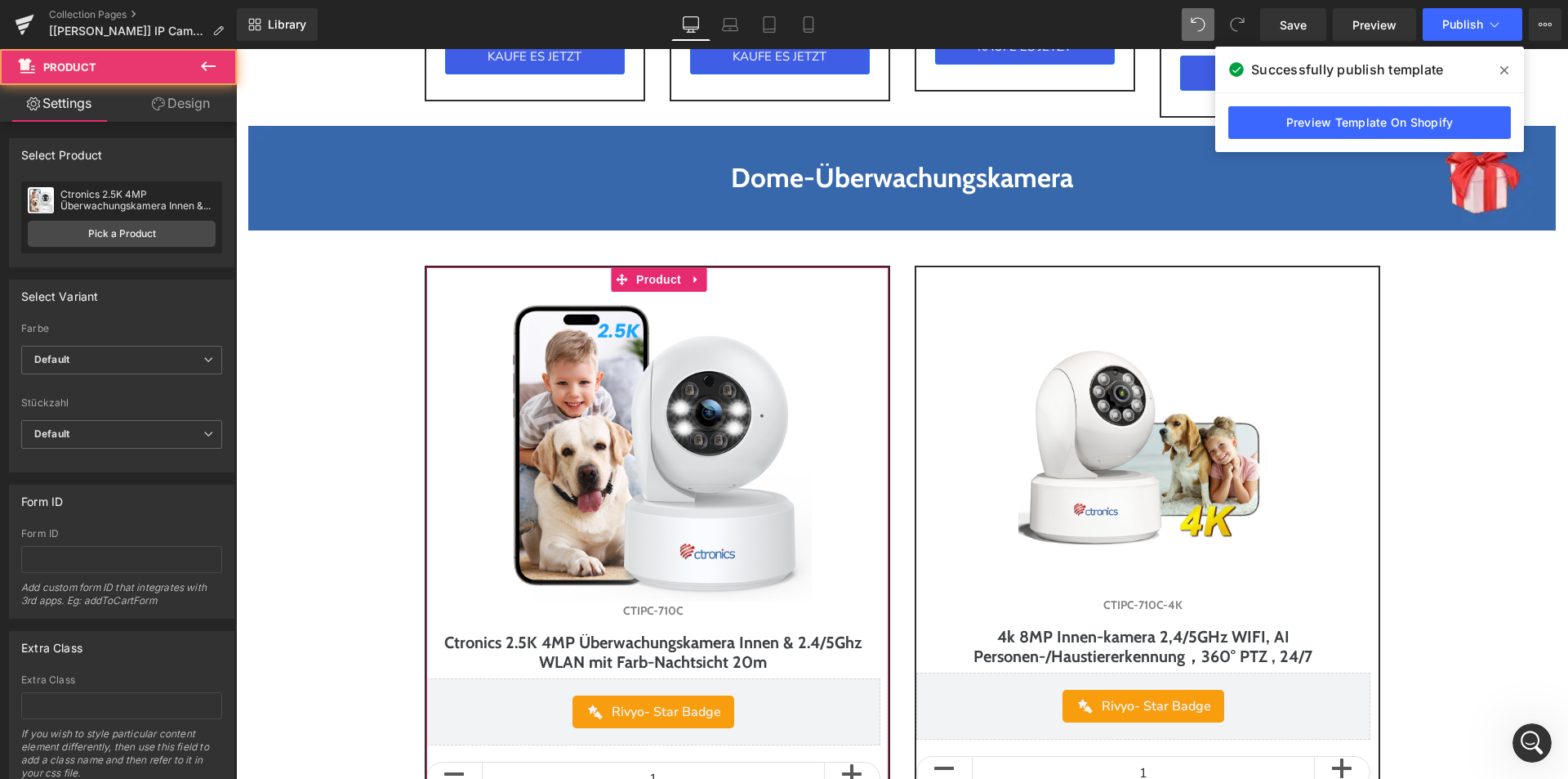
click at [164, 101] on link "Design" at bounding box center [181, 103] width 119 height 37
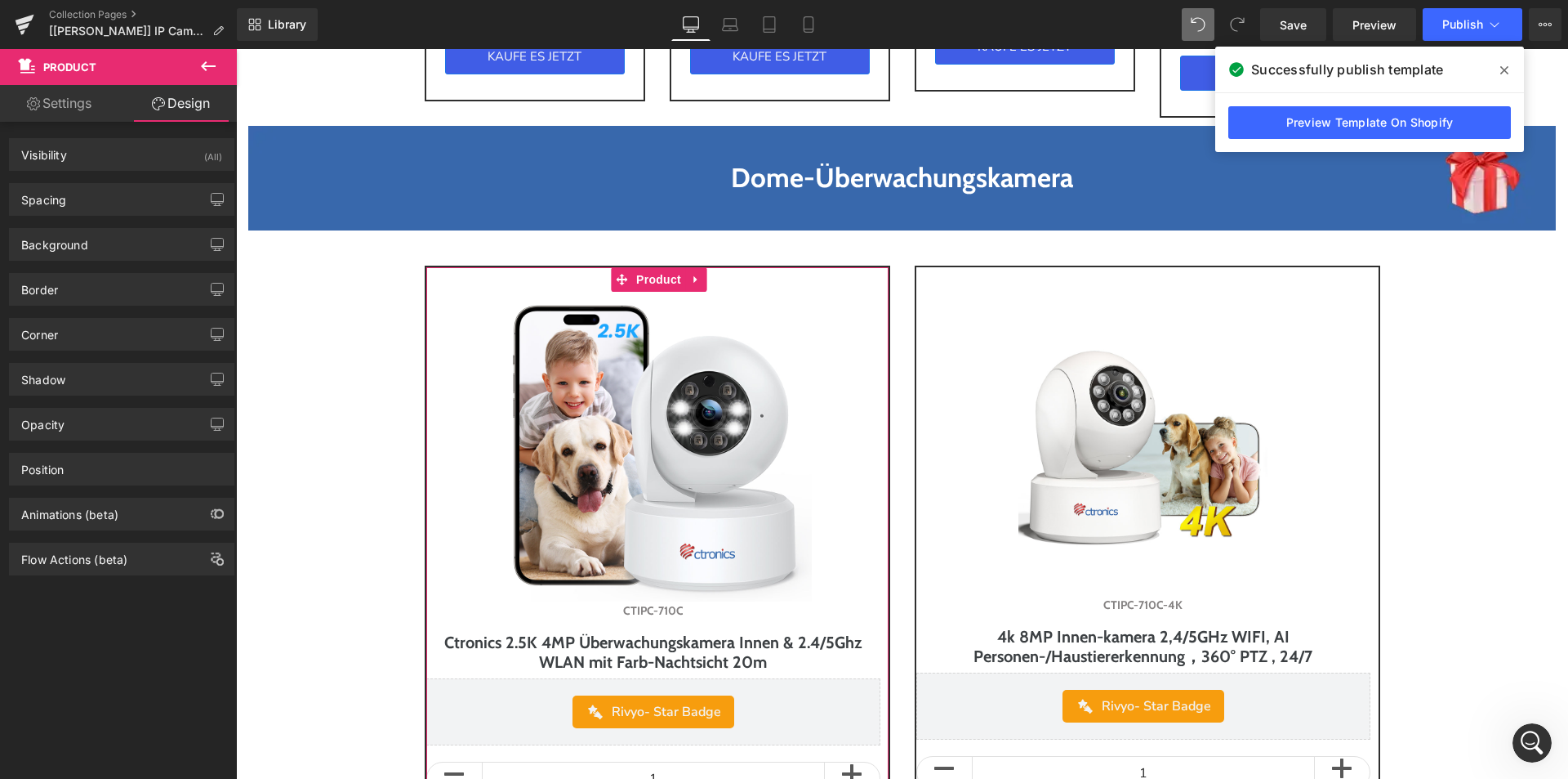
click at [67, 216] on div "Background Color & Image color Color % Image Replace Image Upload image or Brow…" at bounding box center [122, 238] width 245 height 45
click at [76, 209] on div "Spacing" at bounding box center [122, 199] width 224 height 31
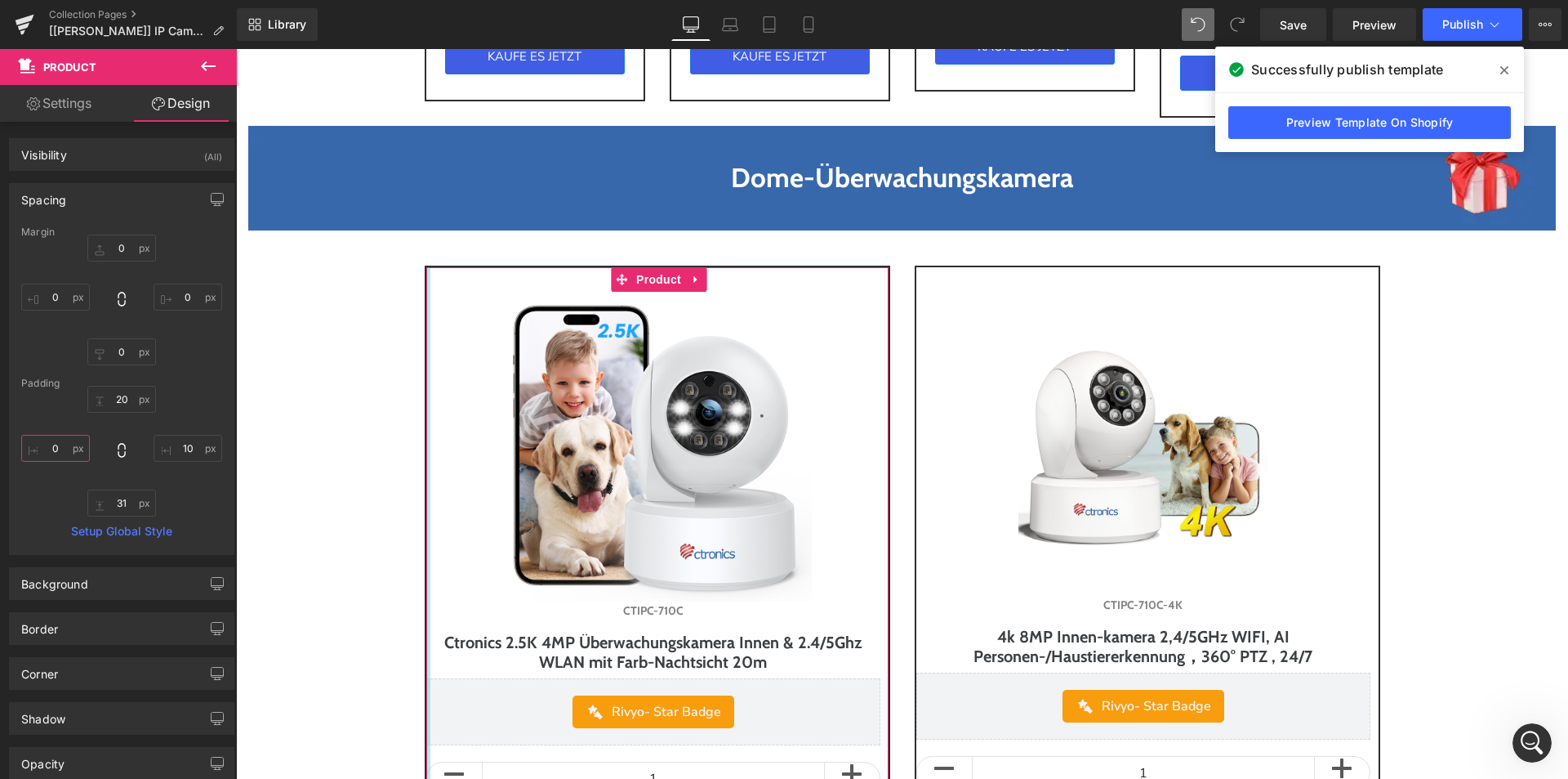
click at [65, 448] on input "text" at bounding box center [55, 447] width 69 height 27
type input "10"
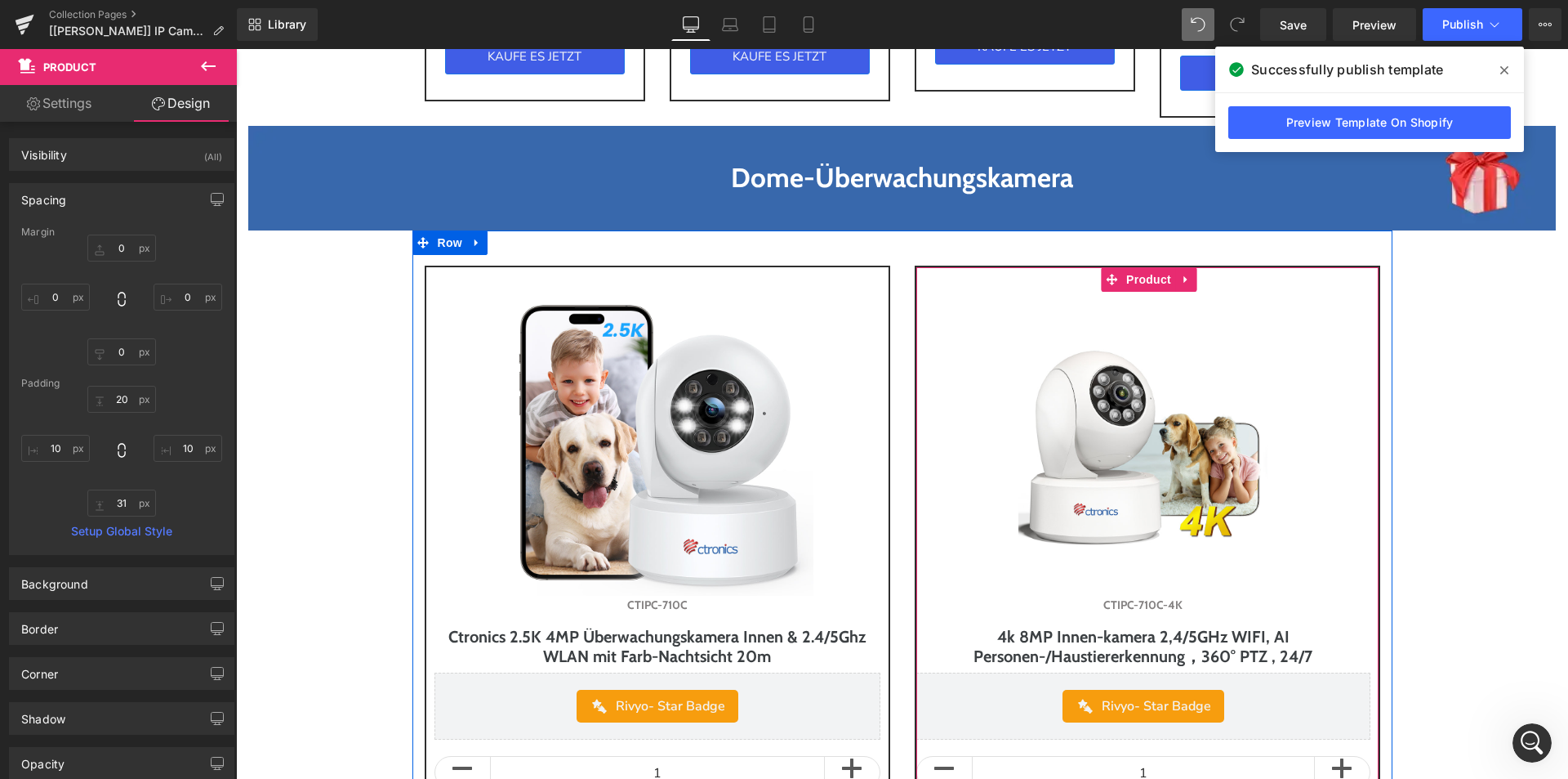
click at [1122, 274] on span "Product" at bounding box center [1148, 280] width 53 height 25
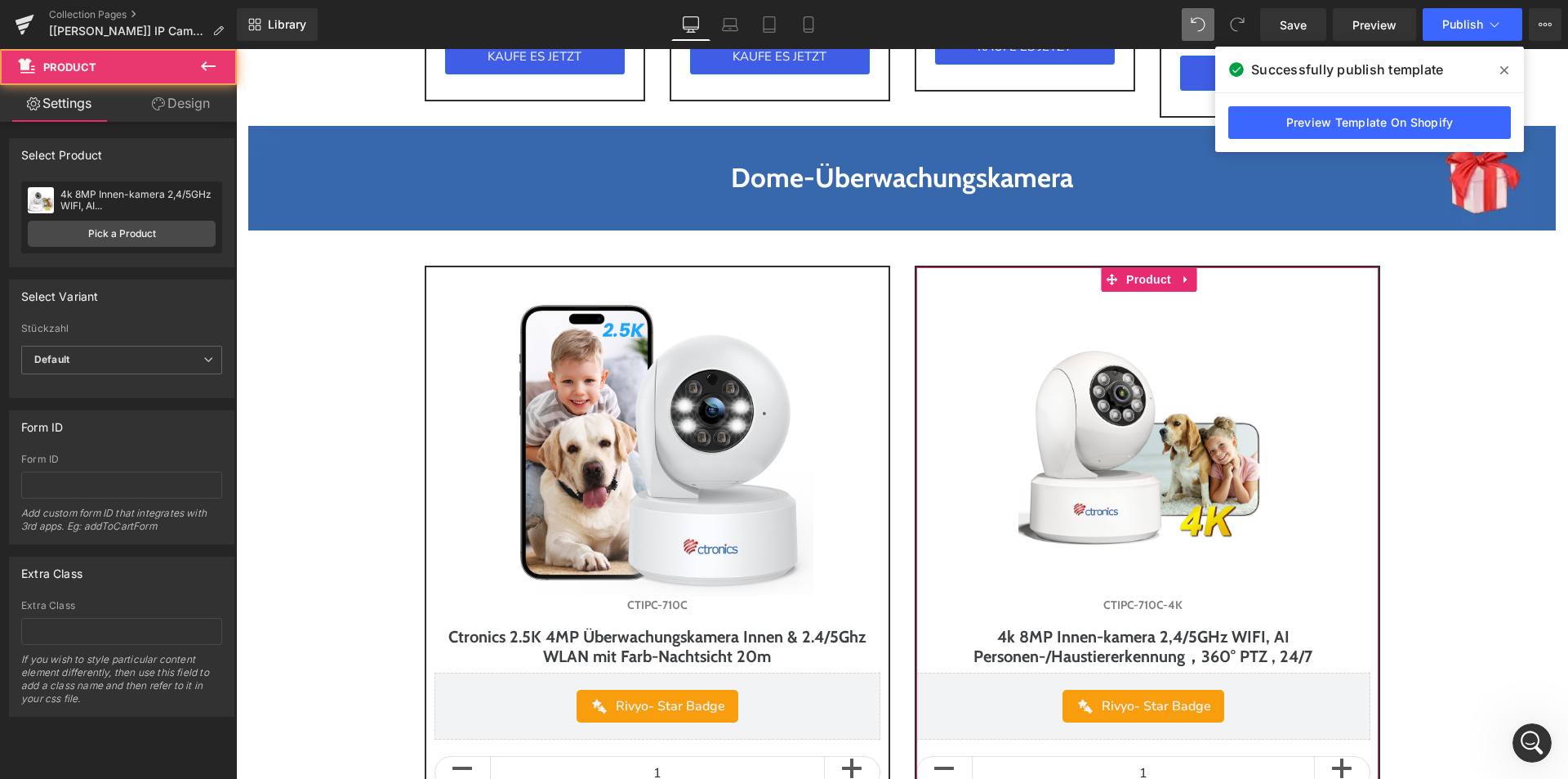
click at [176, 103] on link "Design" at bounding box center [181, 103] width 119 height 37
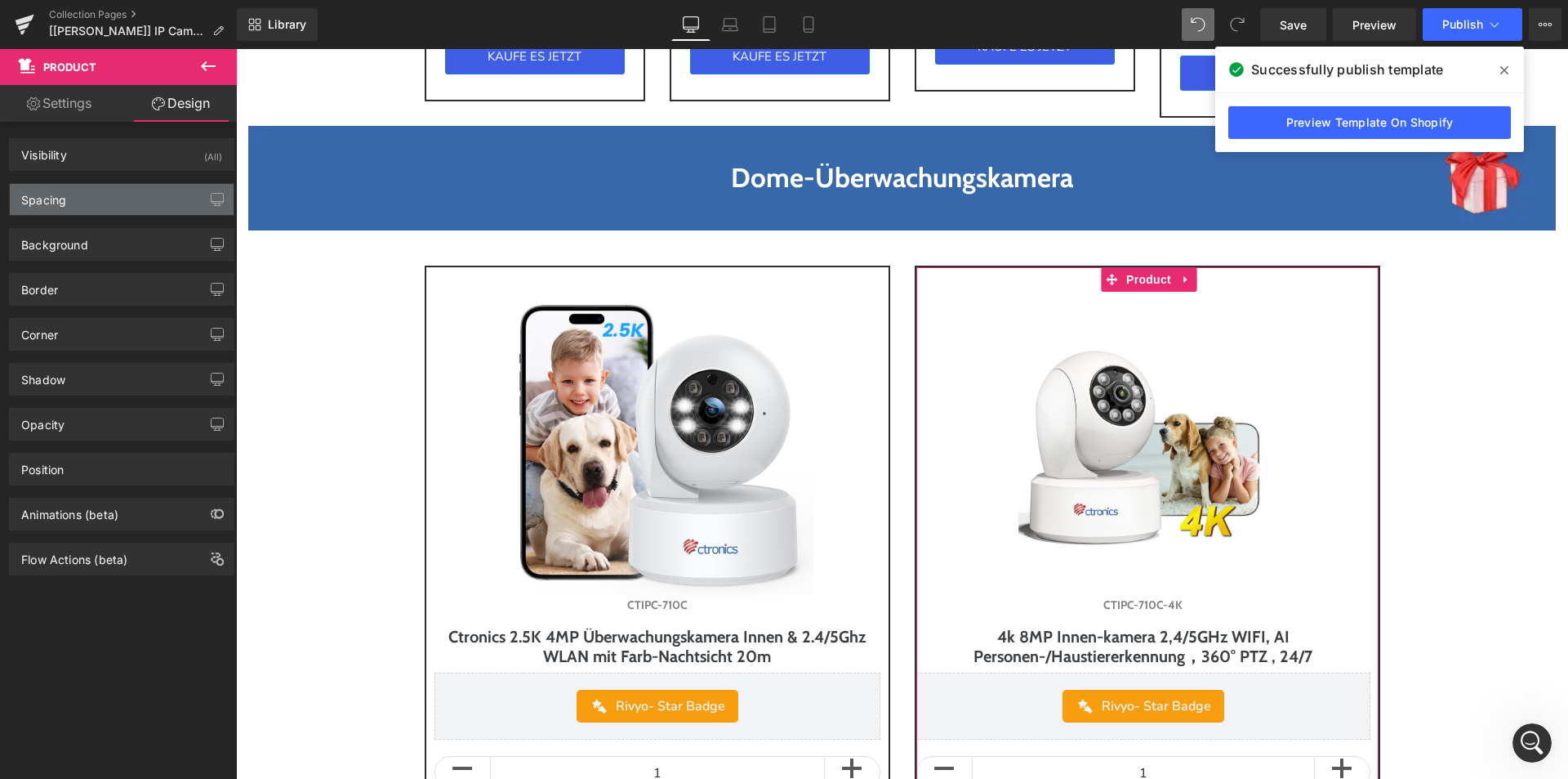
click at [64, 199] on div "Spacing" at bounding box center [43, 195] width 45 height 23
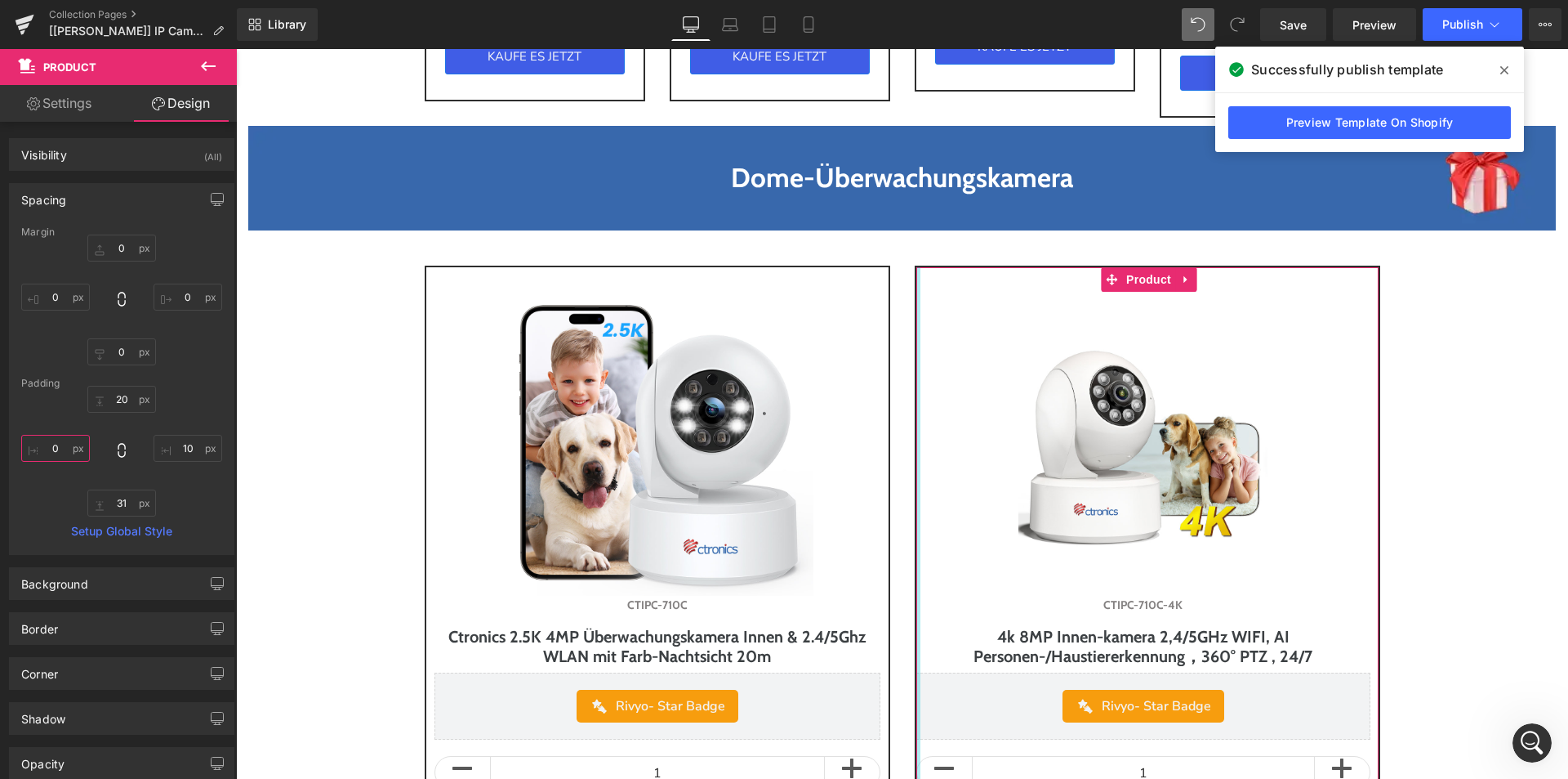
click at [62, 453] on input "text" at bounding box center [55, 447] width 69 height 27
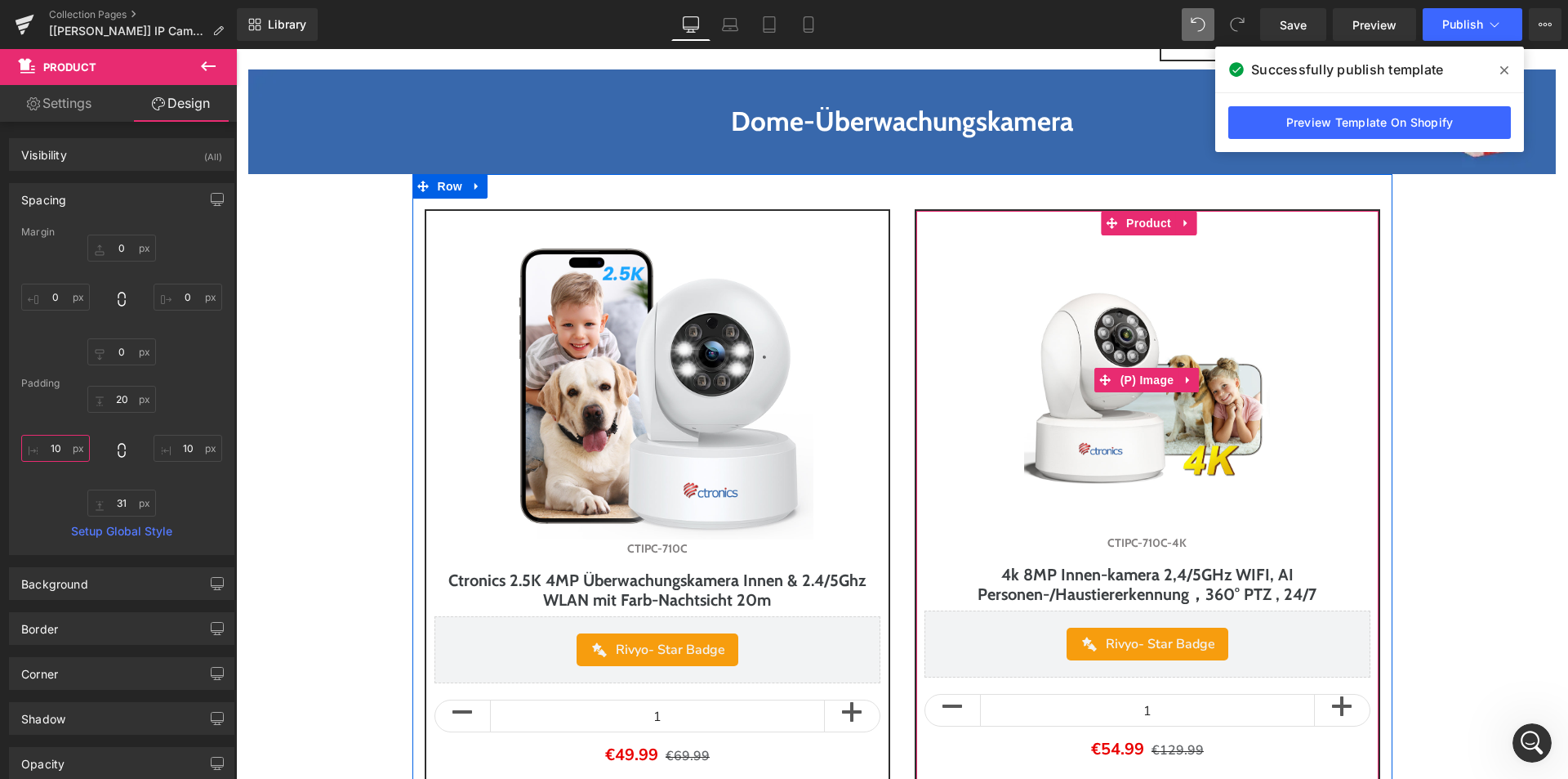
scroll to position [2534, 0]
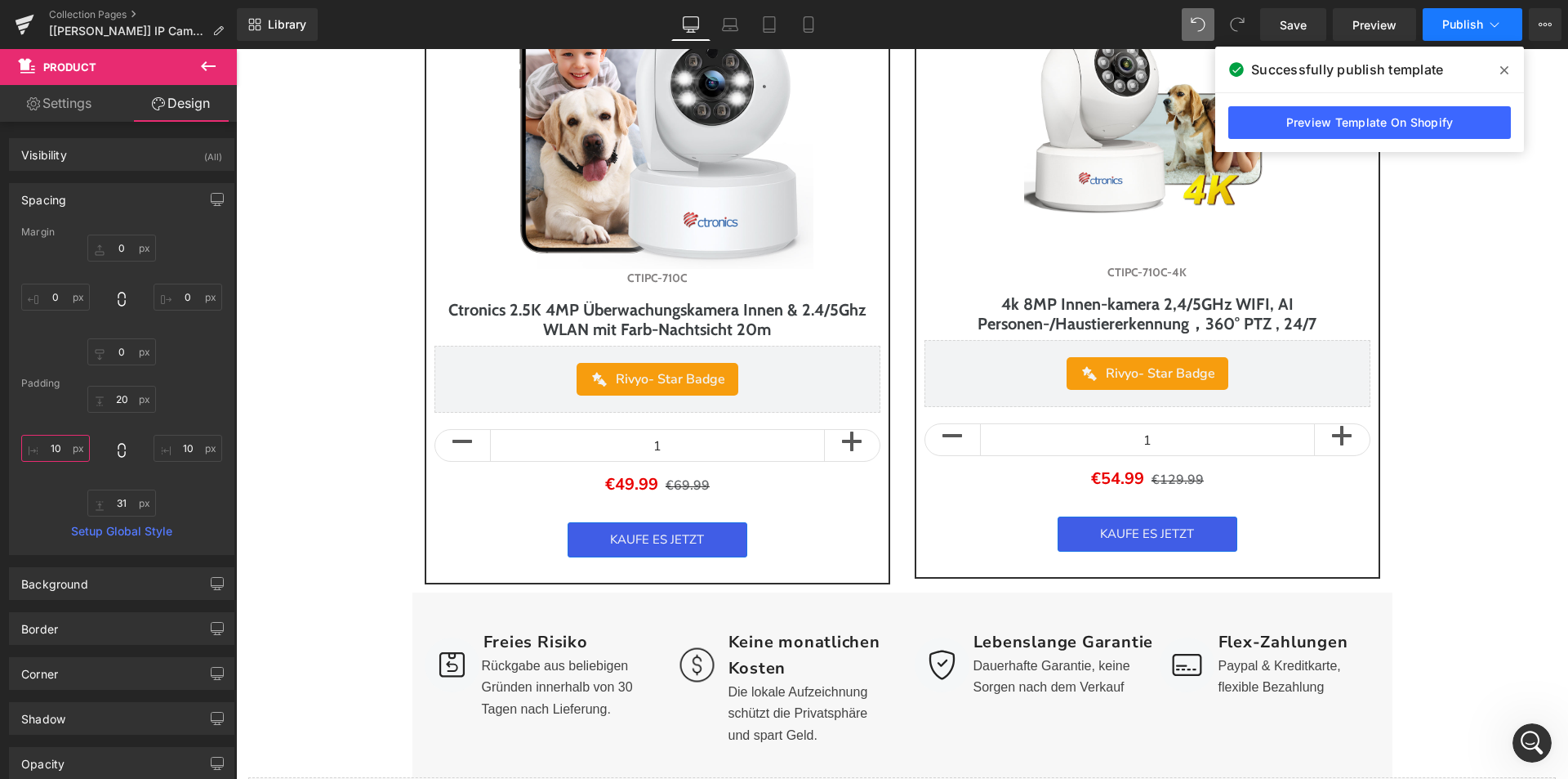
type input "10"
click at [1482, 29] on span "Publish" at bounding box center [1462, 24] width 41 height 13
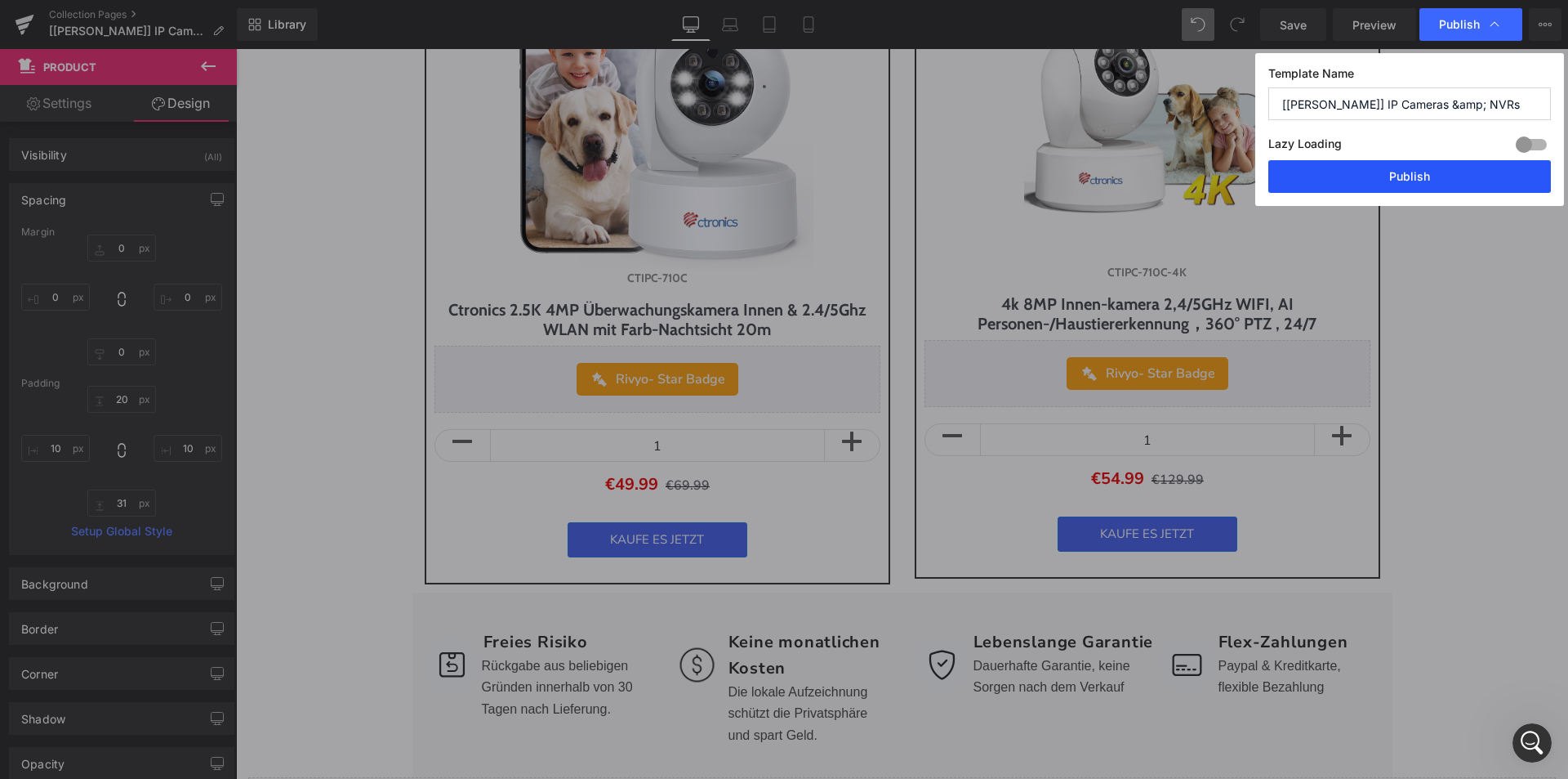
click at [1381, 179] on button "Publish" at bounding box center [1409, 176] width 282 height 33
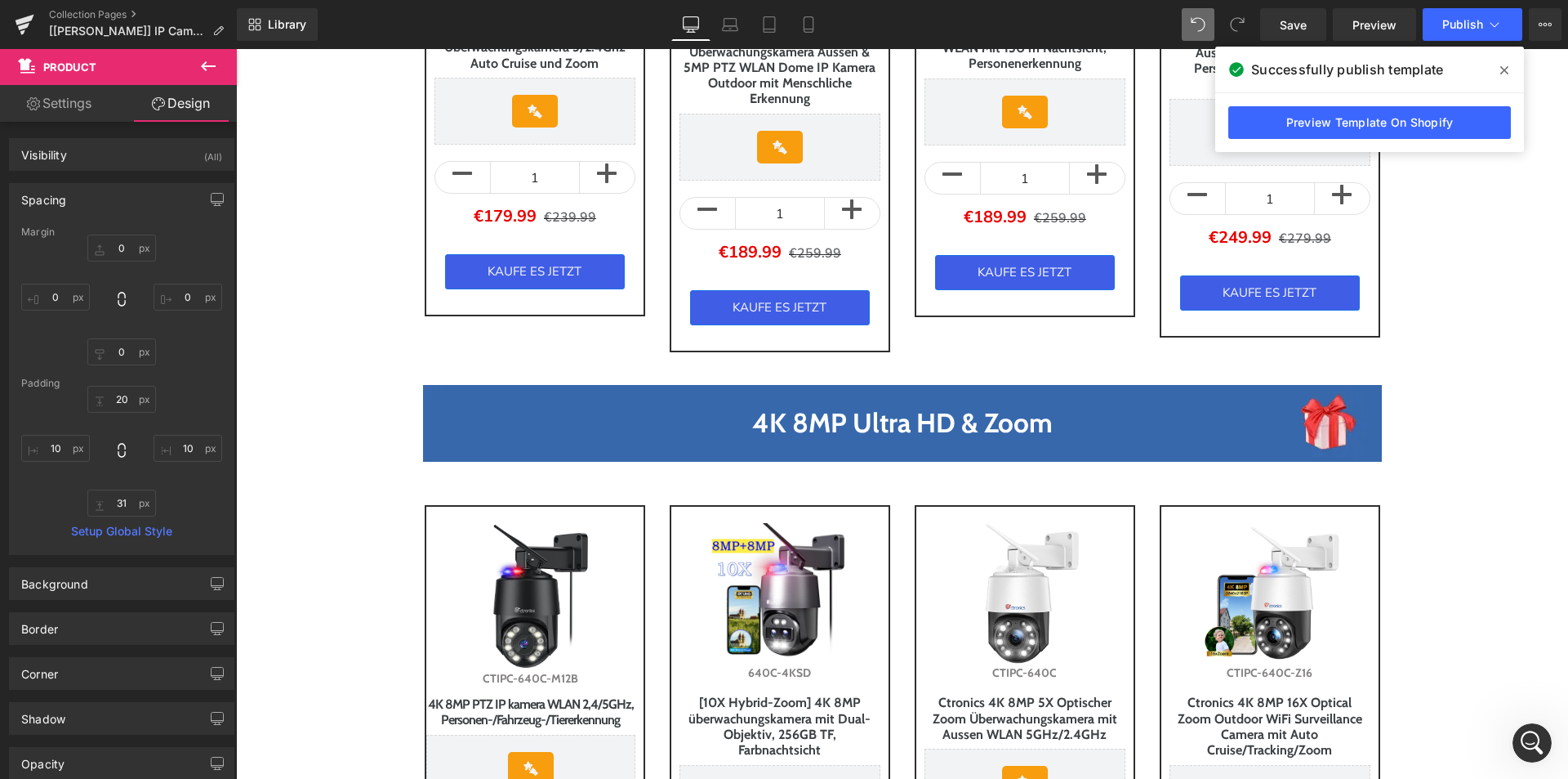
scroll to position [164, 0]
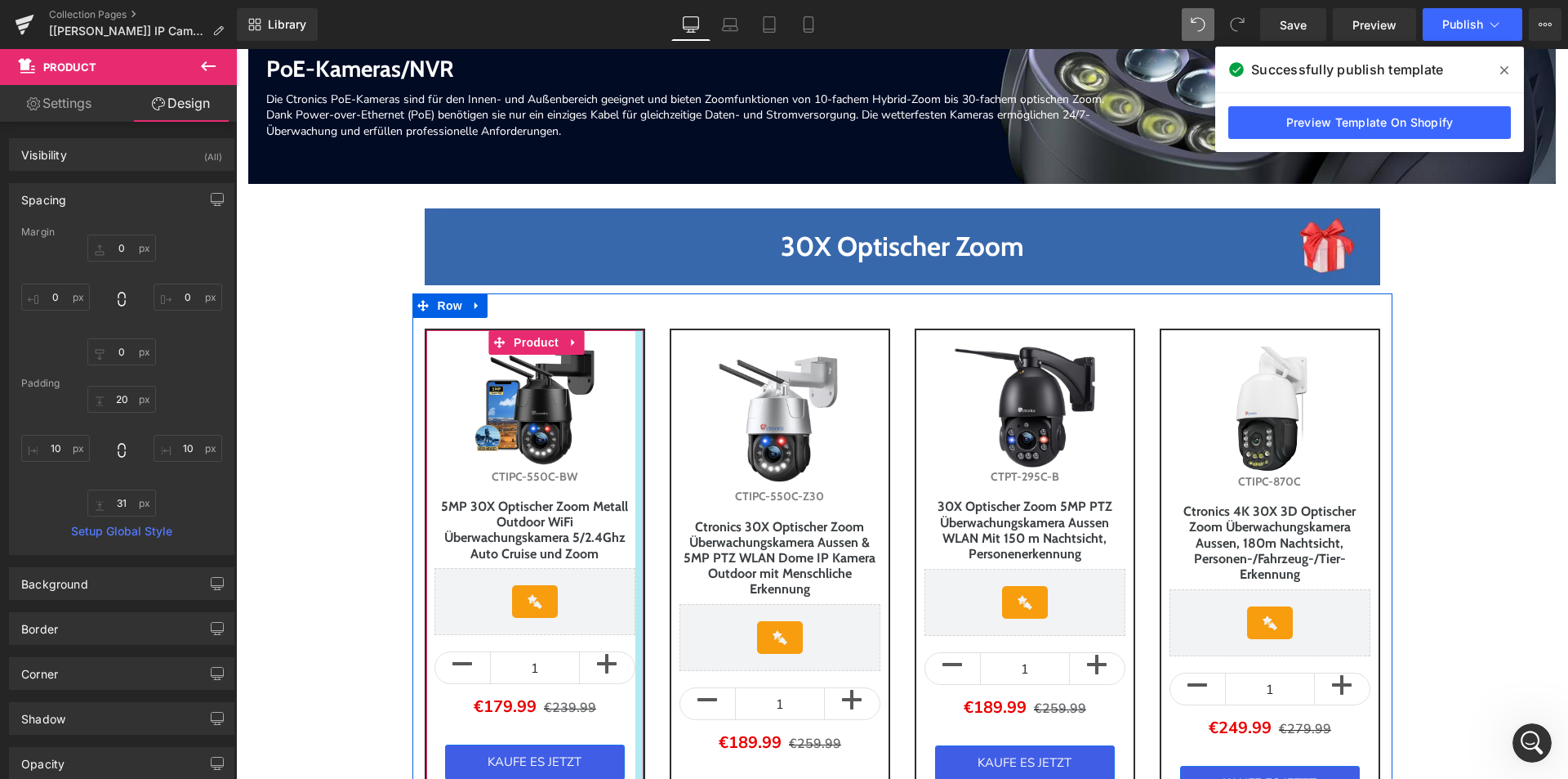
click at [636, 363] on div at bounding box center [640, 567] width 8 height 474
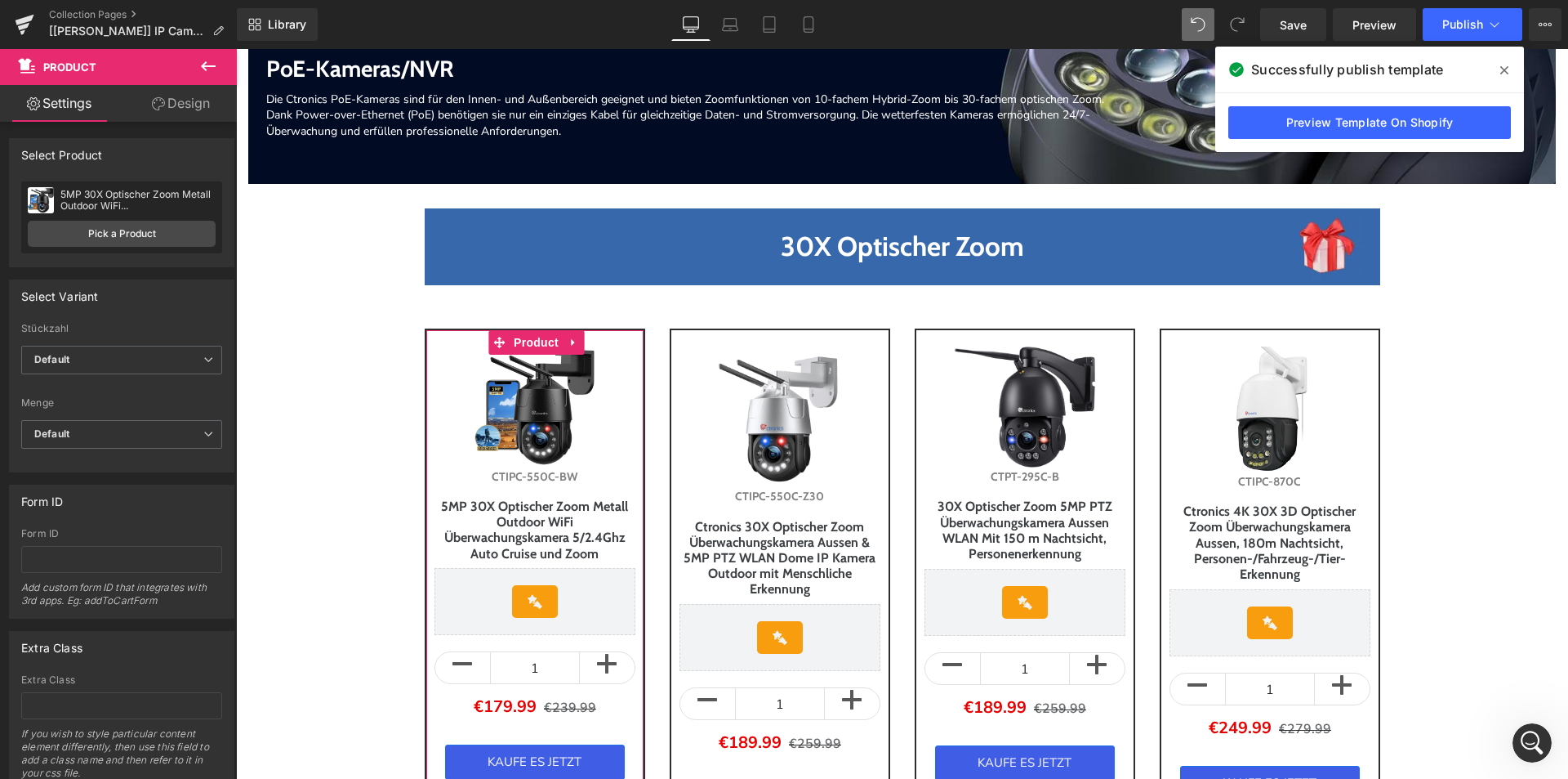
click at [195, 117] on link "Design" at bounding box center [181, 103] width 119 height 37
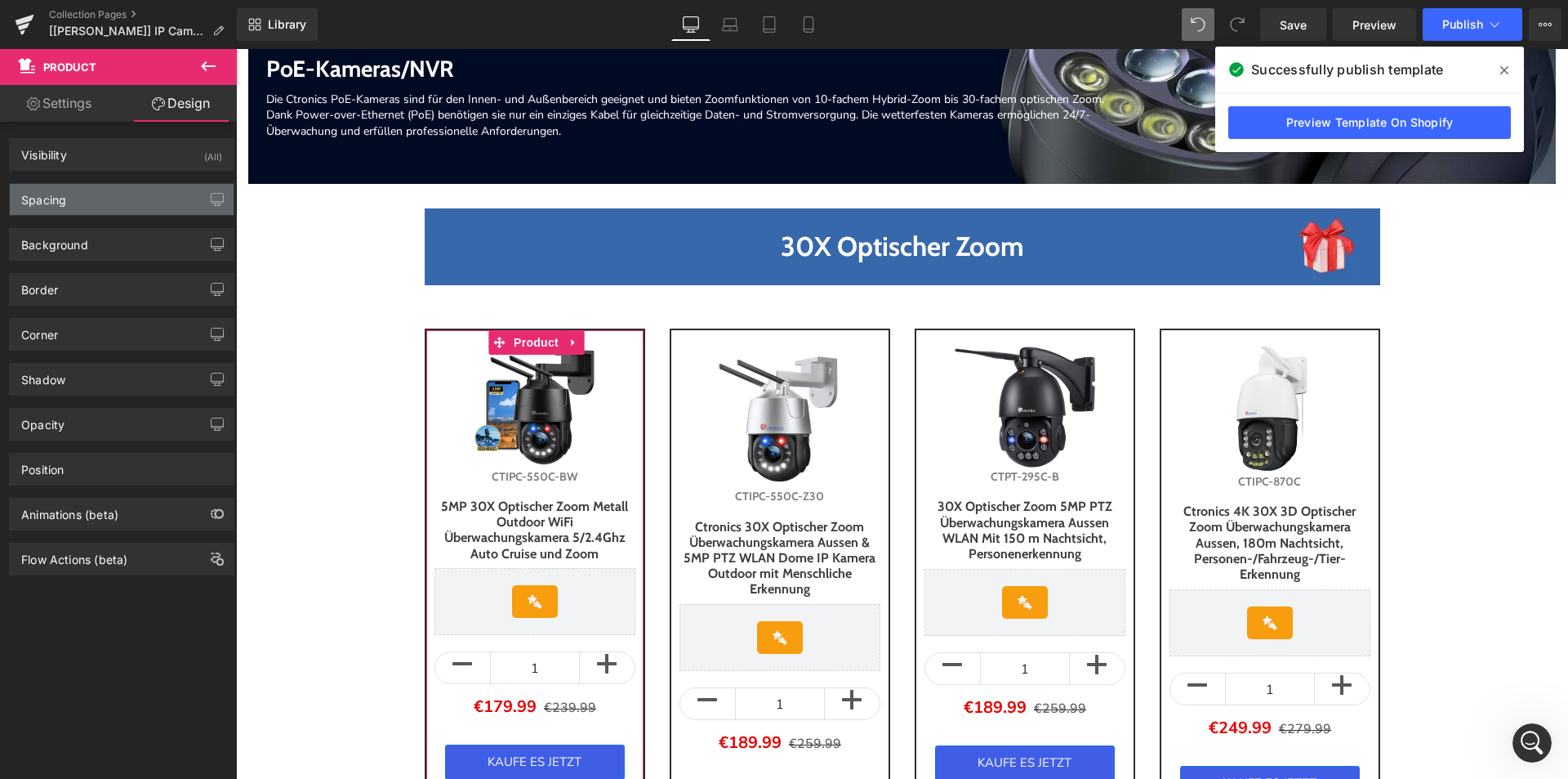
click at [92, 196] on div "Spacing" at bounding box center [122, 199] width 224 height 31
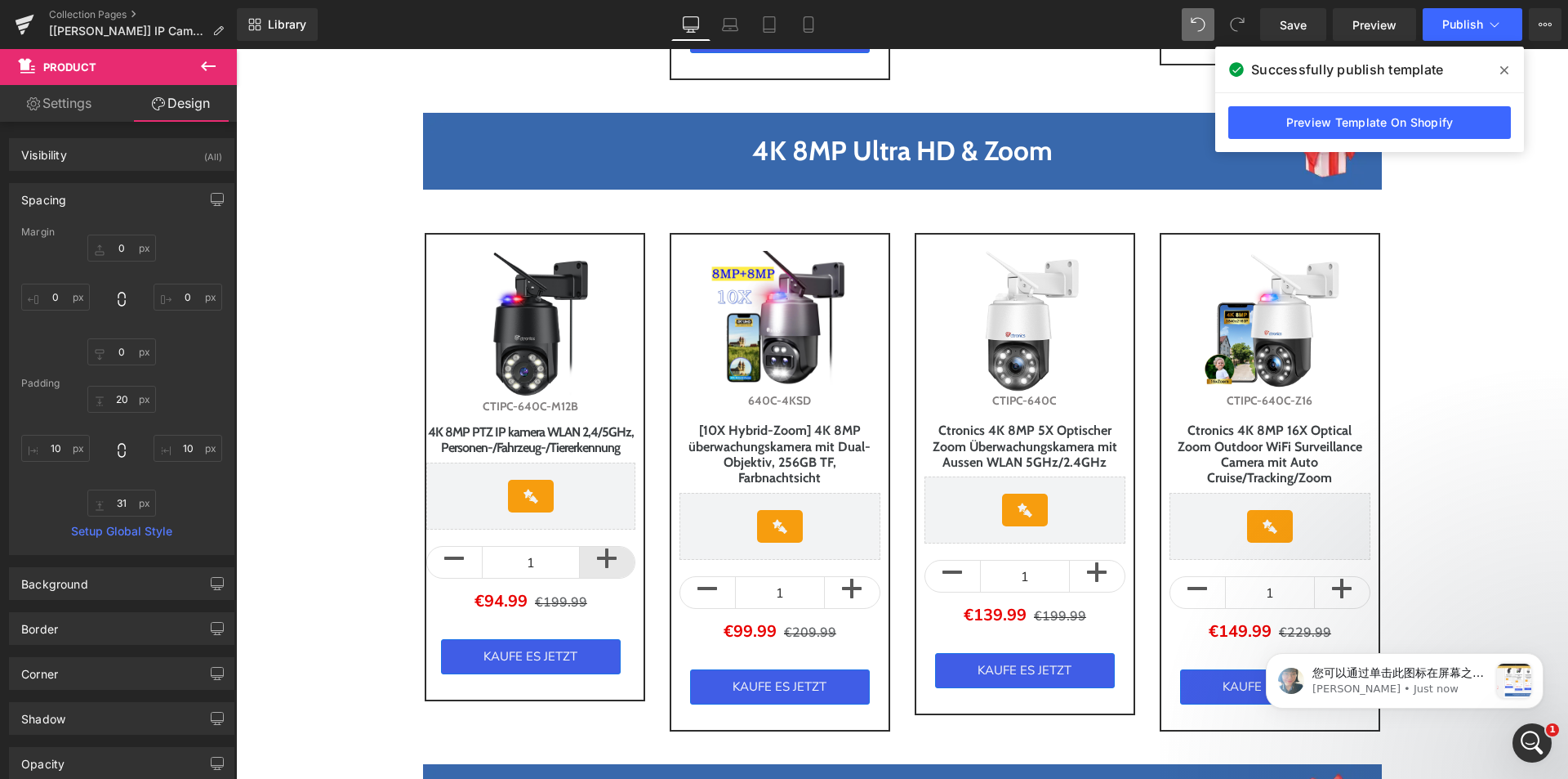
scroll to position [981, 0]
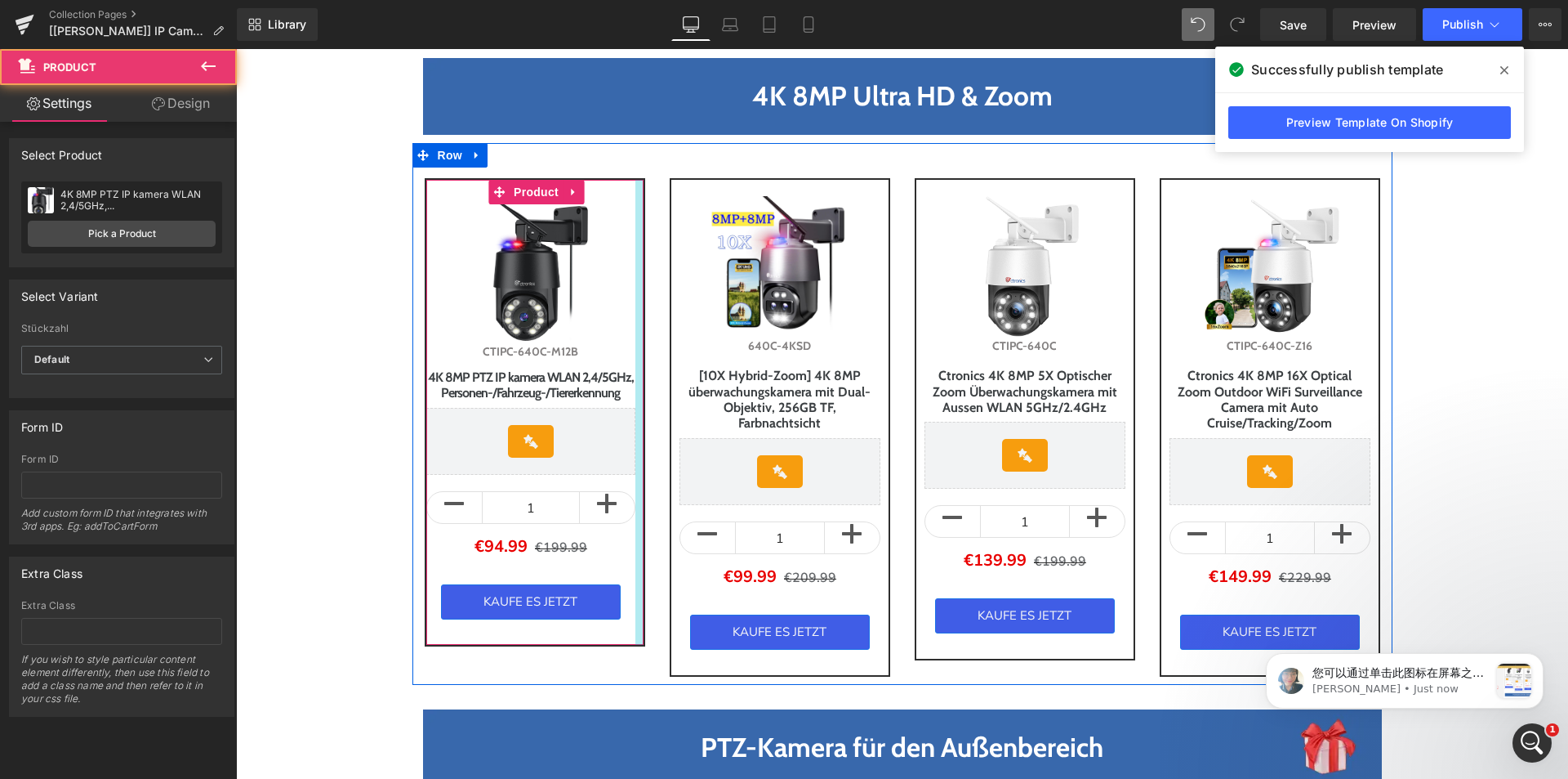
click at [636, 498] on div at bounding box center [640, 412] width 8 height 465
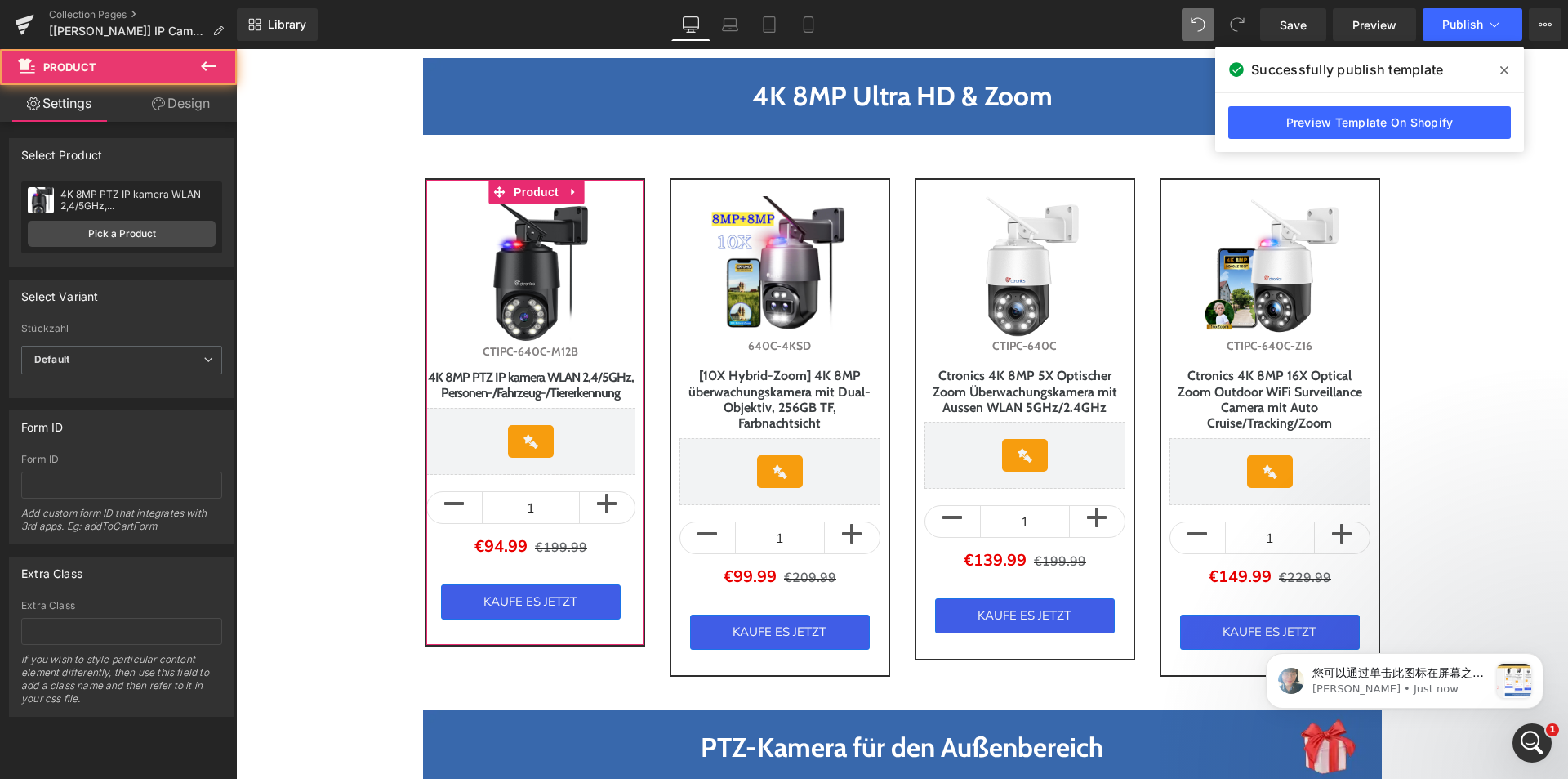
click at [187, 97] on link "Design" at bounding box center [181, 103] width 119 height 37
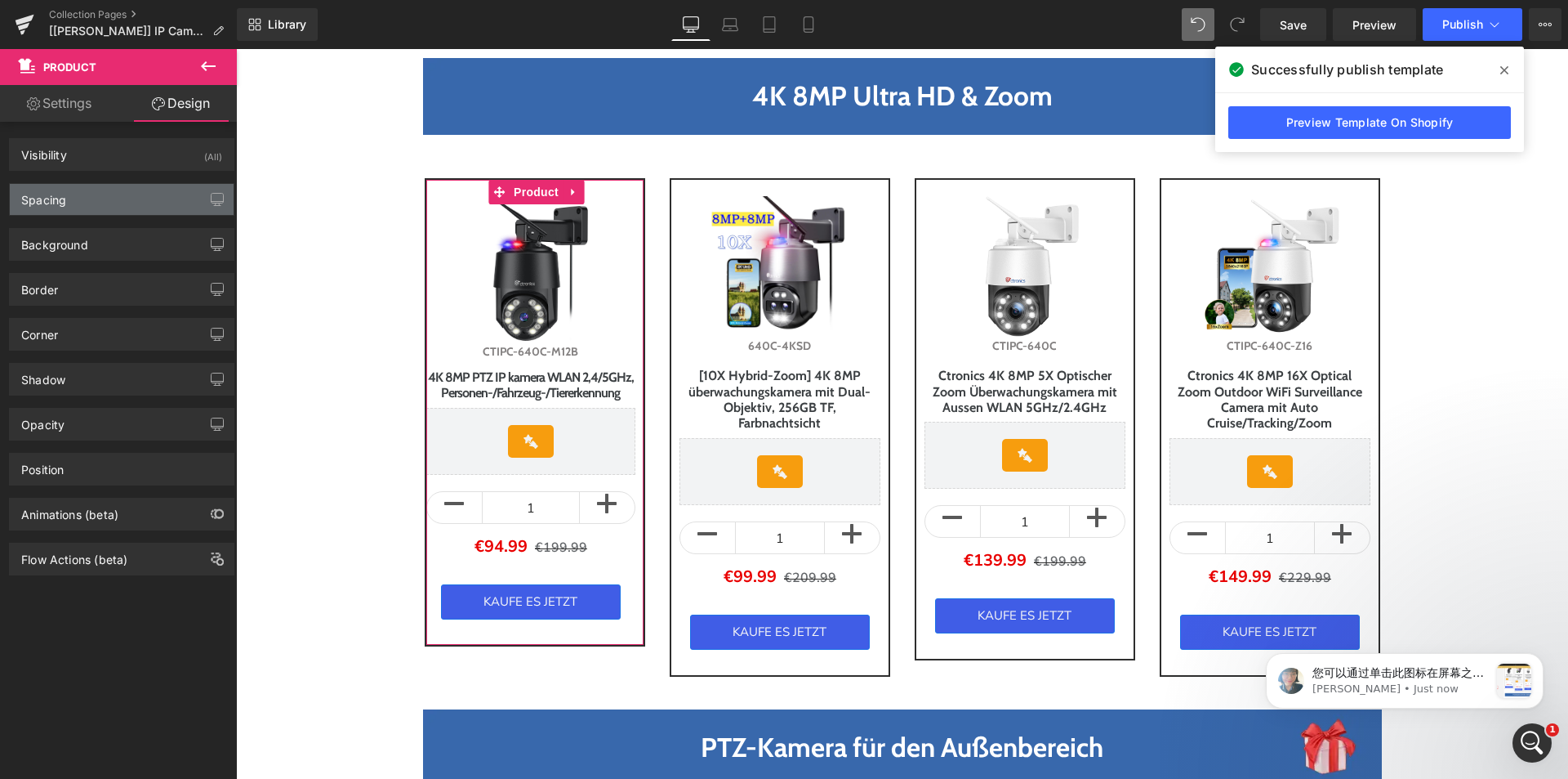
click at [88, 193] on div "Spacing" at bounding box center [122, 199] width 224 height 31
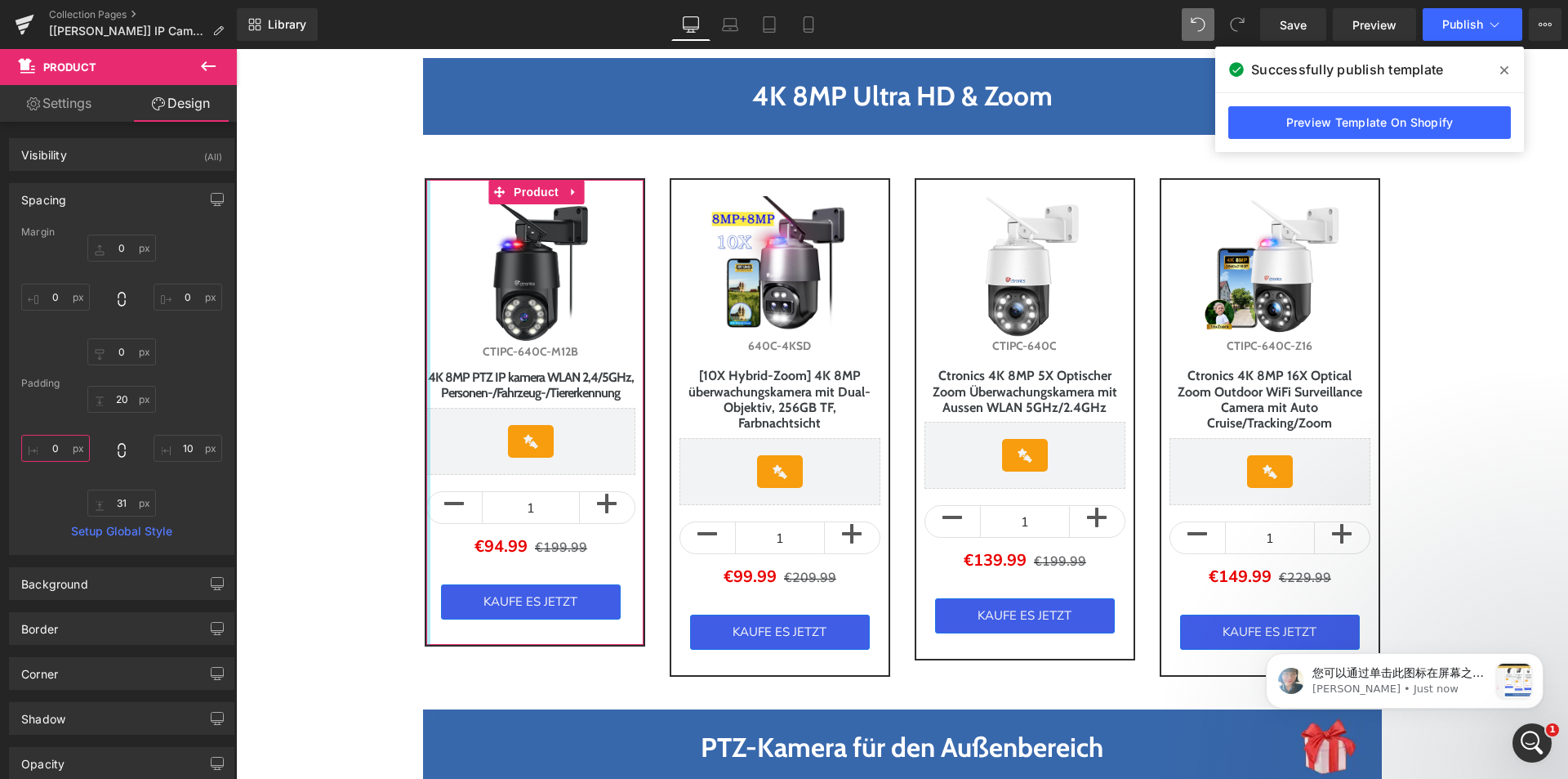
click at [60, 448] on input "0" at bounding box center [55, 447] width 69 height 27
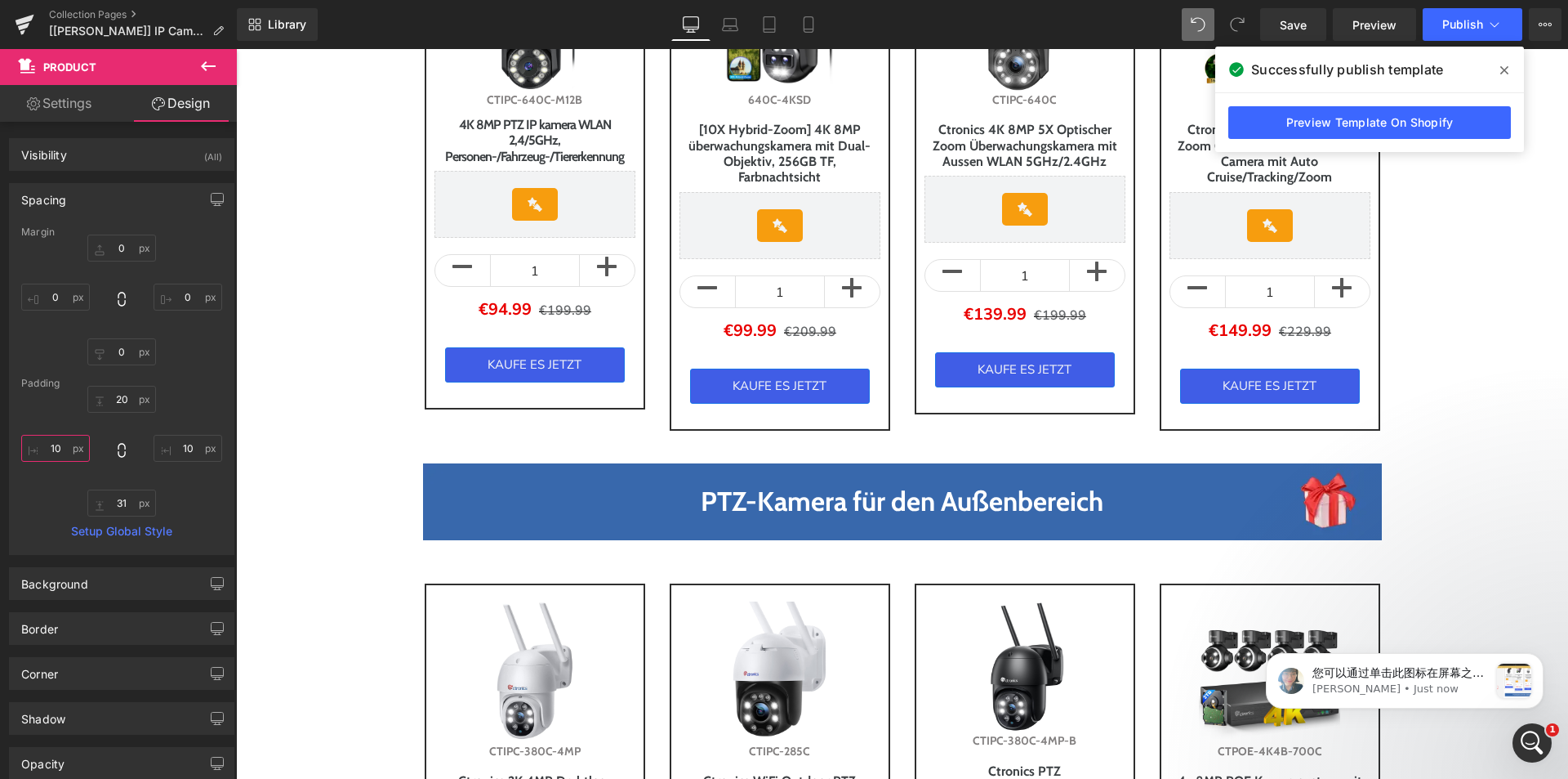
scroll to position [1225, 0]
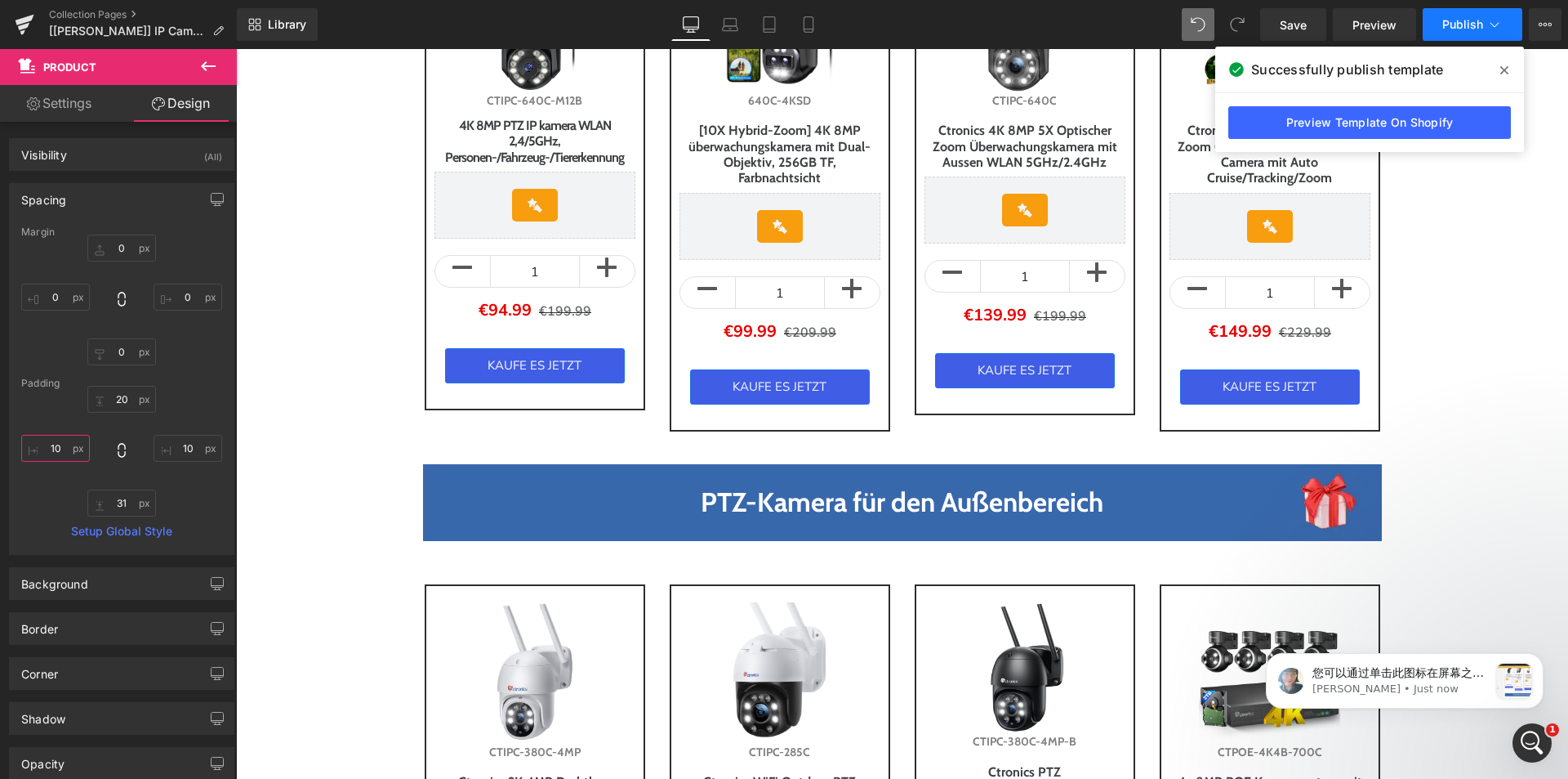
type input "10"
click at [1504, 29] on button "Publish" at bounding box center [1473, 24] width 100 height 33
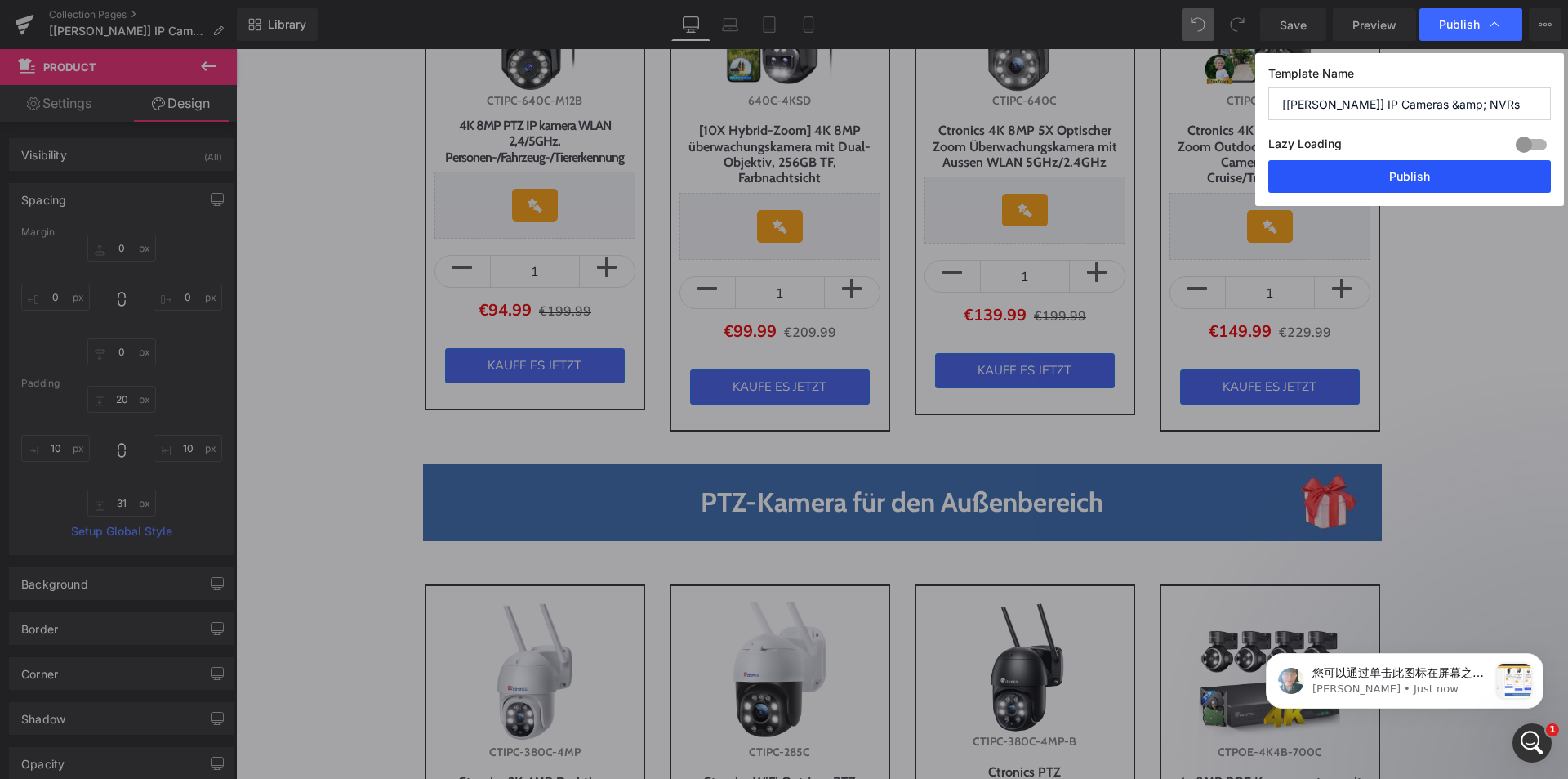
click at [1382, 177] on button "Publish" at bounding box center [1409, 176] width 282 height 33
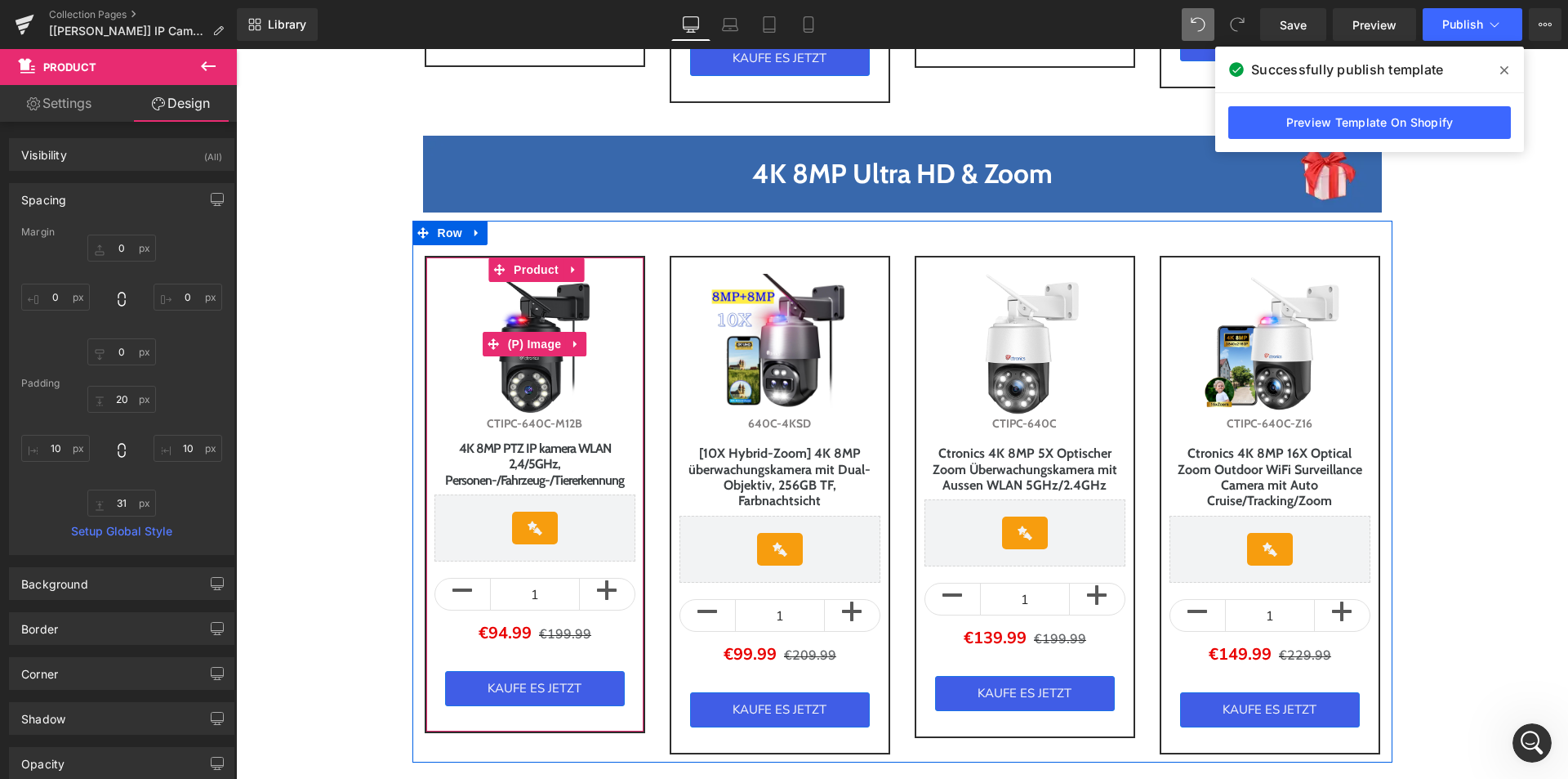
scroll to position [981, 0]
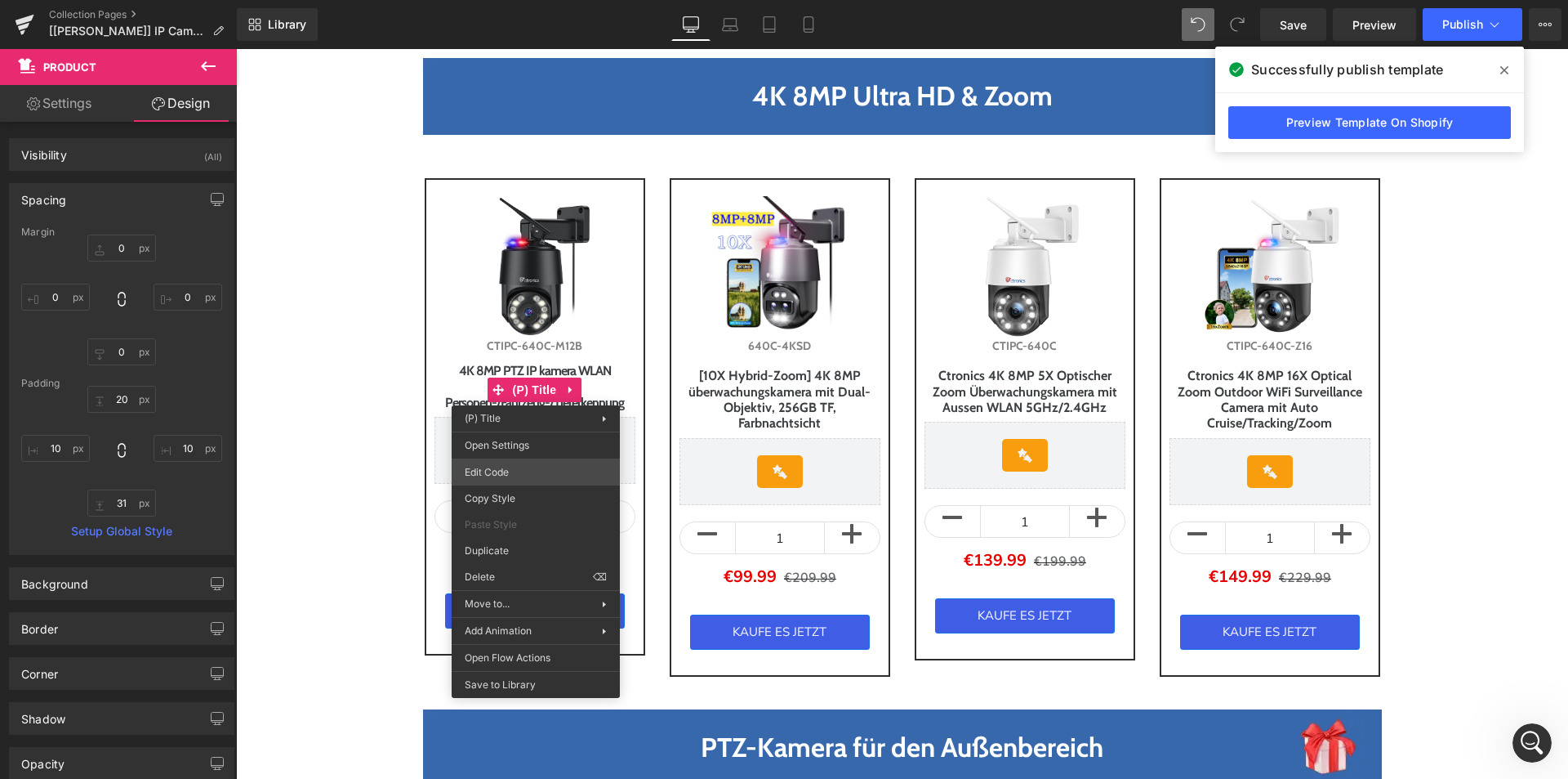
click at [555, 0] on div "Product You are previewing how the will restyle your page. You can not edit Ele…" at bounding box center [784, 0] width 1568 height 0
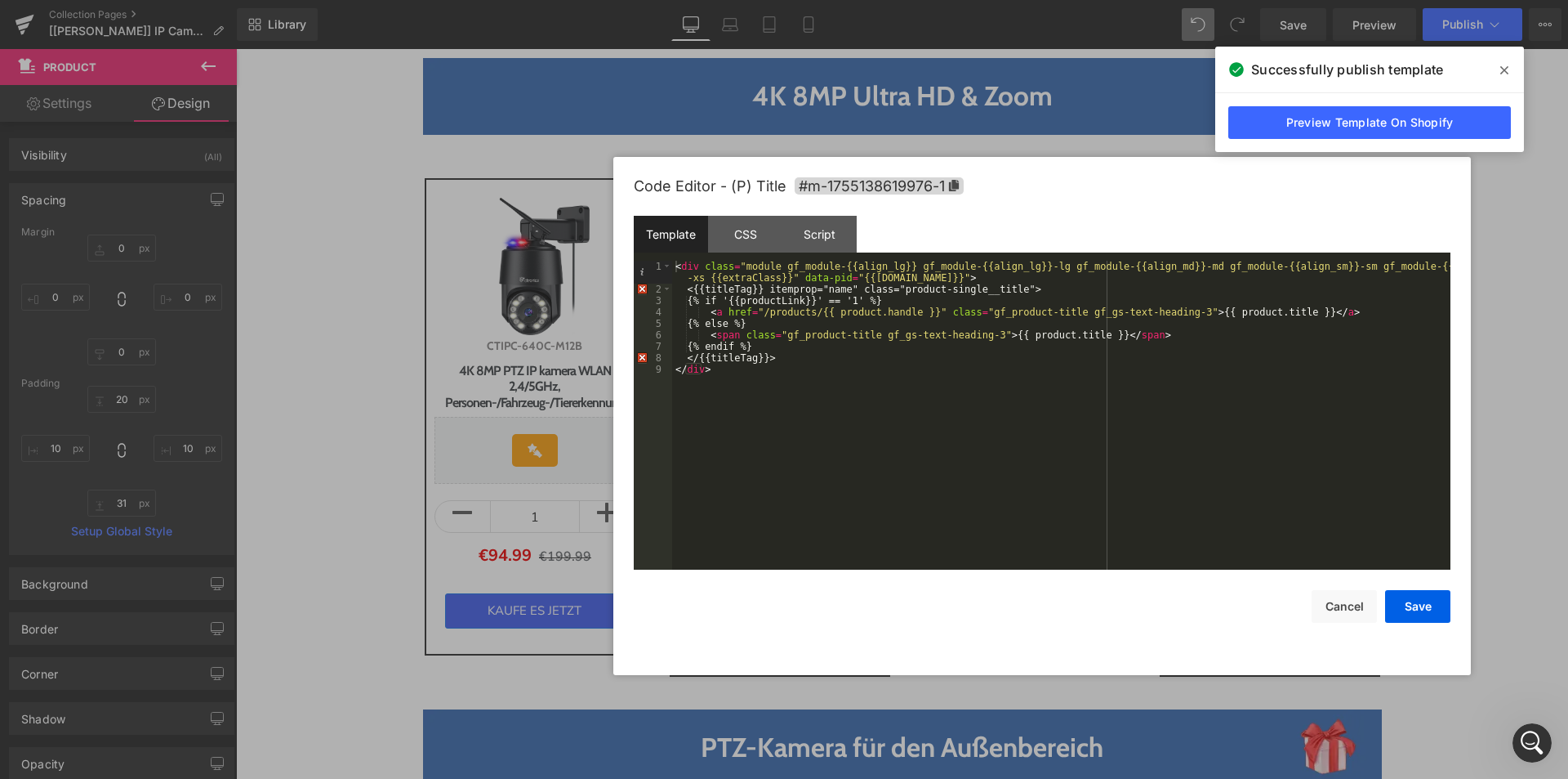
drag, startPoint x: 840, startPoint y: 178, endPoint x: 1087, endPoint y: 202, distance: 248.2
click at [1087, 202] on div "Code Editor - (P) Title #m-1755138619976-1" at bounding box center [1042, 186] width 816 height 59
drag, startPoint x: 738, startPoint y: 231, endPoint x: 751, endPoint y: 235, distance: 13.6
click at [737, 232] on div "CSS" at bounding box center [745, 234] width 74 height 37
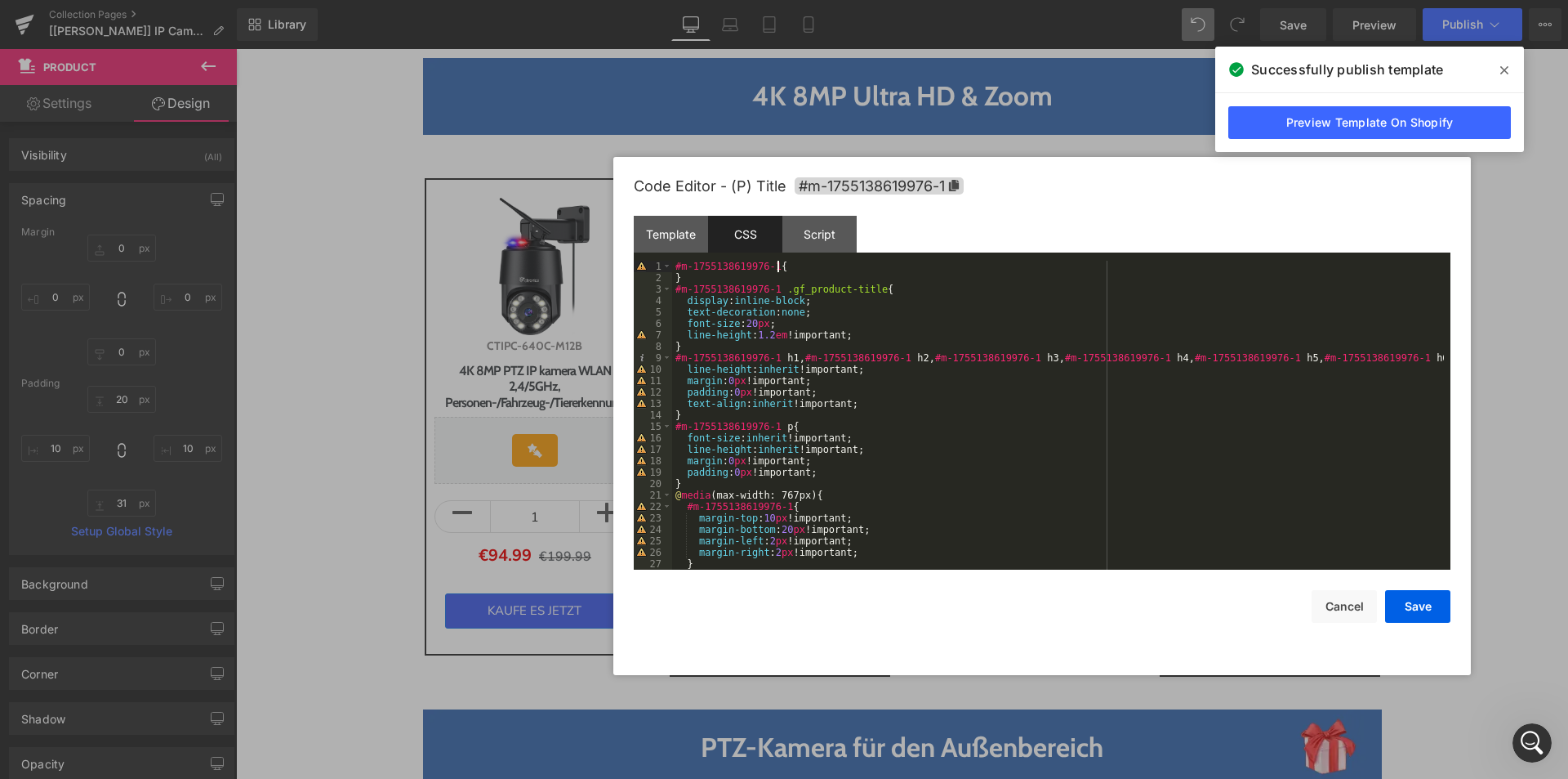
click at [785, 264] on div "#m-1755138619976-1 { } #m-1755138619976-1 .gf_product-title { display : inline-…" at bounding box center [1057, 426] width 772 height 332
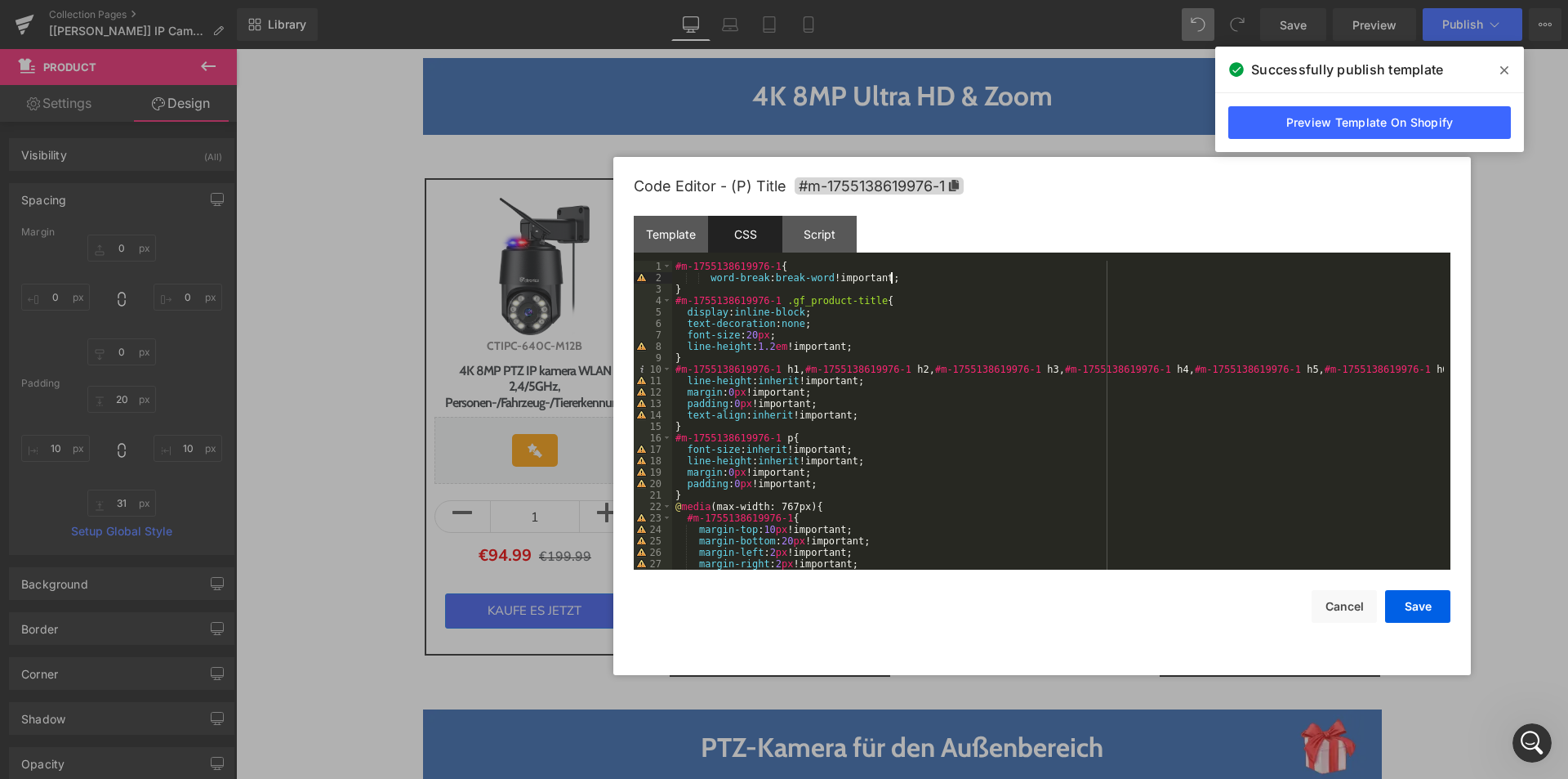
click at [706, 278] on div "#m-1755138619976-1 { word-break : break-word !important; } #m-1755138619976-1 .…" at bounding box center [1057, 426] width 772 height 332
click at [1413, 609] on button "Save" at bounding box center [1417, 606] width 65 height 33
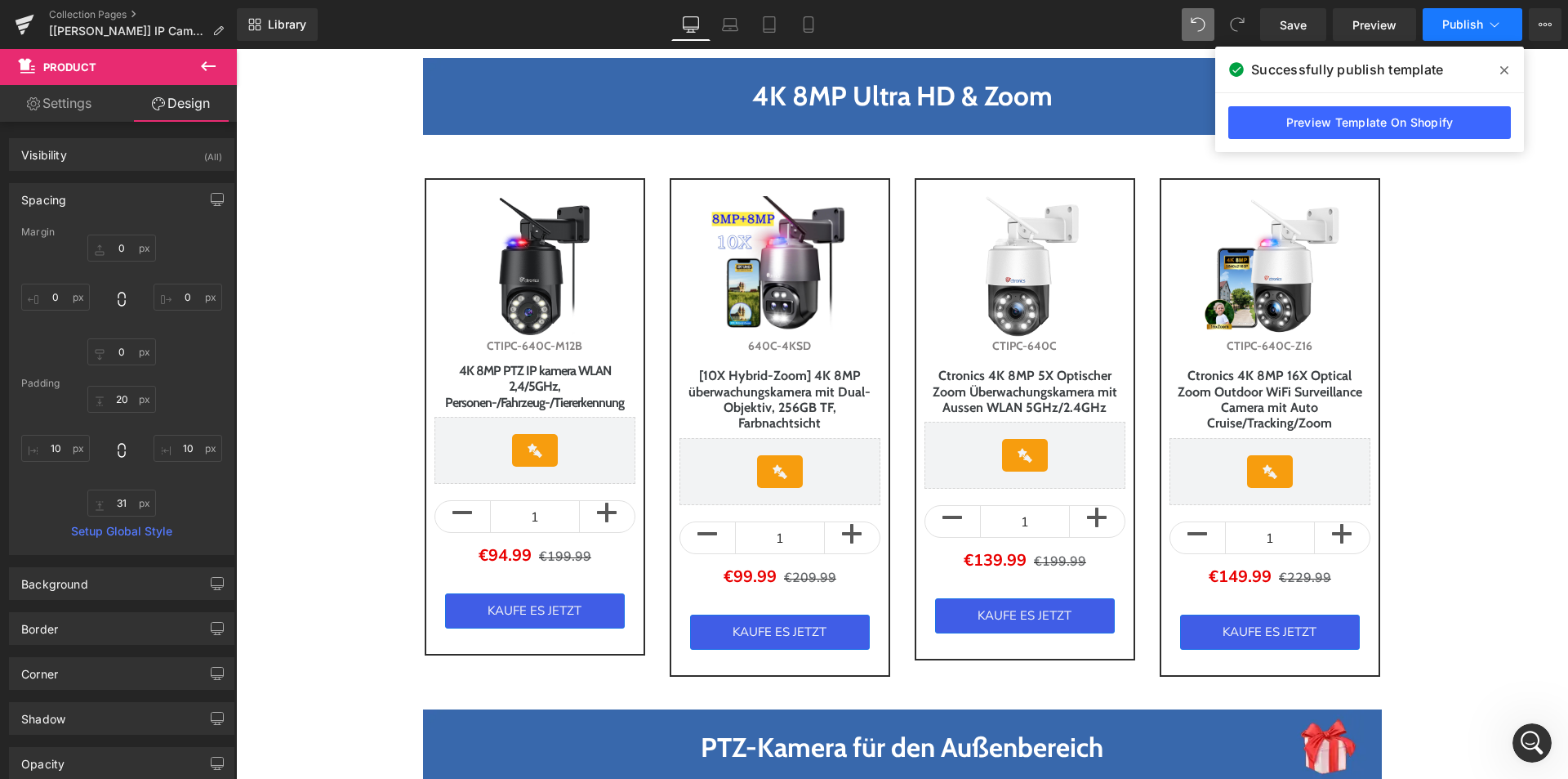
click at [1468, 35] on button "Publish" at bounding box center [1473, 24] width 100 height 33
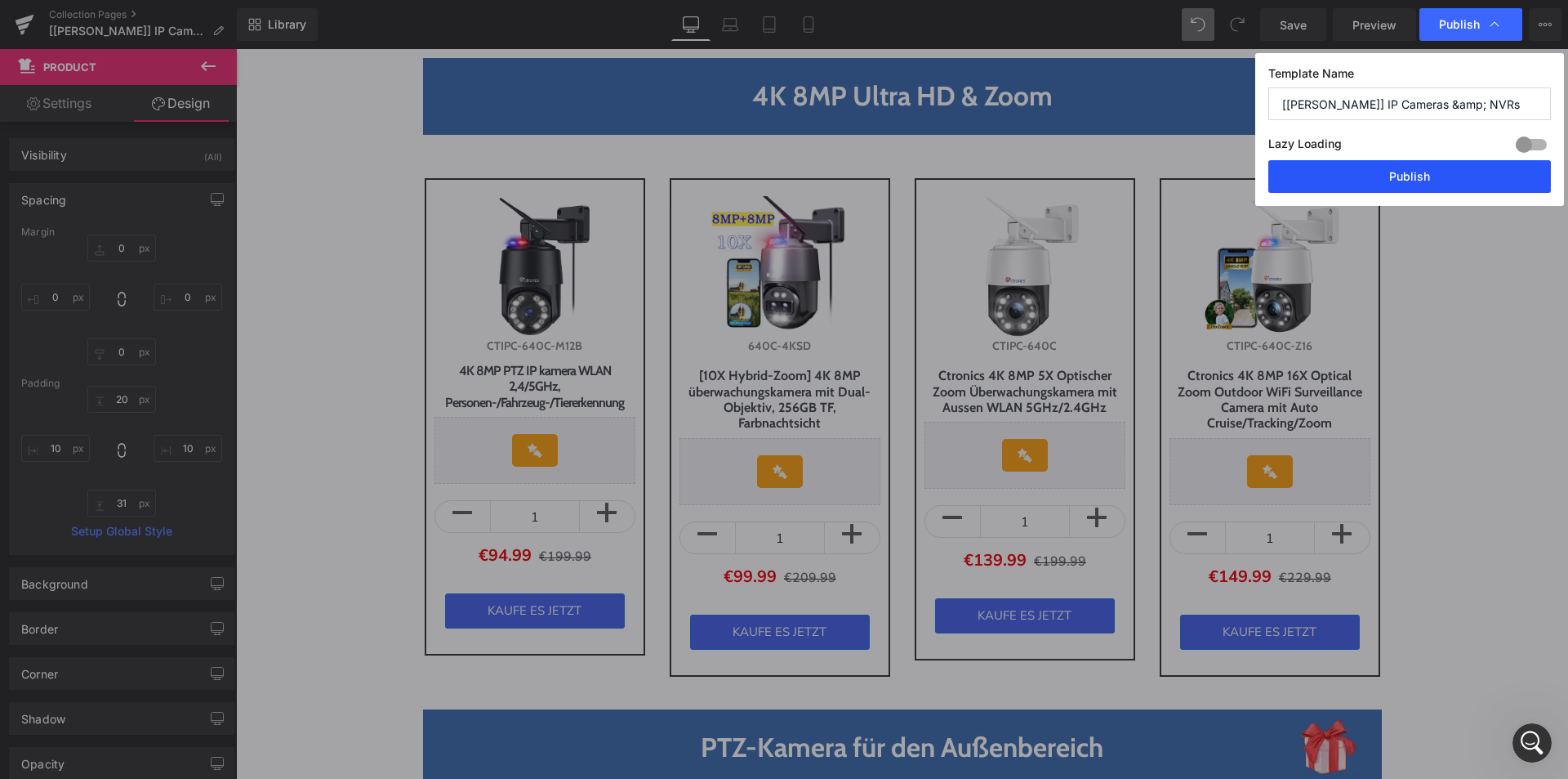
click at [1356, 174] on button "Publish" at bounding box center [1409, 176] width 282 height 33
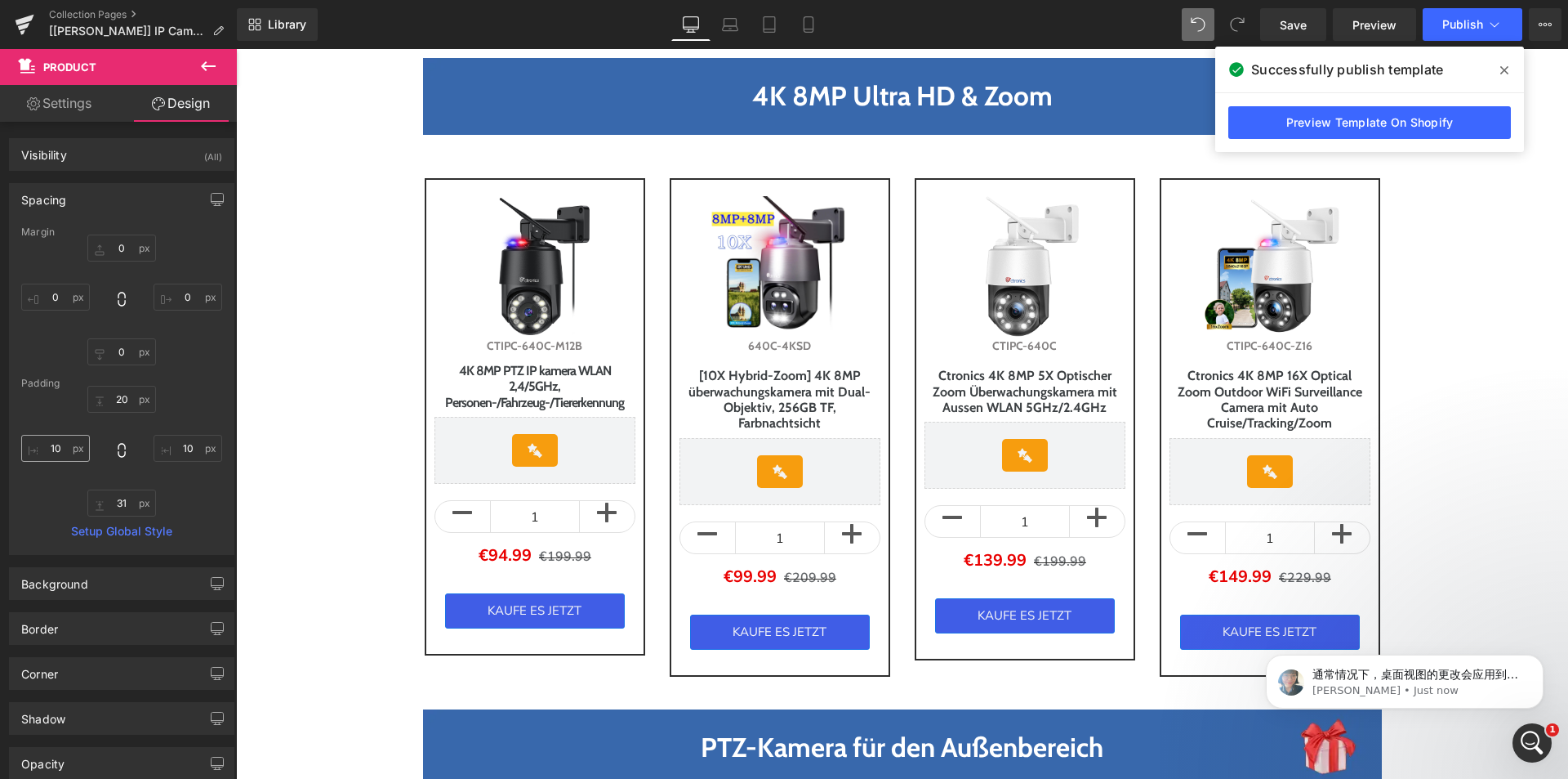
scroll to position [0, 0]
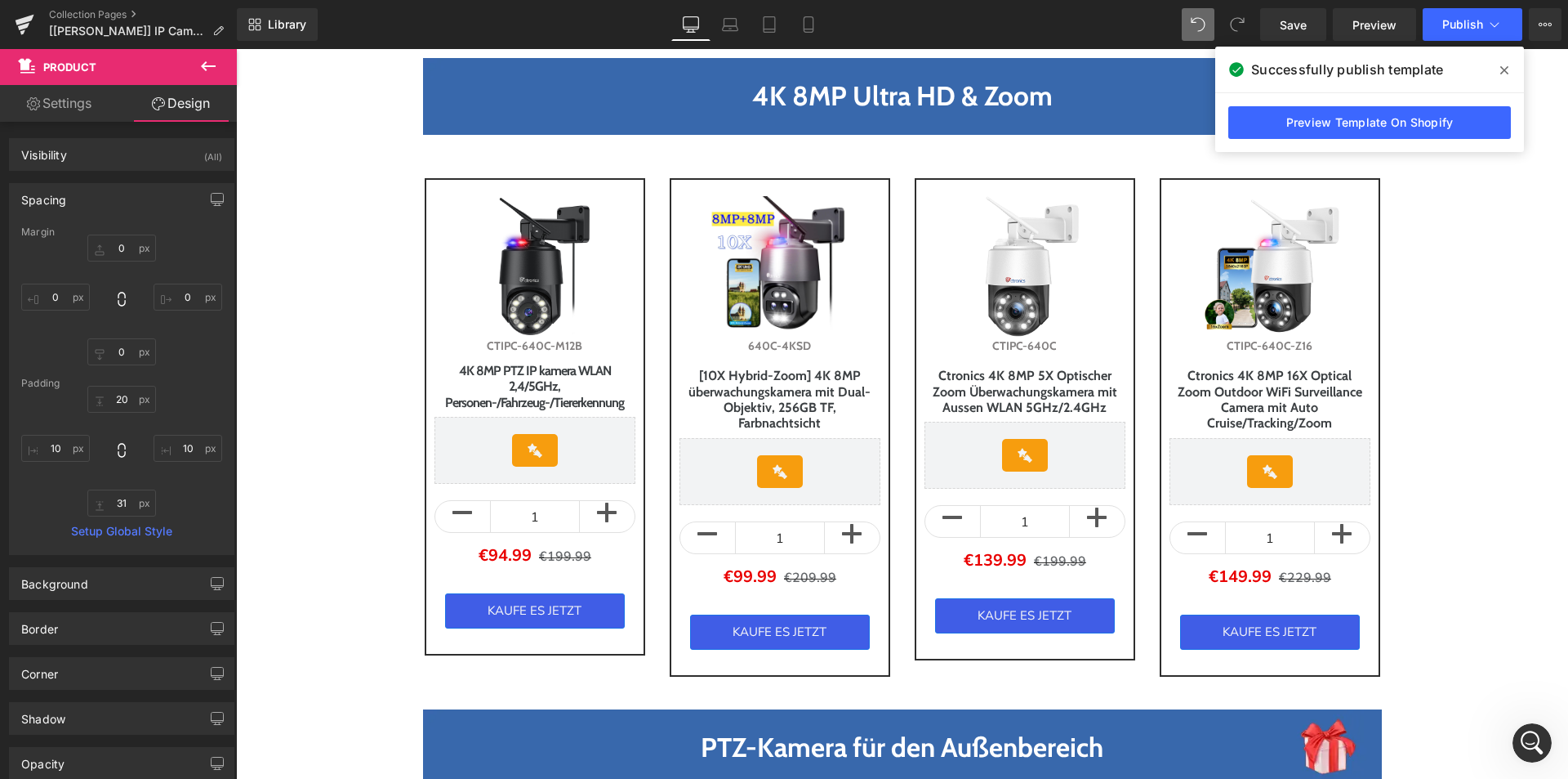
click at [1508, 70] on icon at bounding box center [1504, 70] width 8 height 13
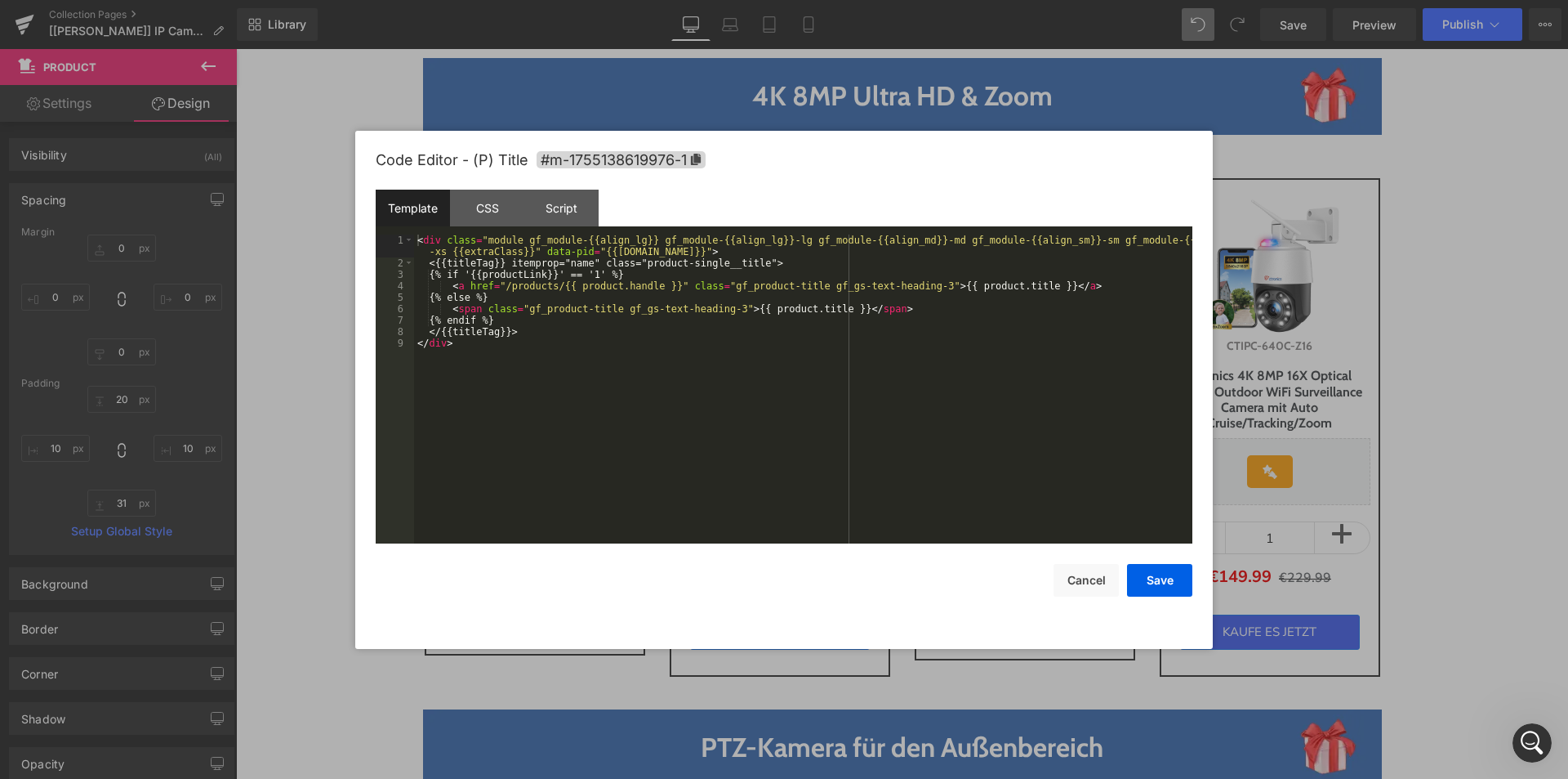
click at [499, 0] on div "Product You are previewing how the will restyle your page. You can not edit Ele…" at bounding box center [784, 0] width 1568 height 0
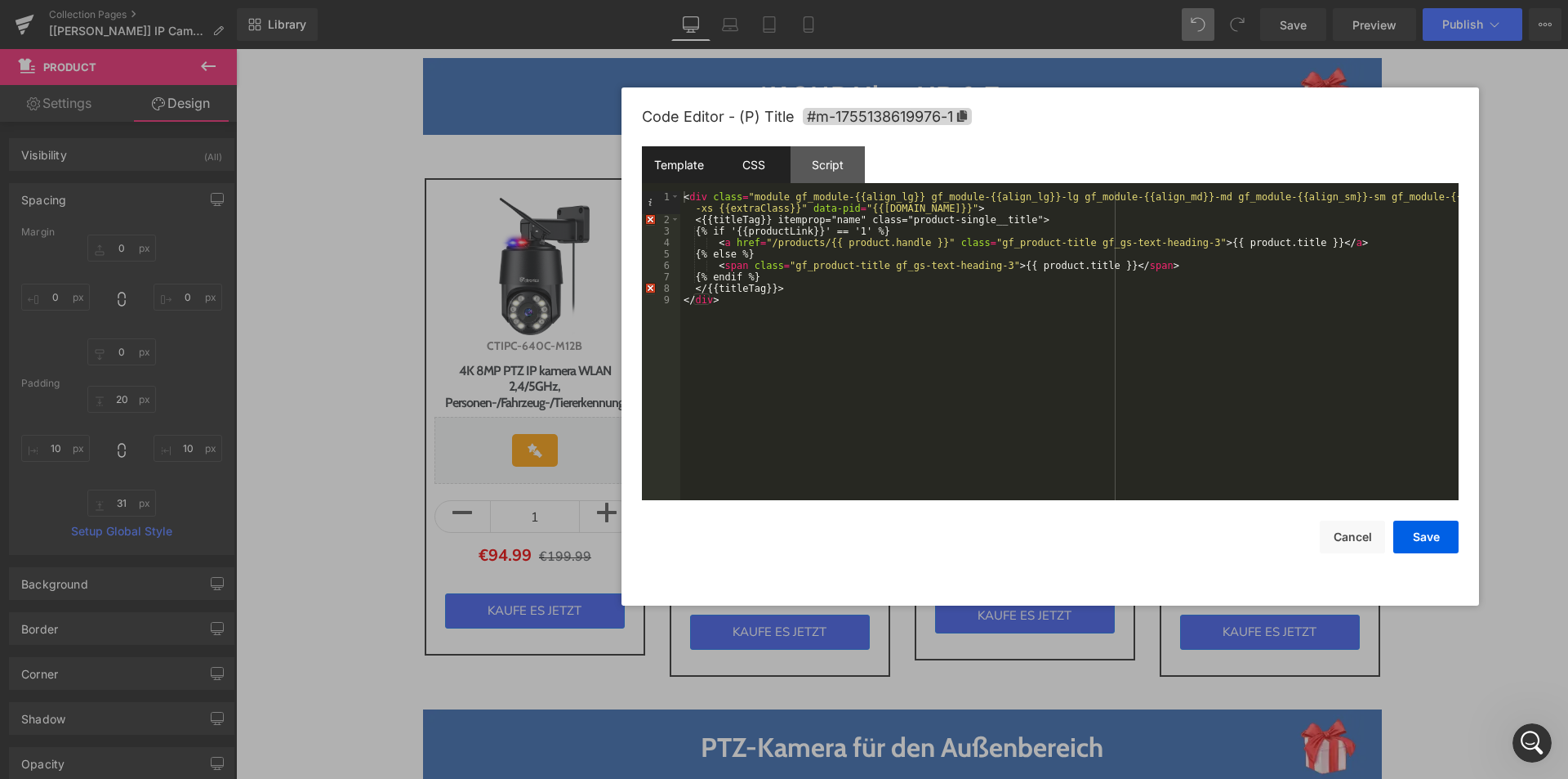
drag, startPoint x: 883, startPoint y: 174, endPoint x: 770, endPoint y: 162, distance: 113.6
click at [1150, 131] on div "Code Editor - (P) Title #m-1755138619976-1" at bounding box center [1050, 117] width 816 height 59
click at [764, 167] on div "CSS" at bounding box center [754, 164] width 74 height 37
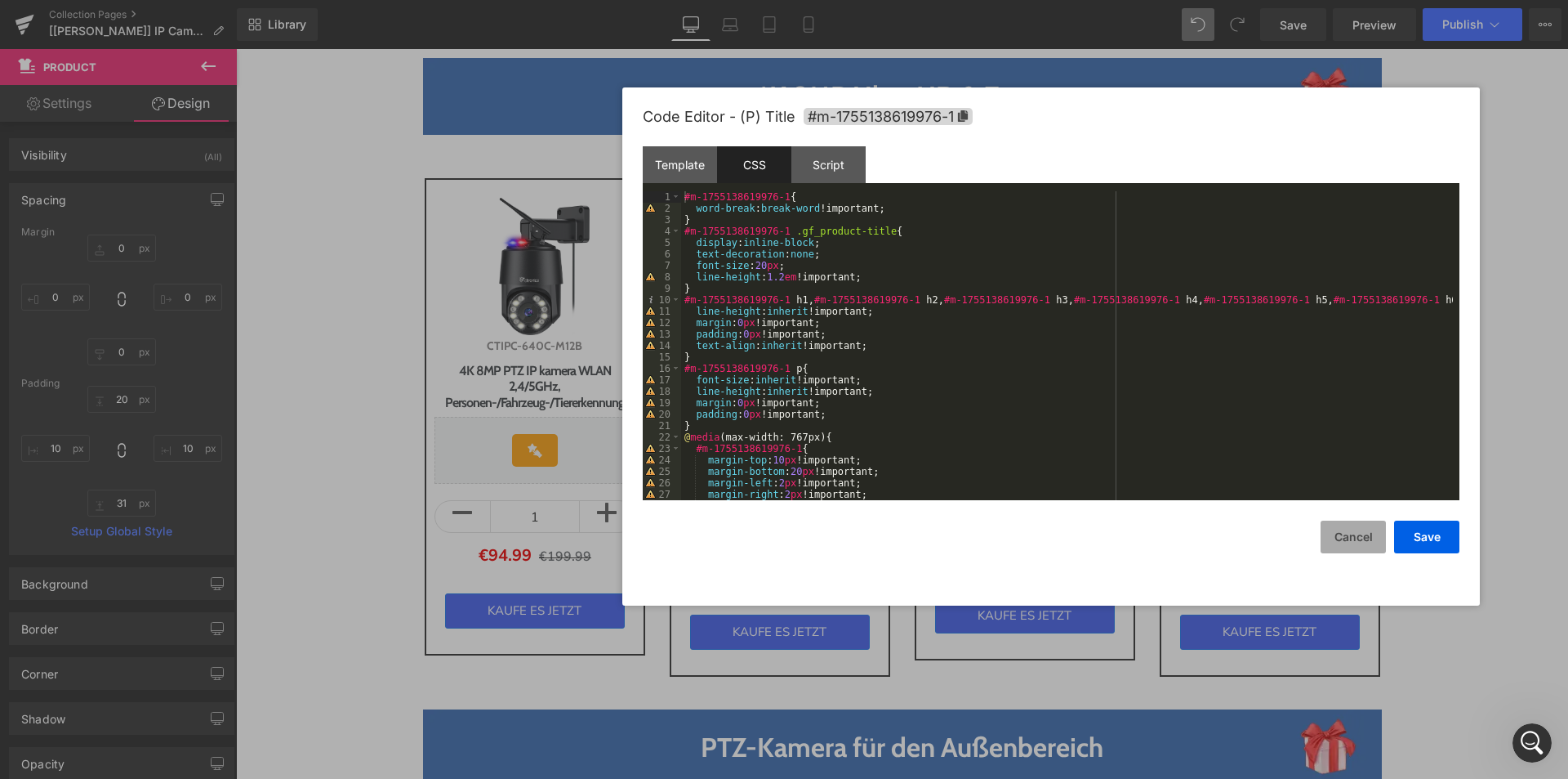
click at [1360, 544] on button "Cancel" at bounding box center [1352, 536] width 65 height 33
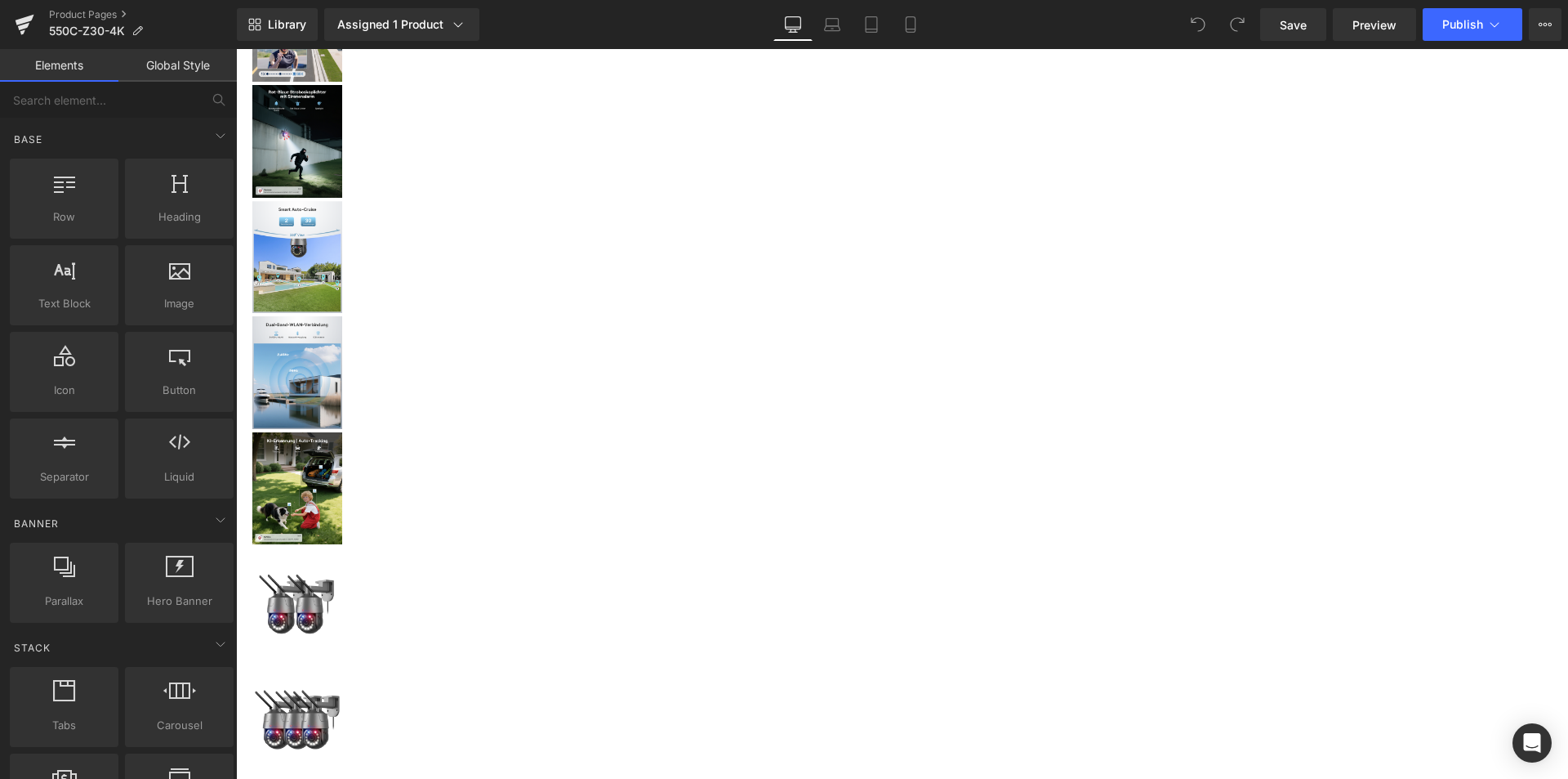
scroll to position [2370, 0]
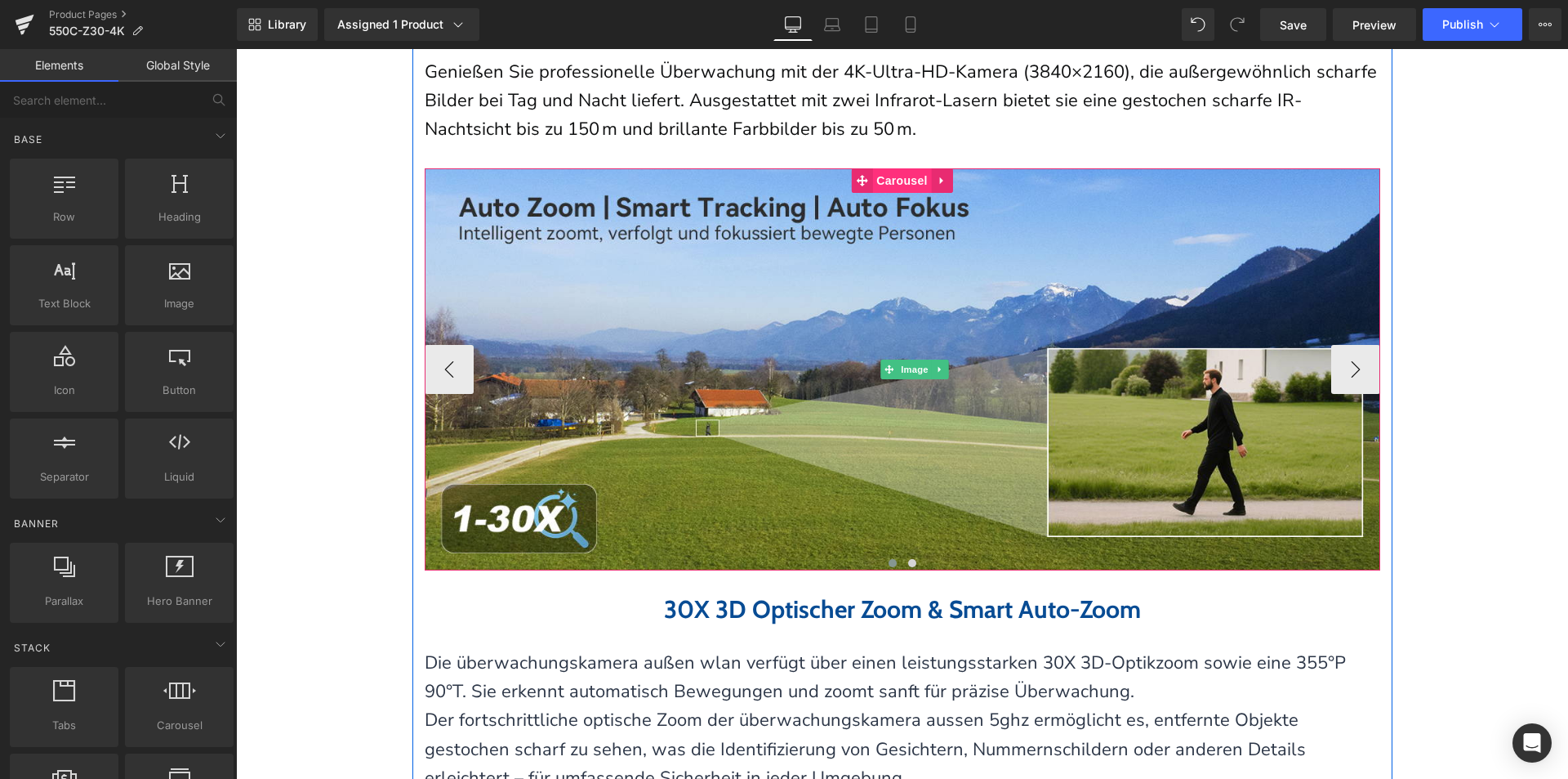
click at [882, 193] on span "Carousel" at bounding box center [901, 181] width 59 height 25
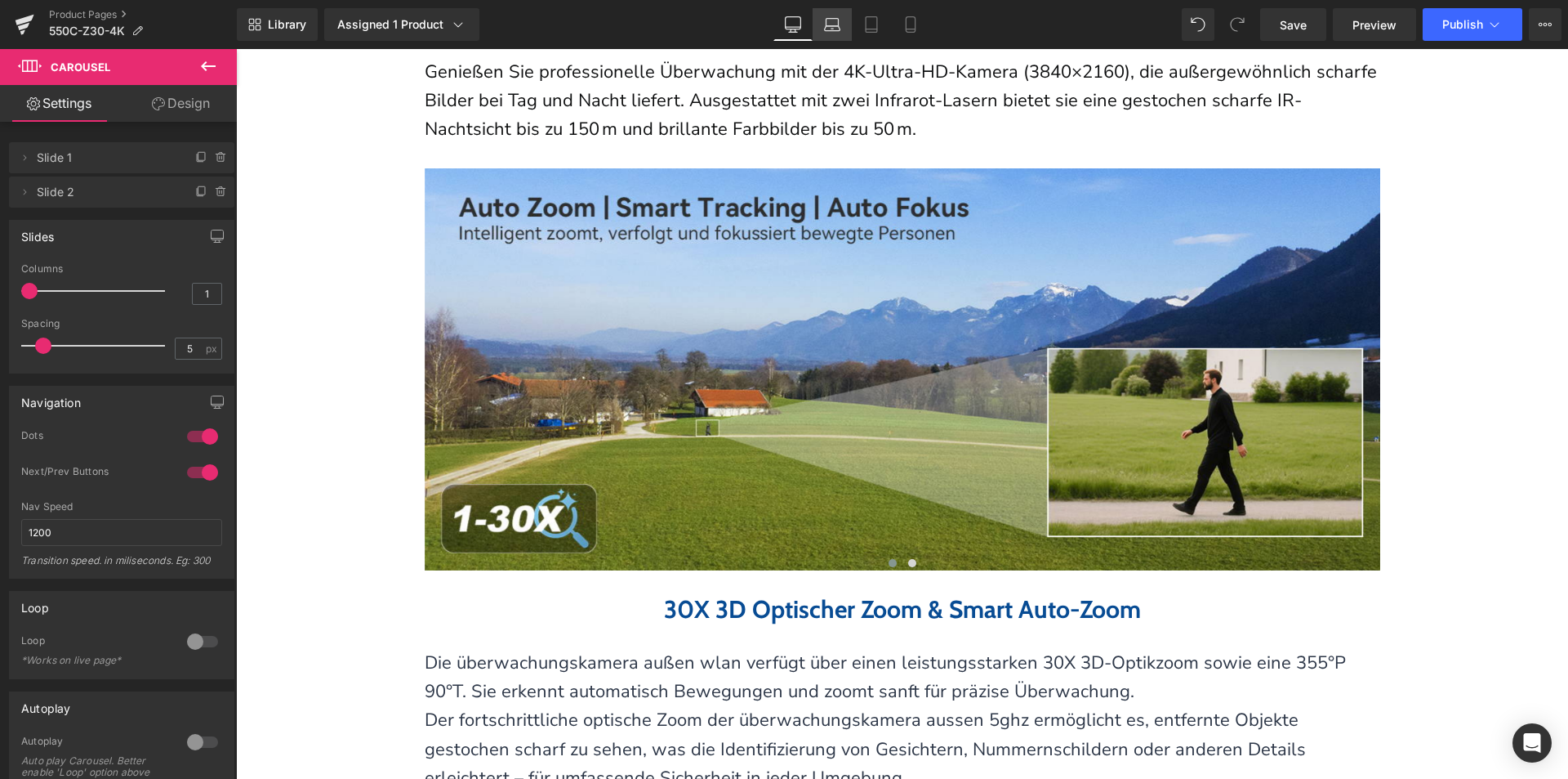
click at [833, 26] on icon at bounding box center [832, 24] width 16 height 16
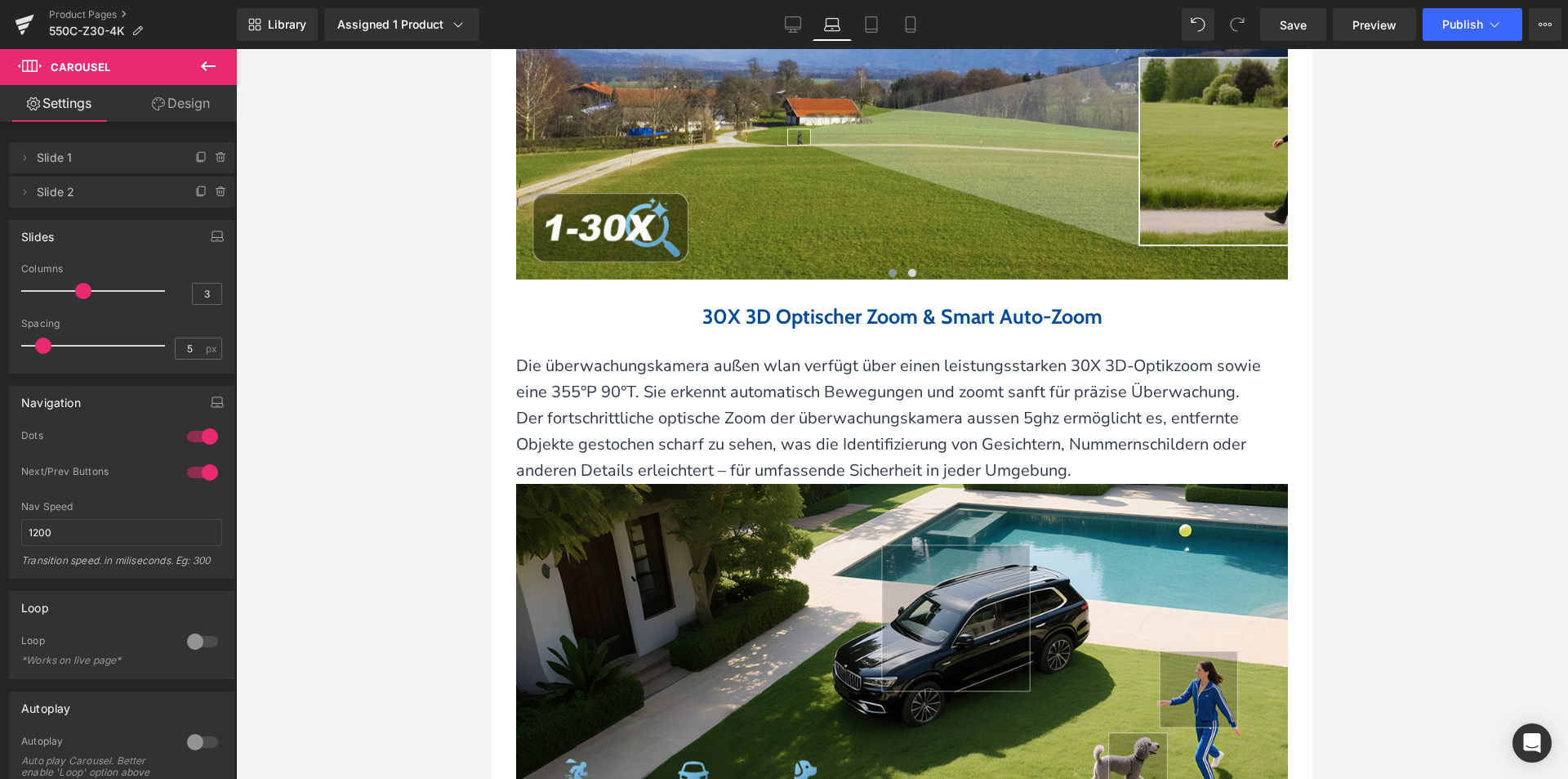
scroll to position [1962, 0]
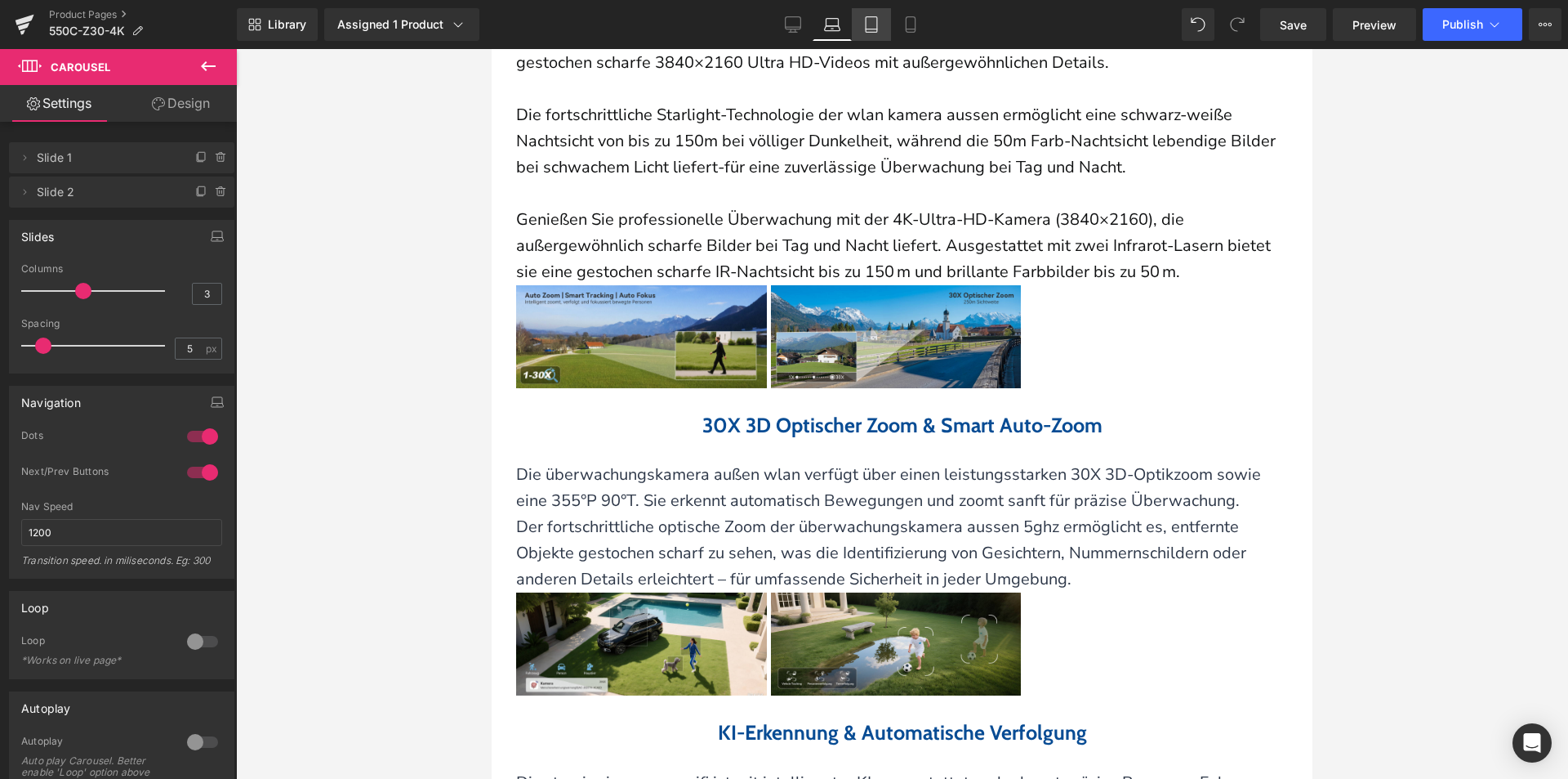
click at [876, 28] on icon at bounding box center [871, 24] width 16 height 16
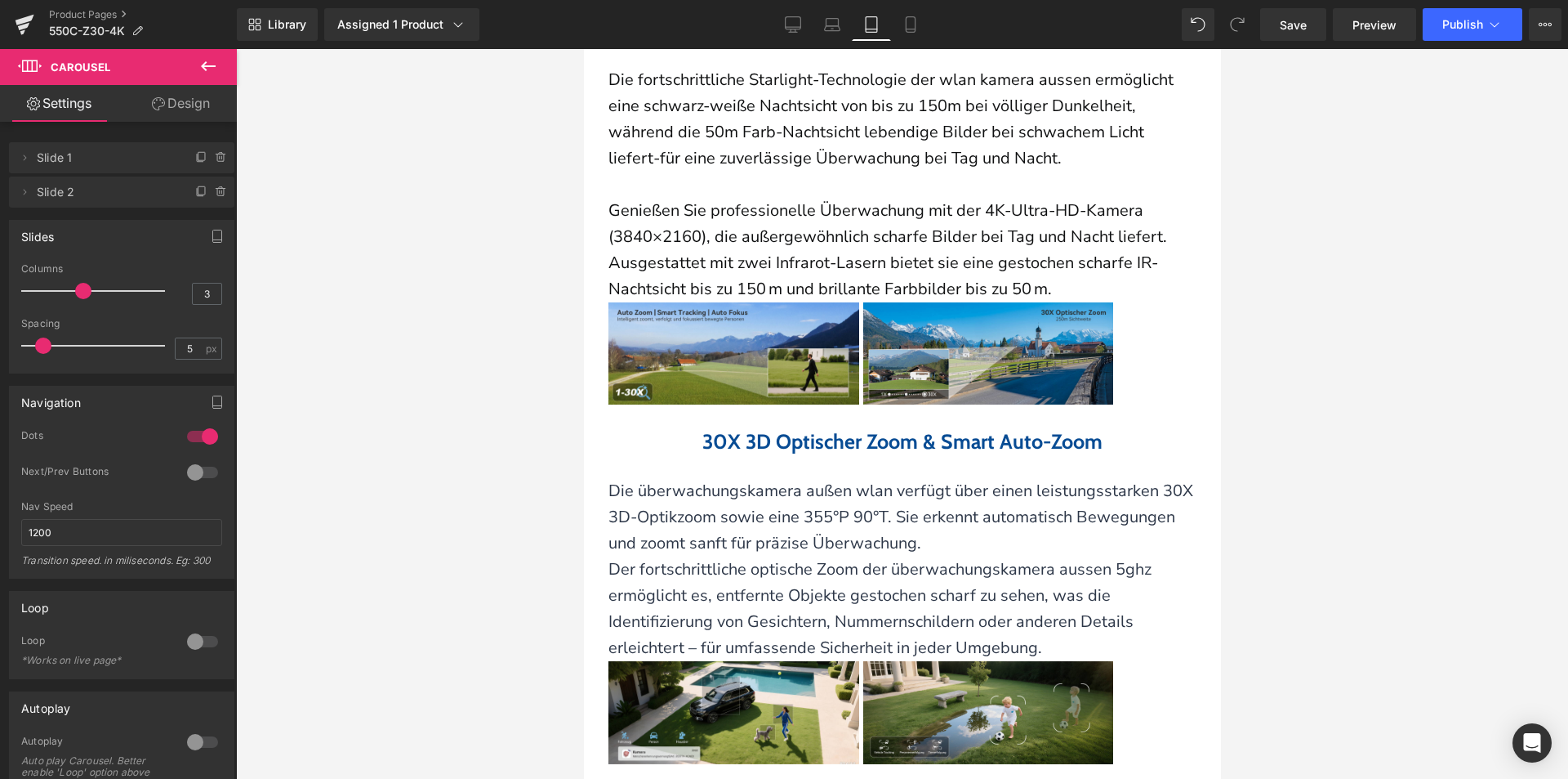
scroll to position [1978, 0]
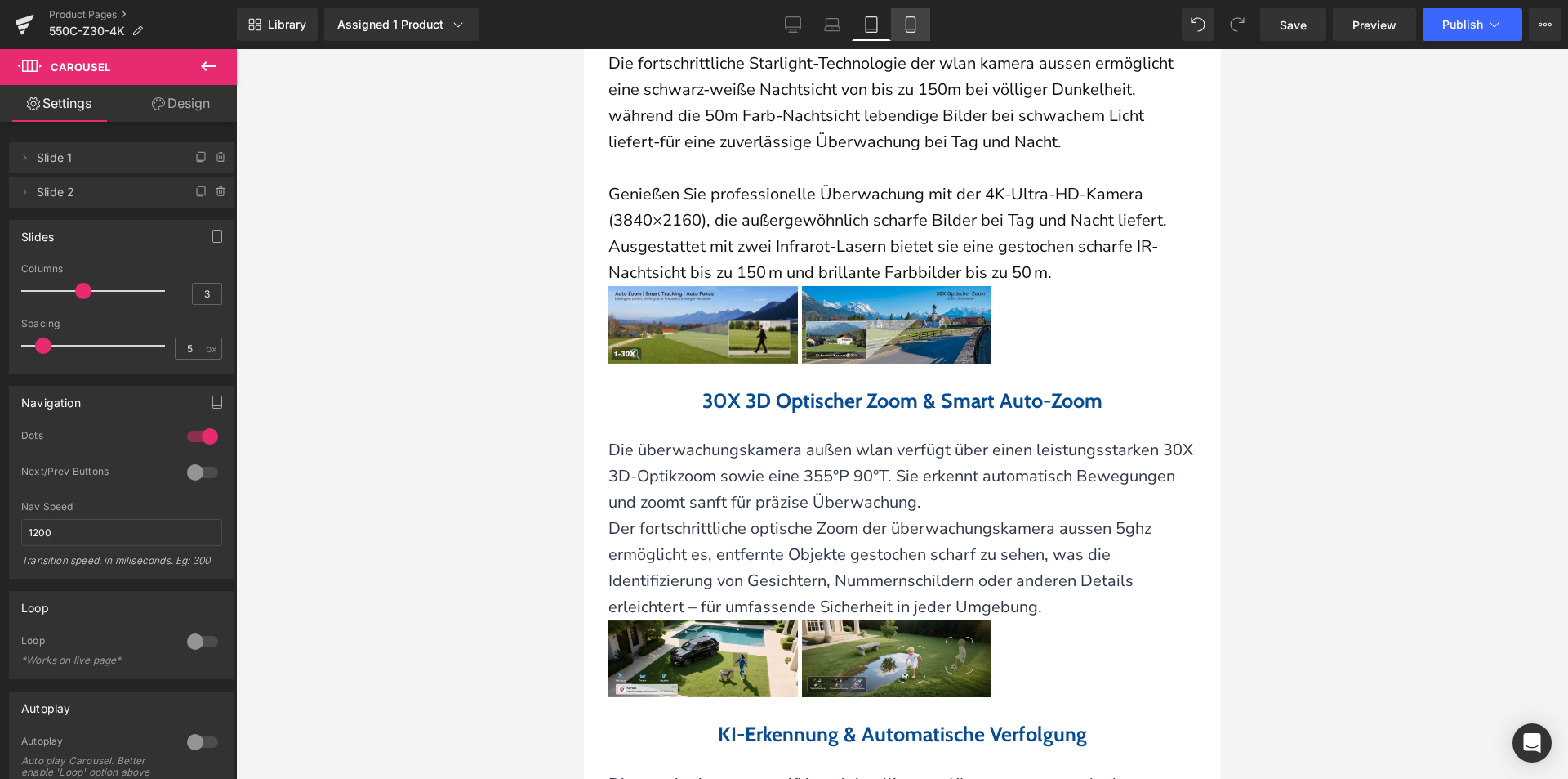
click at [905, 27] on icon at bounding box center [910, 24] width 16 height 16
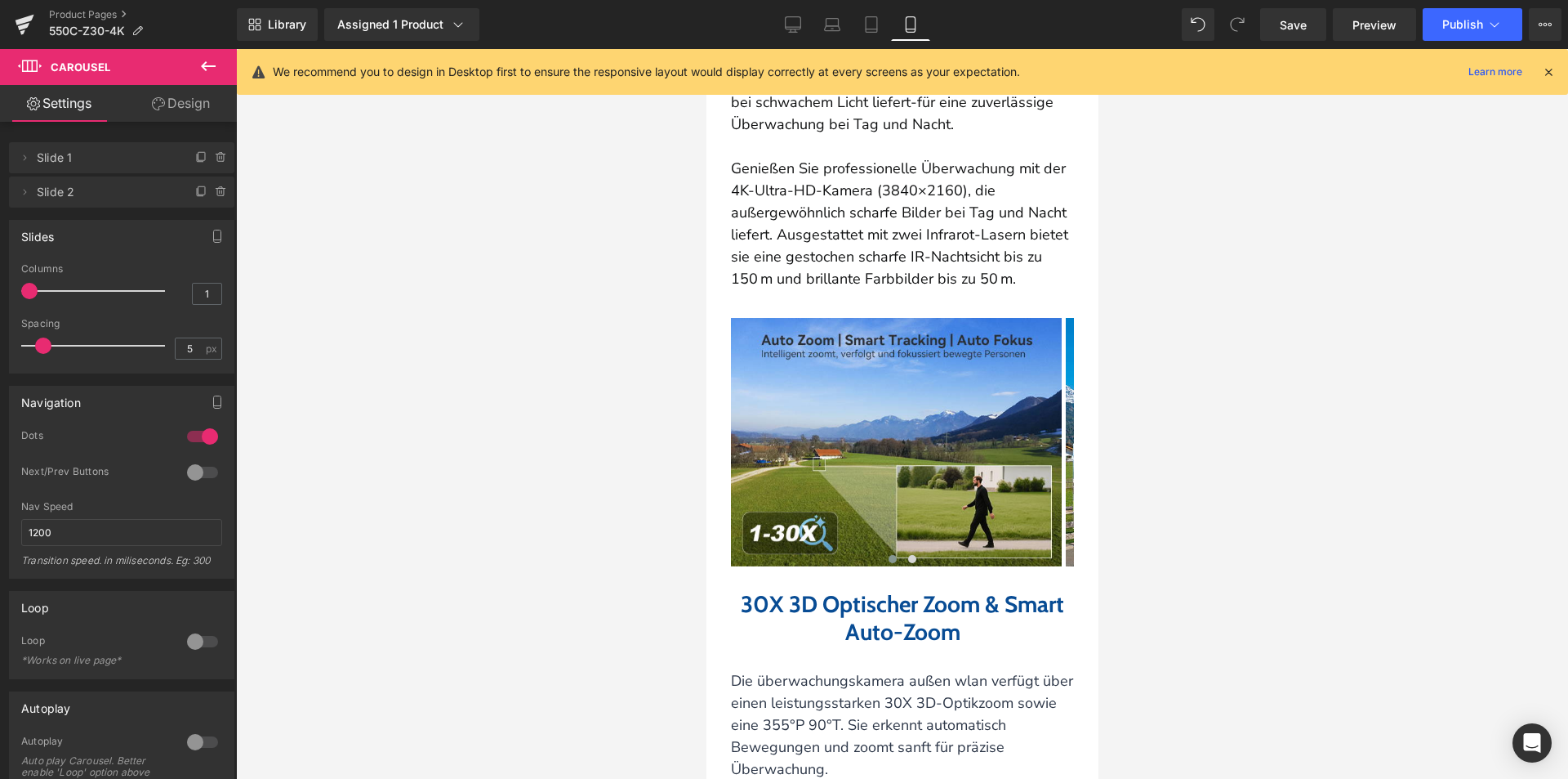
scroll to position [2697, 0]
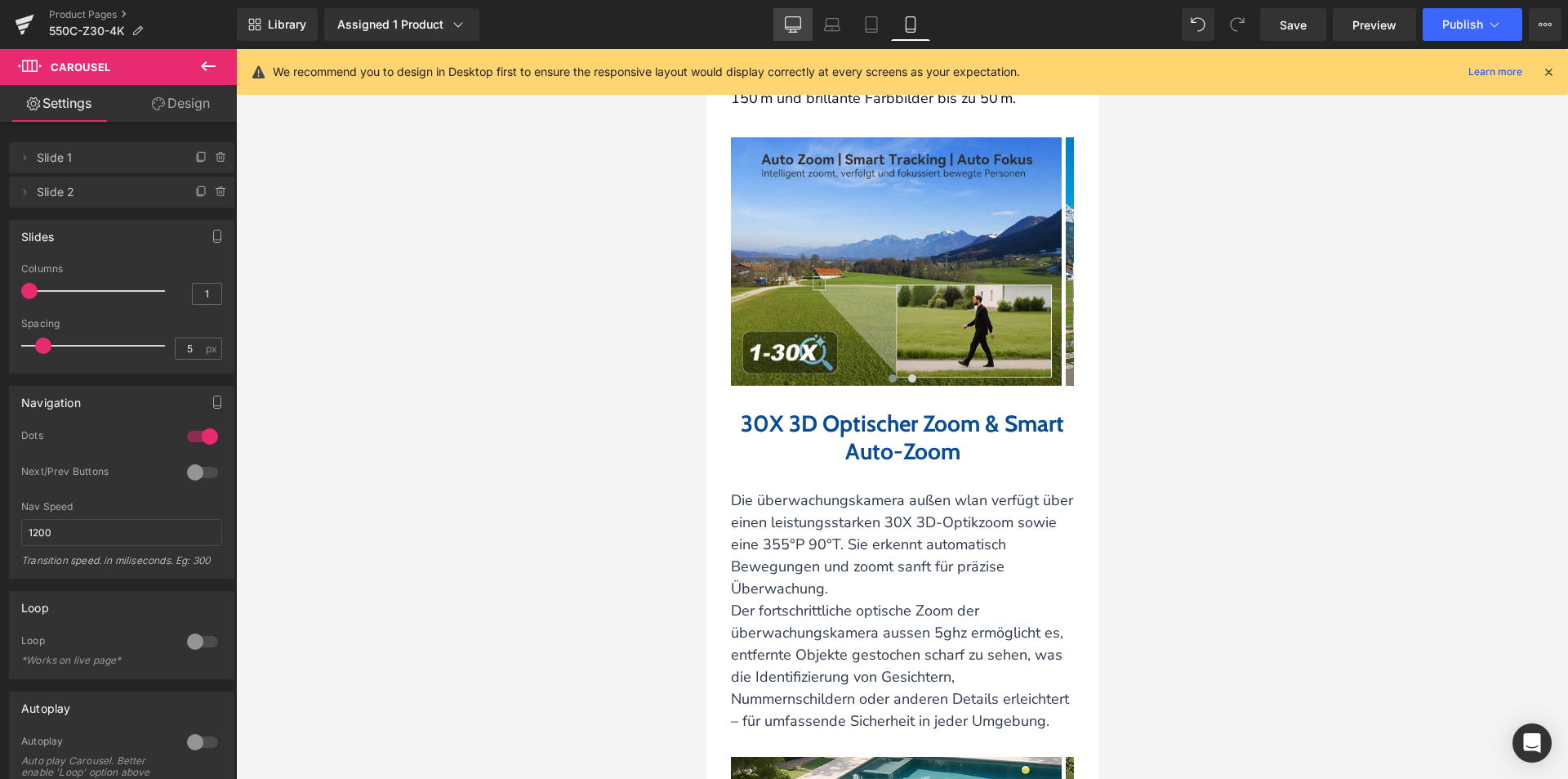
click at [789, 20] on icon at bounding box center [792, 24] width 16 height 16
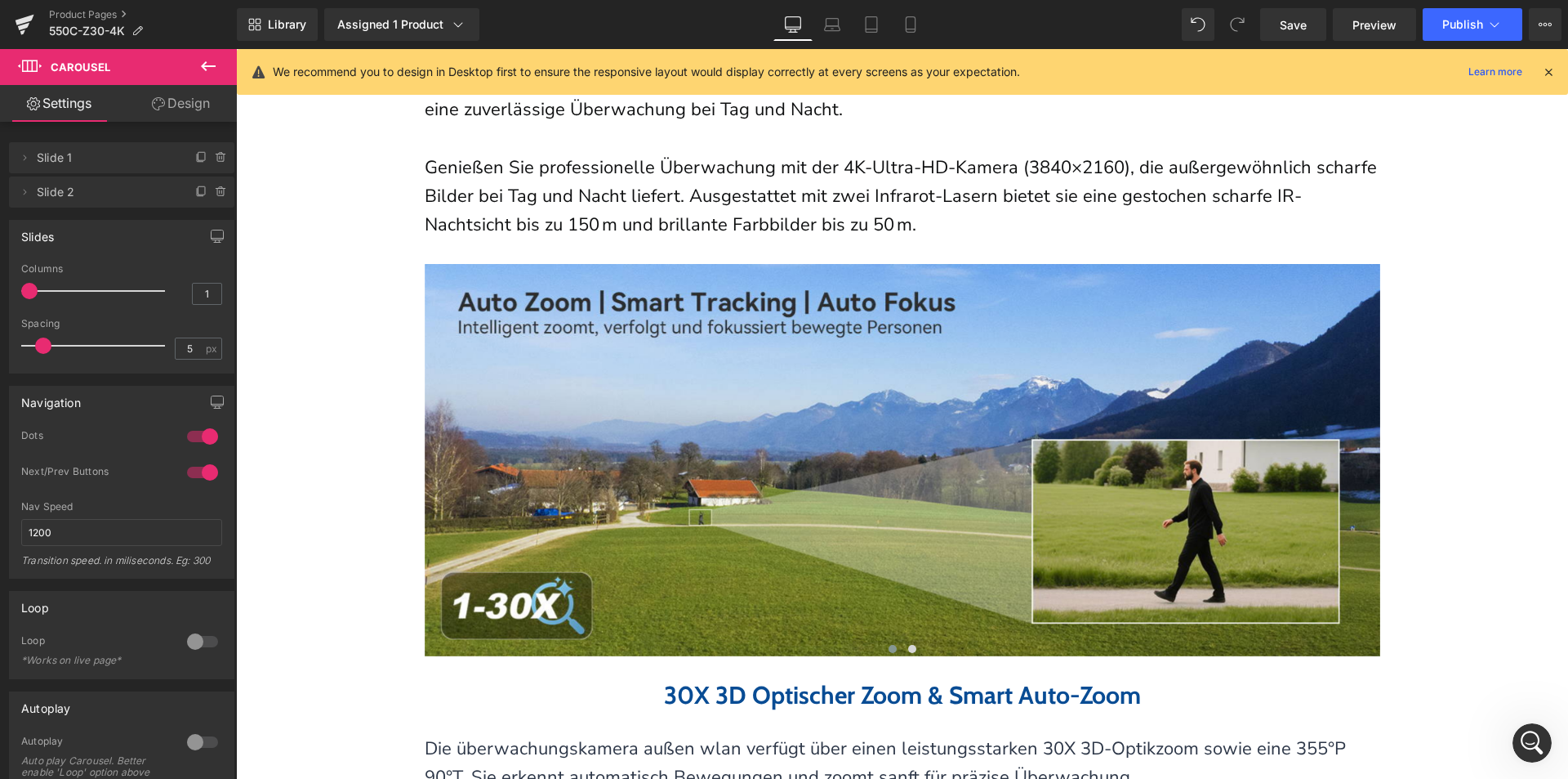
scroll to position [0, 0]
click at [1552, 24] on button "View Live Page View with current Template Save Template to Library Schedule Pub…" at bounding box center [1545, 24] width 33 height 33
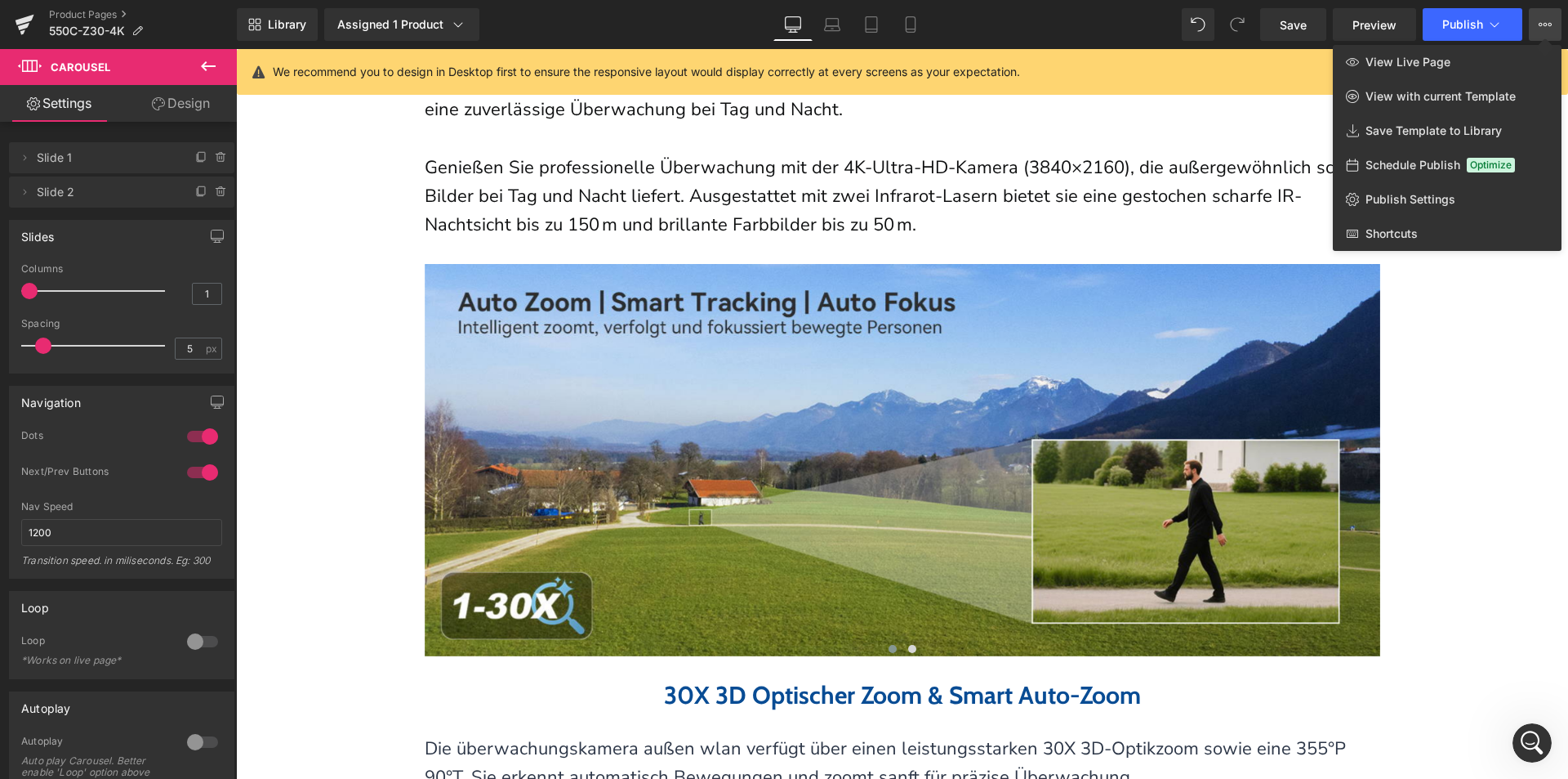
click at [1392, 61] on span "View Live Page" at bounding box center [1407, 62] width 85 height 15
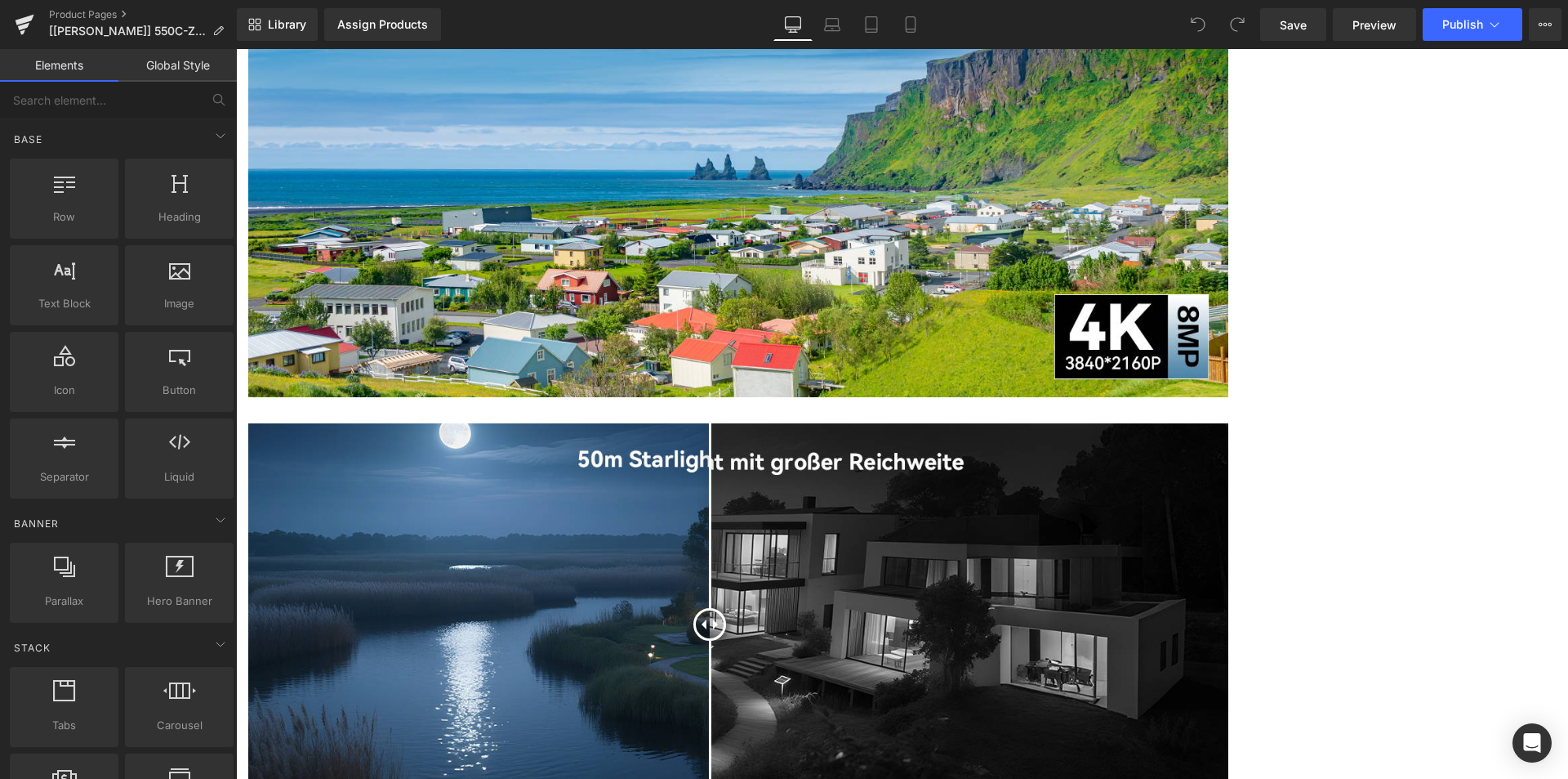
scroll to position [2206, 0]
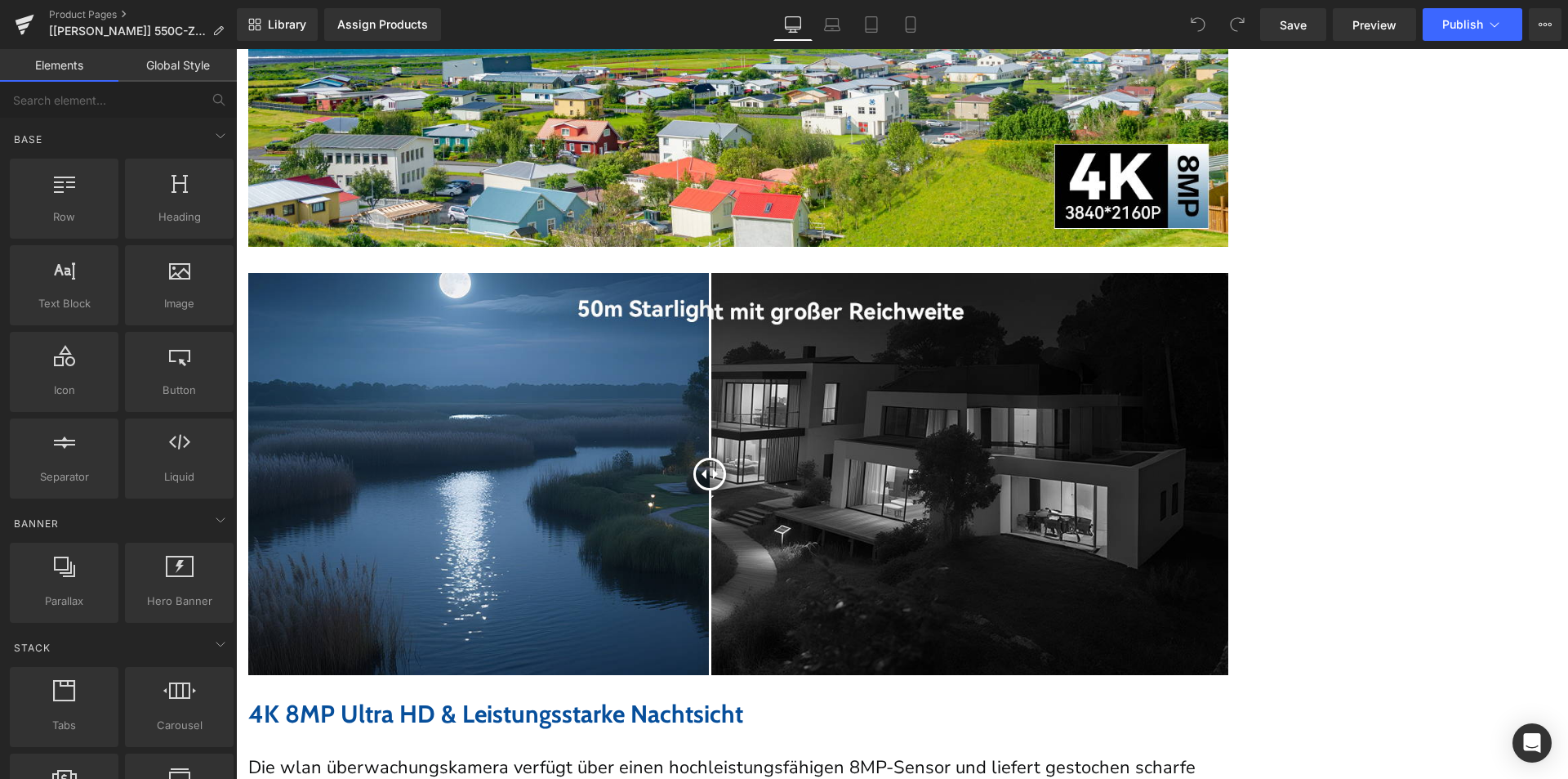
click at [236, 49] on span "Carousel" at bounding box center [236, 49] width 0 height 0
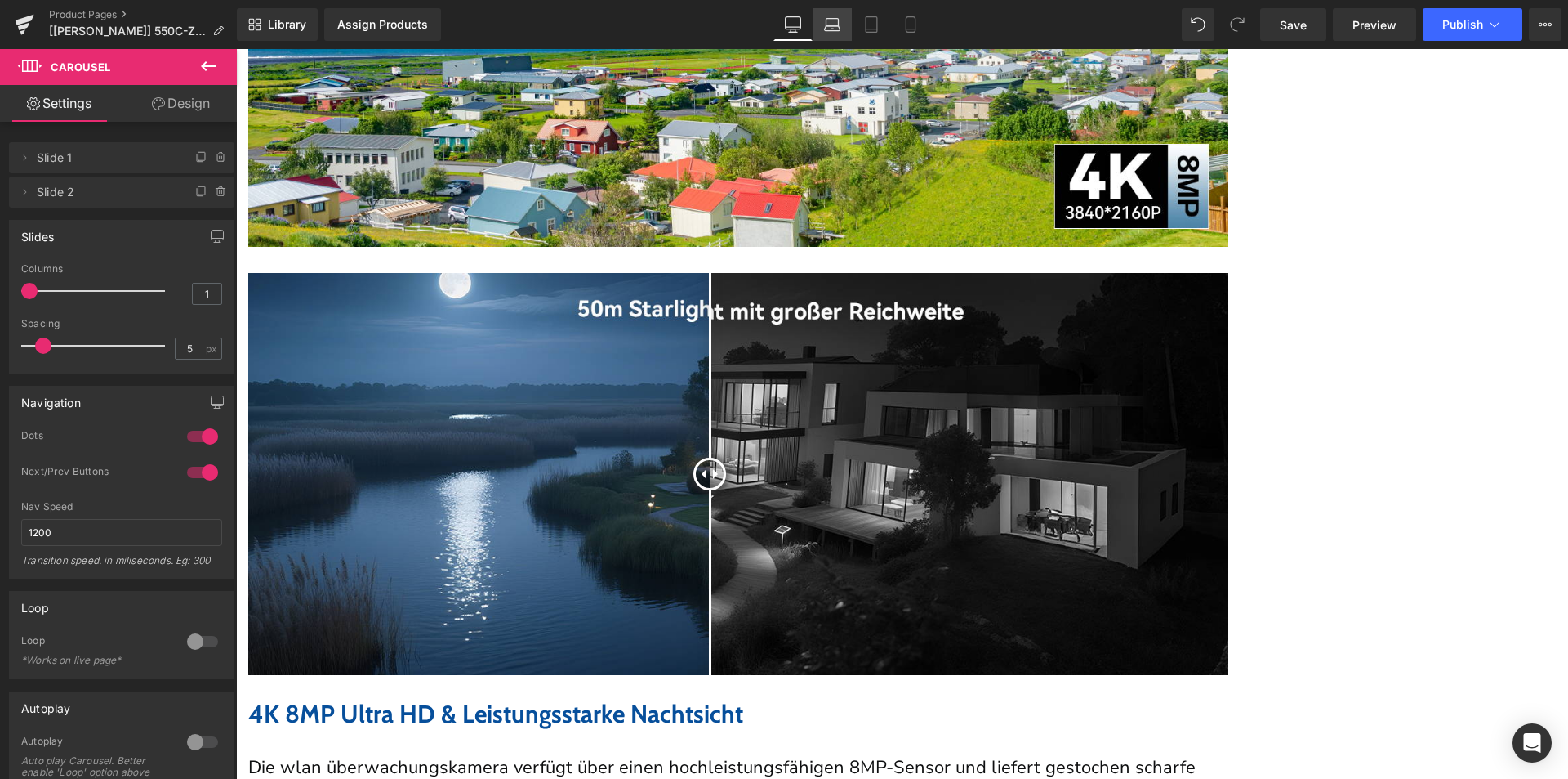
click at [834, 20] on icon at bounding box center [832, 24] width 16 height 16
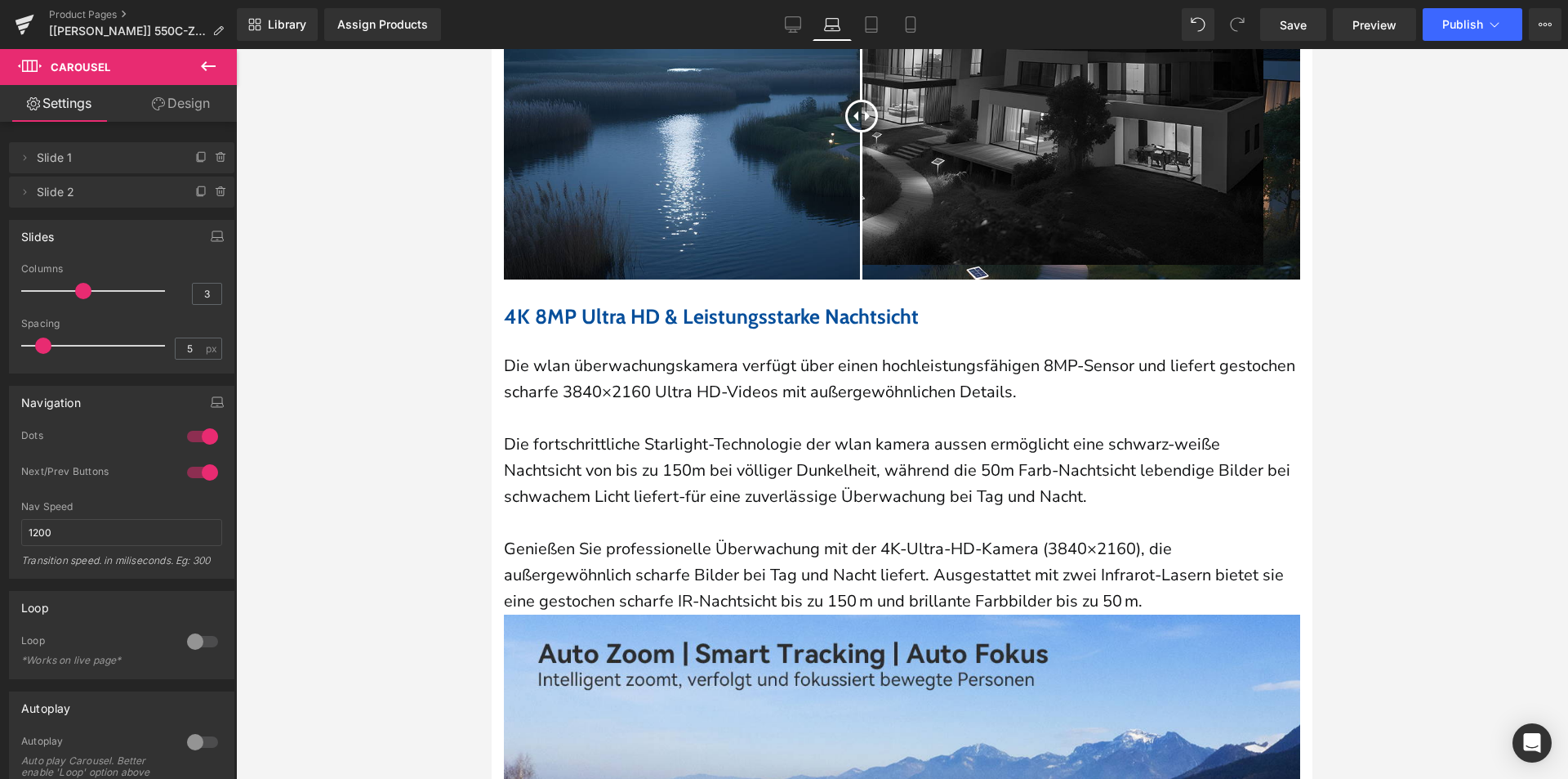
scroll to position [1938, 0]
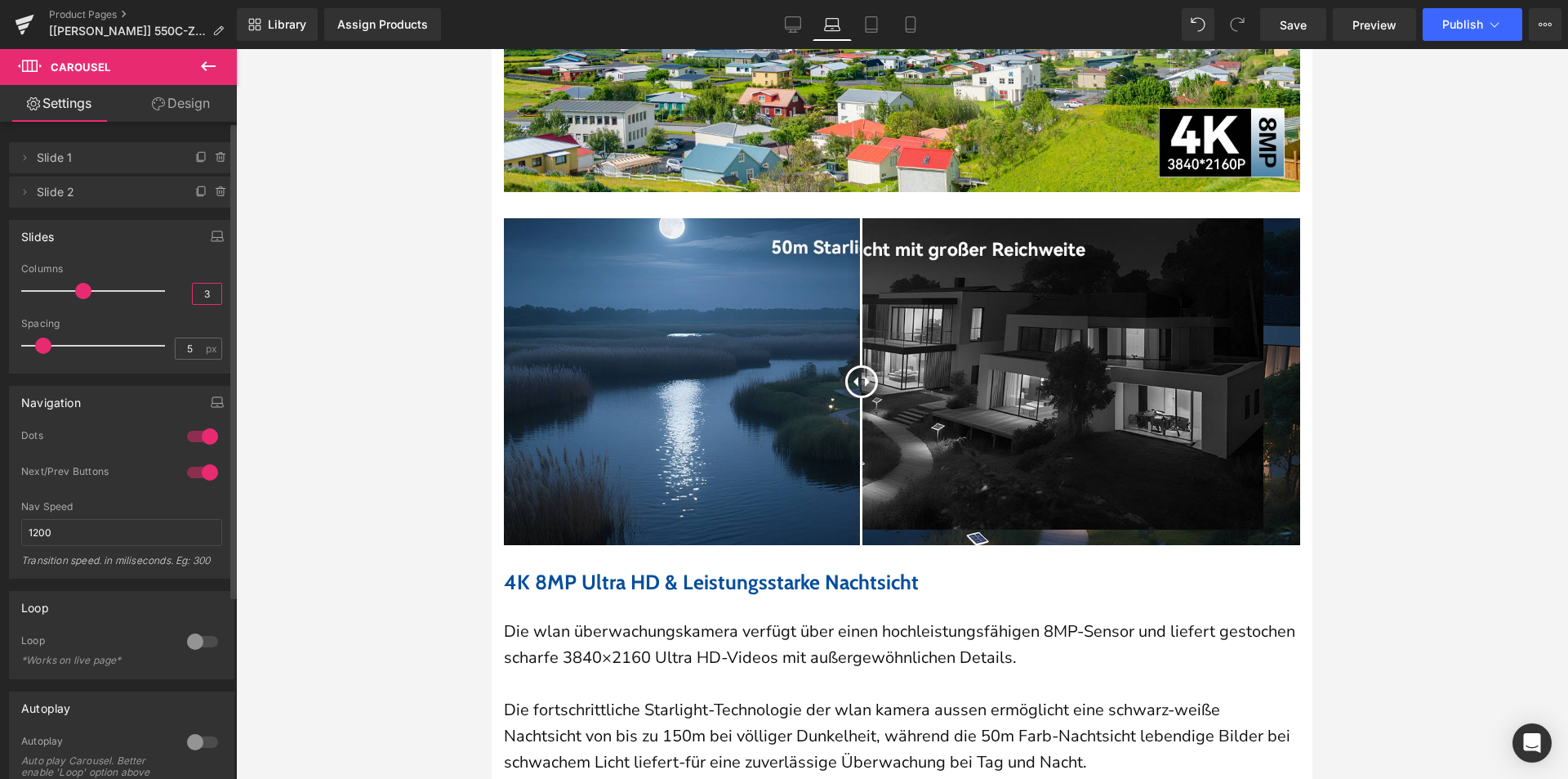
drag, startPoint x: 204, startPoint y: 293, endPoint x: 193, endPoint y: 296, distance: 11.4
click at [193, 296] on input "3" at bounding box center [207, 294] width 29 height 20
type input "1"
click at [869, 22] on icon at bounding box center [871, 24] width 16 height 16
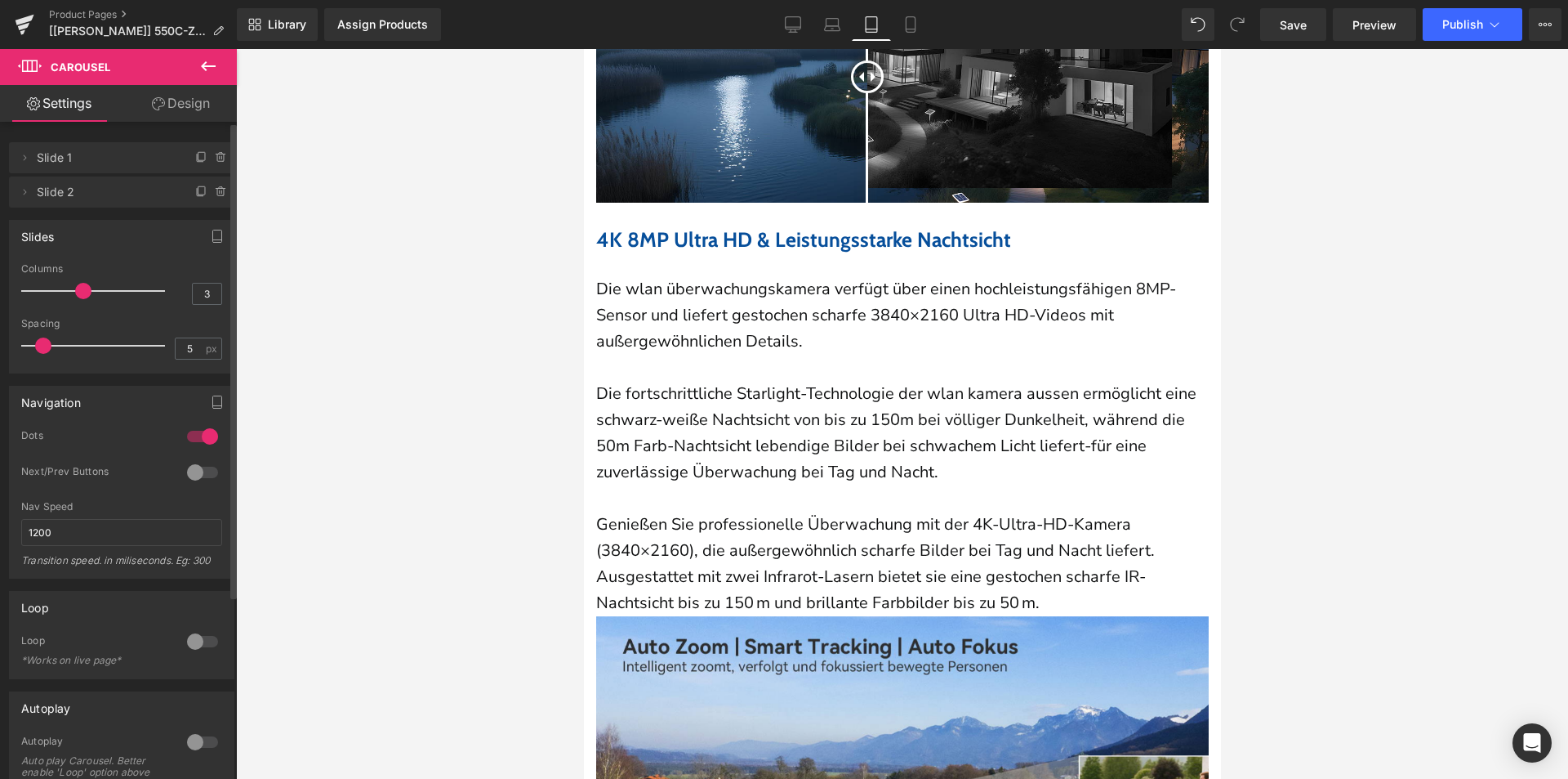
scroll to position [1978, 0]
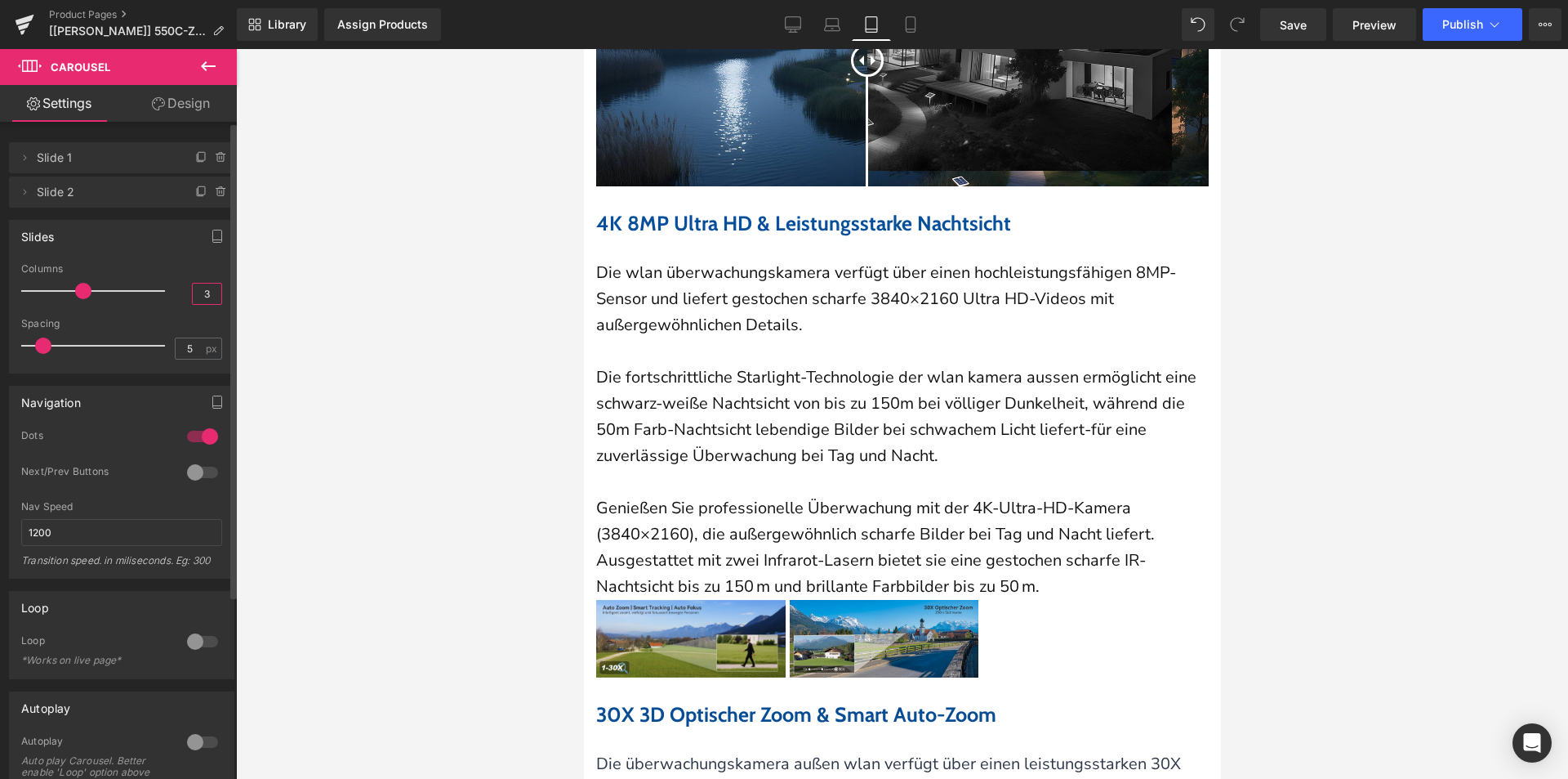
click at [207, 295] on input "3" at bounding box center [207, 294] width 29 height 20
drag, startPoint x: 207, startPoint y: 295, endPoint x: 167, endPoint y: 294, distance: 40.0
click at [164, 295] on div "Columns 31" at bounding box center [121, 291] width 201 height 55
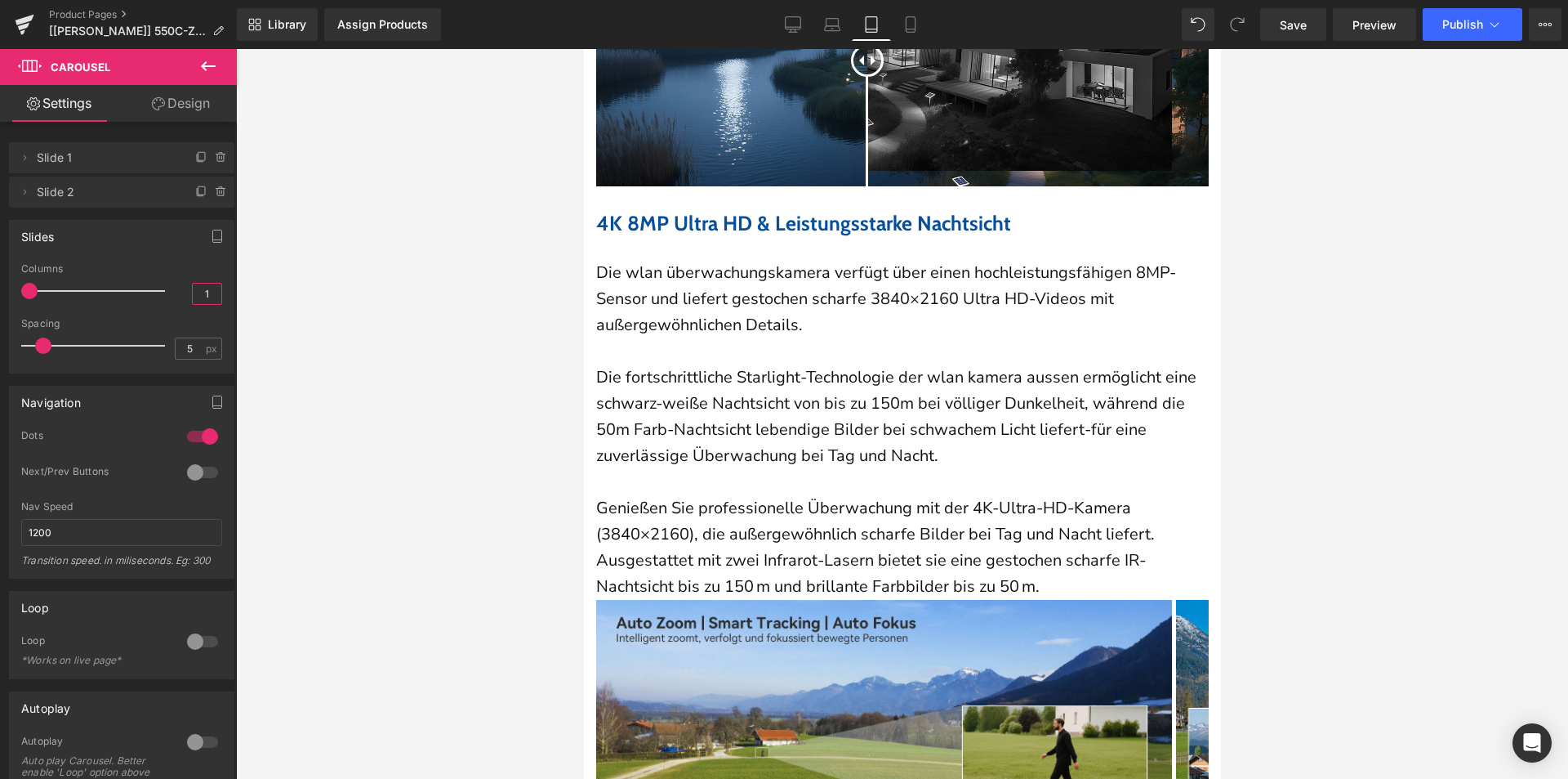
type input "1"
click at [911, 21] on icon at bounding box center [910, 24] width 16 height 16
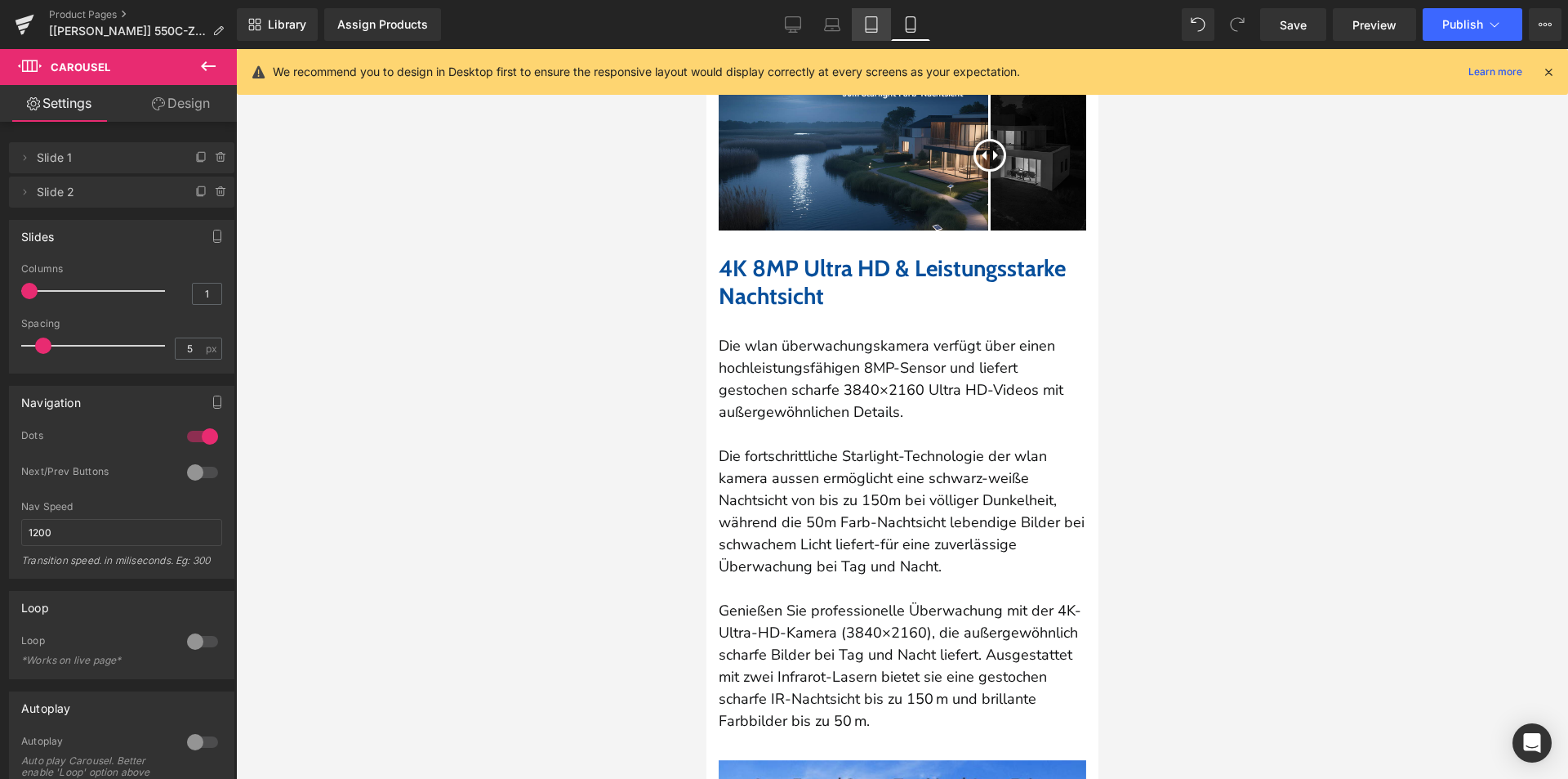
scroll to position [0, 0]
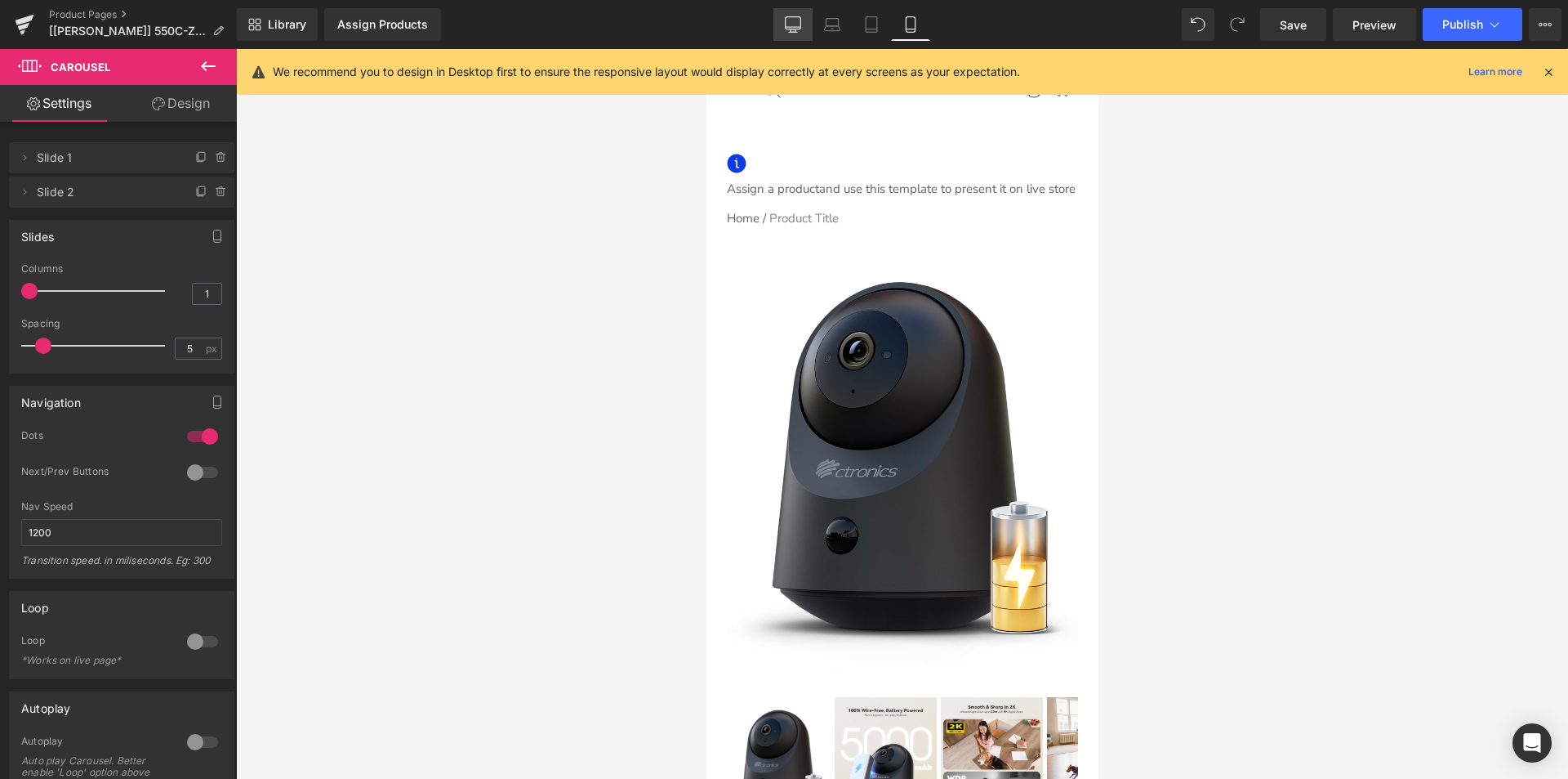
click at [791, 25] on icon at bounding box center [792, 24] width 16 height 16
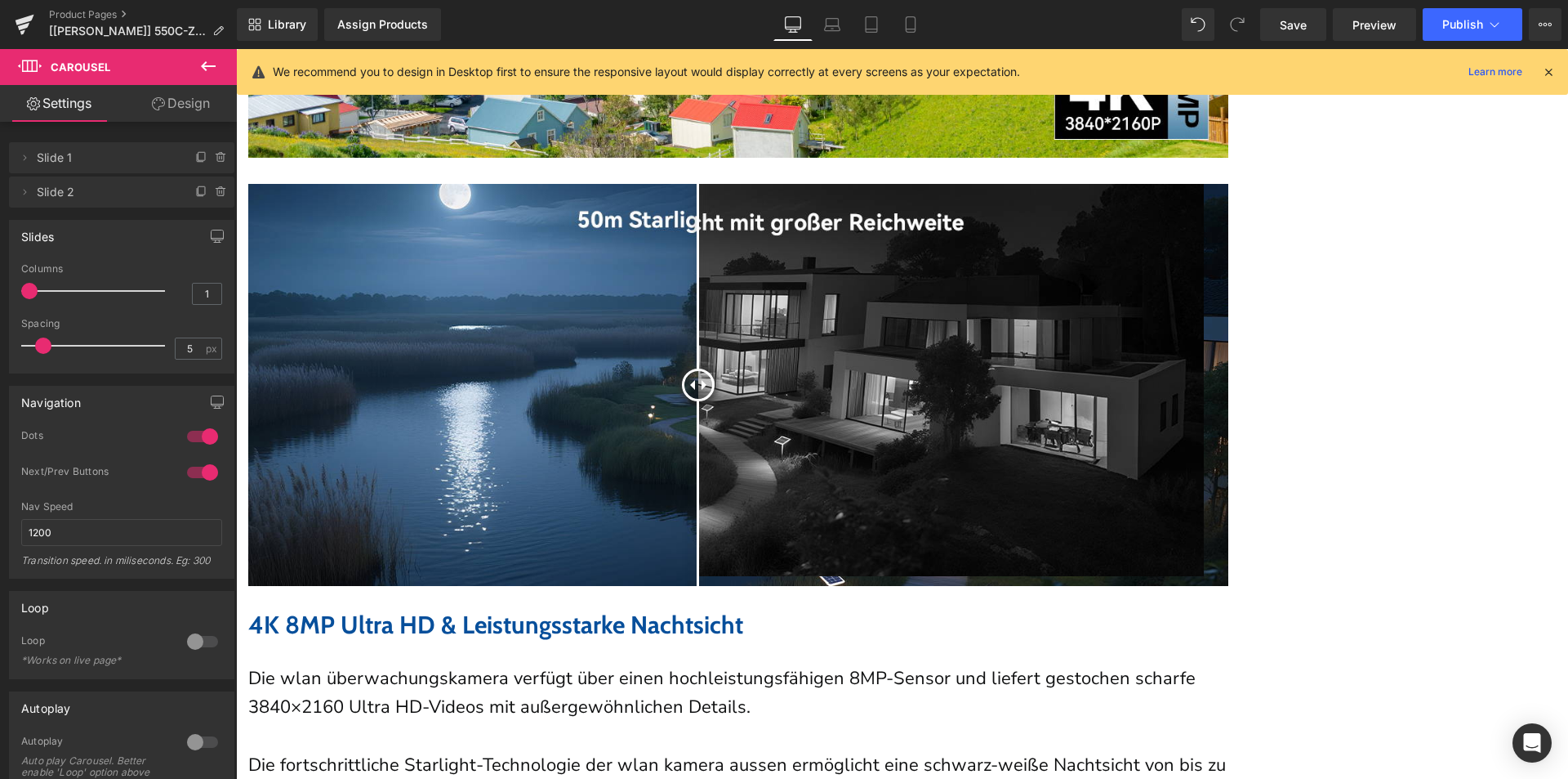
scroll to position [2325, 0]
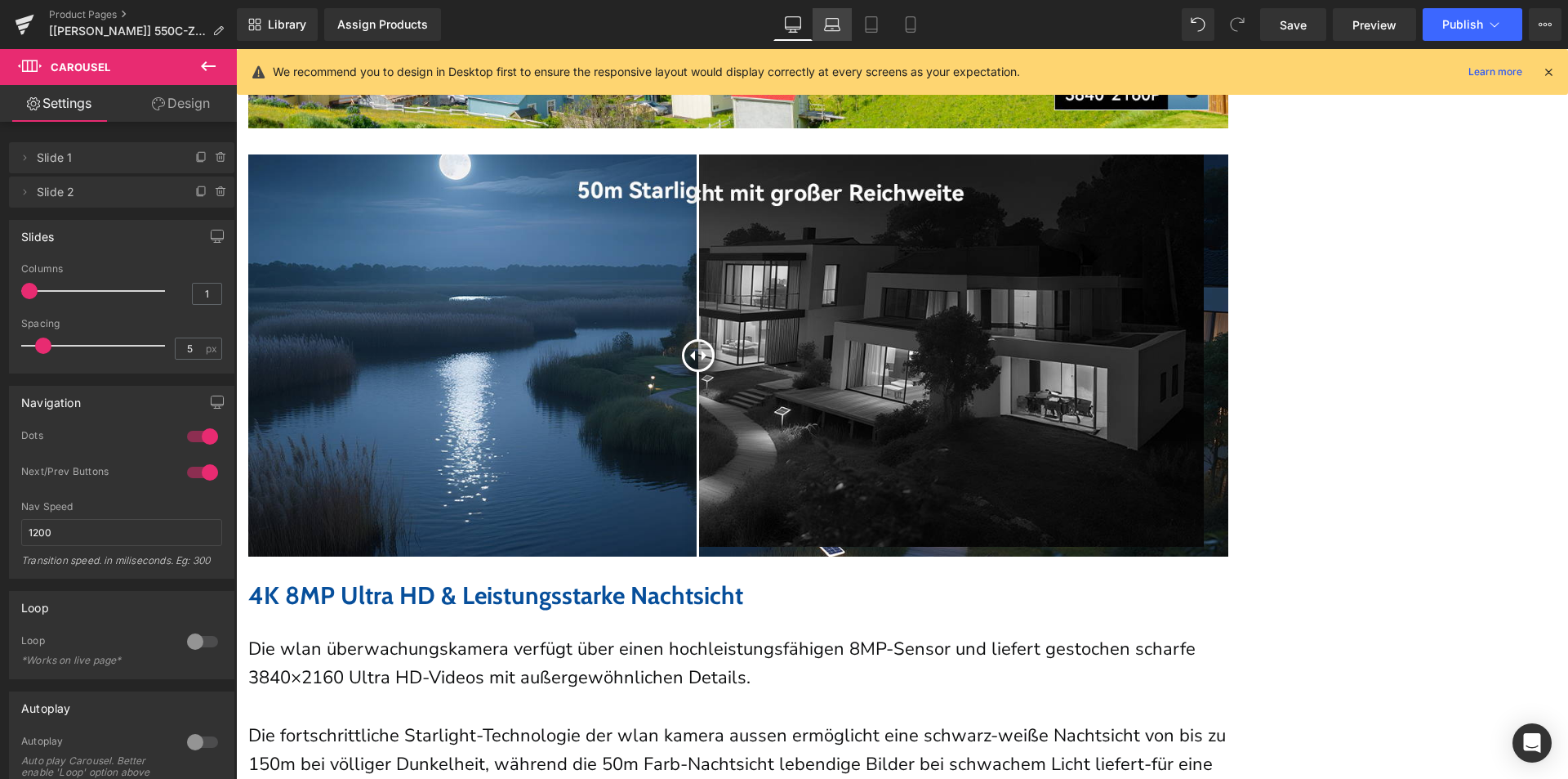
click at [828, 29] on icon at bounding box center [832, 24] width 16 height 16
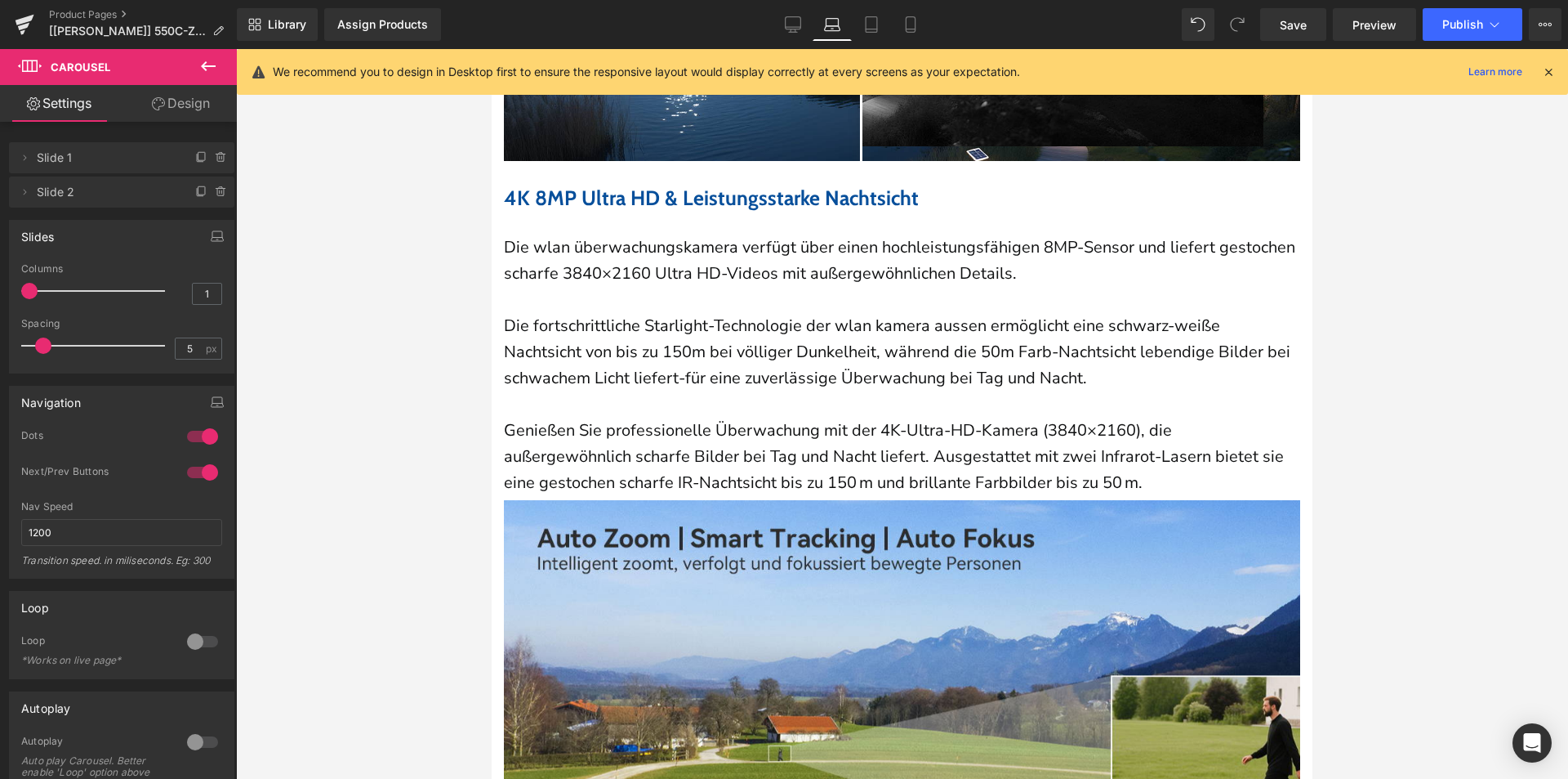
scroll to position [2019, 0]
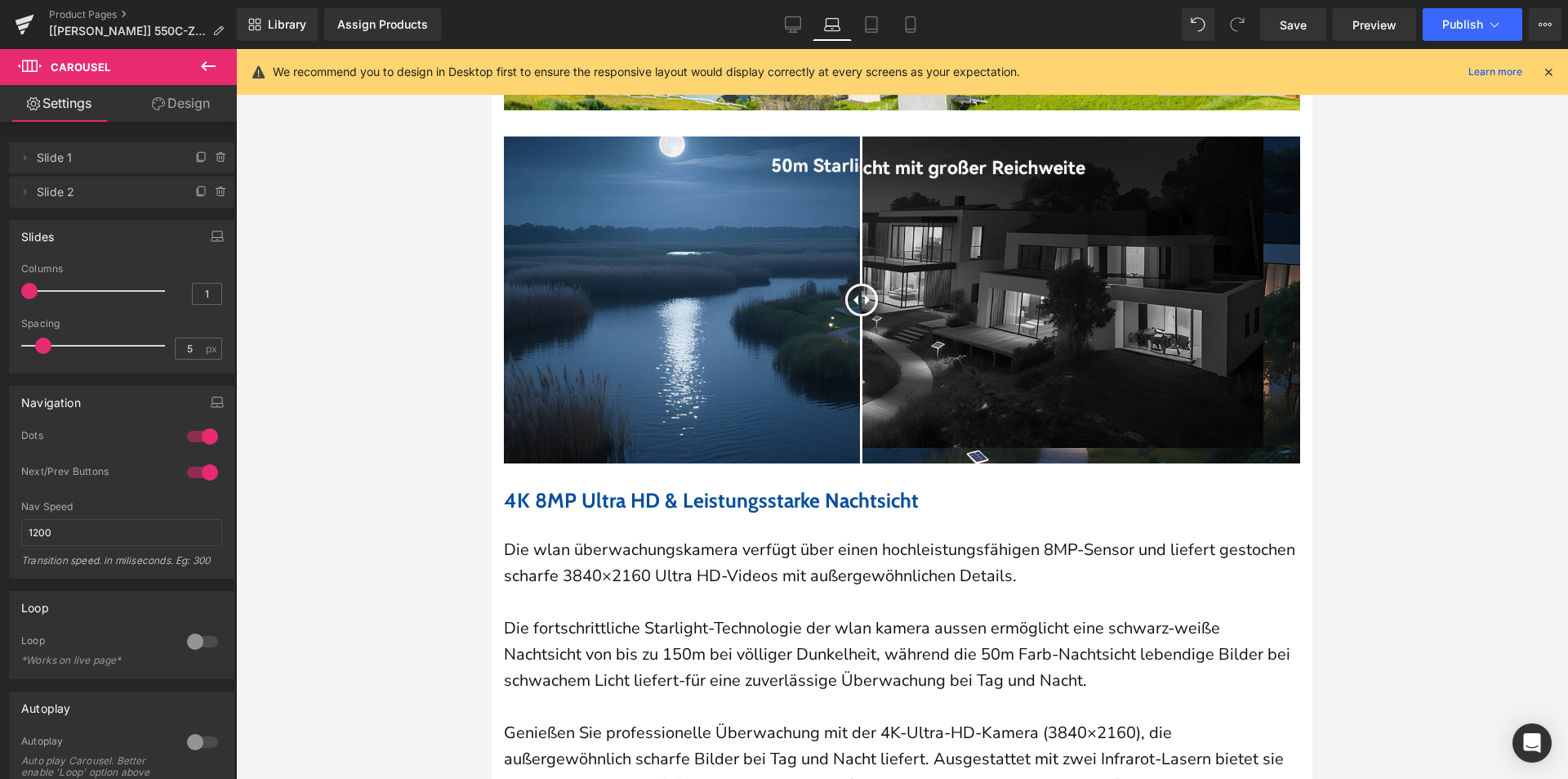
click at [492, 49] on span "Carousel" at bounding box center [492, 49] width 0 height 0
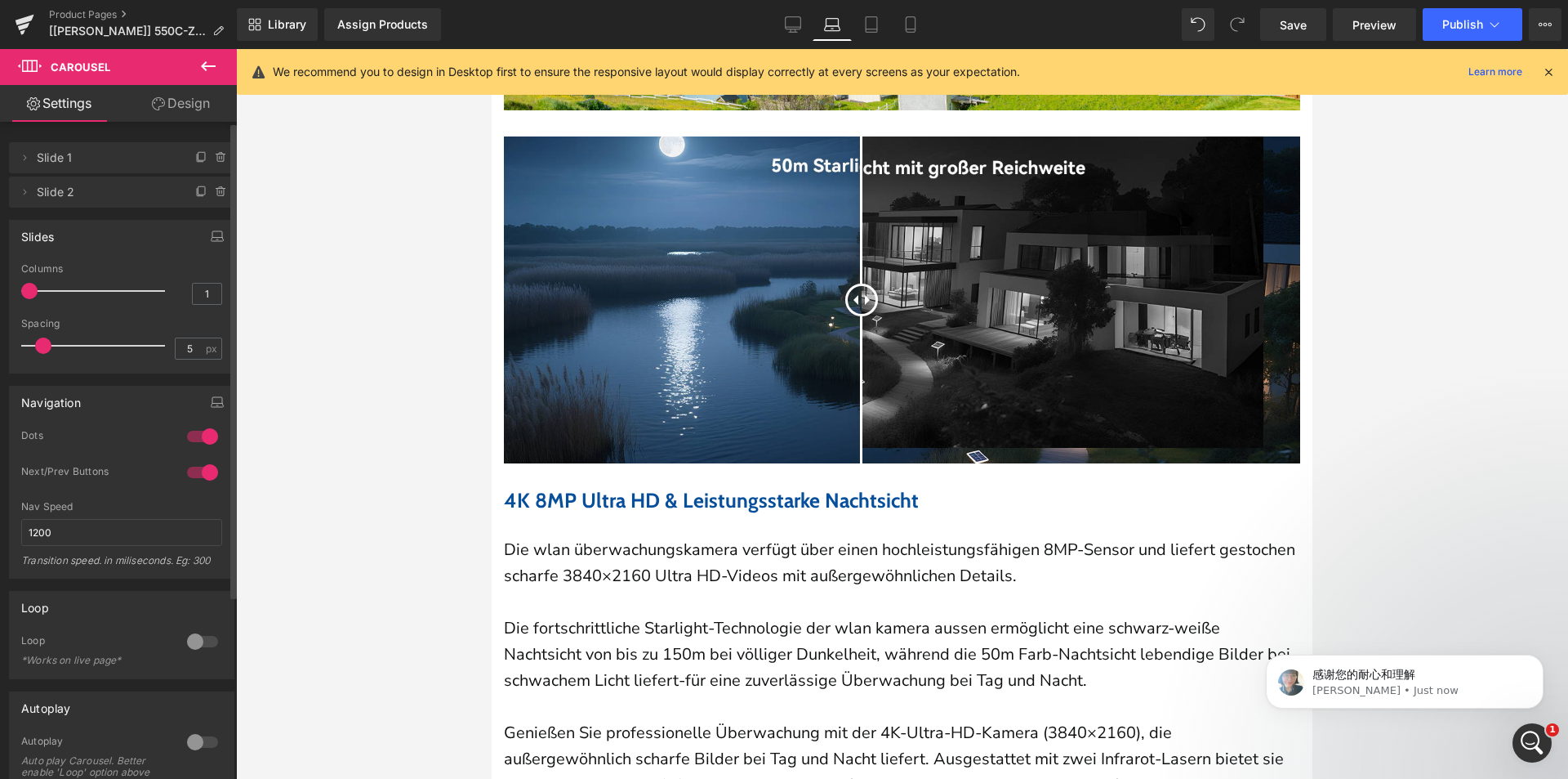
scroll to position [0, 0]
click at [872, 23] on icon at bounding box center [871, 24] width 16 height 16
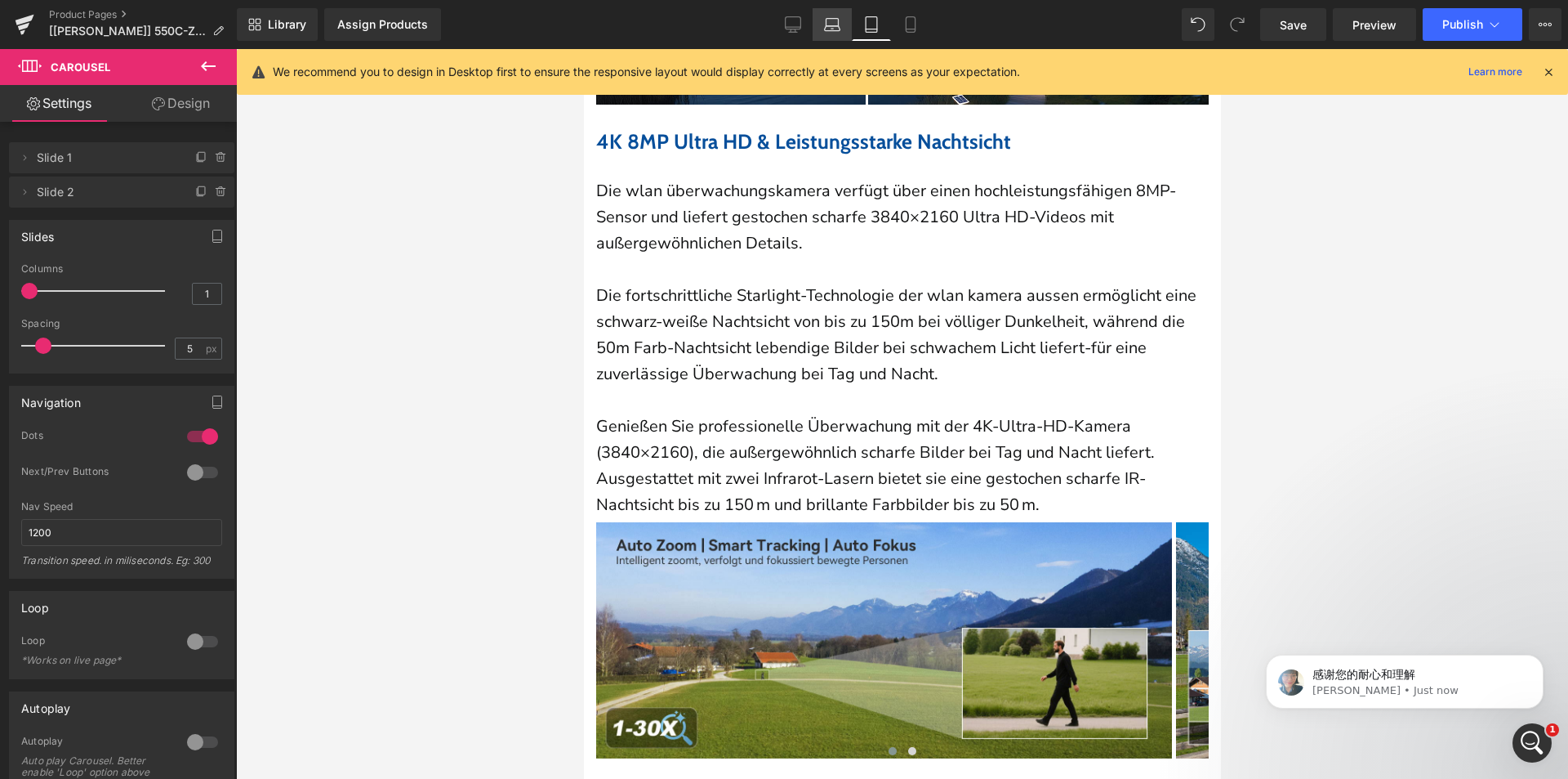
click at [836, 23] on icon at bounding box center [832, 24] width 16 height 16
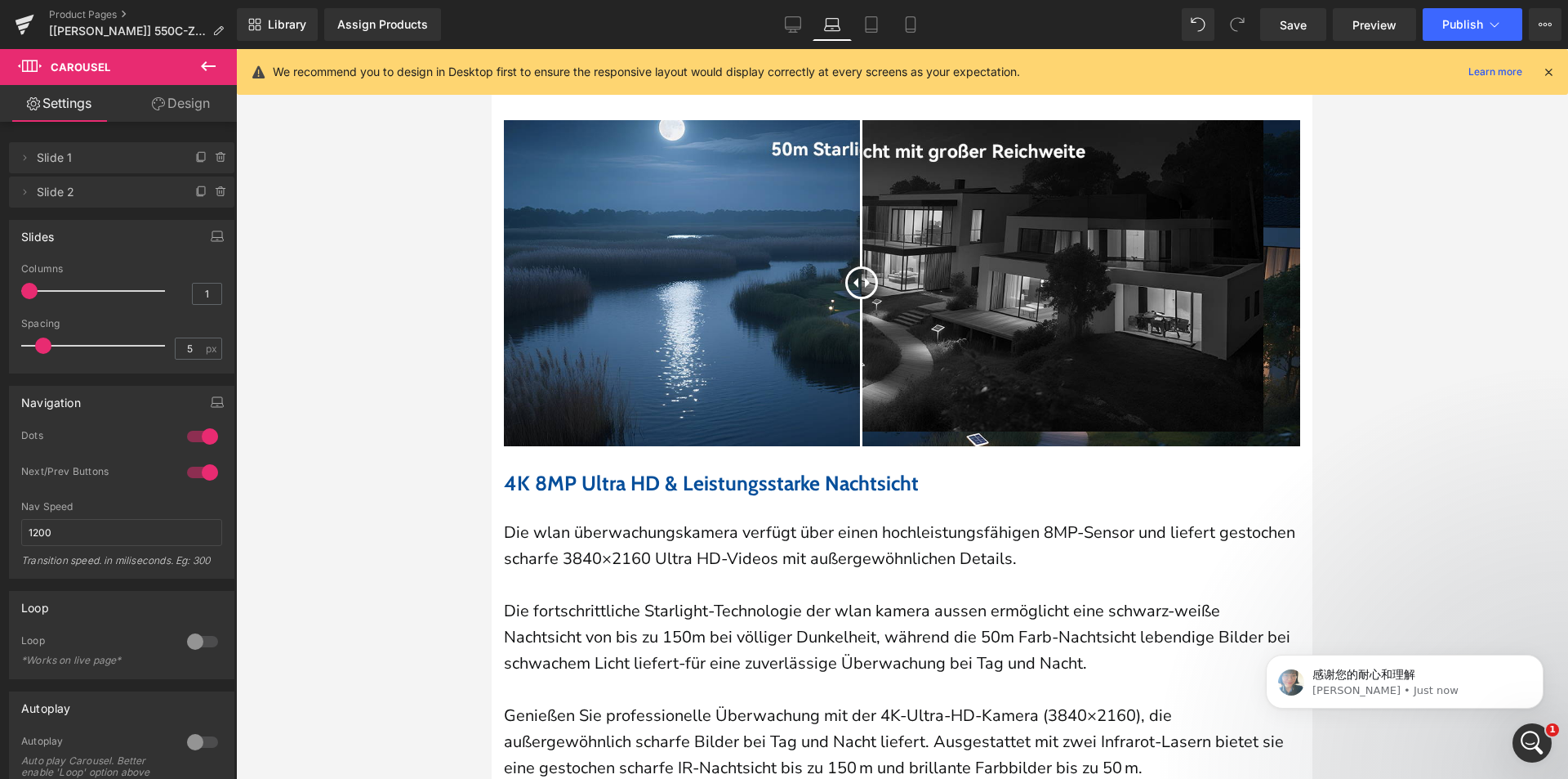
scroll to position [2019, 0]
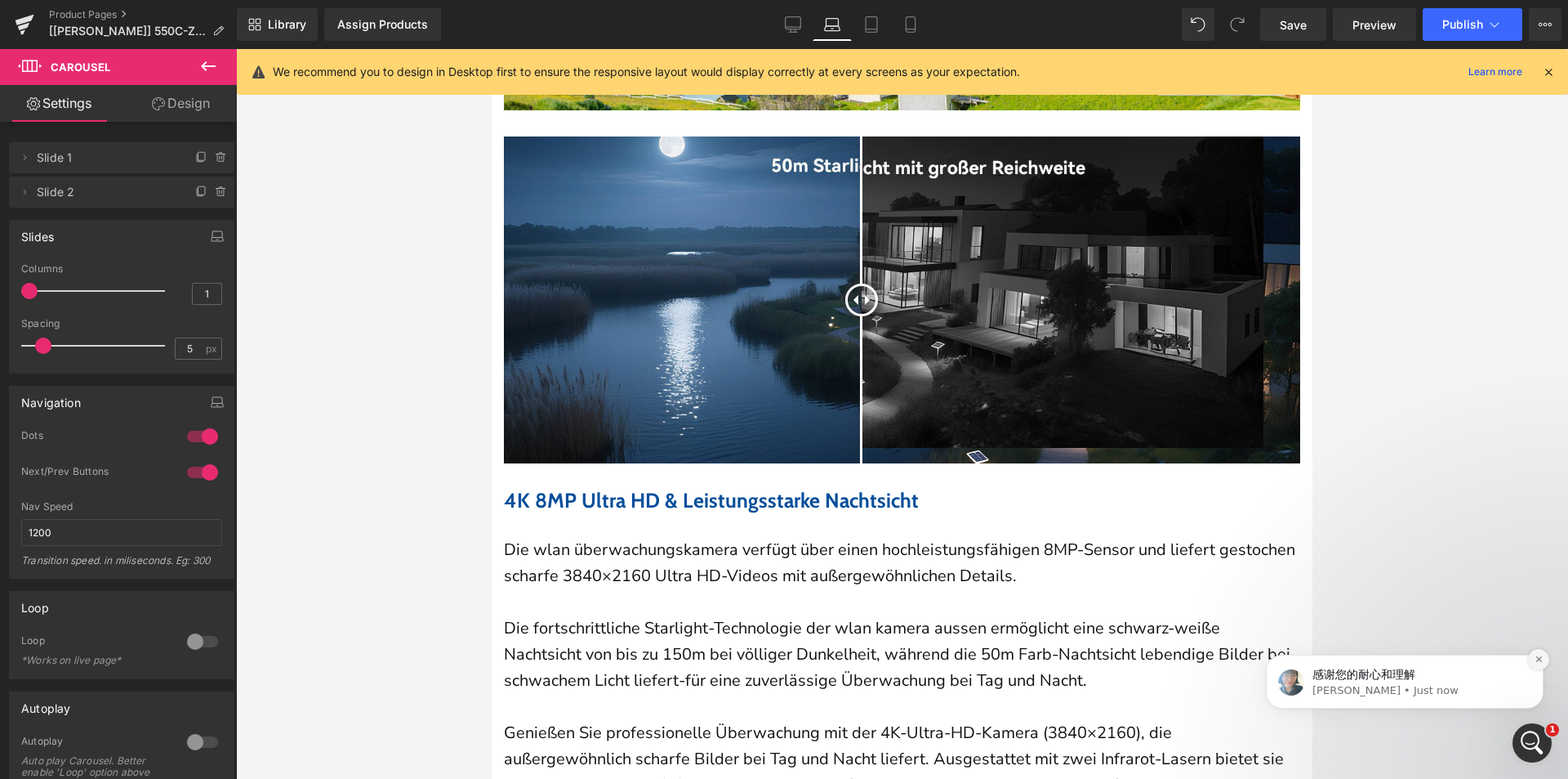
click at [1538, 656] on icon "Dismiss notification" at bounding box center [1539, 658] width 9 height 9
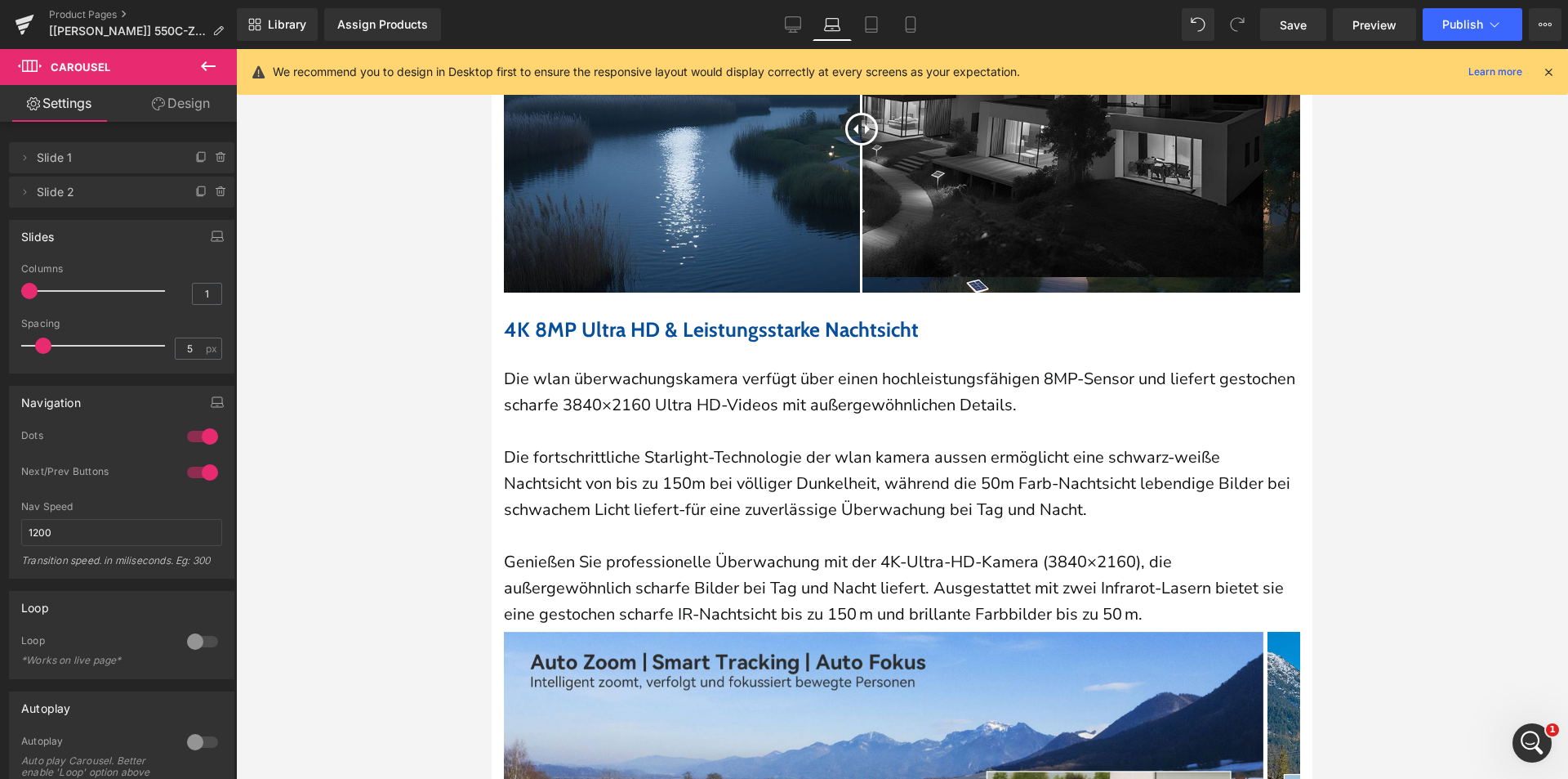
scroll to position [2428, 0]
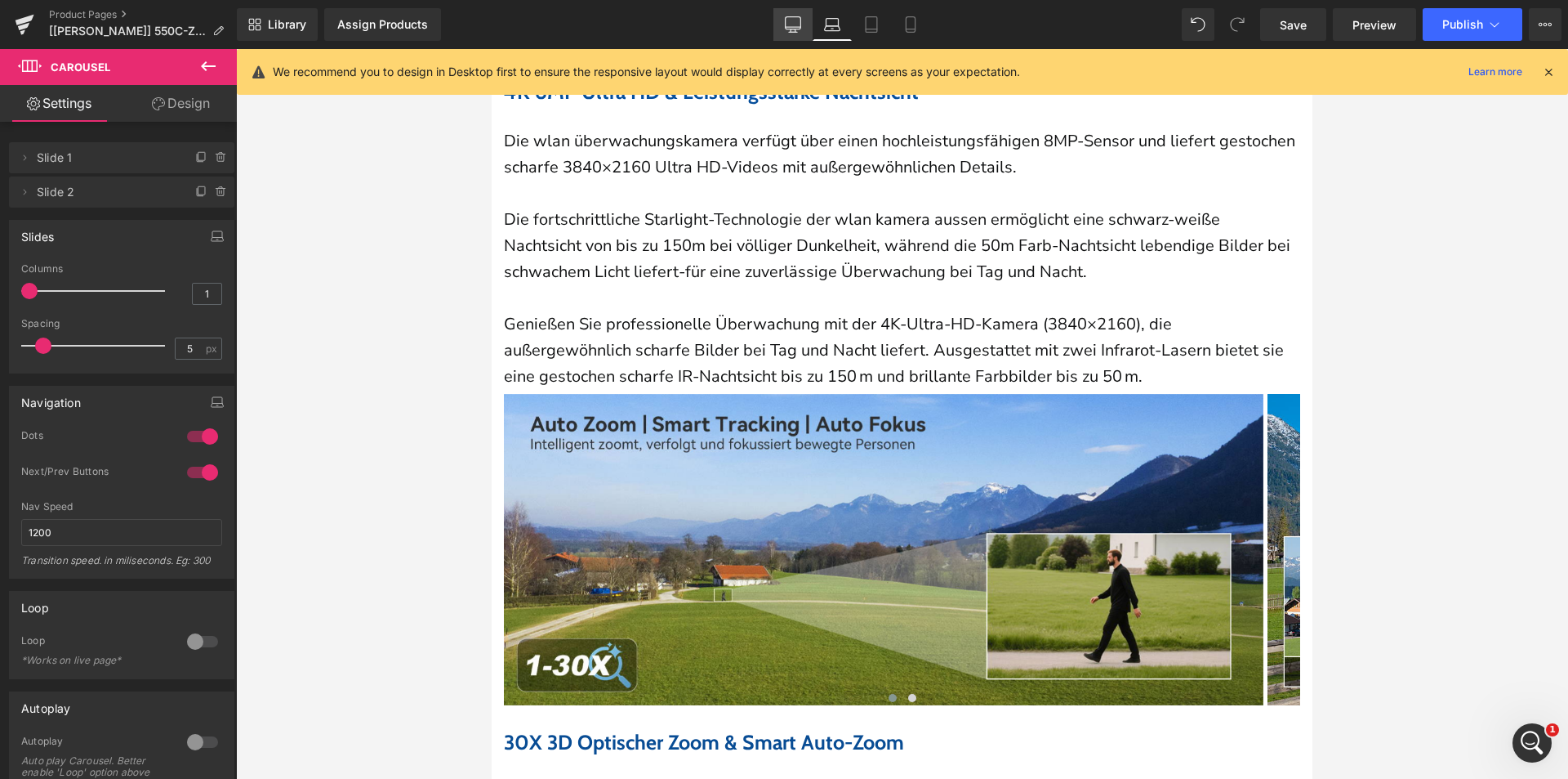
click at [800, 29] on icon at bounding box center [793, 23] width 16 height 12
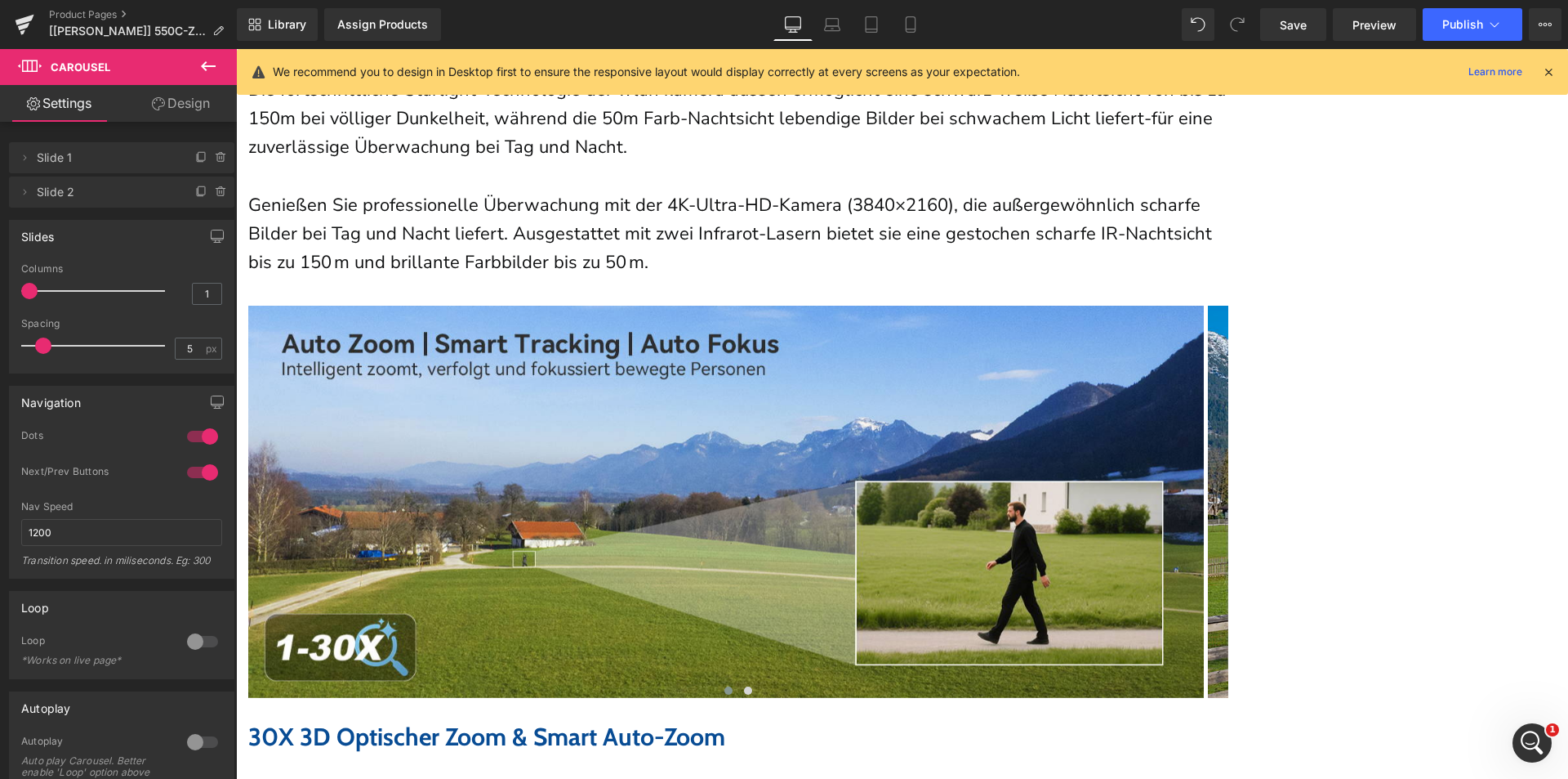
scroll to position [2979, 0]
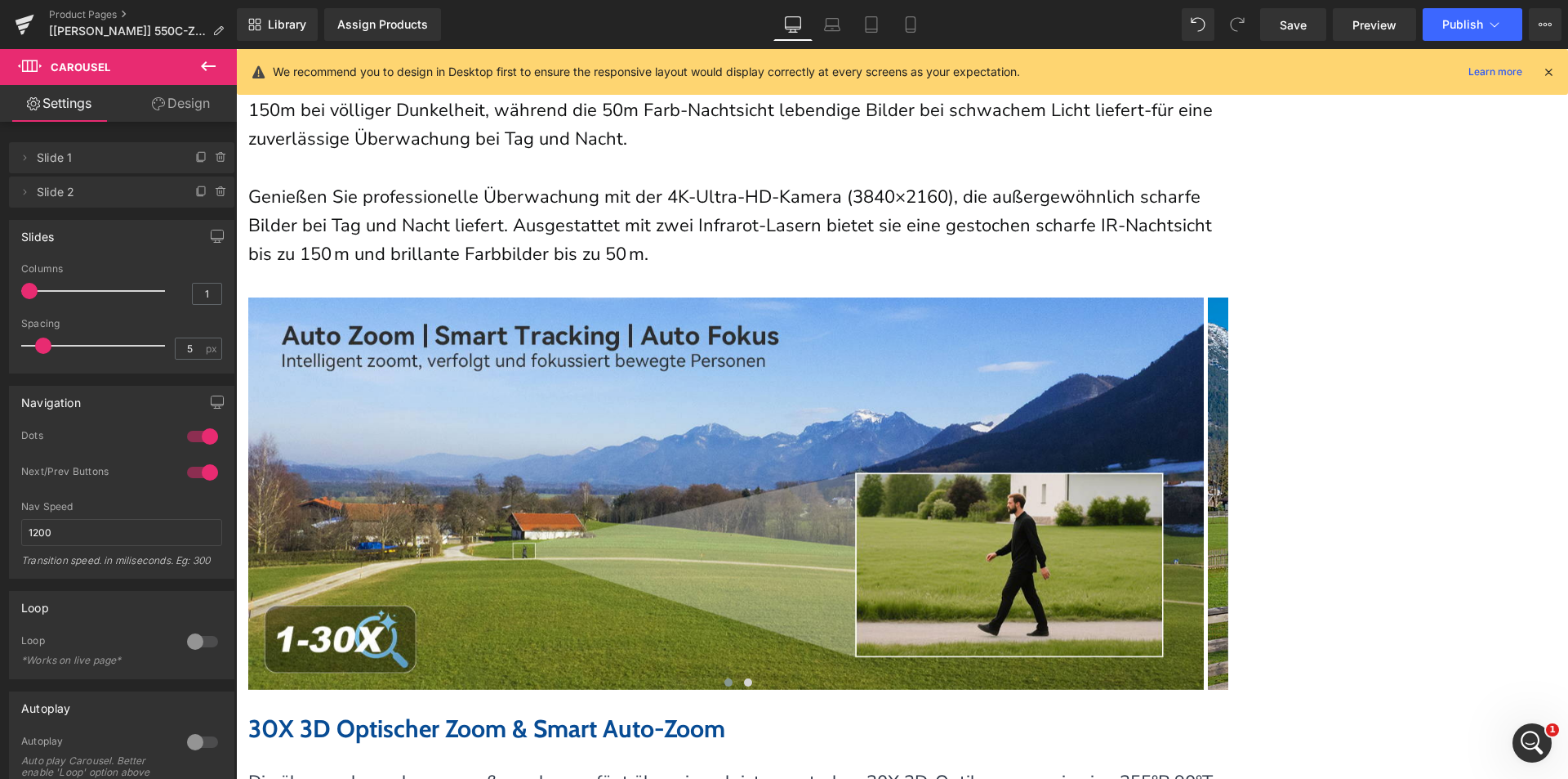
click at [236, 49] on span "Carousel" at bounding box center [236, 49] width 0 height 0
drag, startPoint x: 827, startPoint y: 24, endPoint x: 266, endPoint y: 181, distance: 582.6
click at [828, 25] on icon at bounding box center [832, 24] width 16 height 16
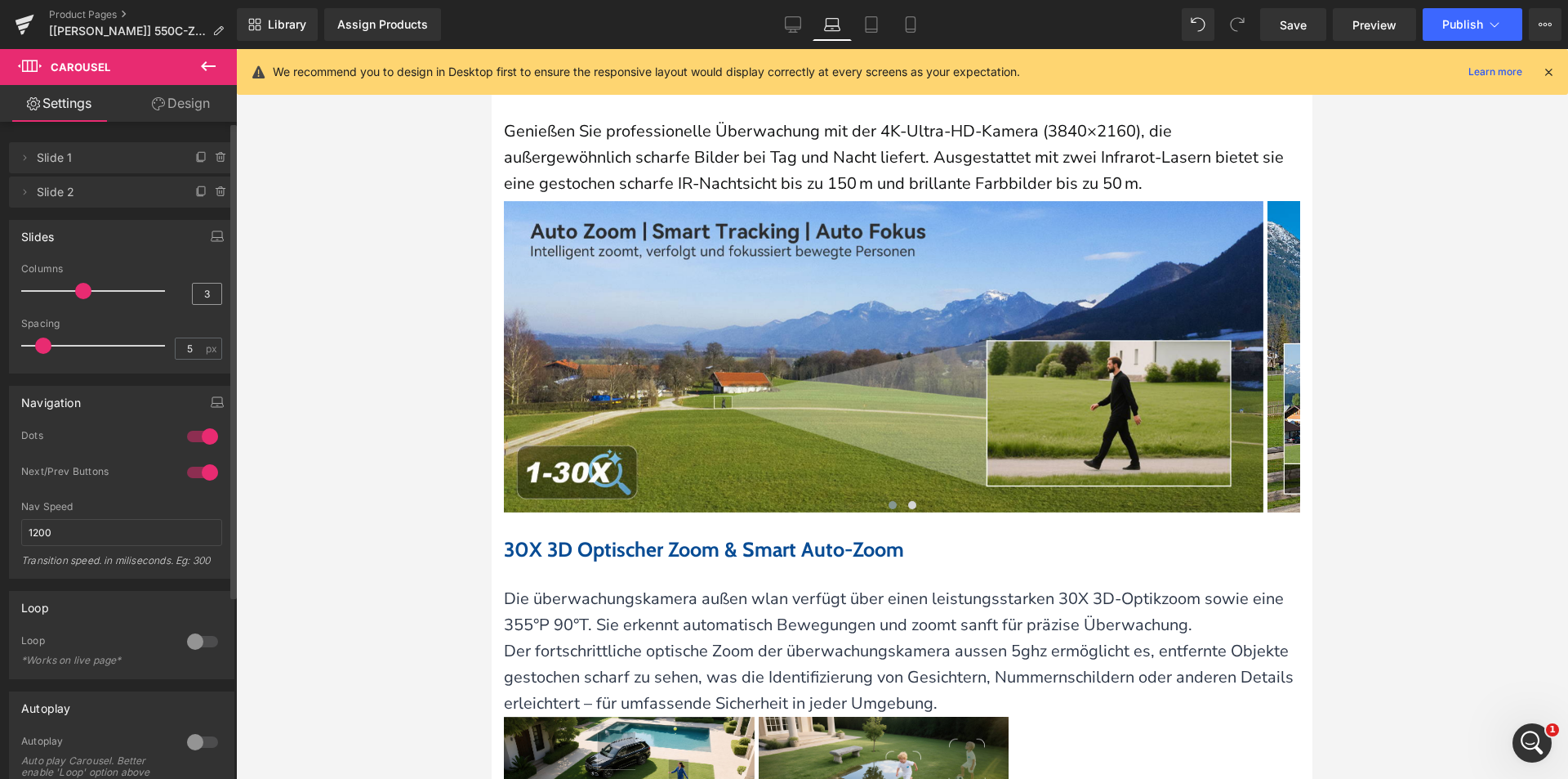
scroll to position [2540, 0]
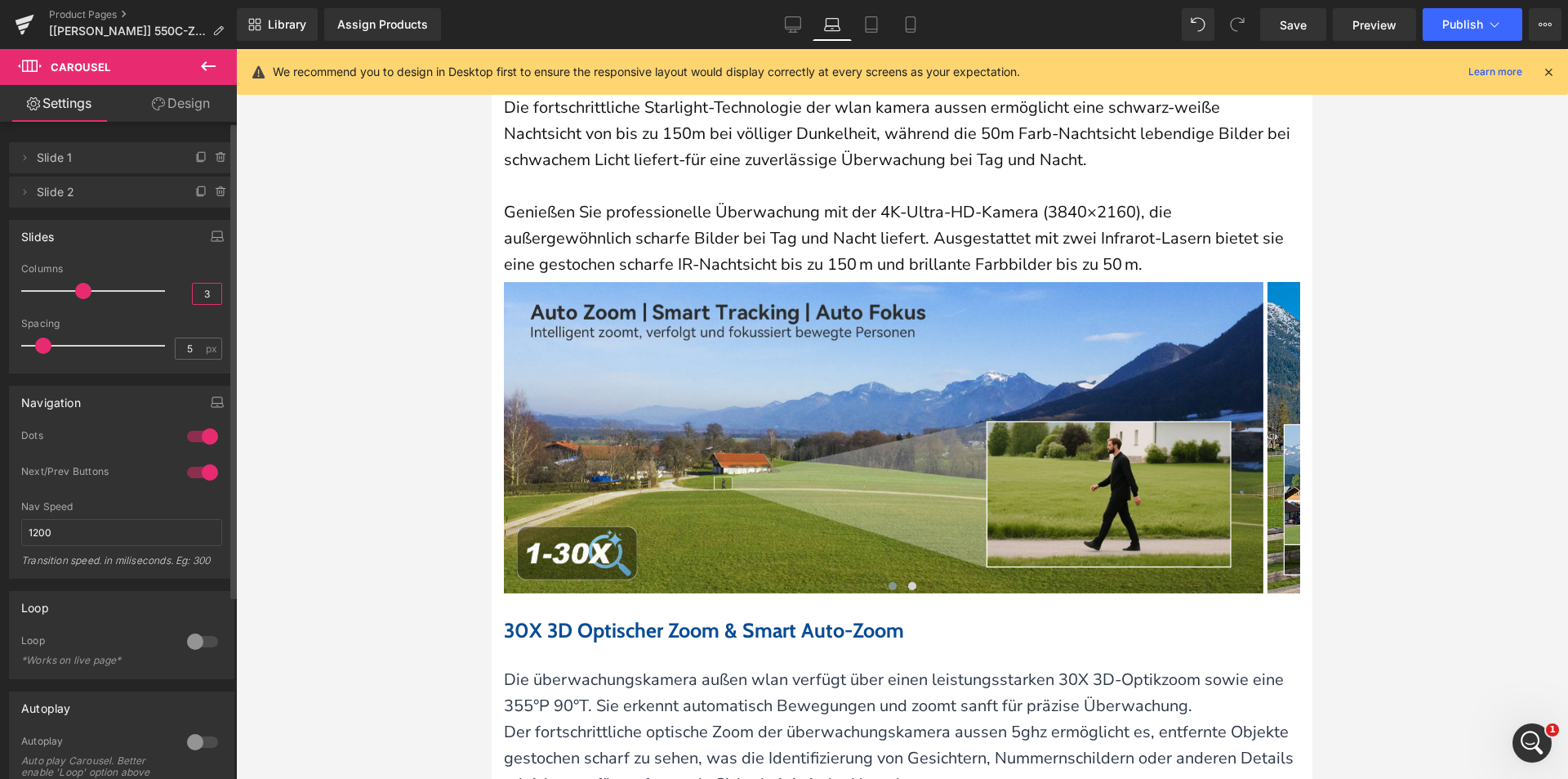
click at [205, 291] on input "3" at bounding box center [207, 294] width 29 height 20
drag, startPoint x: 206, startPoint y: 291, endPoint x: 146, endPoint y: 288, distance: 60.1
click at [119, 287] on div "Columns 3" at bounding box center [121, 291] width 201 height 55
type input "1"
click at [866, 26] on icon at bounding box center [870, 25] width 11 height 16
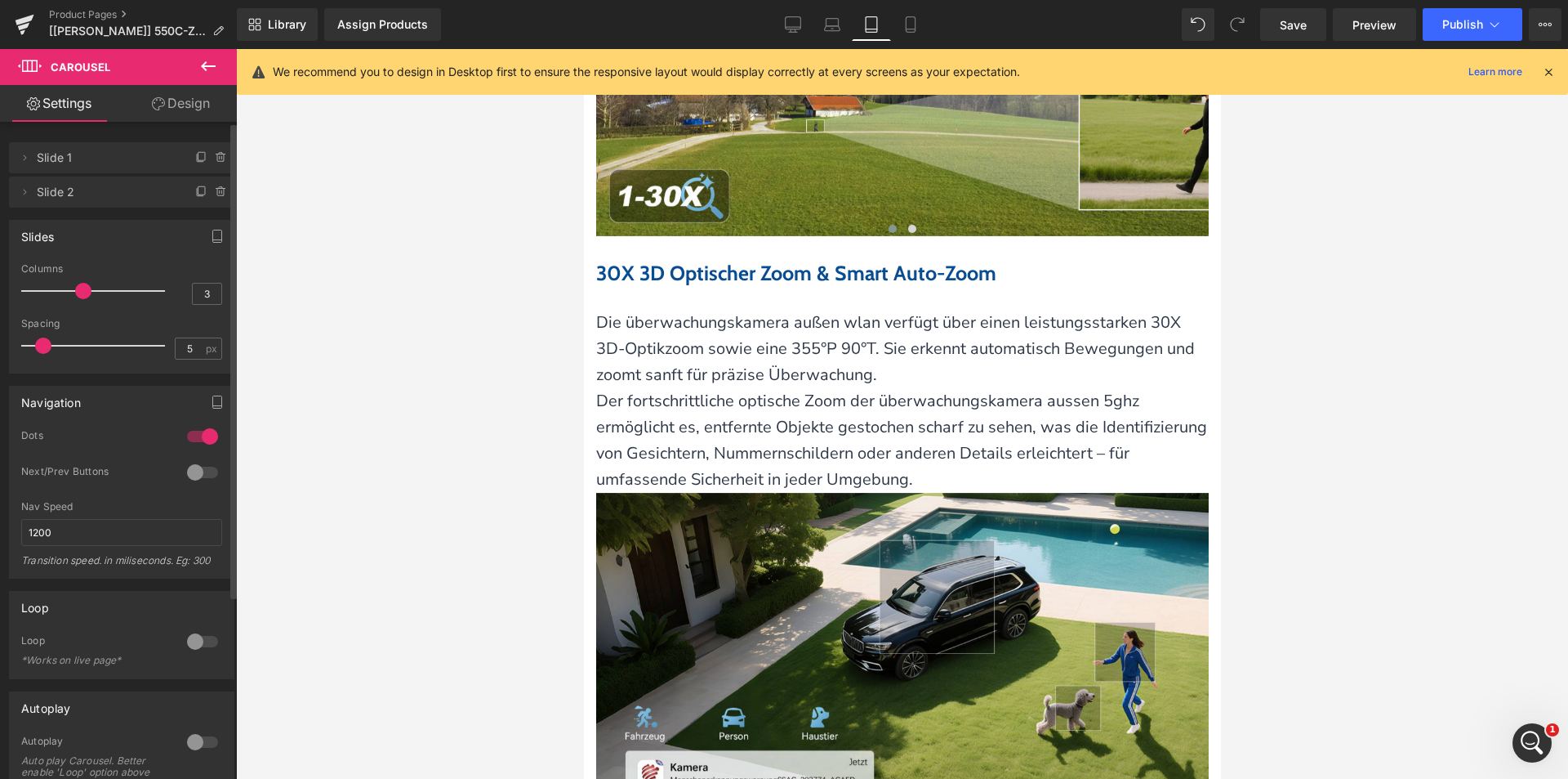
scroll to position [2558, 0]
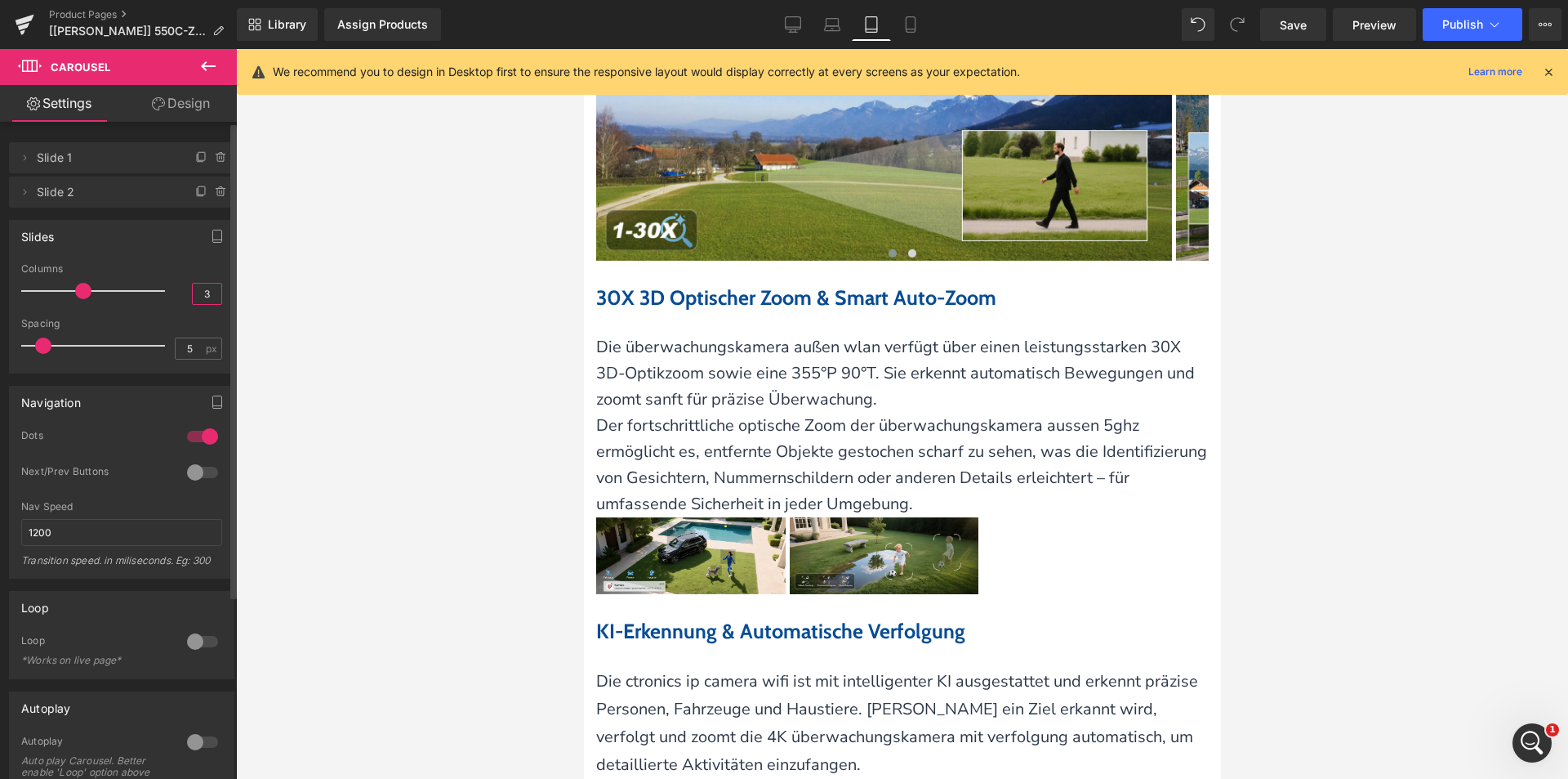
drag, startPoint x: 205, startPoint y: 297, endPoint x: 192, endPoint y: 291, distance: 14.3
click at [193, 296] on input "3" at bounding box center [207, 294] width 29 height 20
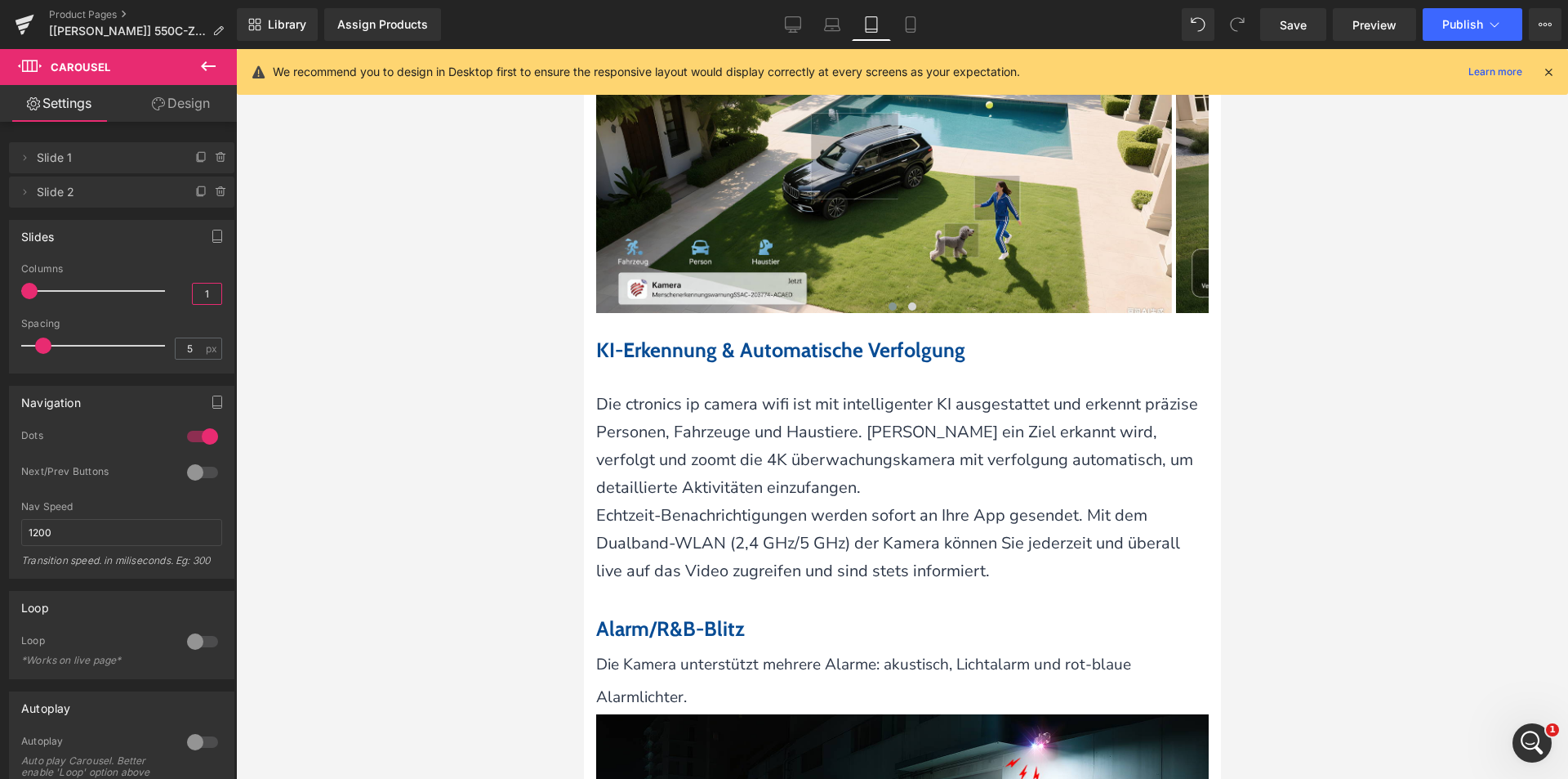
scroll to position [3130, 0]
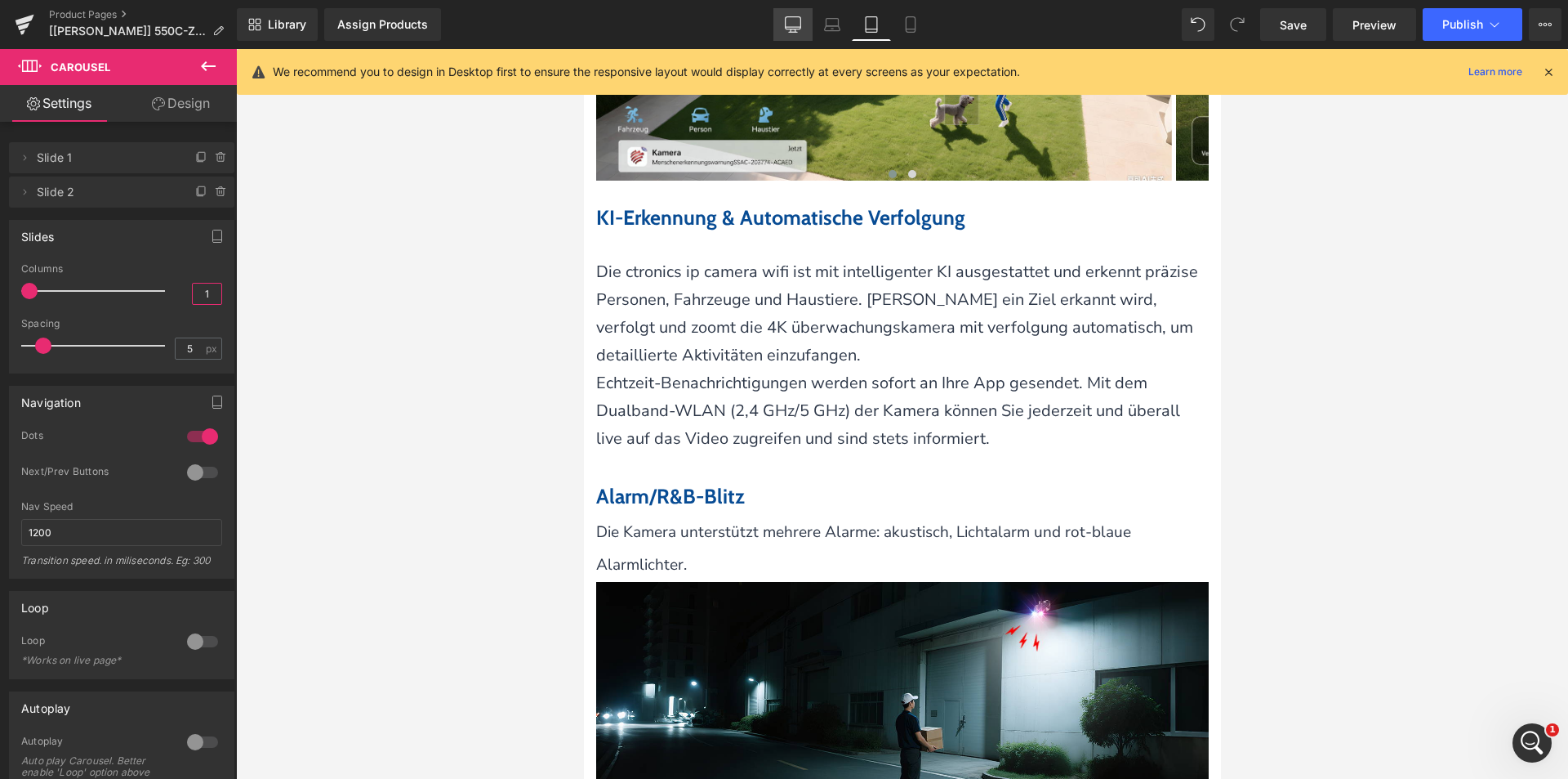
type input "1"
click at [793, 23] on icon at bounding box center [792, 24] width 16 height 16
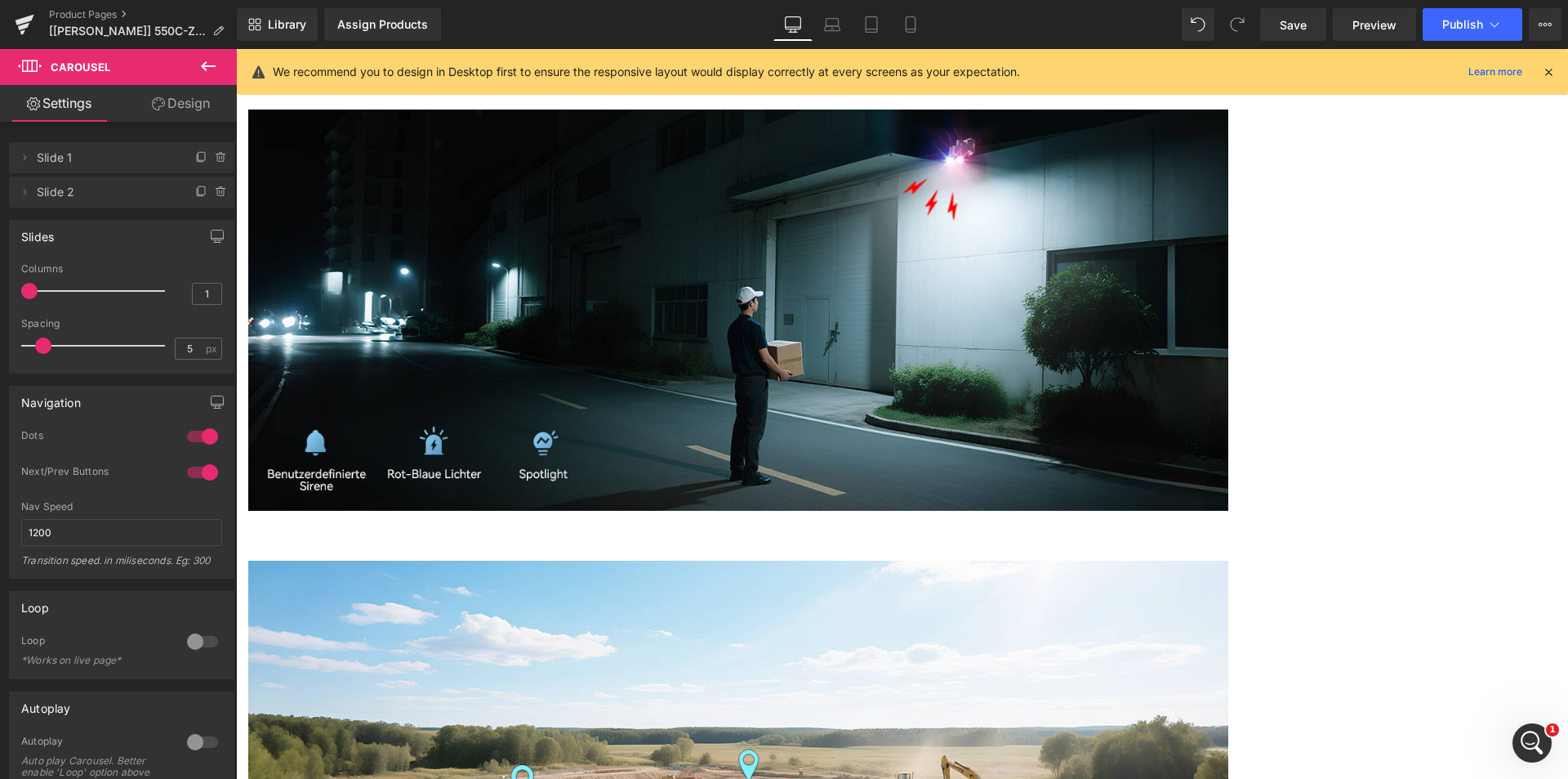
scroll to position [4445, 0]
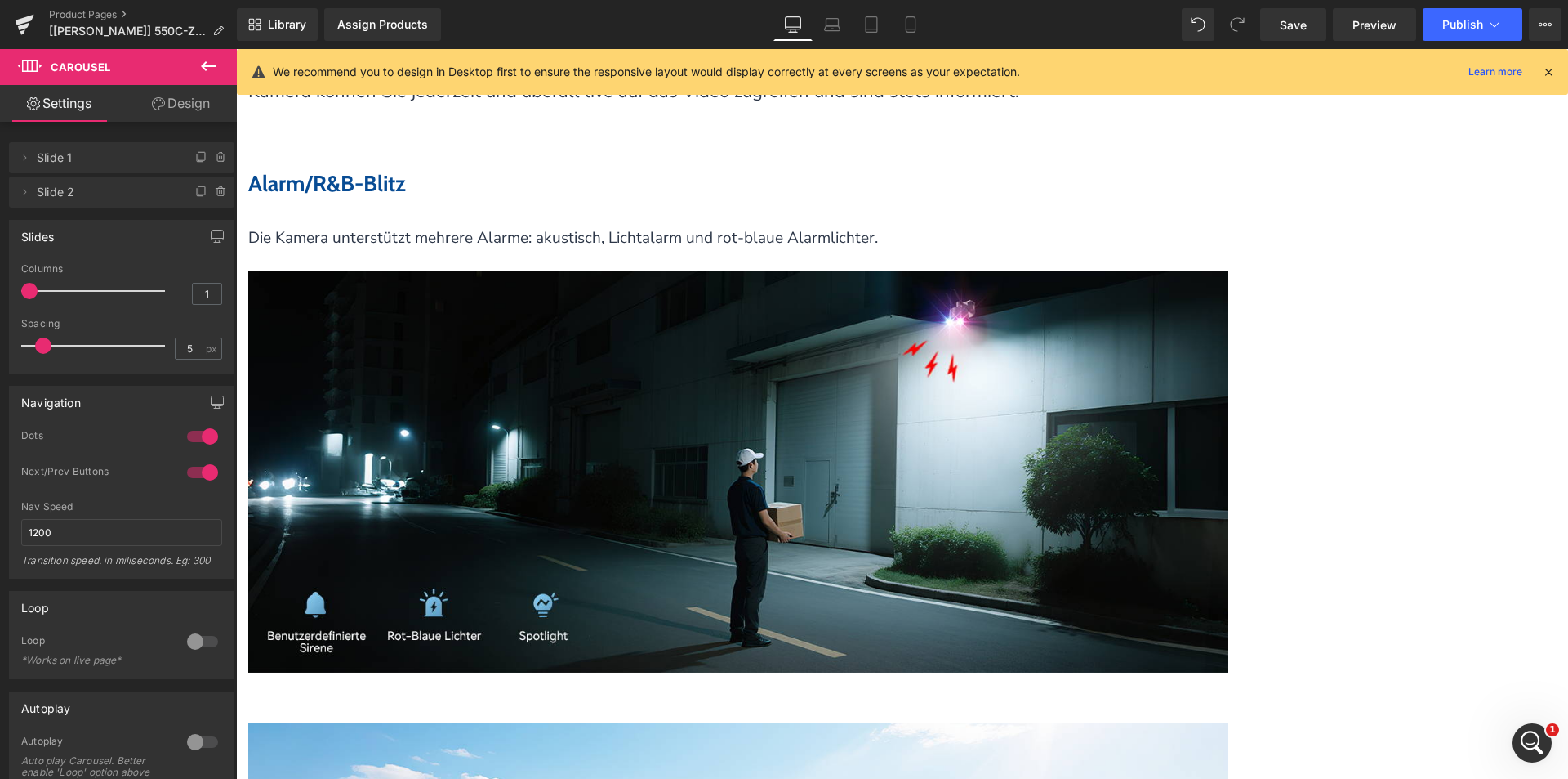
click at [236, 49] on span "Carousel" at bounding box center [236, 49] width 0 height 0
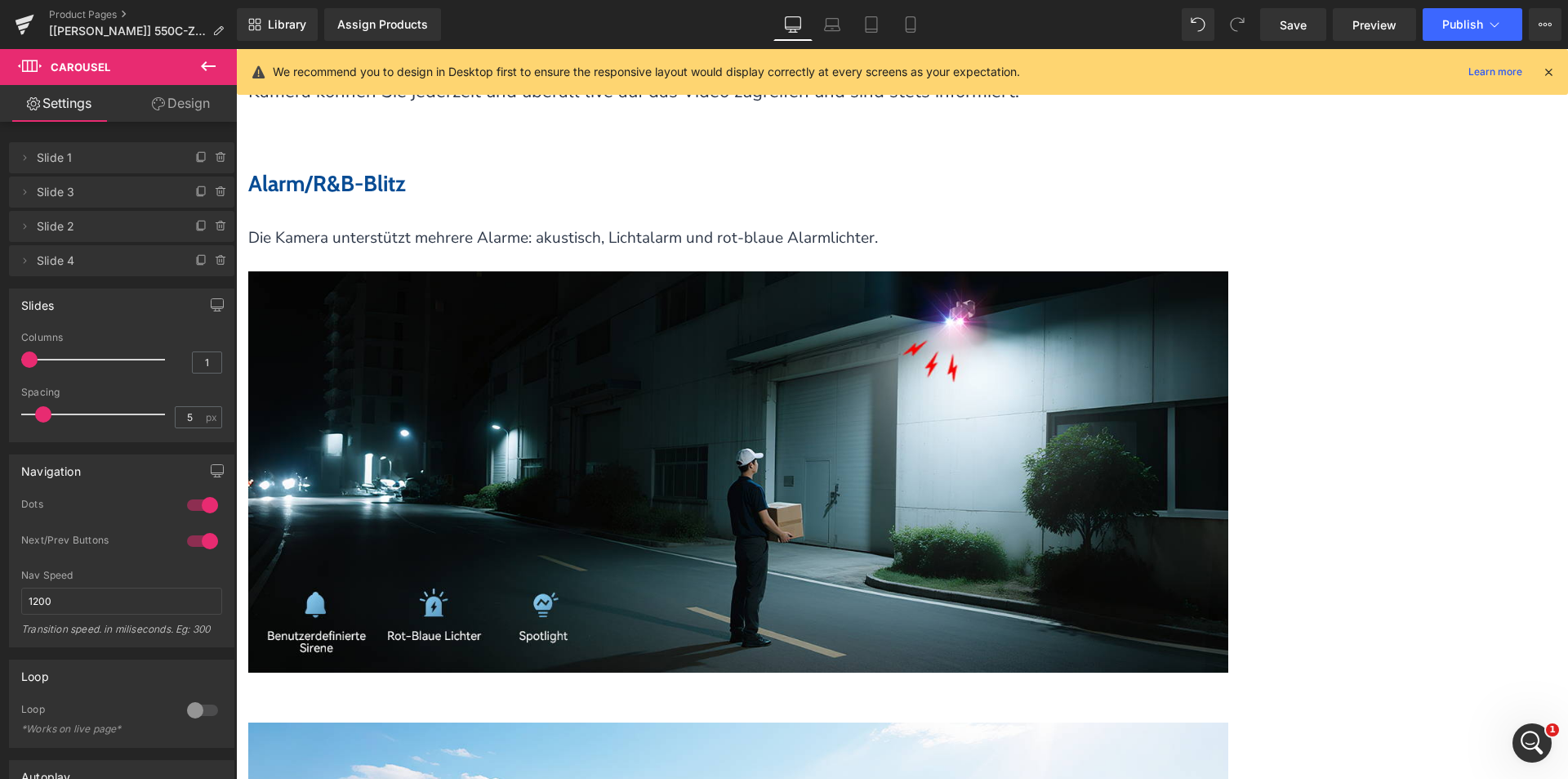
click at [832, 26] on icon at bounding box center [832, 24] width 16 height 16
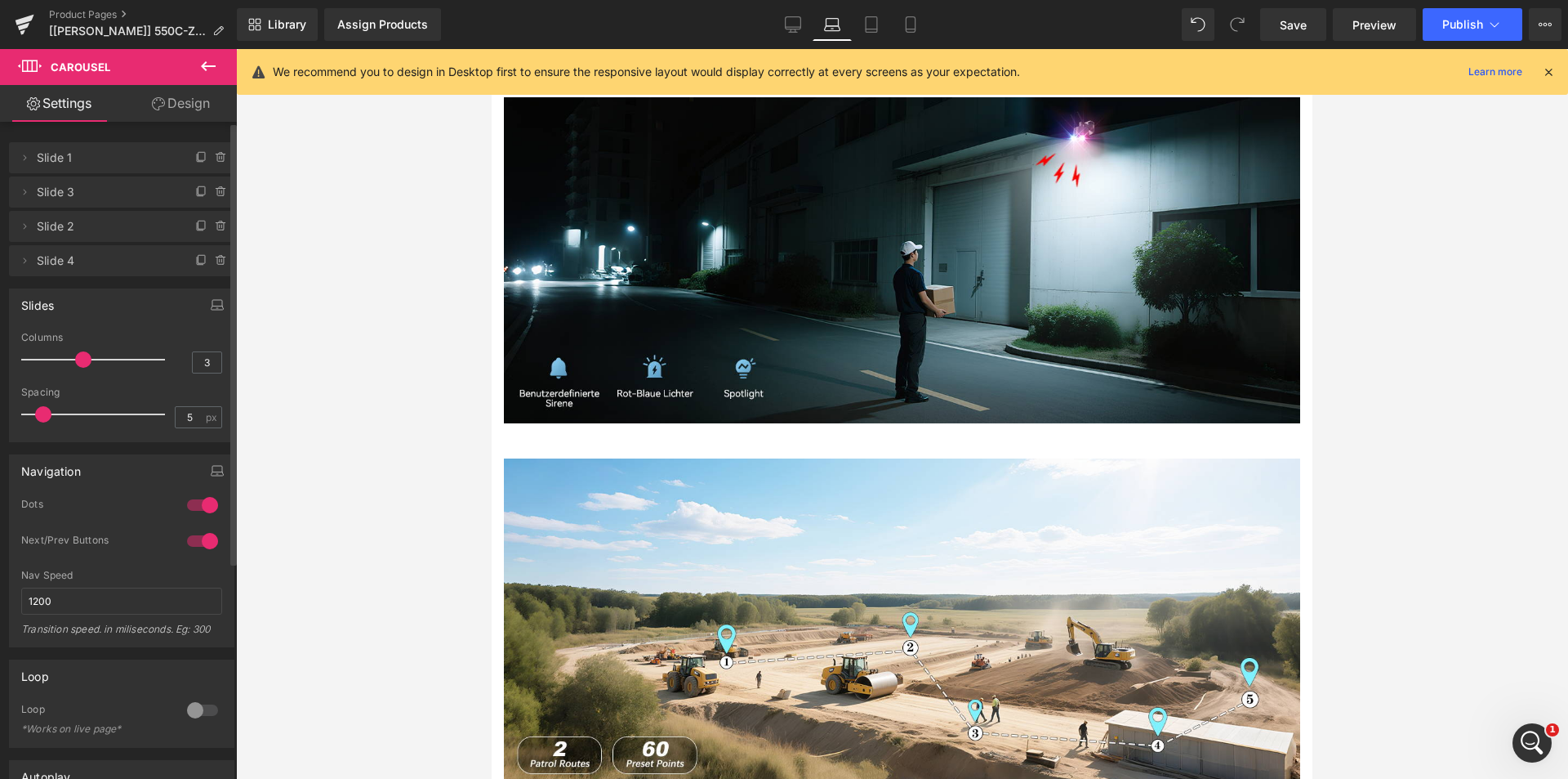
scroll to position [3728, 0]
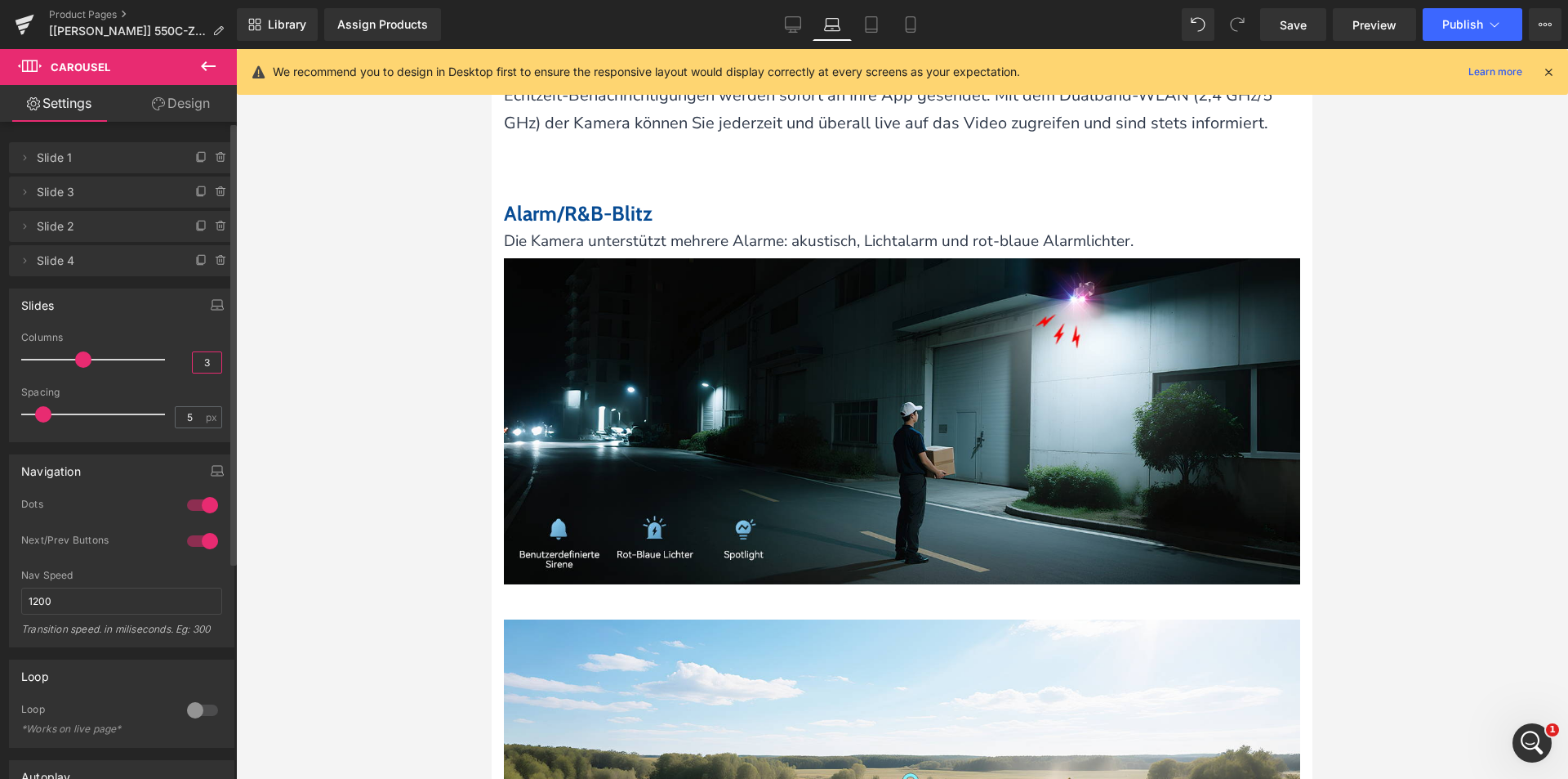
drag, startPoint x: 208, startPoint y: 365, endPoint x: 186, endPoint y: 365, distance: 22.0
click at [176, 366] on div "Columns 3" at bounding box center [121, 359] width 201 height 55
type input "1"
click at [870, 23] on icon at bounding box center [871, 24] width 16 height 16
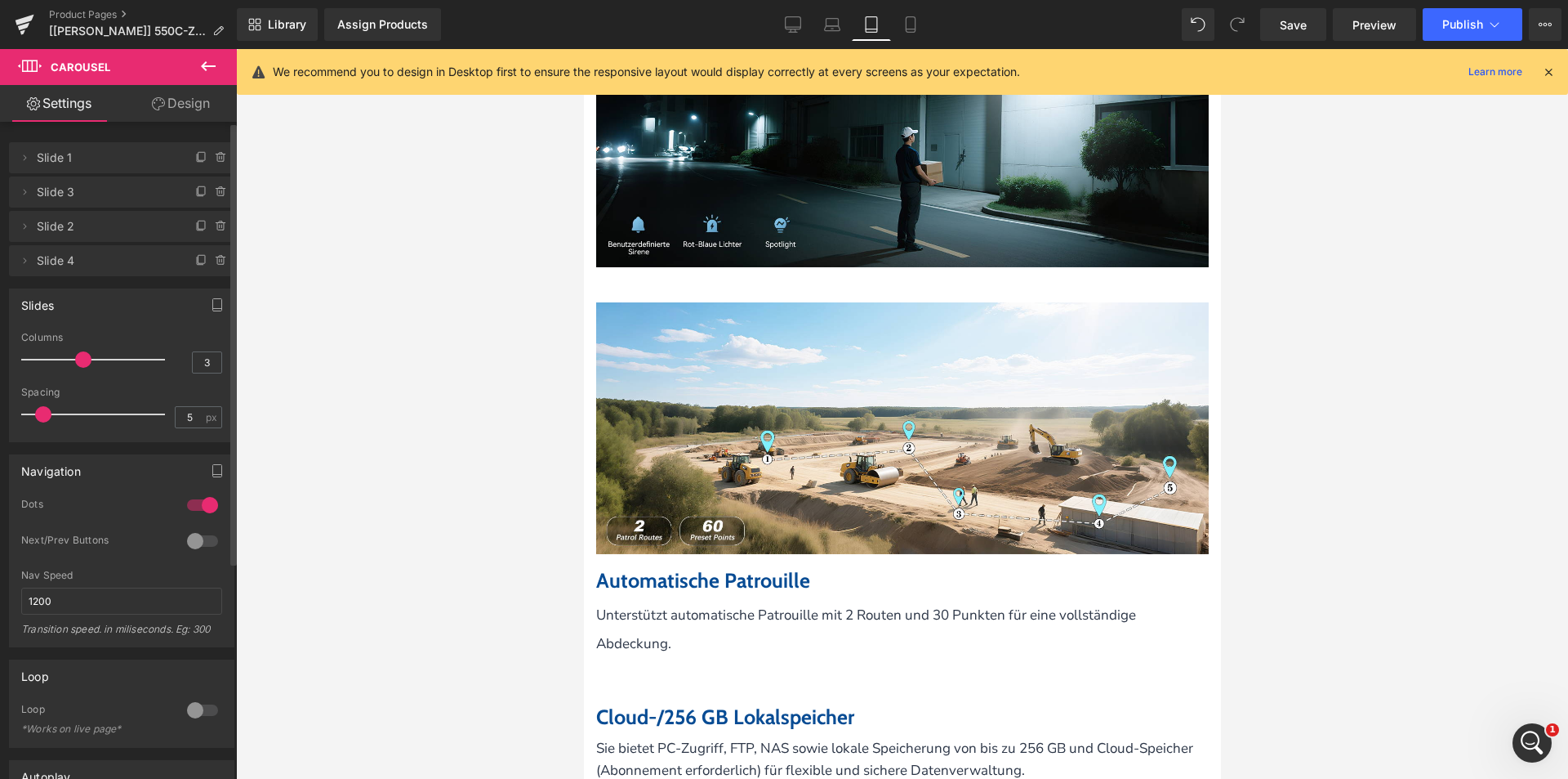
scroll to position [3671, 0]
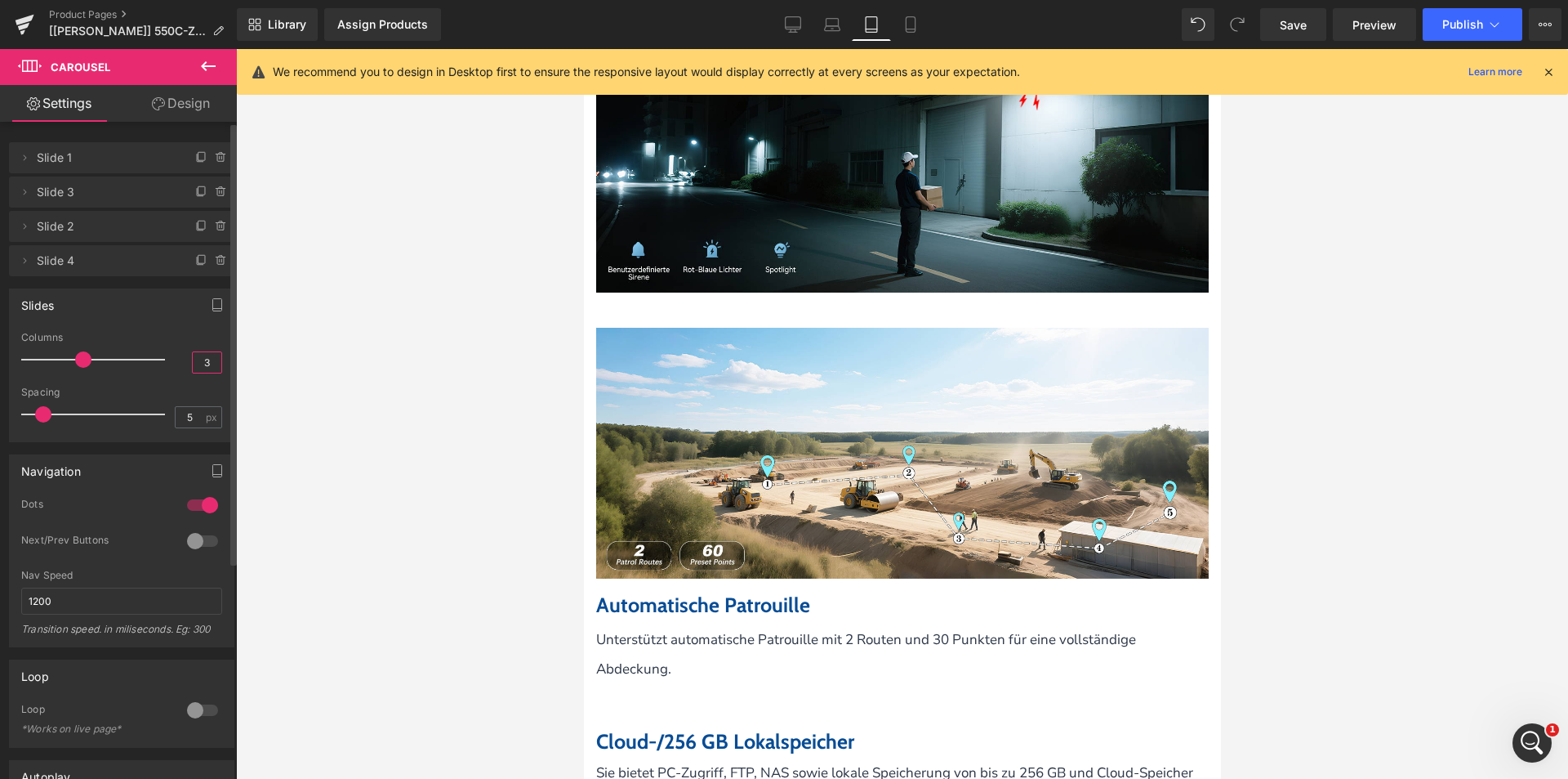
drag, startPoint x: 205, startPoint y: 366, endPoint x: 183, endPoint y: 363, distance: 22.2
click at [180, 364] on div "Columns 3" at bounding box center [121, 359] width 201 height 55
type input "1"
click at [908, 20] on icon at bounding box center [910, 24] width 16 height 16
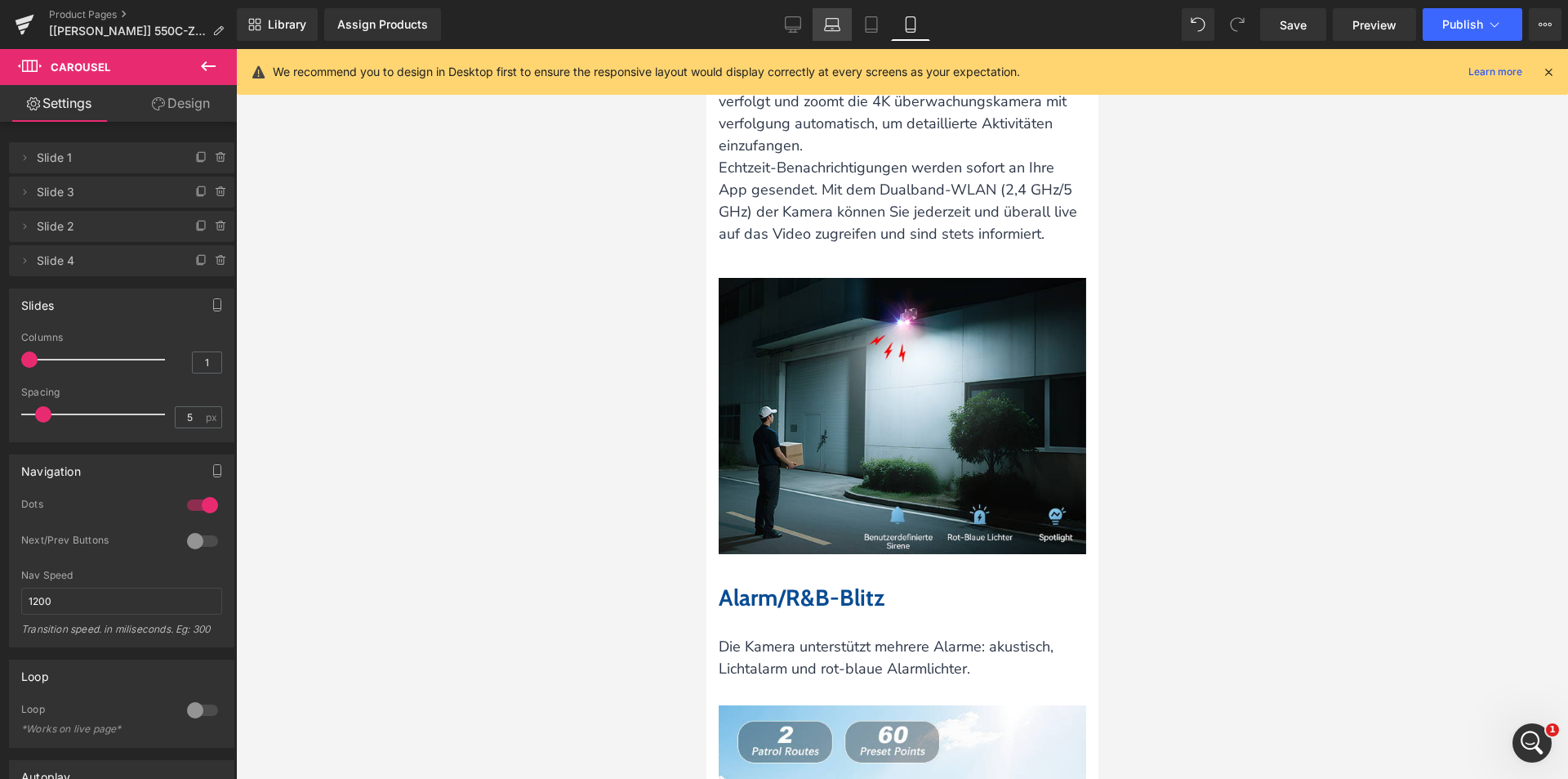
scroll to position [0, 0]
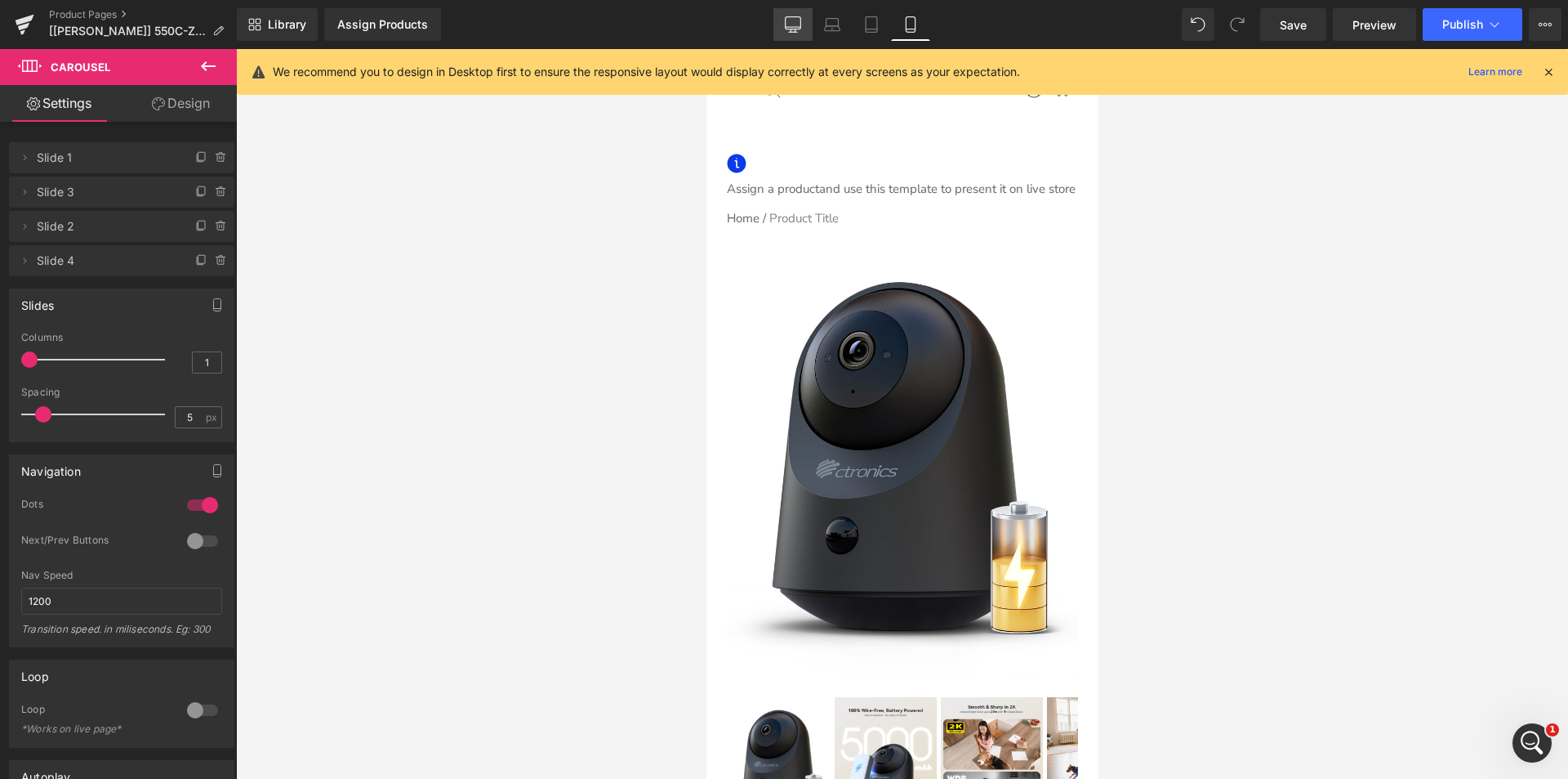
click at [789, 29] on icon at bounding box center [793, 23] width 16 height 12
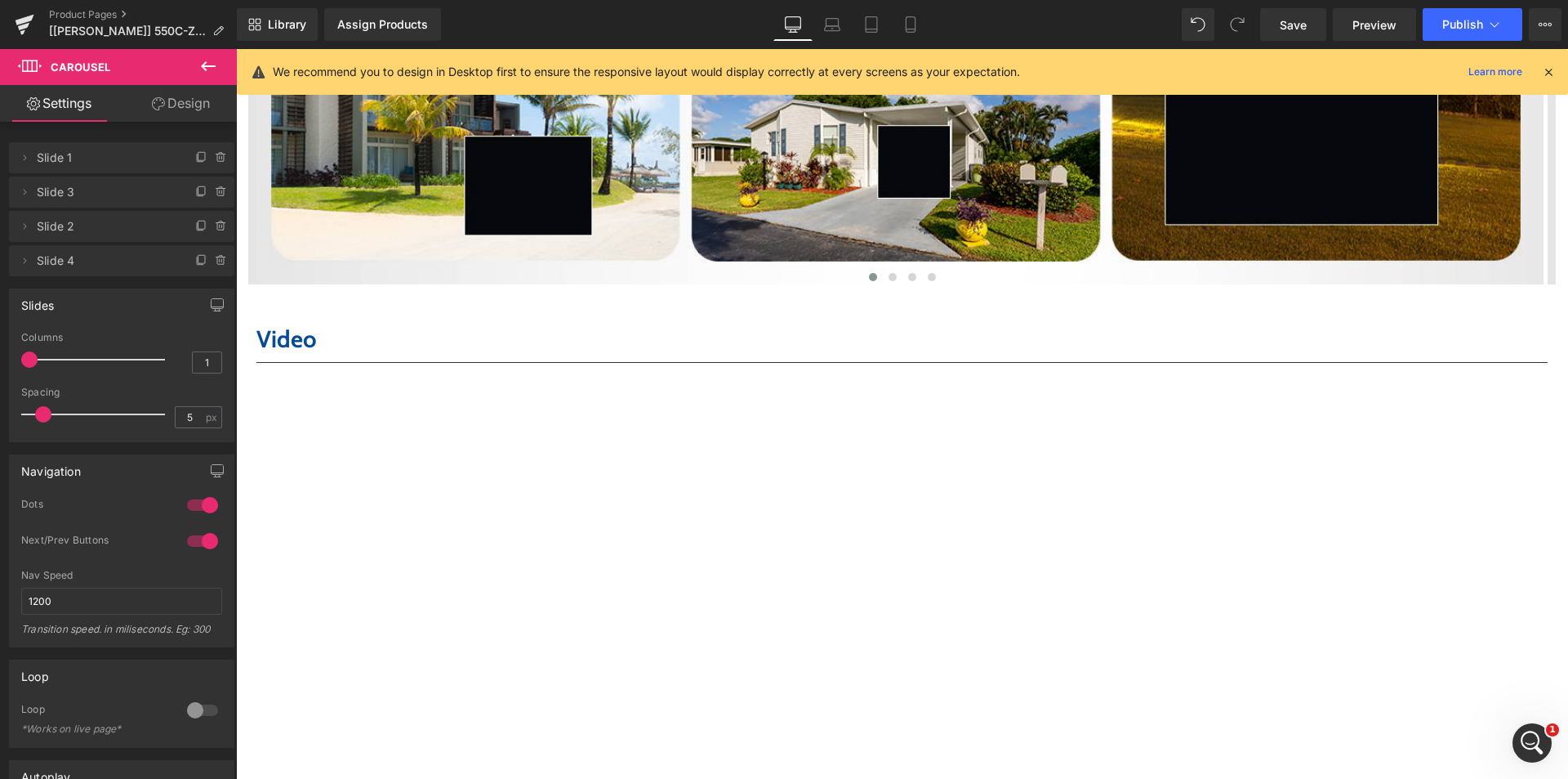
scroll to position [6773, 0]
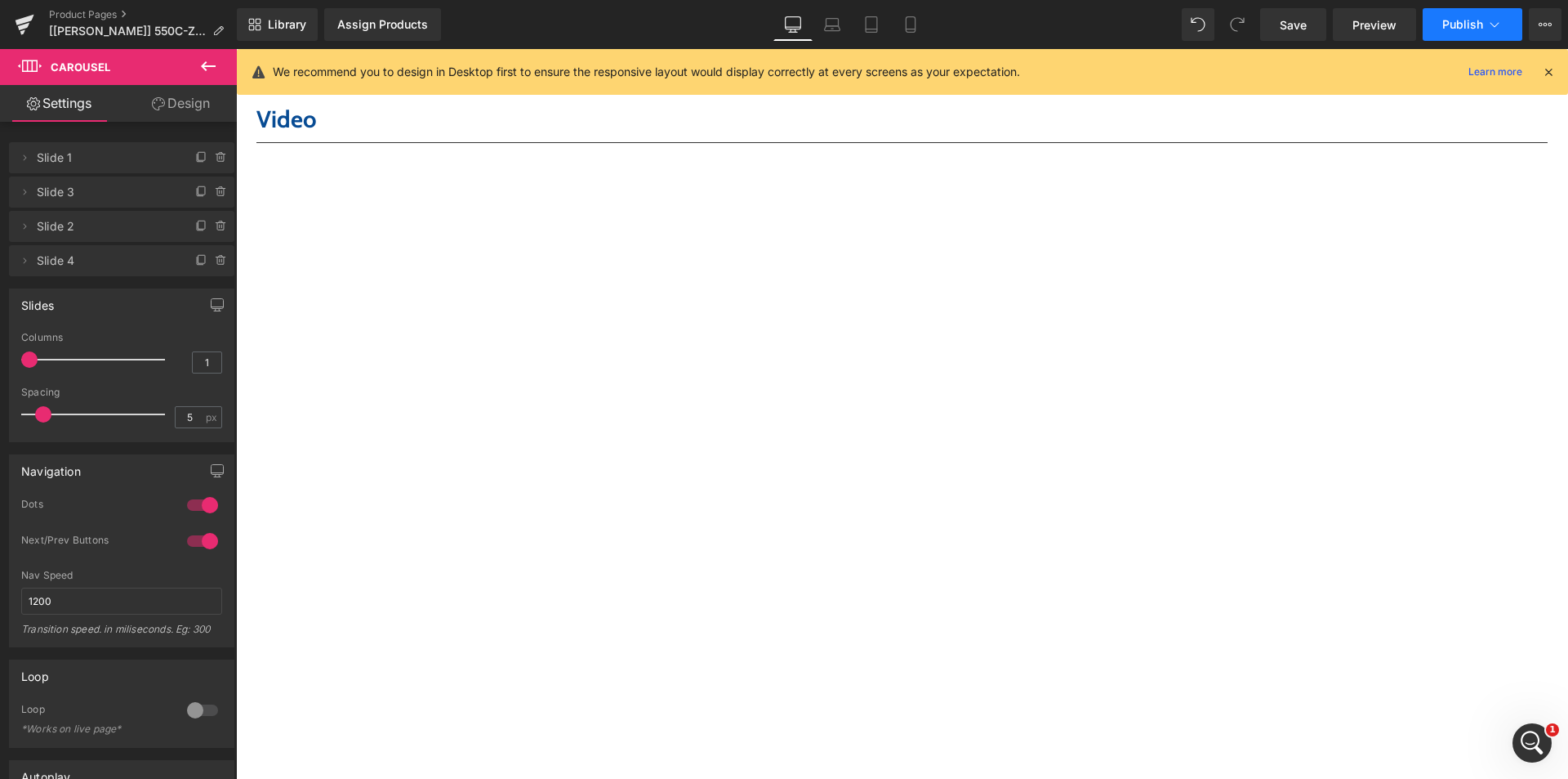
click at [1482, 20] on span "Publish" at bounding box center [1462, 24] width 41 height 13
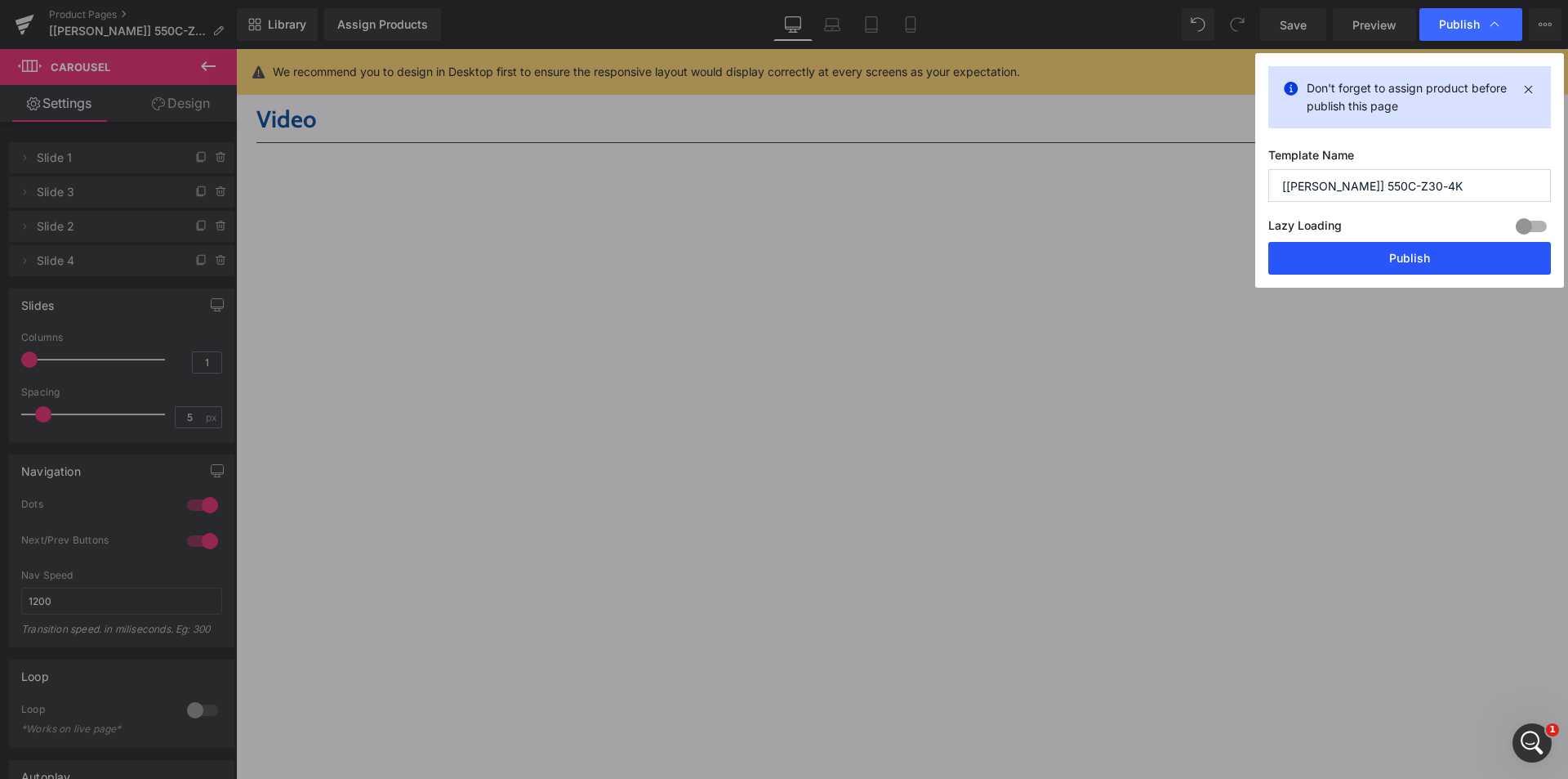
click at [1366, 256] on button "Publish" at bounding box center [1409, 258] width 282 height 33
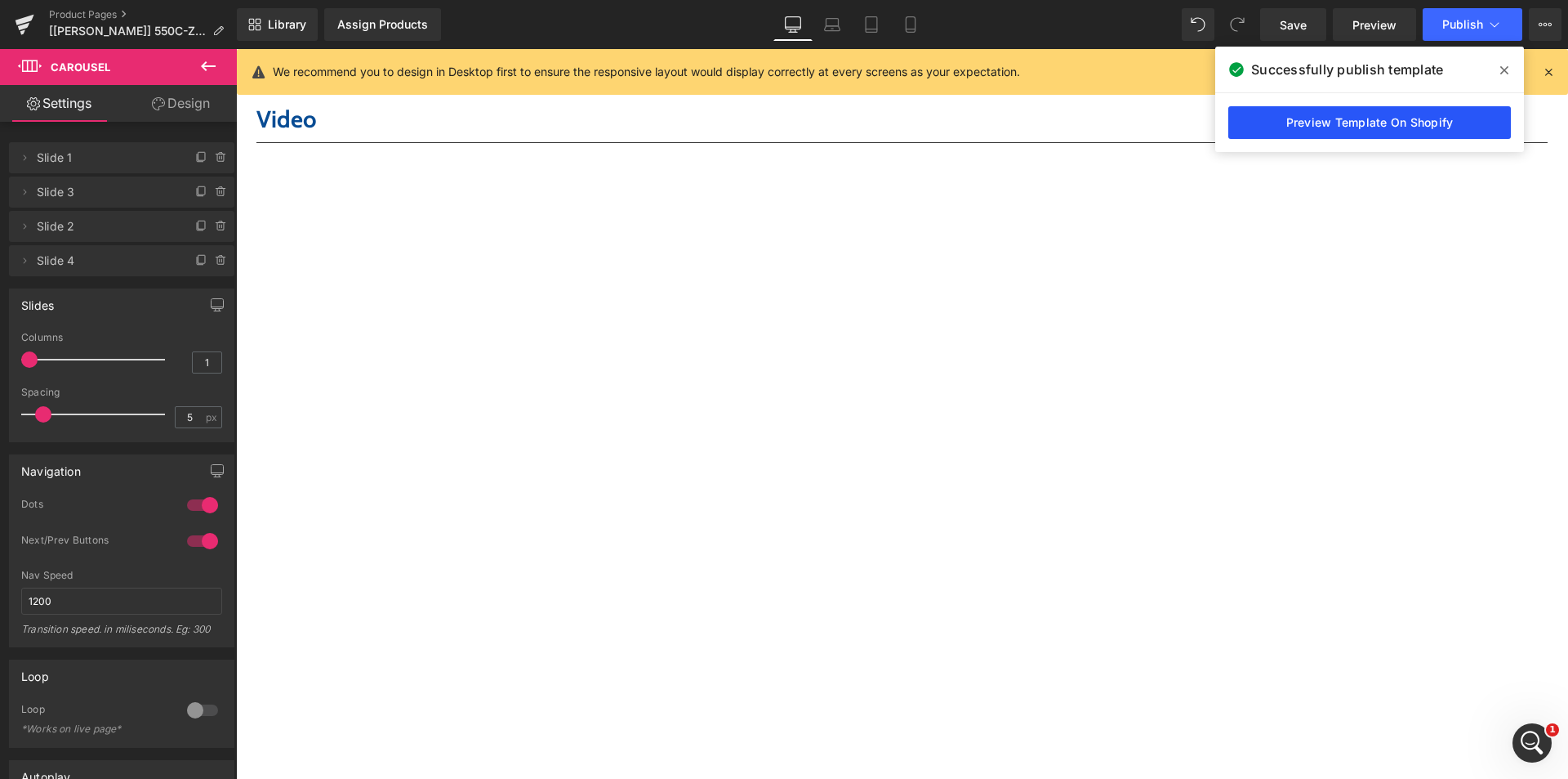
click at [1307, 124] on link "Preview Template On Shopify" at bounding box center [1369, 122] width 282 height 33
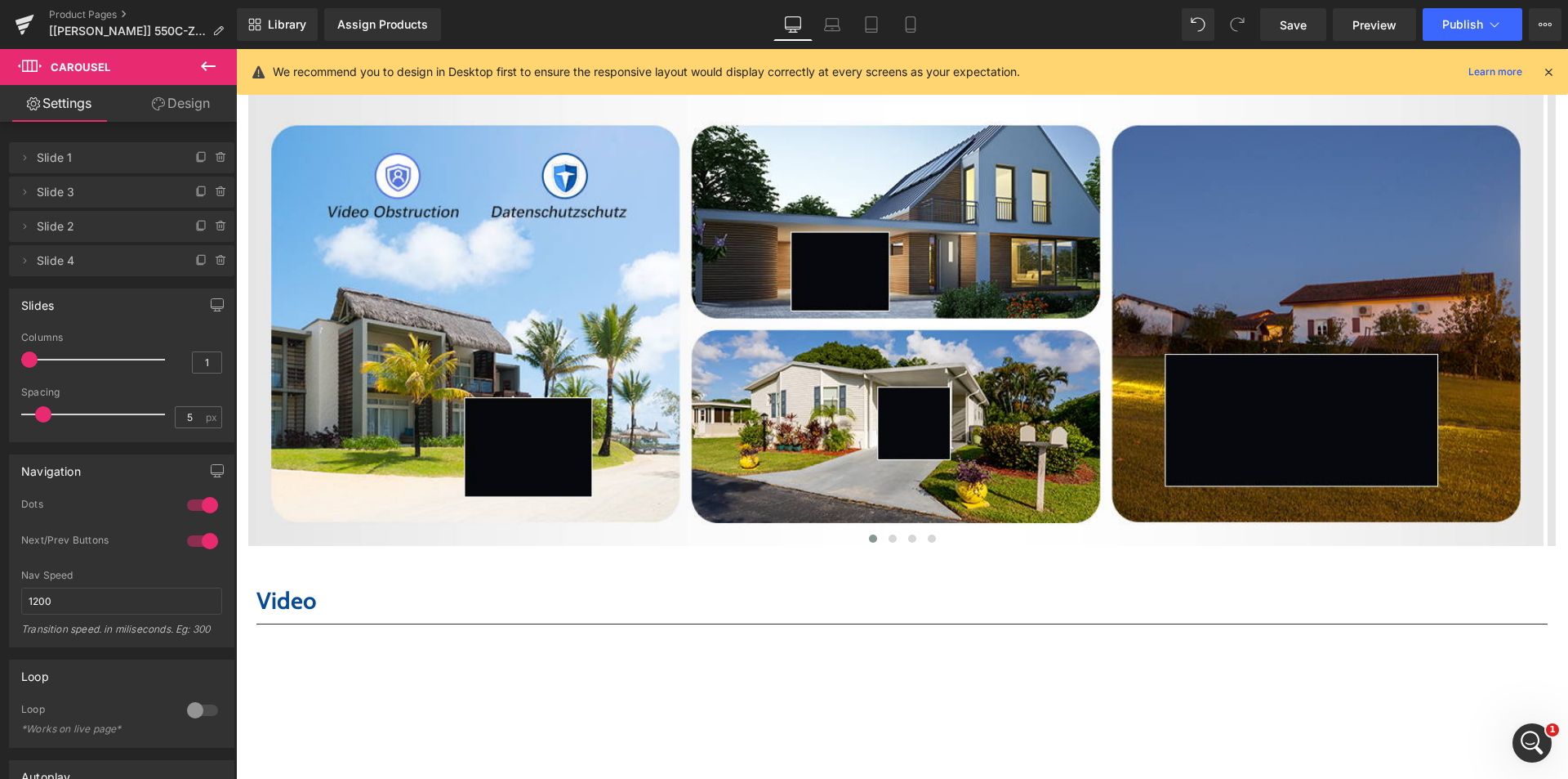
scroll to position [6201, 0]
